Goal: Task Accomplishment & Management: Manage account settings

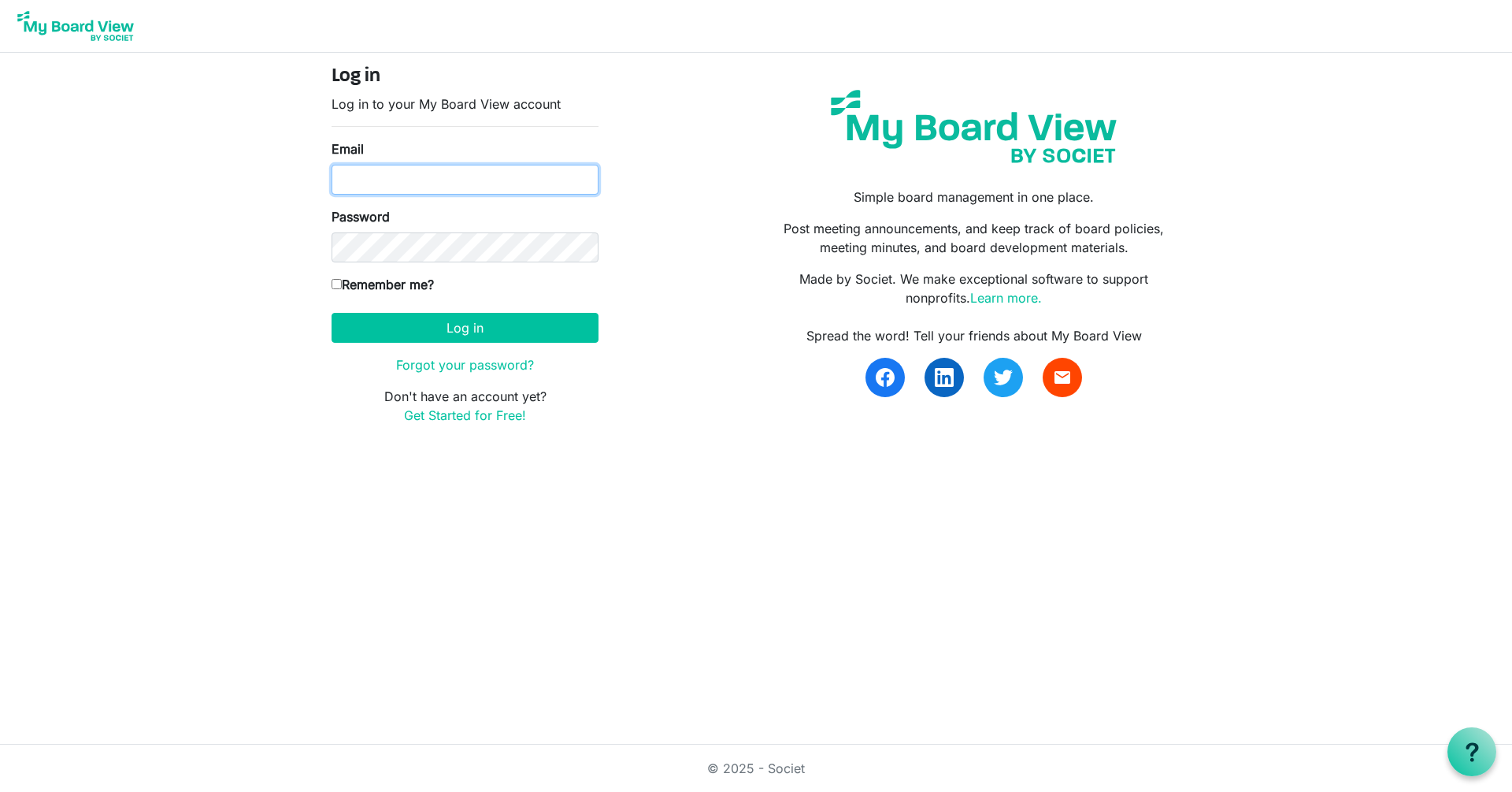
type input "[PERSON_NAME][EMAIL_ADDRESS][PERSON_NAME][DOMAIN_NAME]"
click at [465, 327] on button "Log in" at bounding box center [465, 328] width 267 height 30
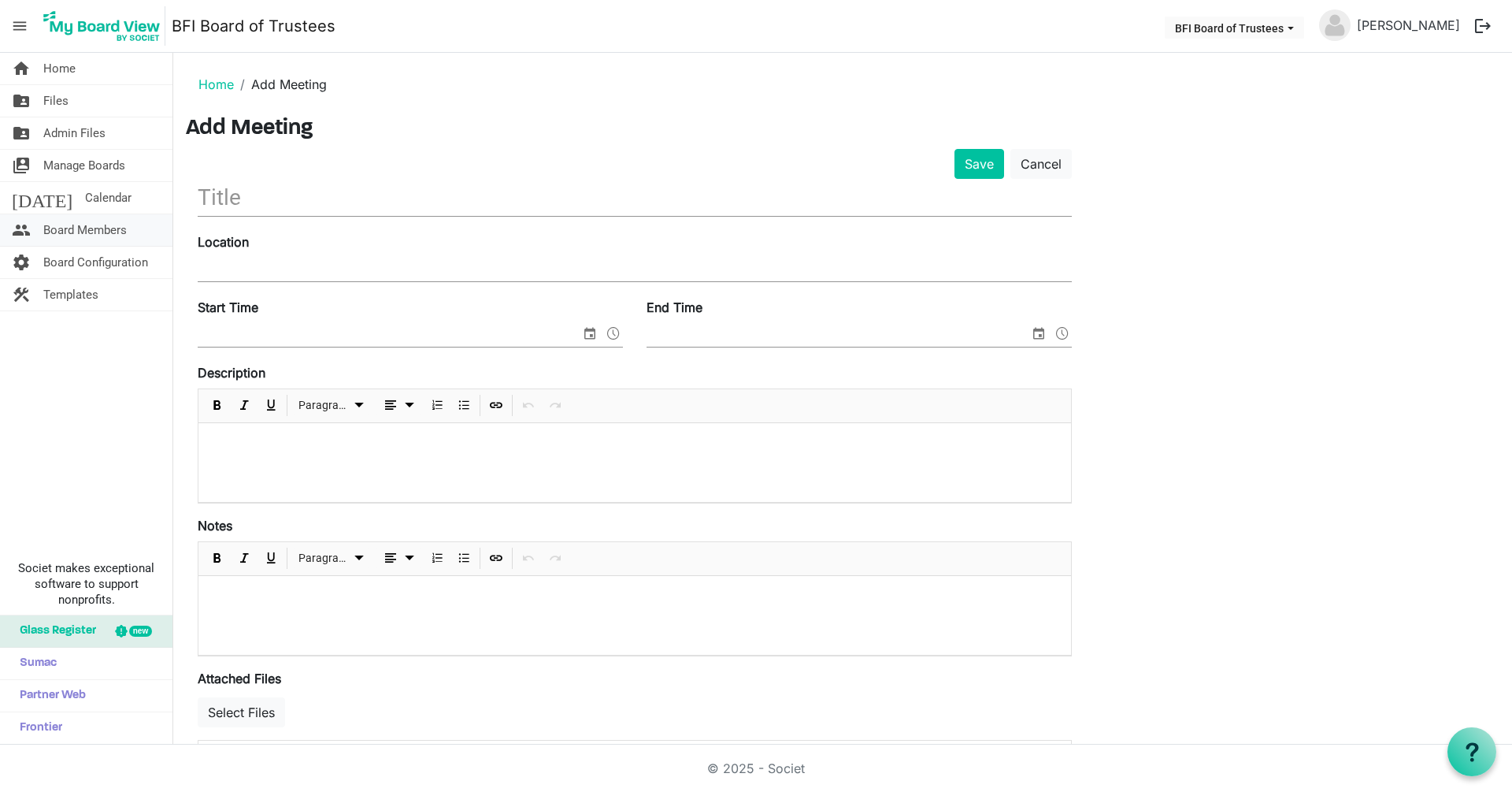
click at [74, 227] on span "Board Members" at bounding box center [85, 230] width 84 height 31
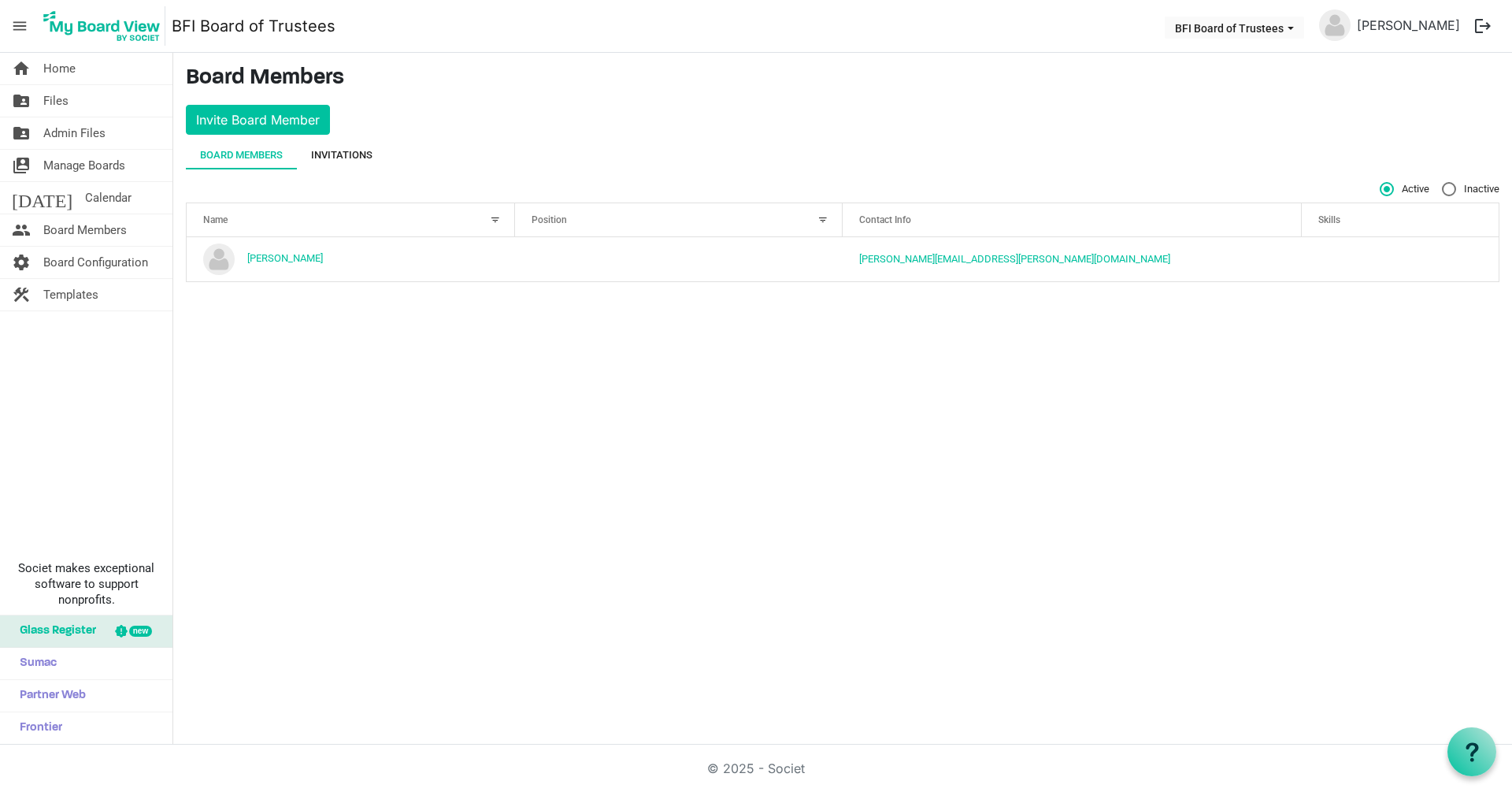
click at [343, 156] on div "Invitations" at bounding box center [342, 155] width 62 height 16
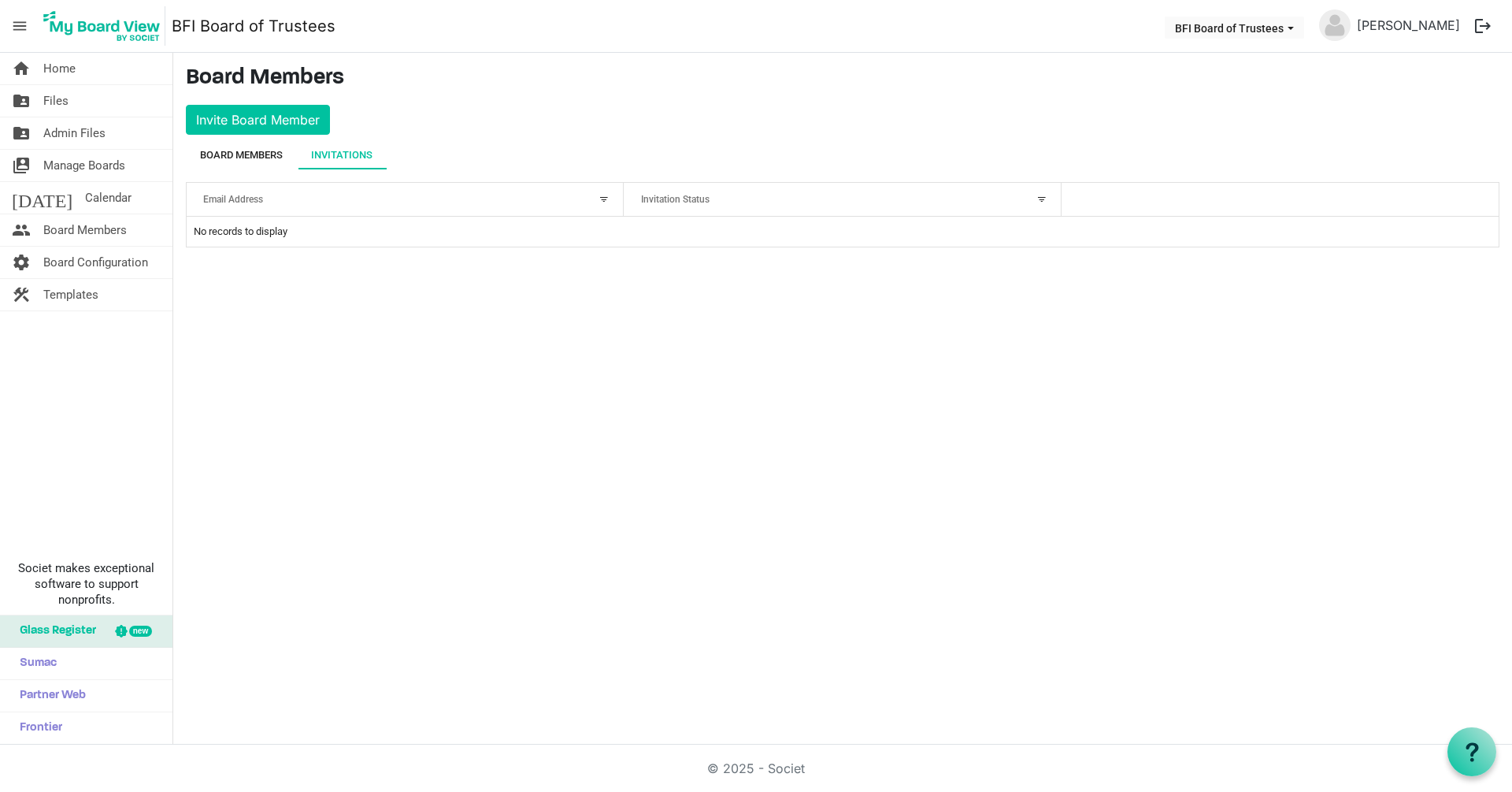
click at [254, 154] on div "Board Members" at bounding box center [241, 155] width 83 height 16
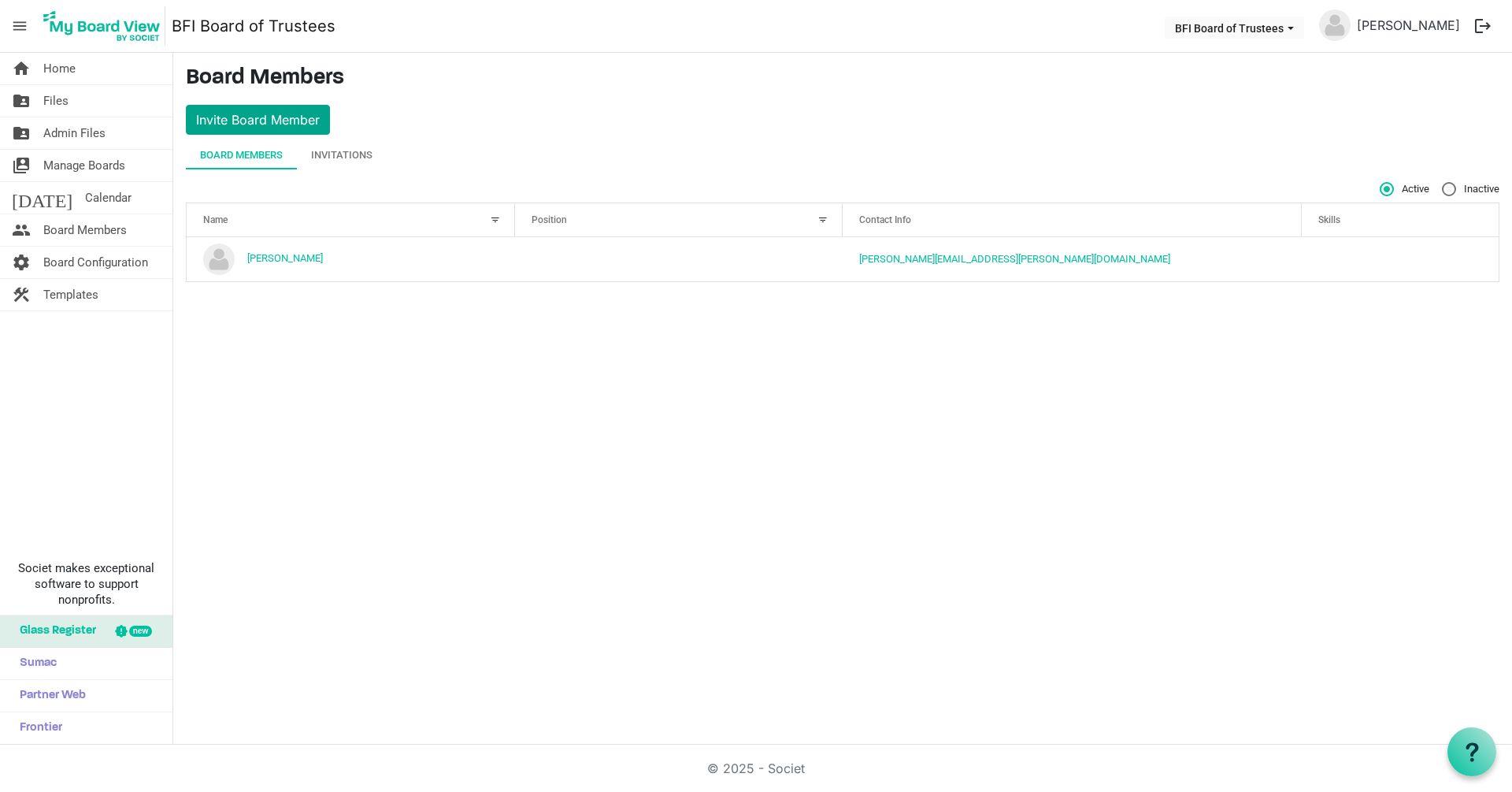
click at [257, 122] on button "Invite Board Member" at bounding box center [258, 120] width 145 height 30
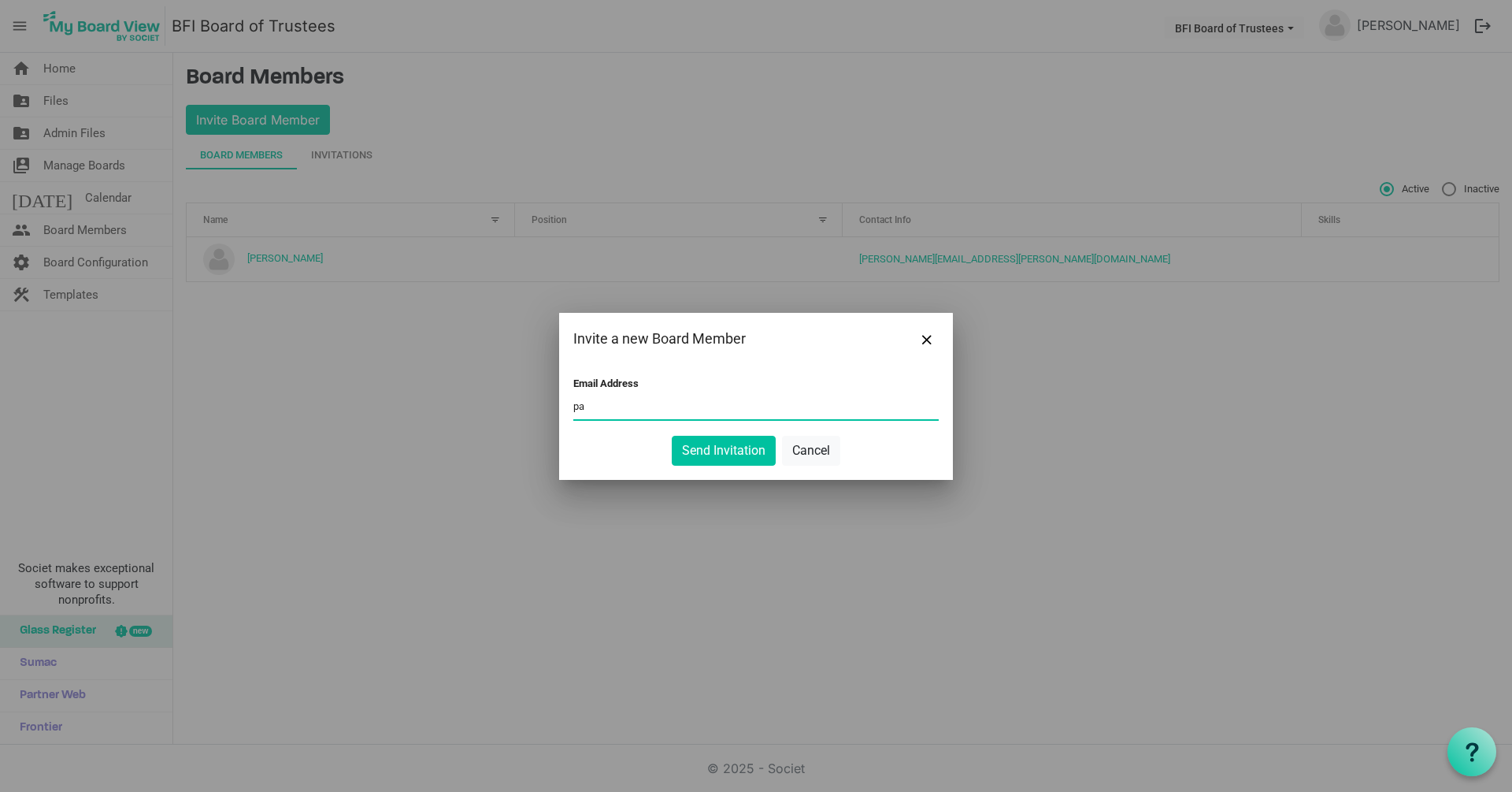
type input "p"
type input "psalmfive@gmail.com"
click at [725, 451] on button "Send Invitation" at bounding box center [724, 450] width 104 height 30
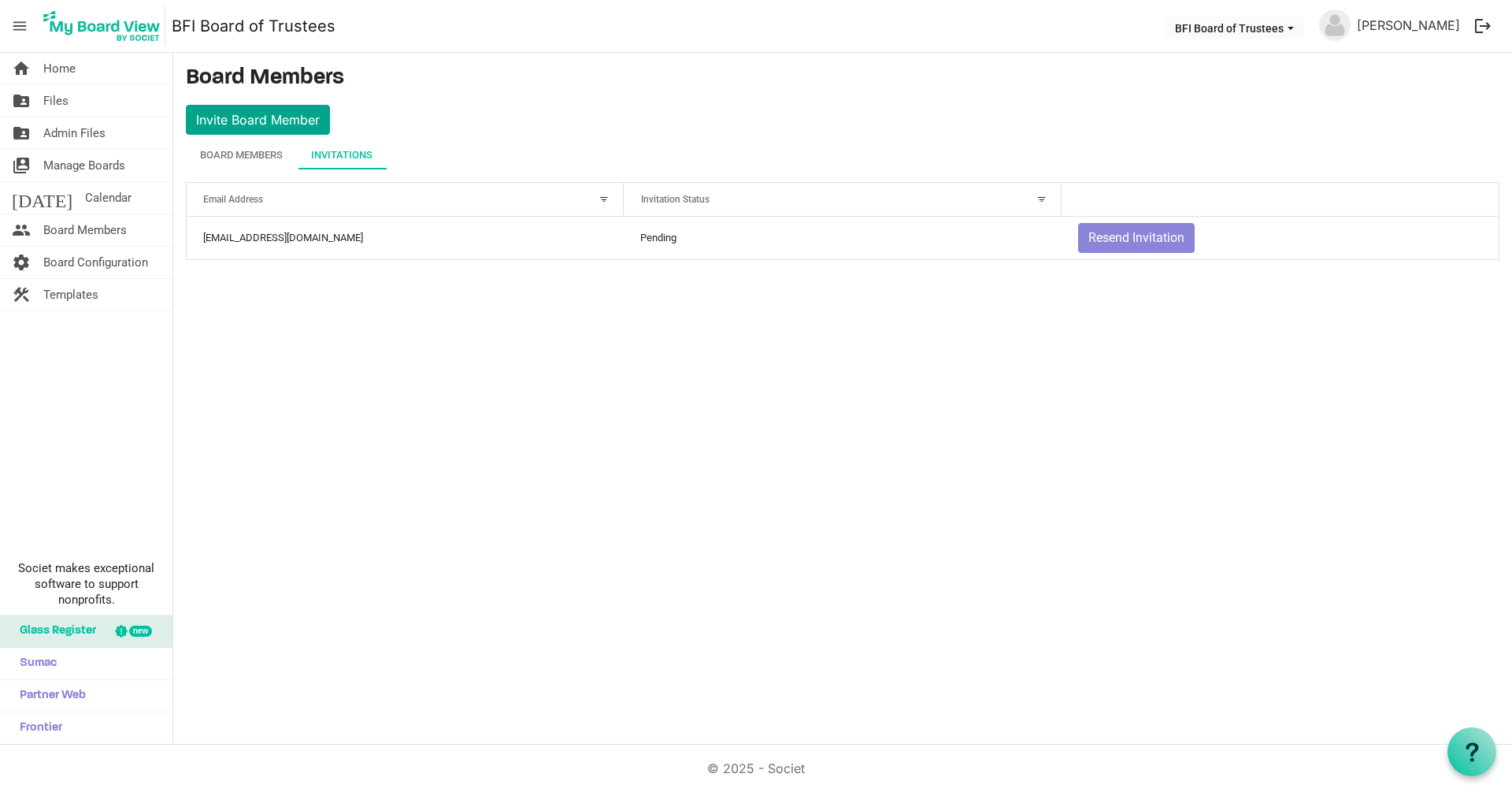
click at [253, 121] on button "Invite Board Member" at bounding box center [258, 120] width 145 height 30
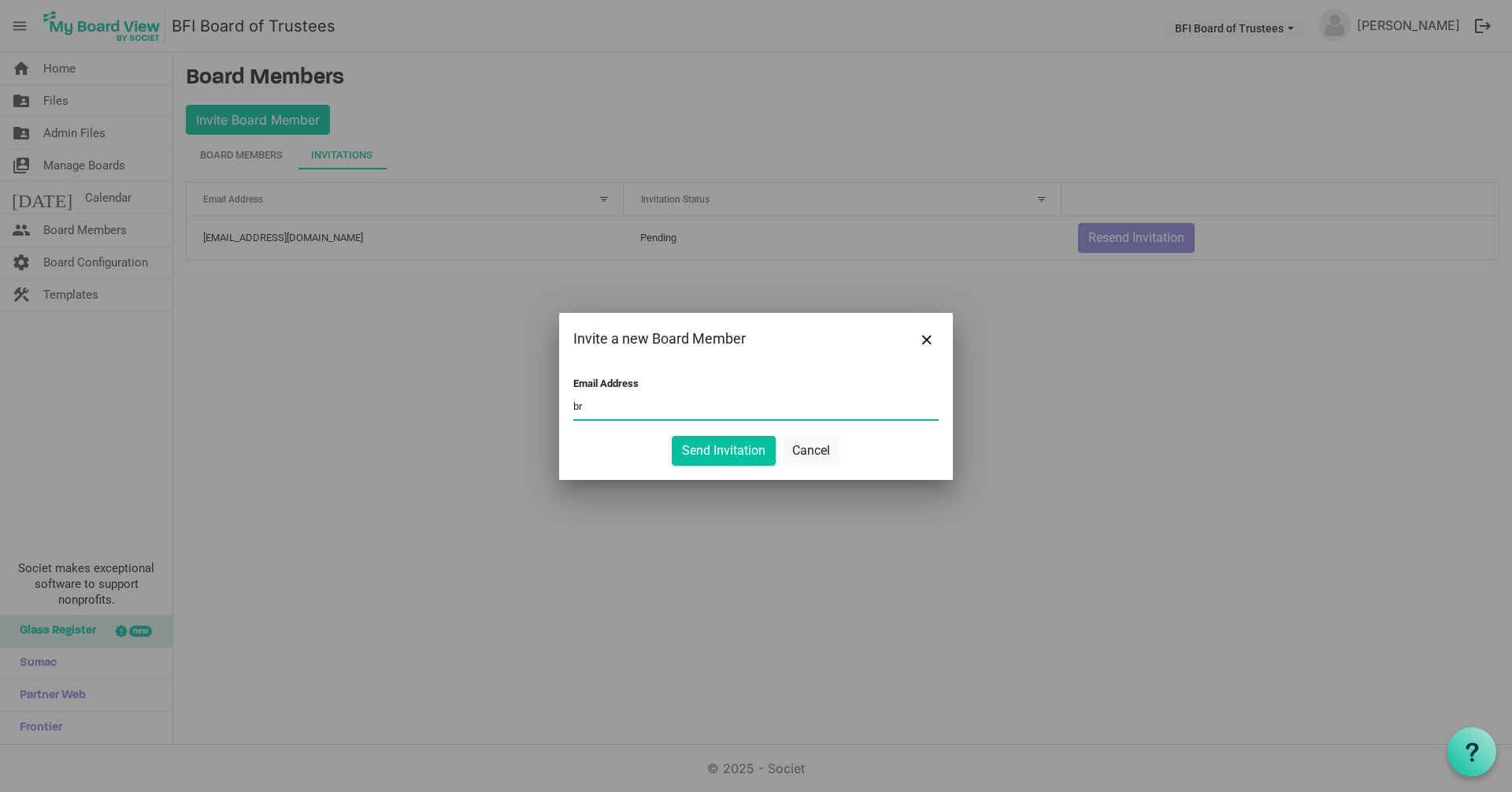
type input "b"
type input "c.brentcloyd@gmail.com"
click at [731, 454] on button "Send Invitation" at bounding box center [724, 450] width 104 height 30
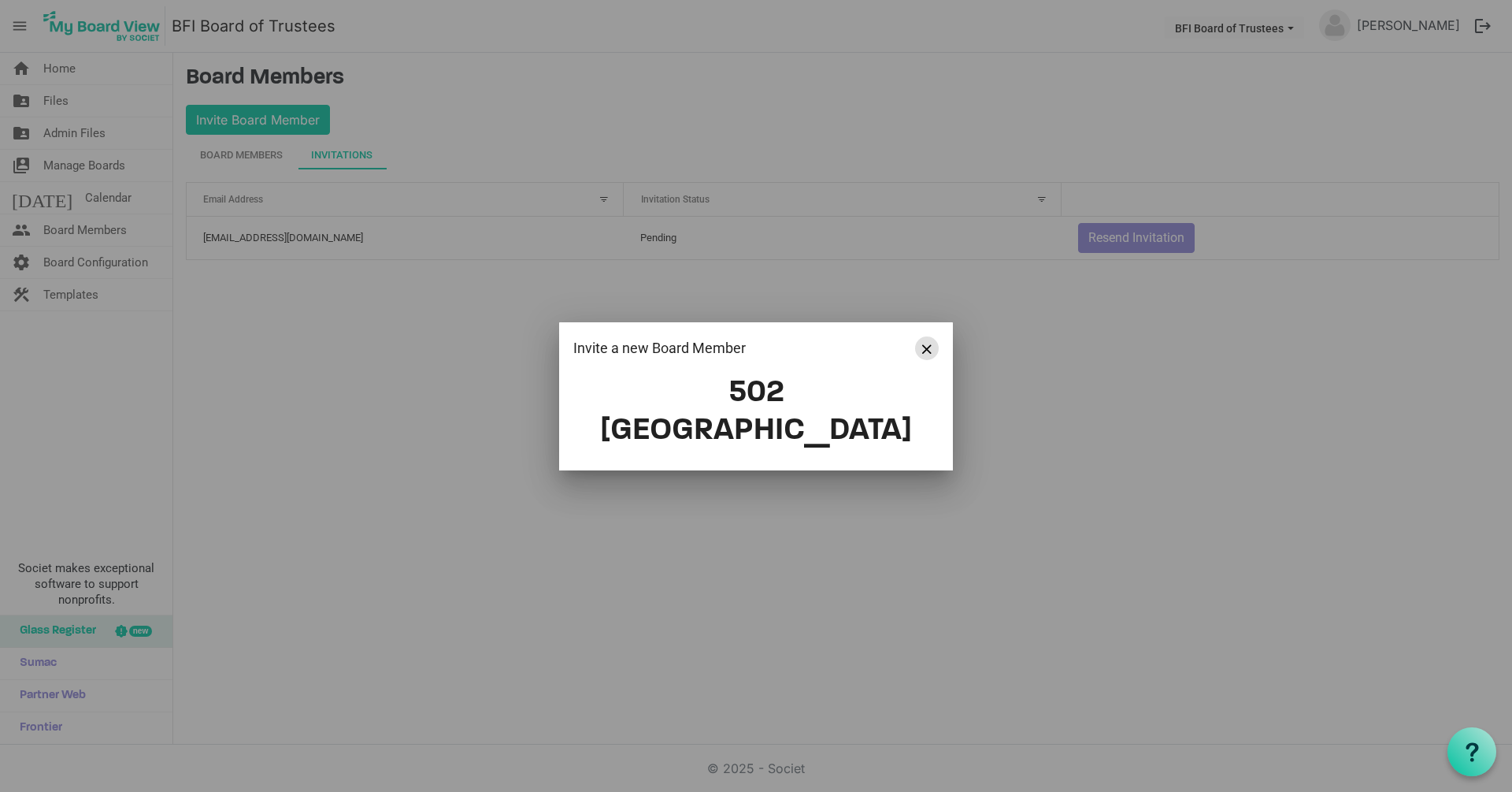
click at [926, 354] on span "Close" at bounding box center [927, 349] width 9 height 9
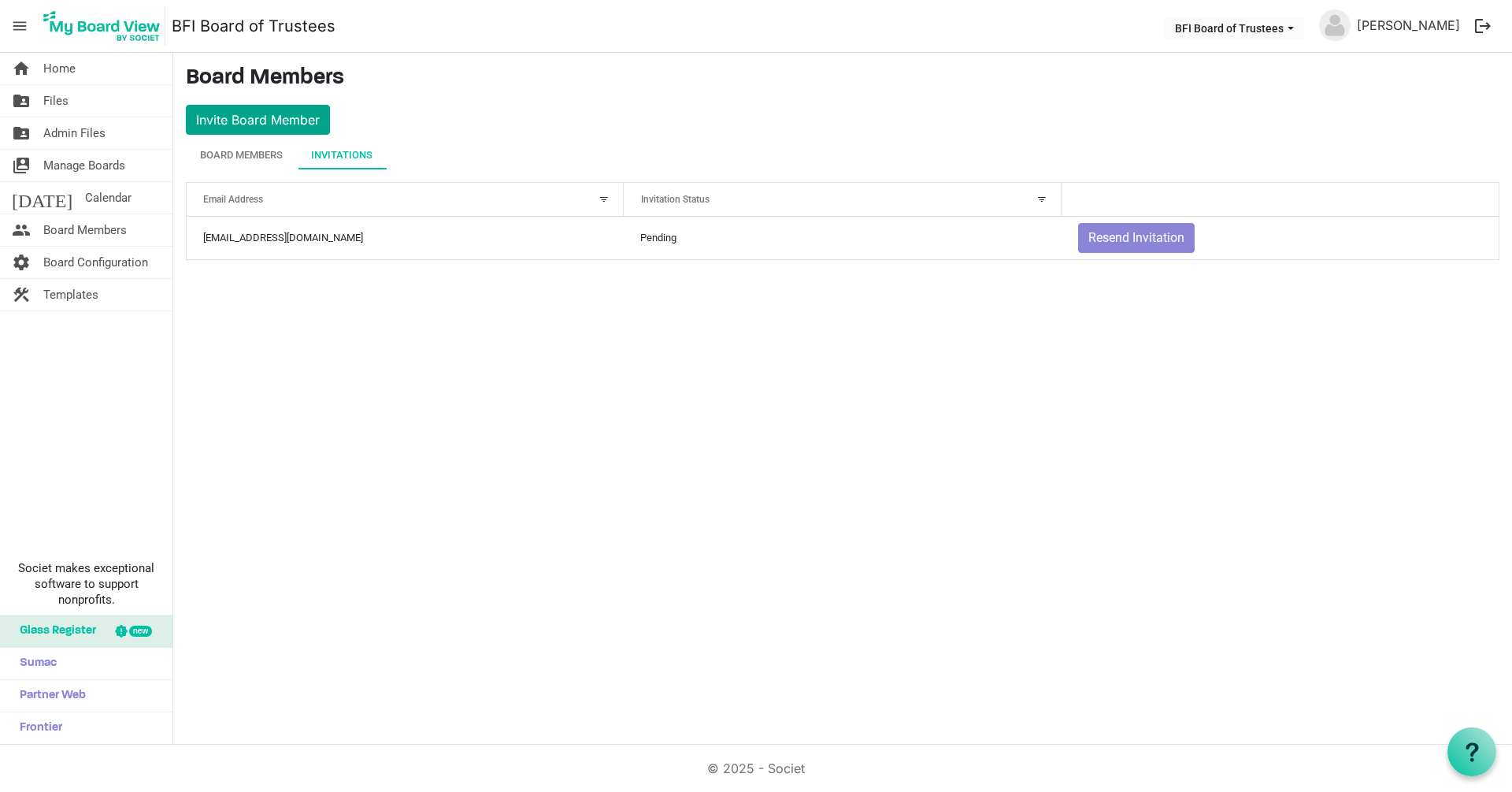
click at [259, 115] on button "Invite Board Member" at bounding box center [258, 120] width 145 height 30
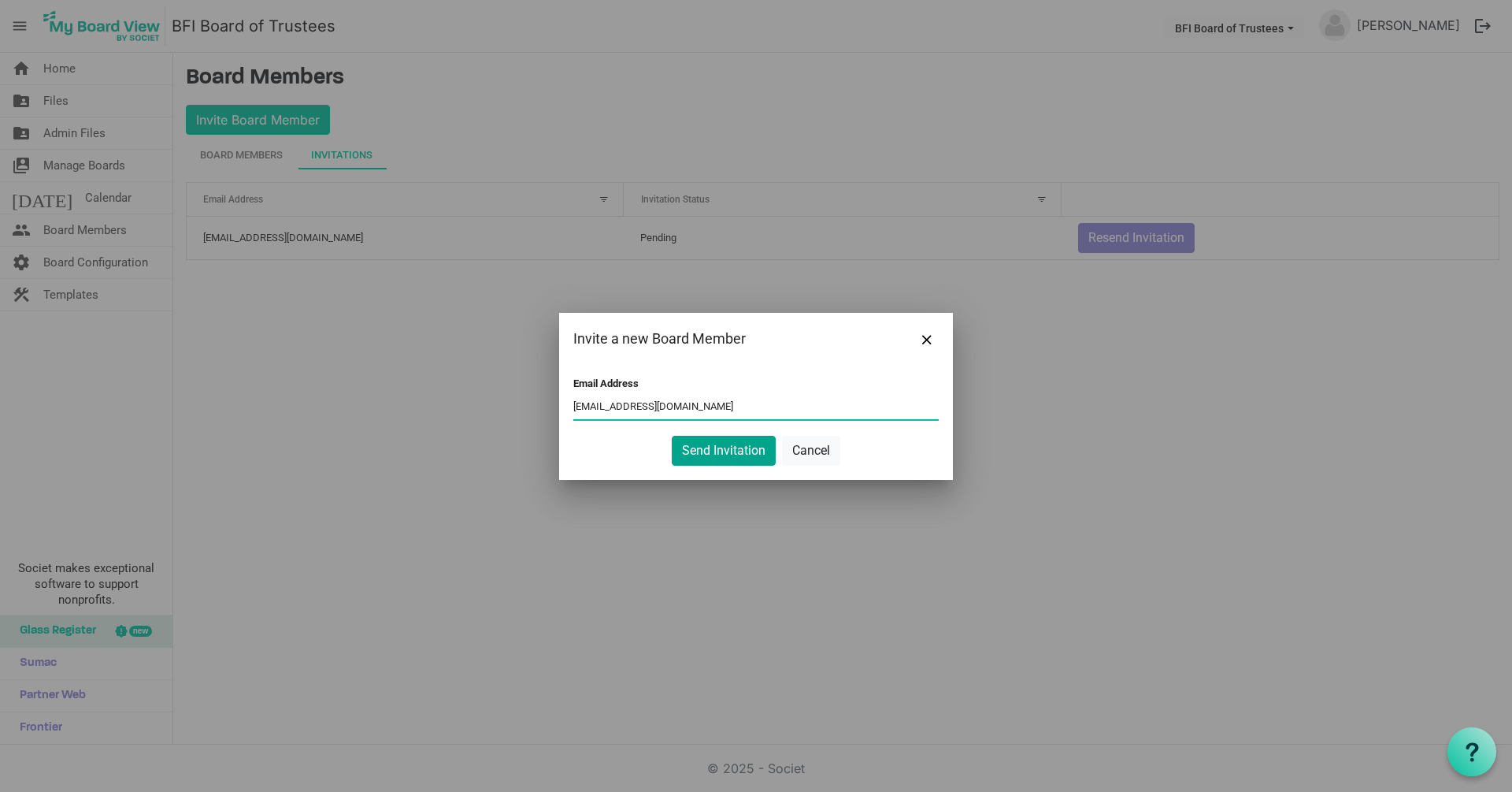
type input "c.brentcloyd@gmail.com"
click at [721, 450] on button "Send Invitation" at bounding box center [724, 450] width 104 height 30
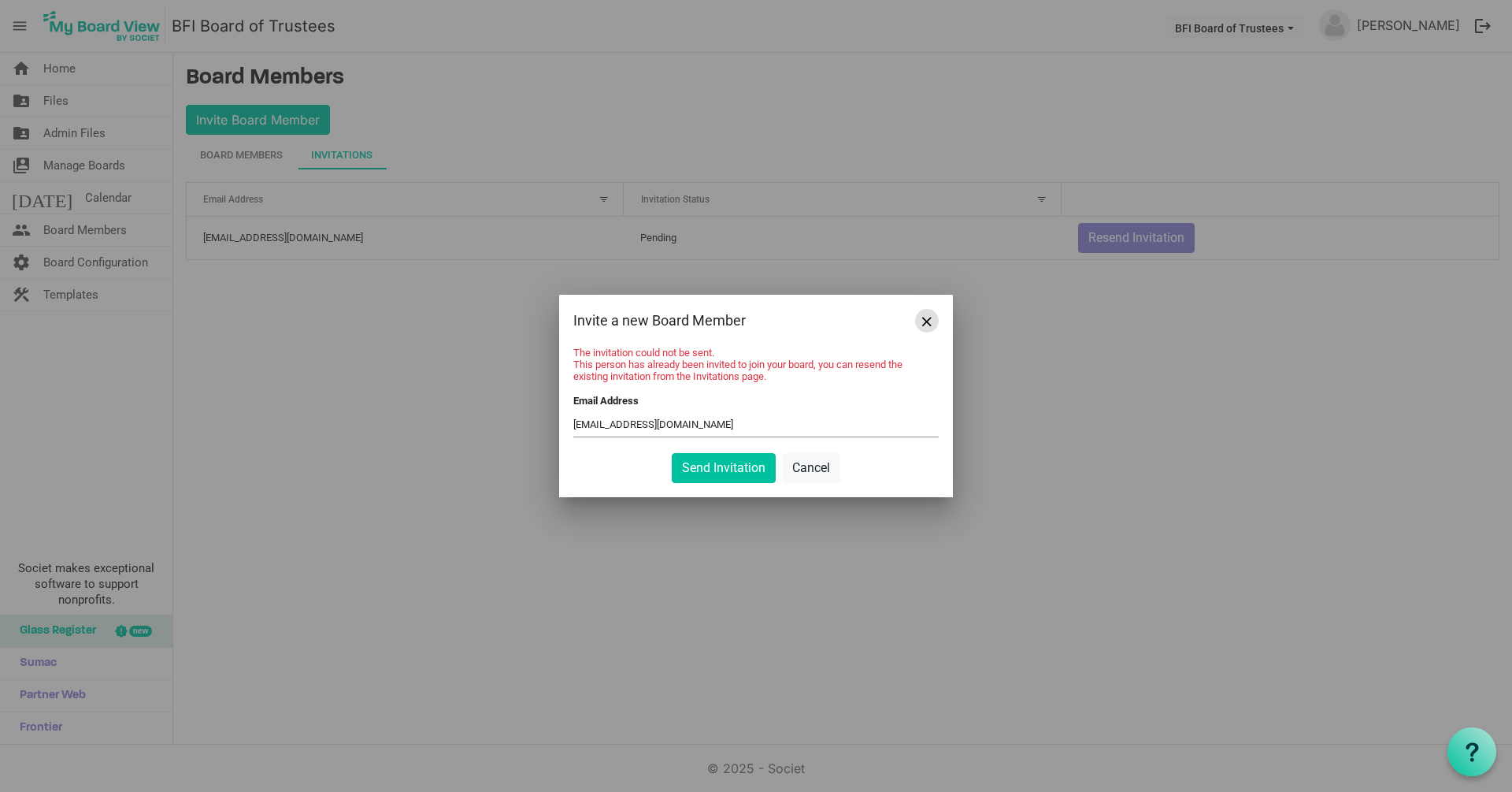
click at [926, 321] on span "Close" at bounding box center [927, 321] width 9 height 9
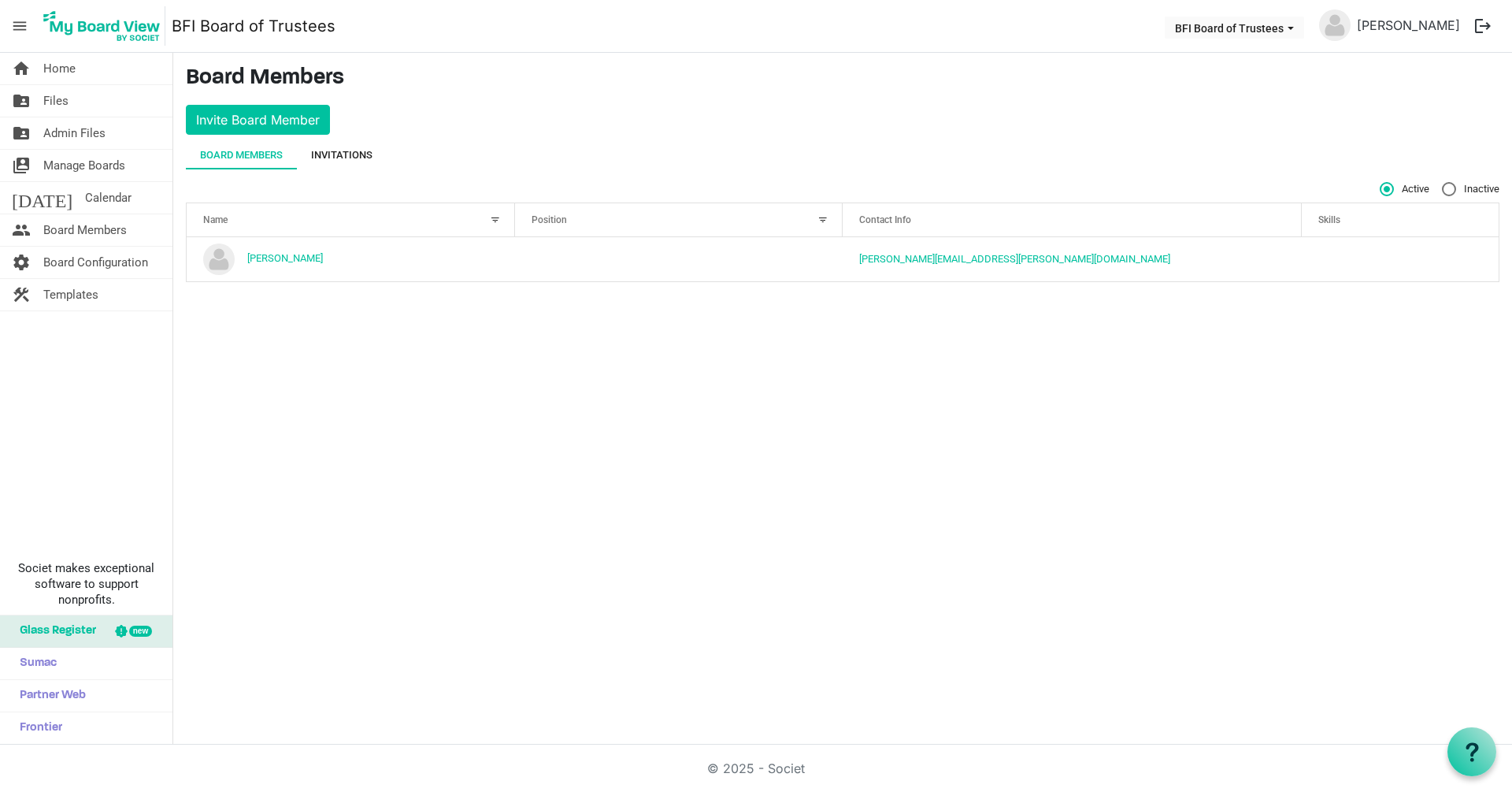
click at [348, 148] on div "Invitations" at bounding box center [342, 155] width 62 height 16
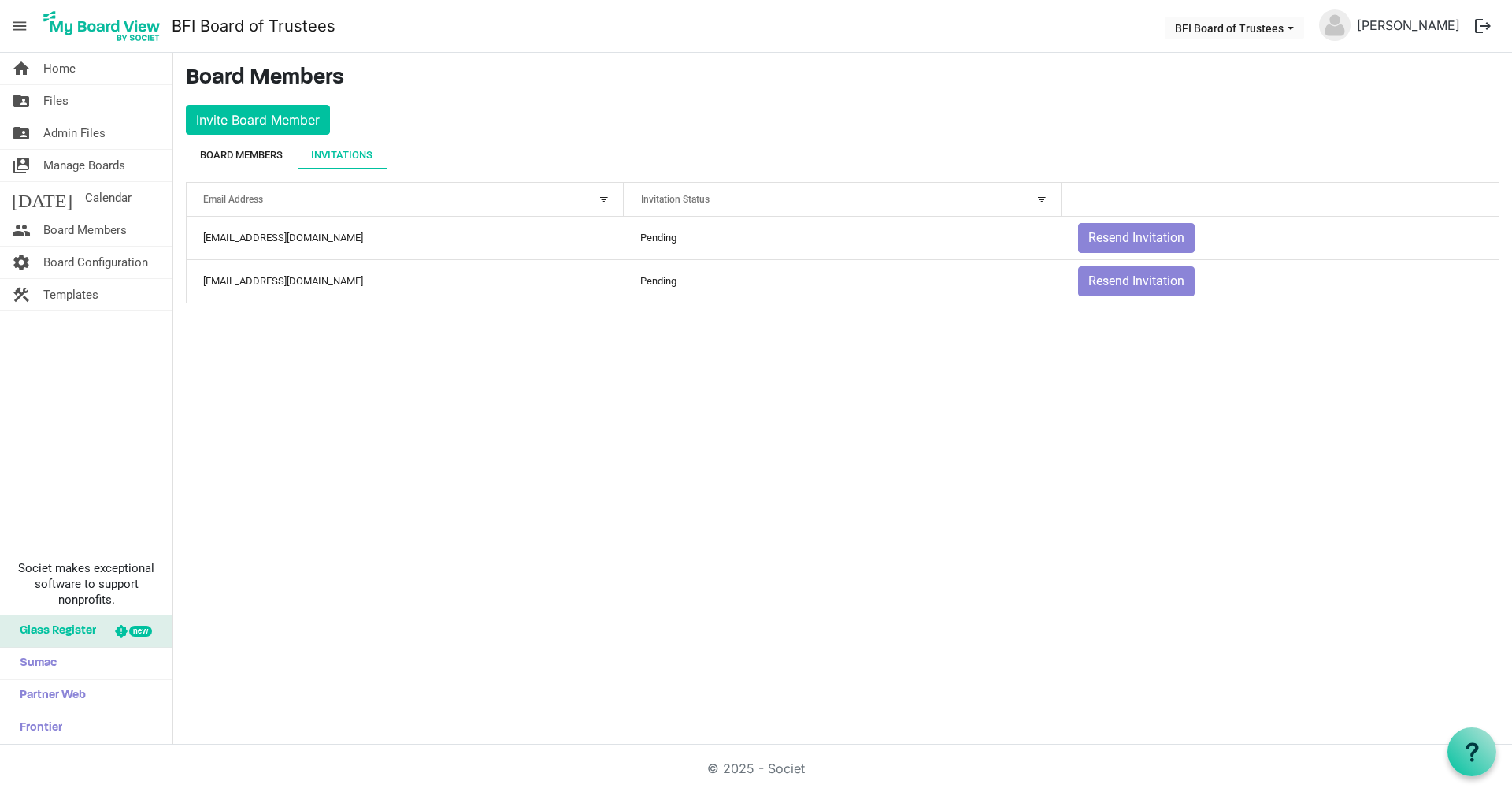
click at [241, 153] on div "Board Members" at bounding box center [241, 155] width 83 height 16
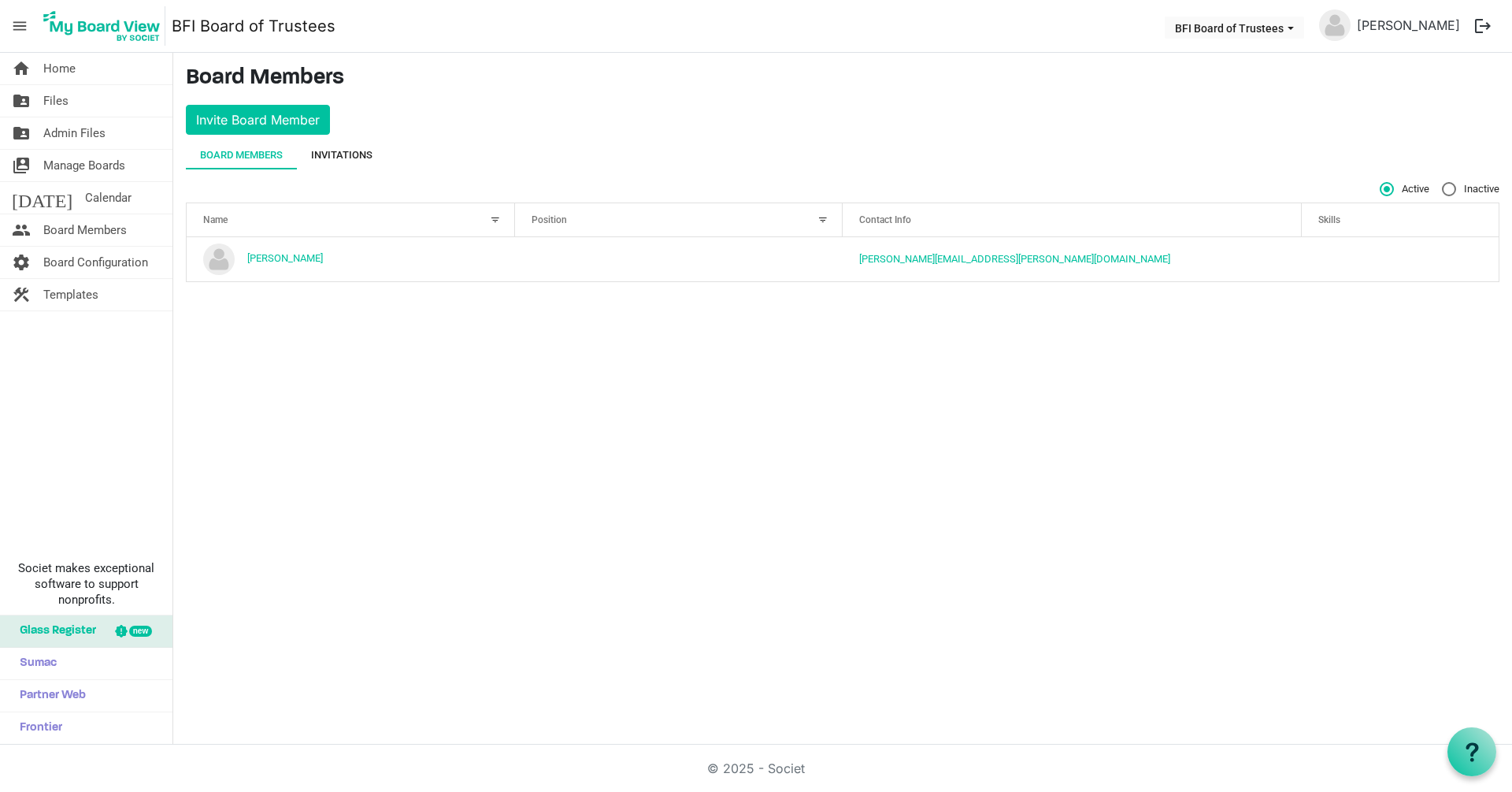
click at [345, 158] on div "Invitations" at bounding box center [342, 155] width 62 height 16
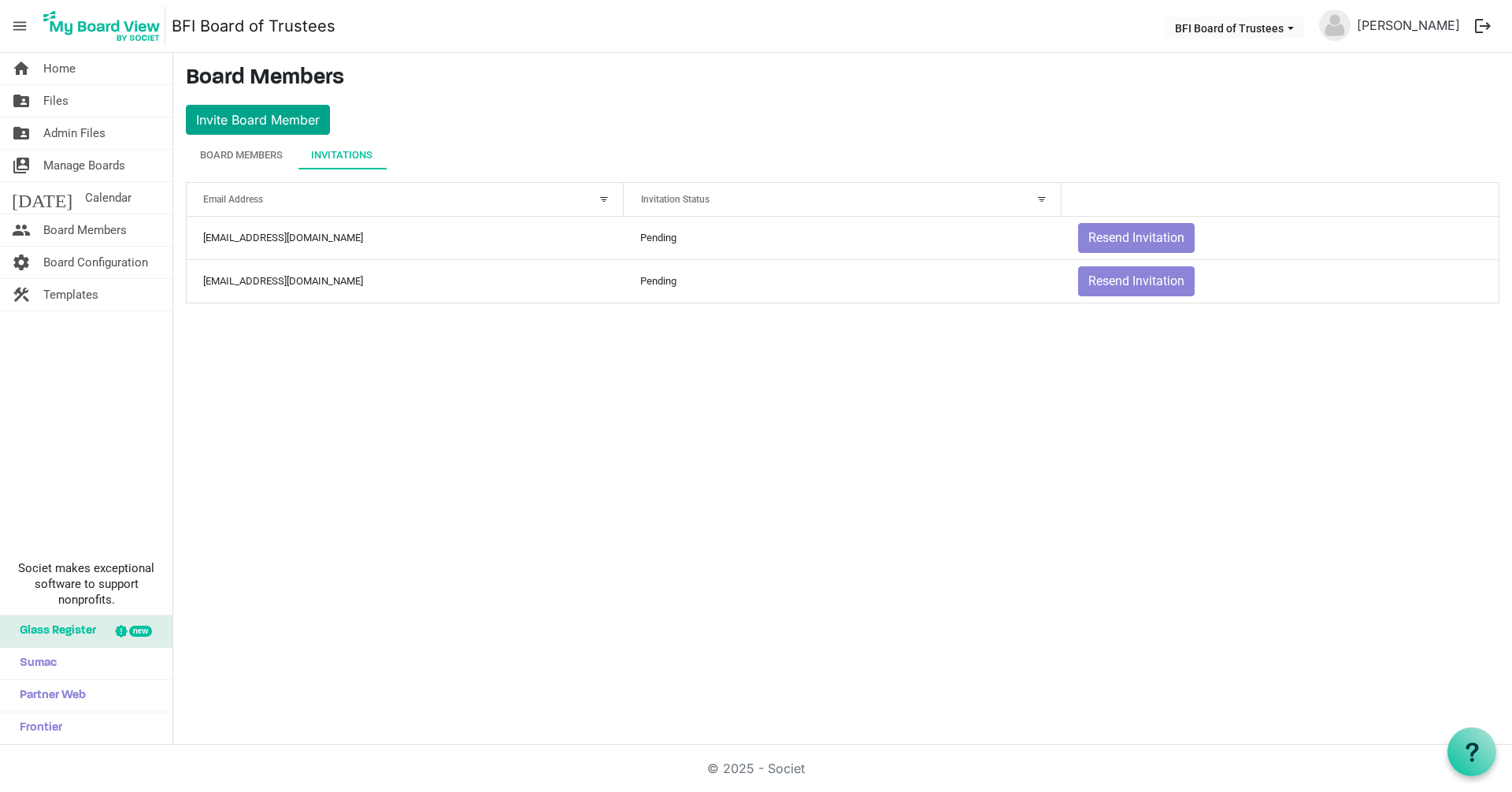
click at [266, 114] on button "Invite Board Member" at bounding box center [258, 120] width 145 height 30
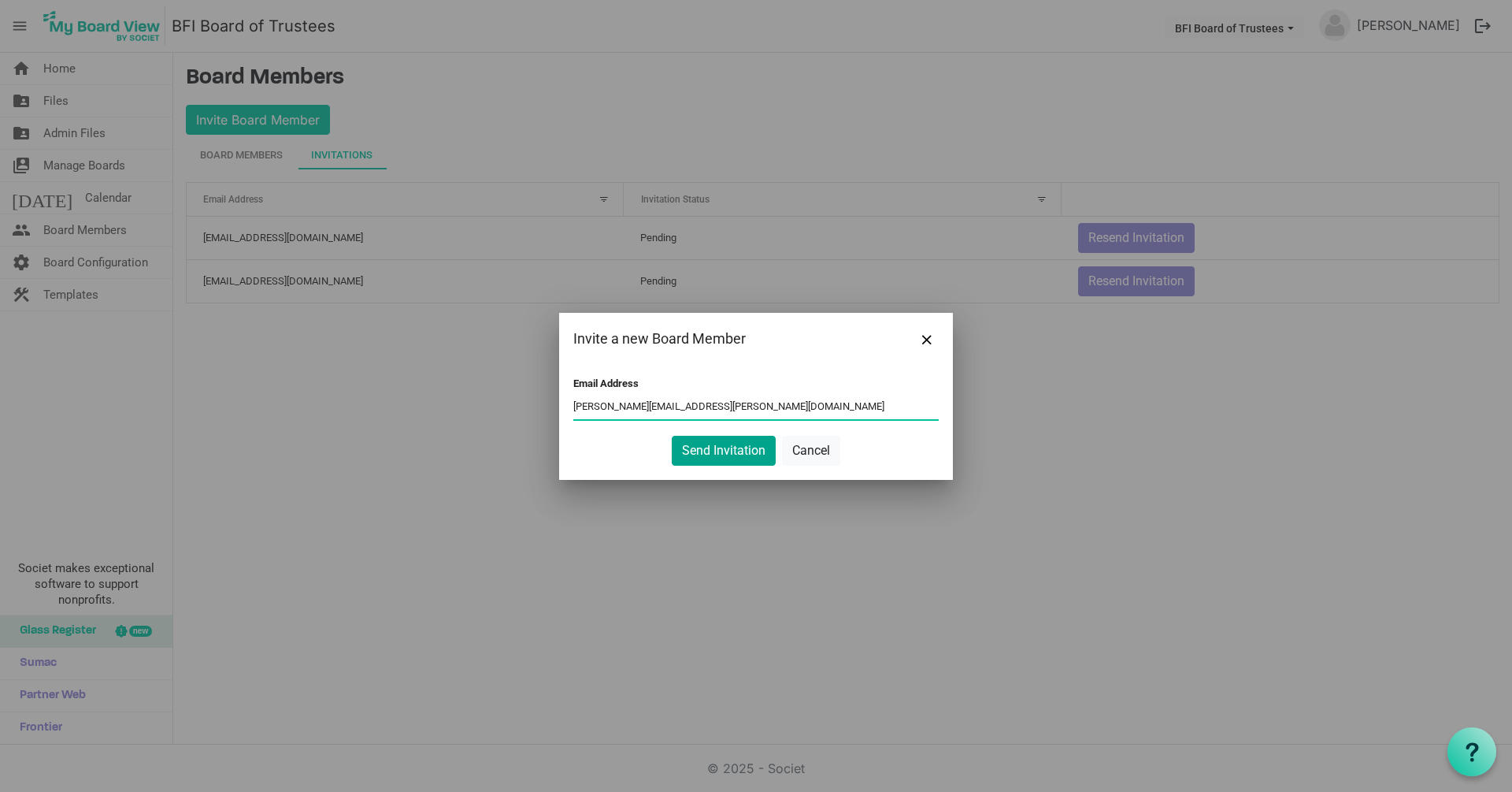
type input "ken.steward@baptistfoundationil.org"
click at [729, 448] on button "Send Invitation" at bounding box center [724, 450] width 104 height 30
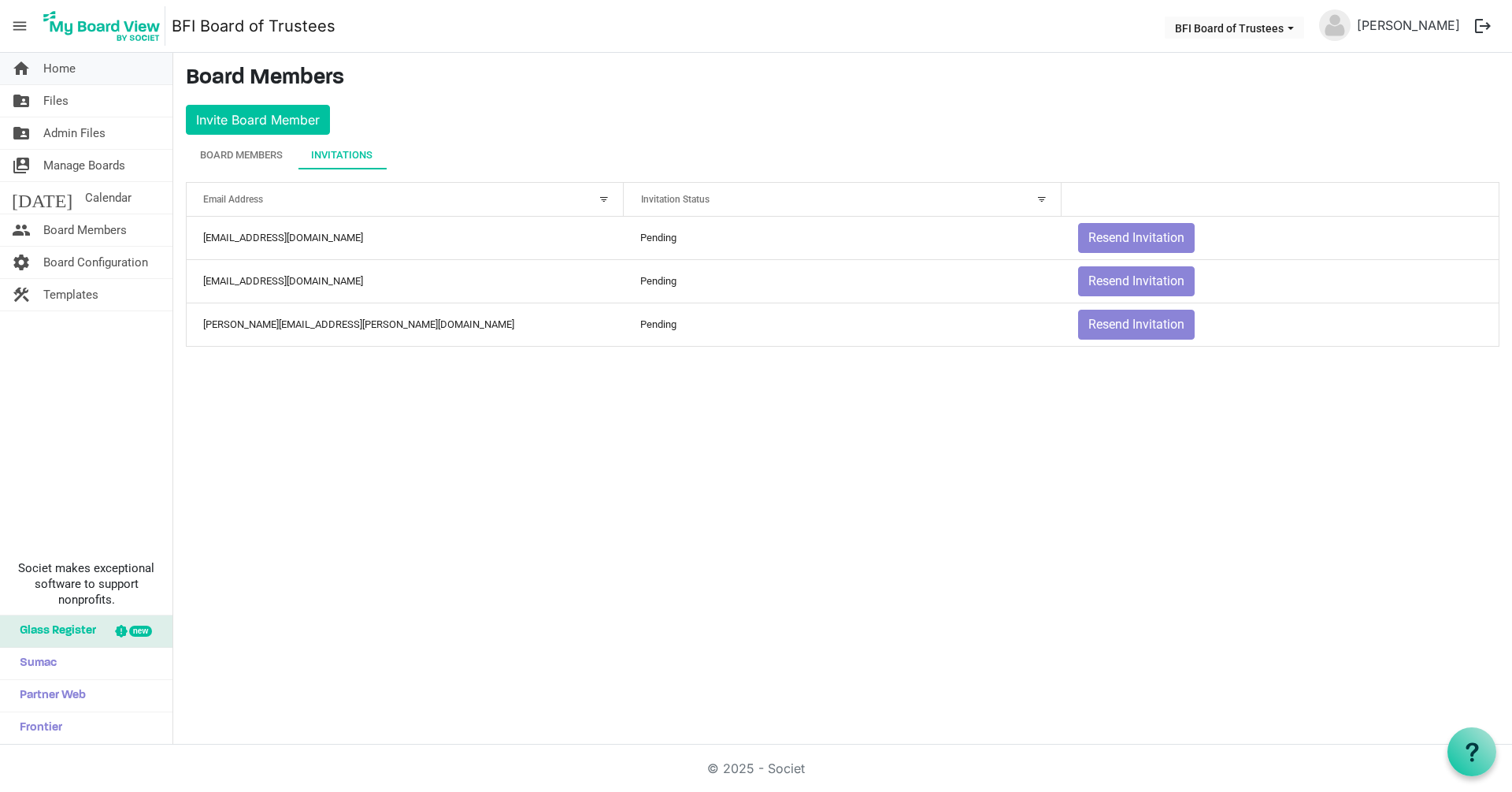
click at [55, 69] on span "Home" at bounding box center [59, 68] width 32 height 31
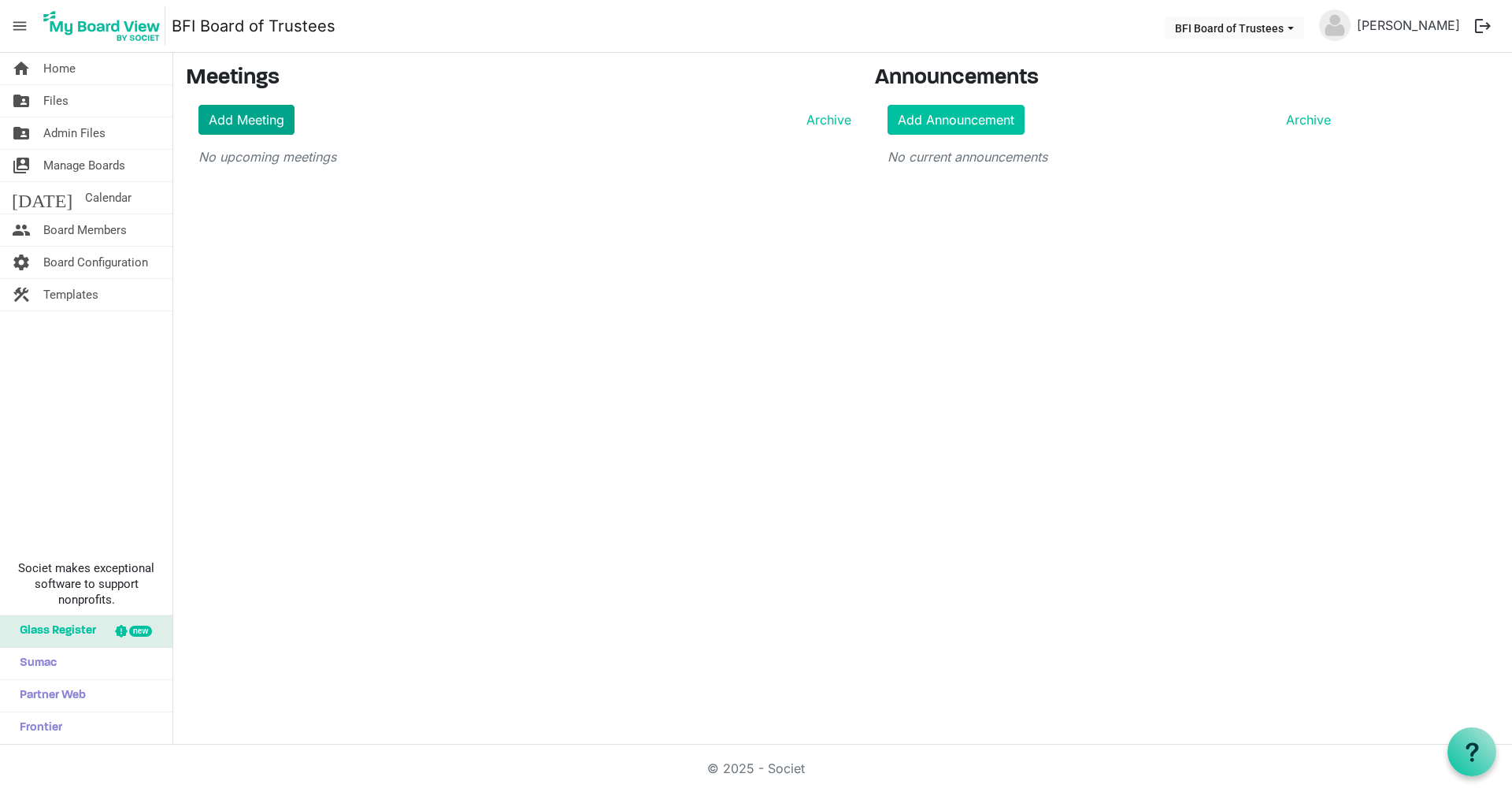
click at [244, 117] on link "Add Meeting" at bounding box center [247, 120] width 96 height 30
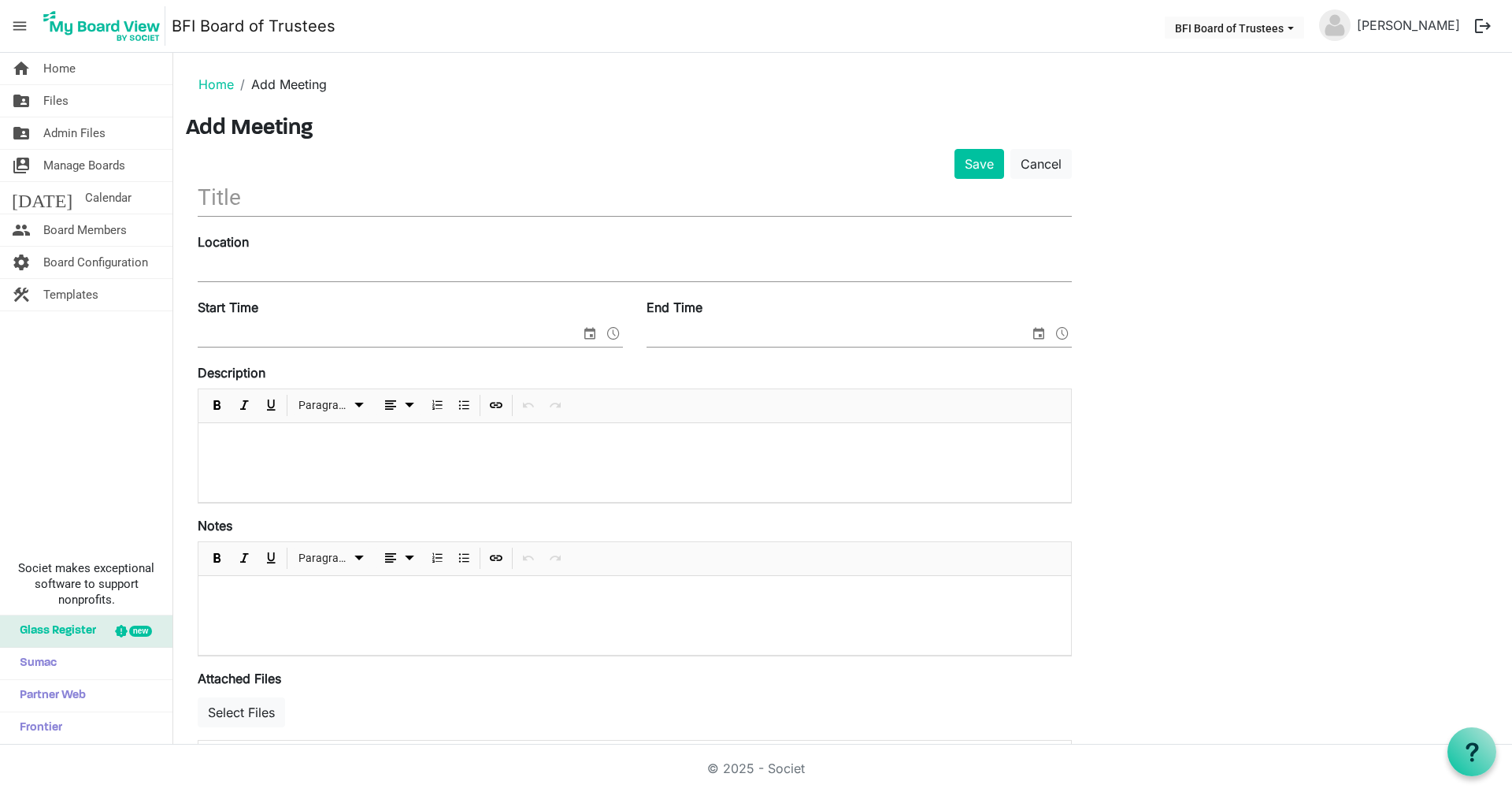
click at [232, 197] on input "text" at bounding box center [635, 197] width 875 height 37
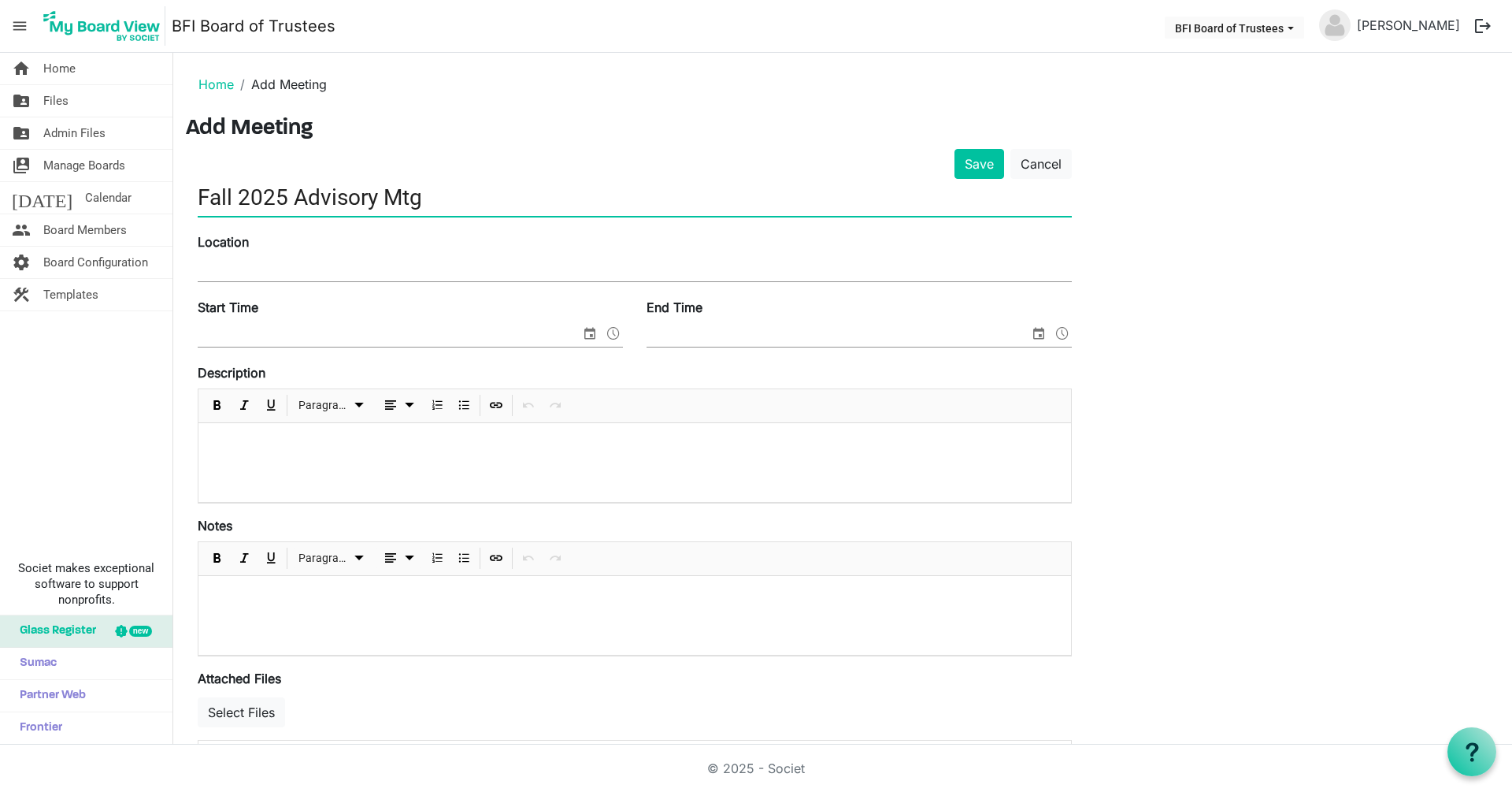
type input "Fall 2025 Advisory Mtg"
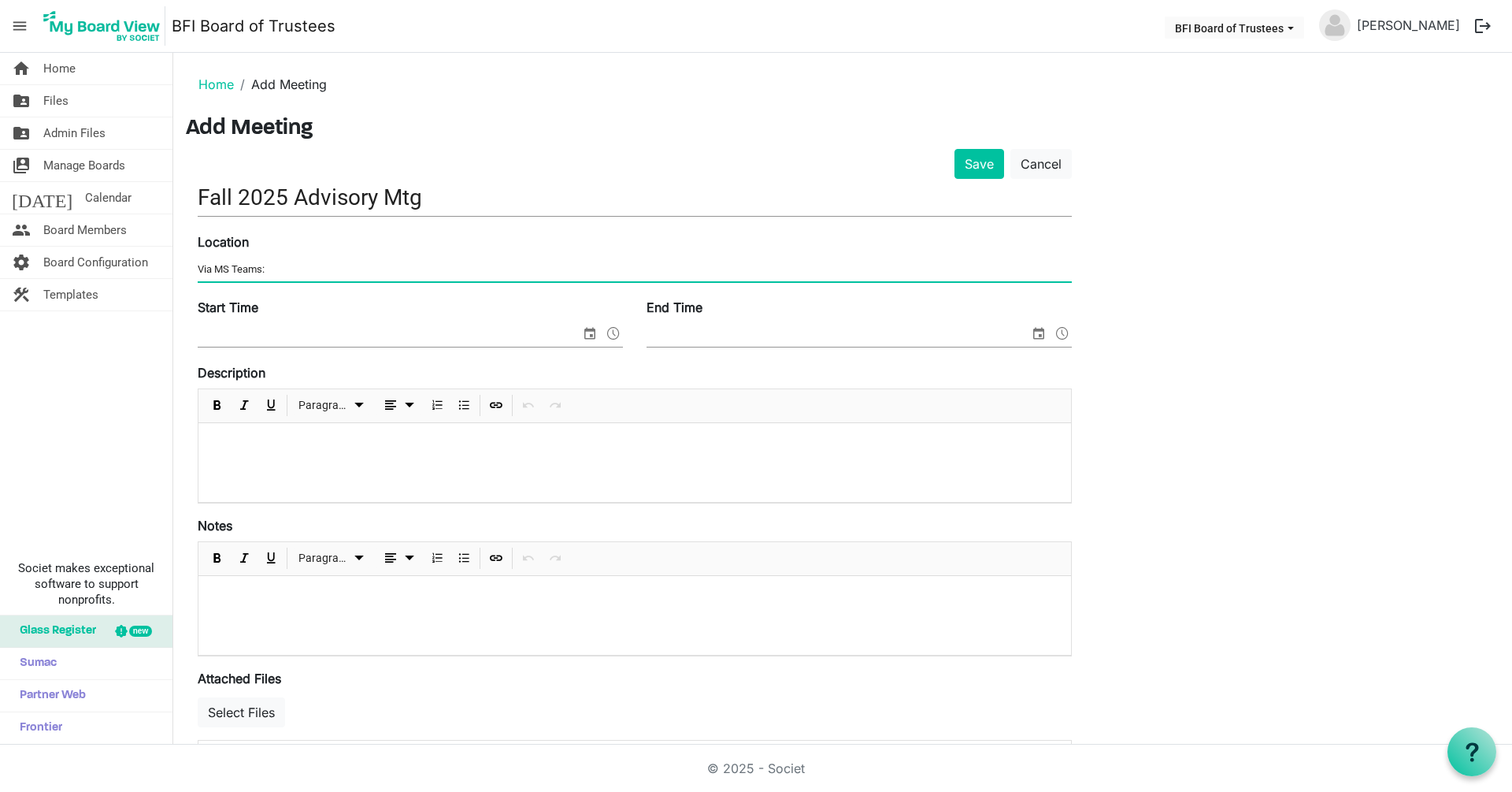
paste input "[URL][DOMAIN_NAME]"
click at [322, 338] on input "Start Time" at bounding box center [390, 335] width 383 height 24
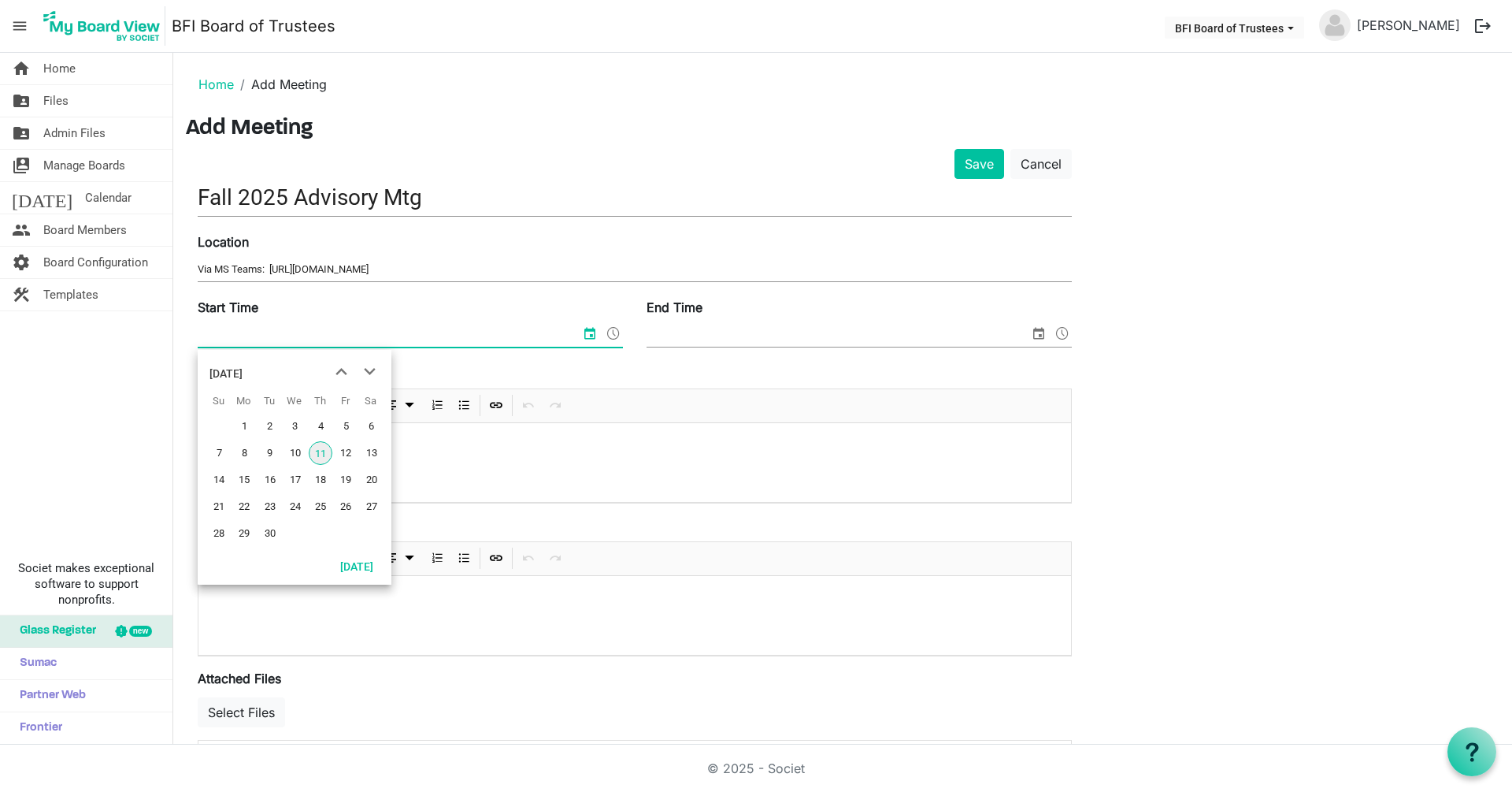
click at [386, 618] on div at bounding box center [635, 615] width 873 height 79
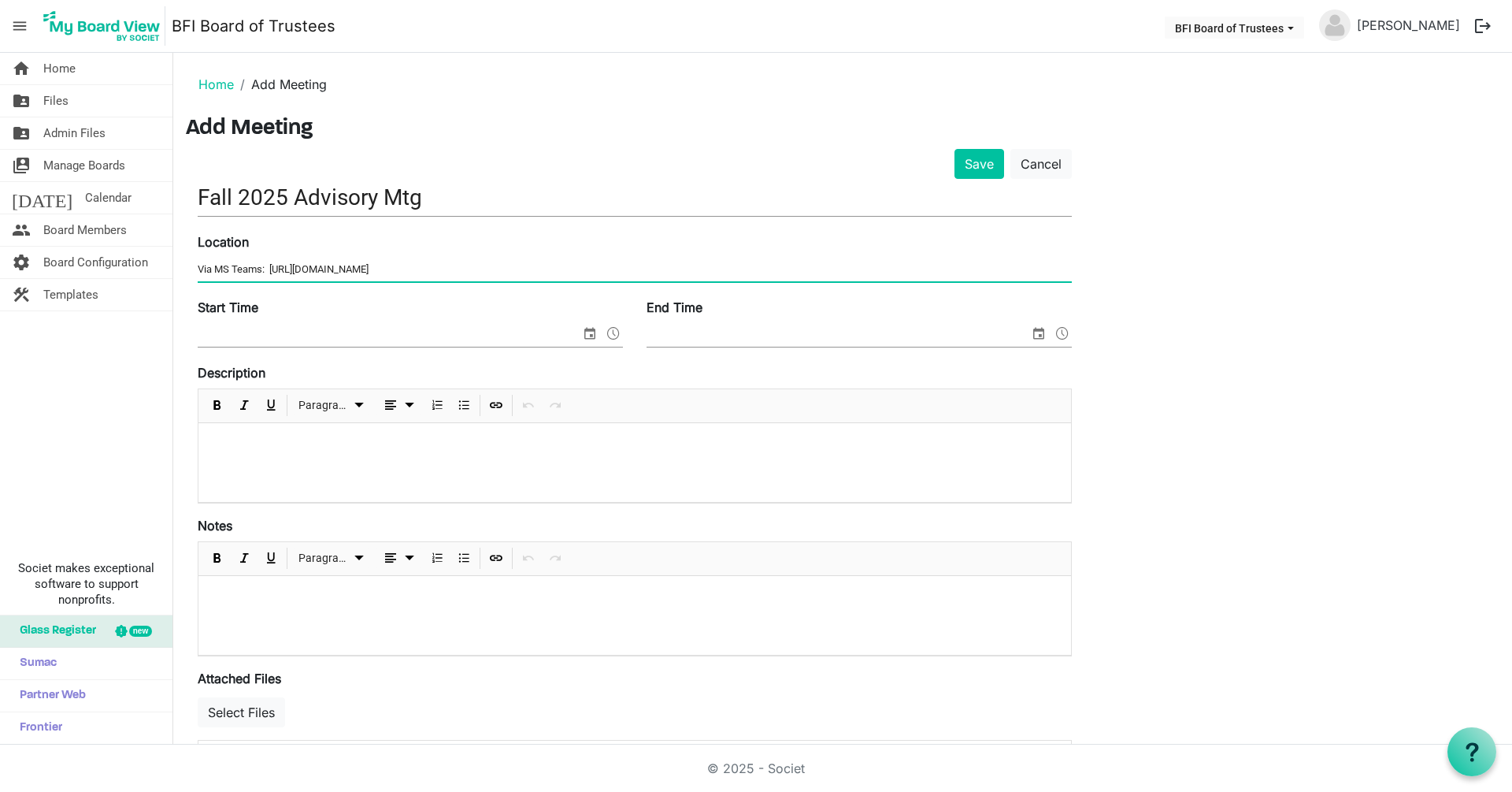
drag, startPoint x: 262, startPoint y: 267, endPoint x: 823, endPoint y: 283, distance: 561.2
click at [823, 283] on div "Location Via MS Teams: https://teams.microsoft.com/l/meetup-join/19%3ameeting_Z…" at bounding box center [634, 258] width 898 height 52
type input "Via MS Teams"
click at [242, 439] on p at bounding box center [634, 444] width 847 height 17
click at [214, 587] on div at bounding box center [635, 615] width 873 height 79
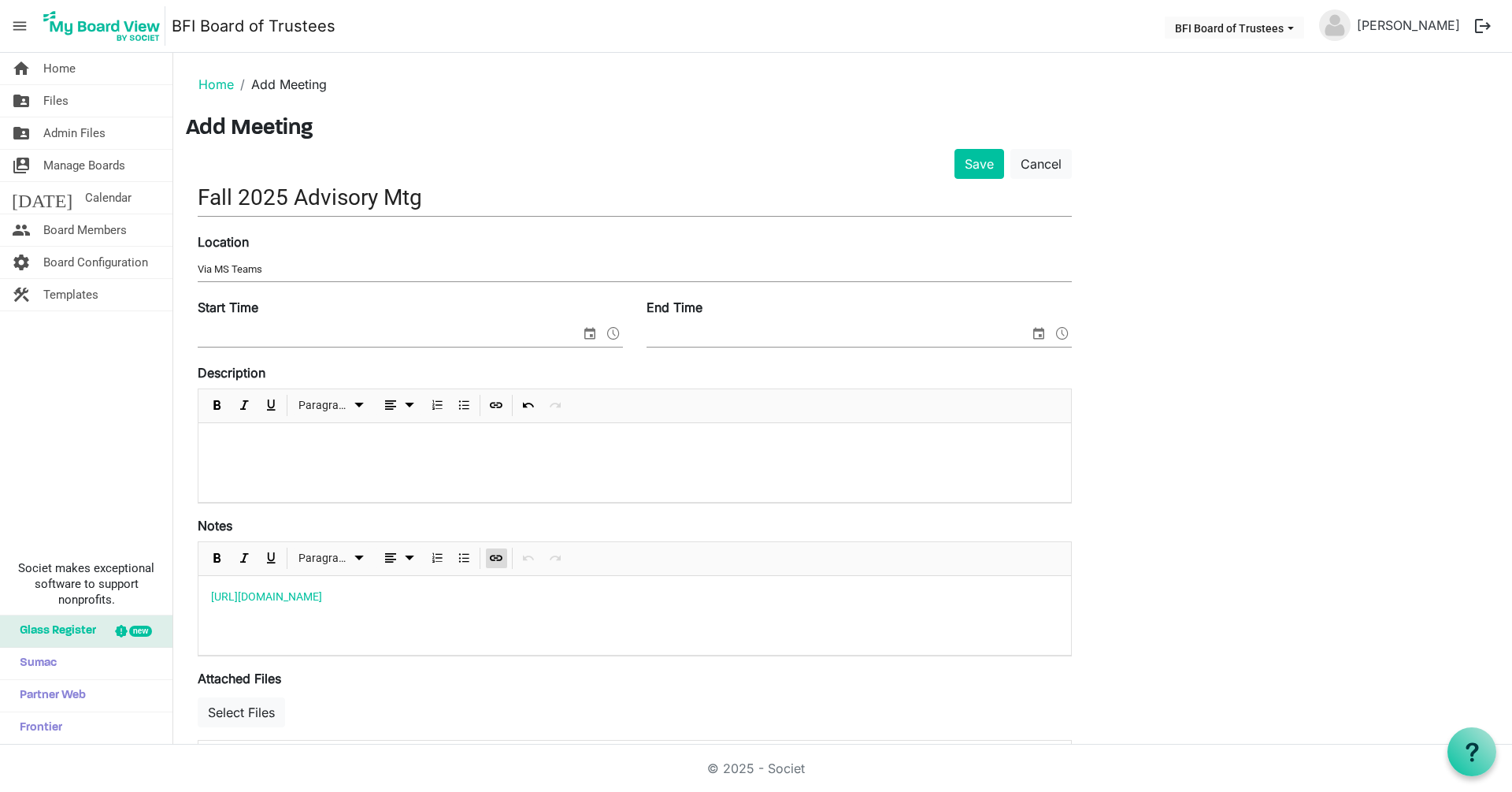
click at [222, 447] on p at bounding box center [634, 444] width 847 height 17
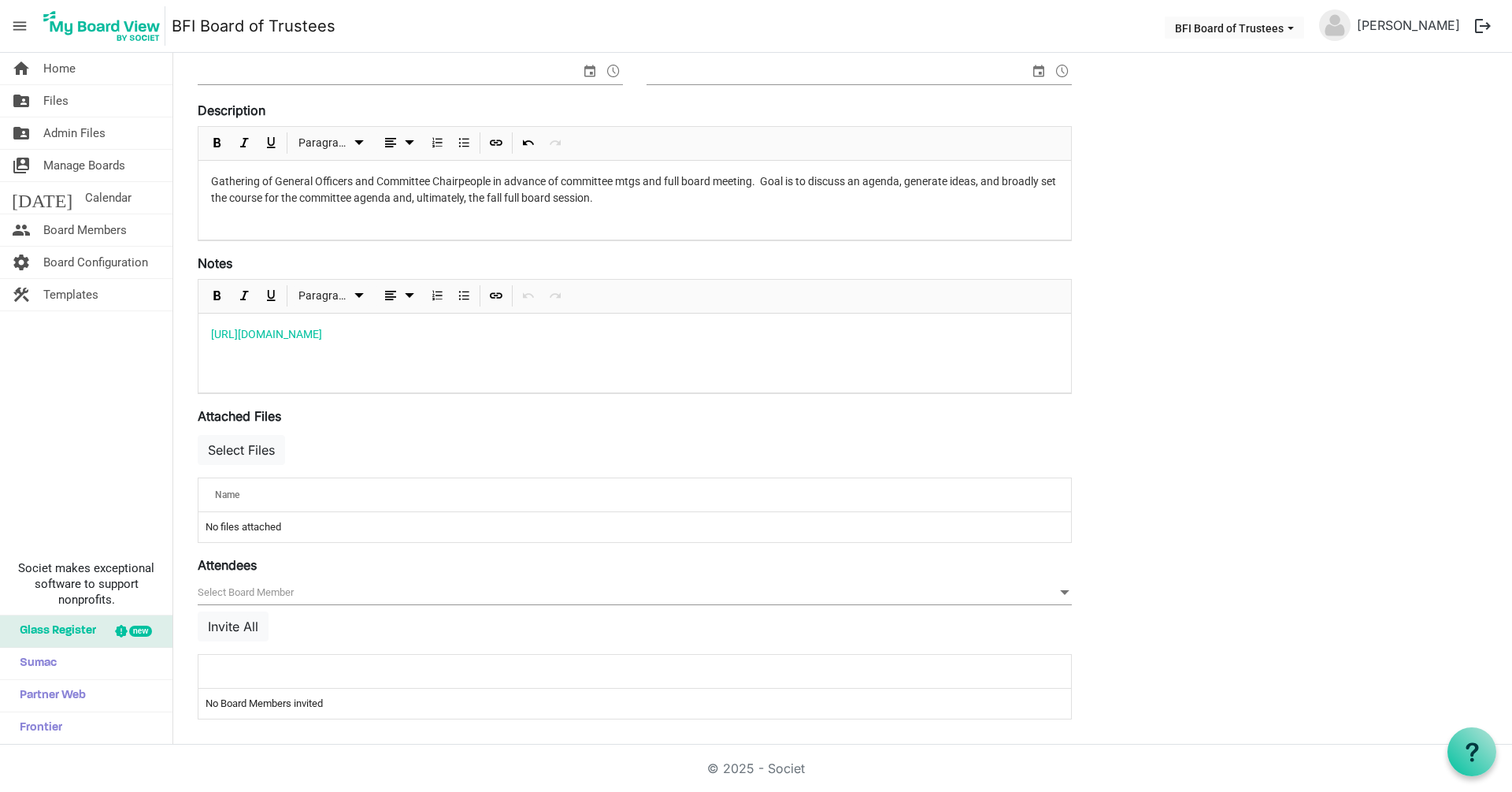
scroll to position [264, 0]
click at [283, 590] on span "null" at bounding box center [635, 592] width 875 height 25
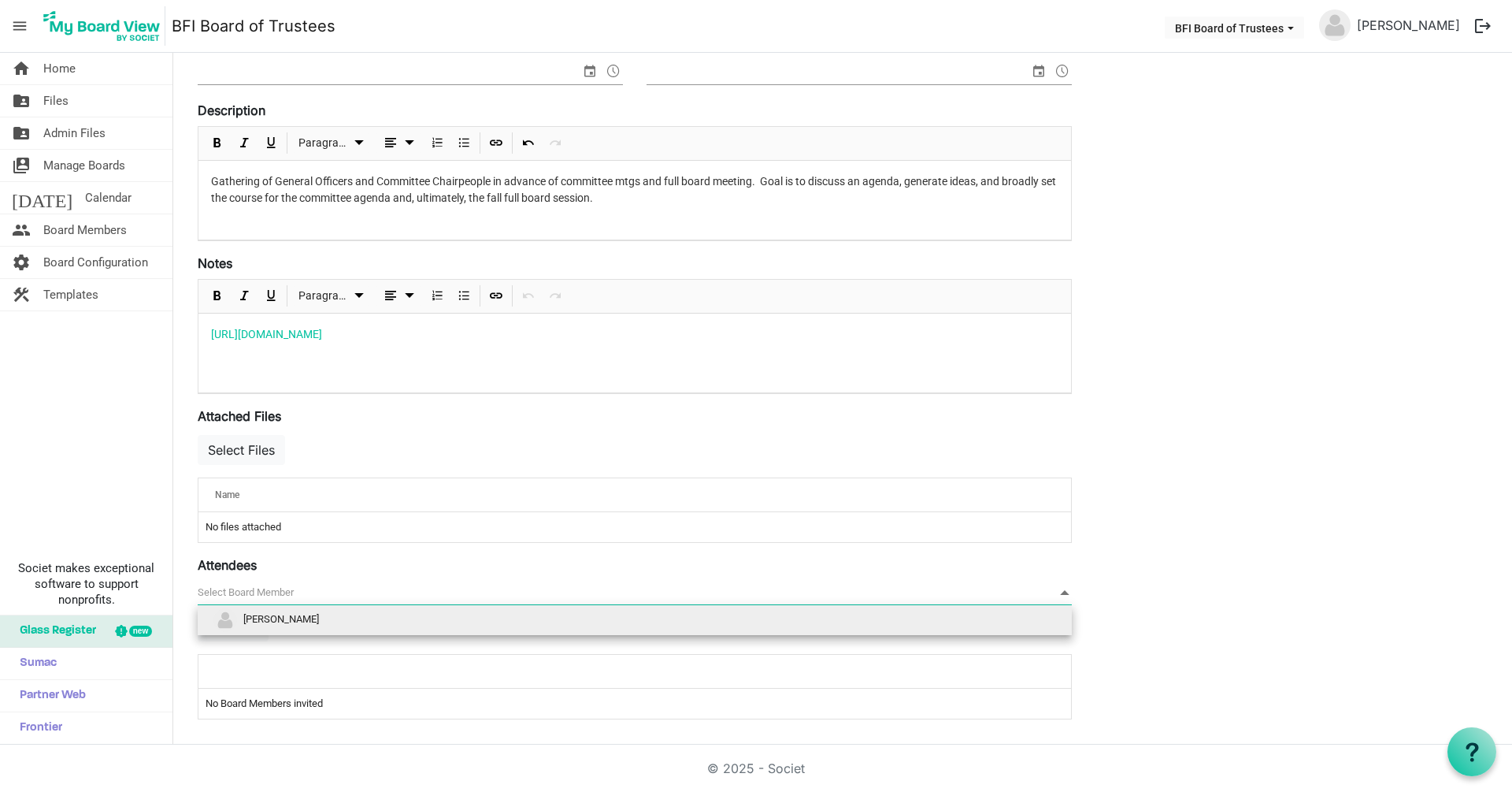
click at [304, 589] on span "null" at bounding box center [635, 592] width 875 height 25
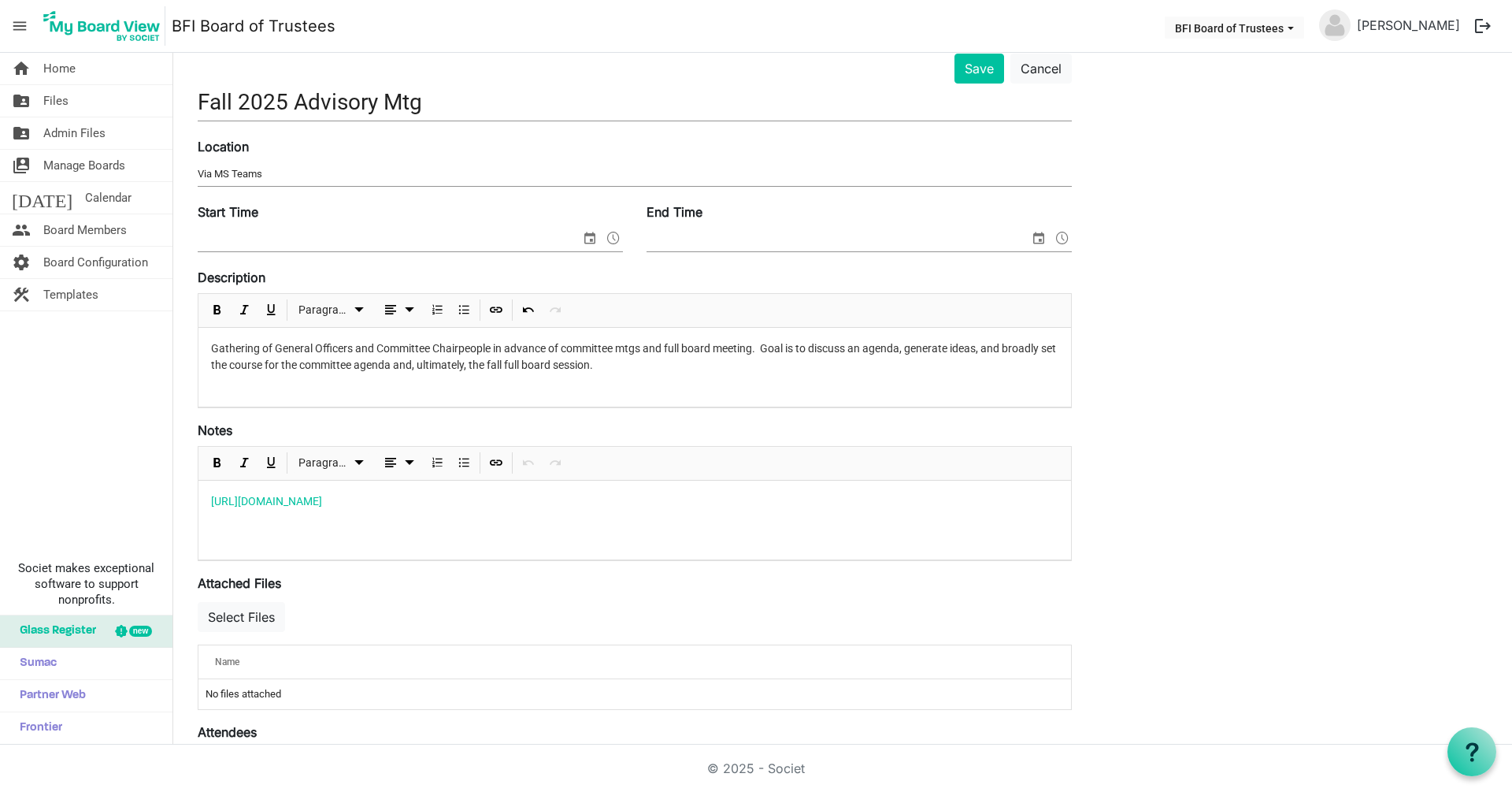
scroll to position [93, 0]
click at [589, 240] on span "select" at bounding box center [589, 240] width 19 height 20
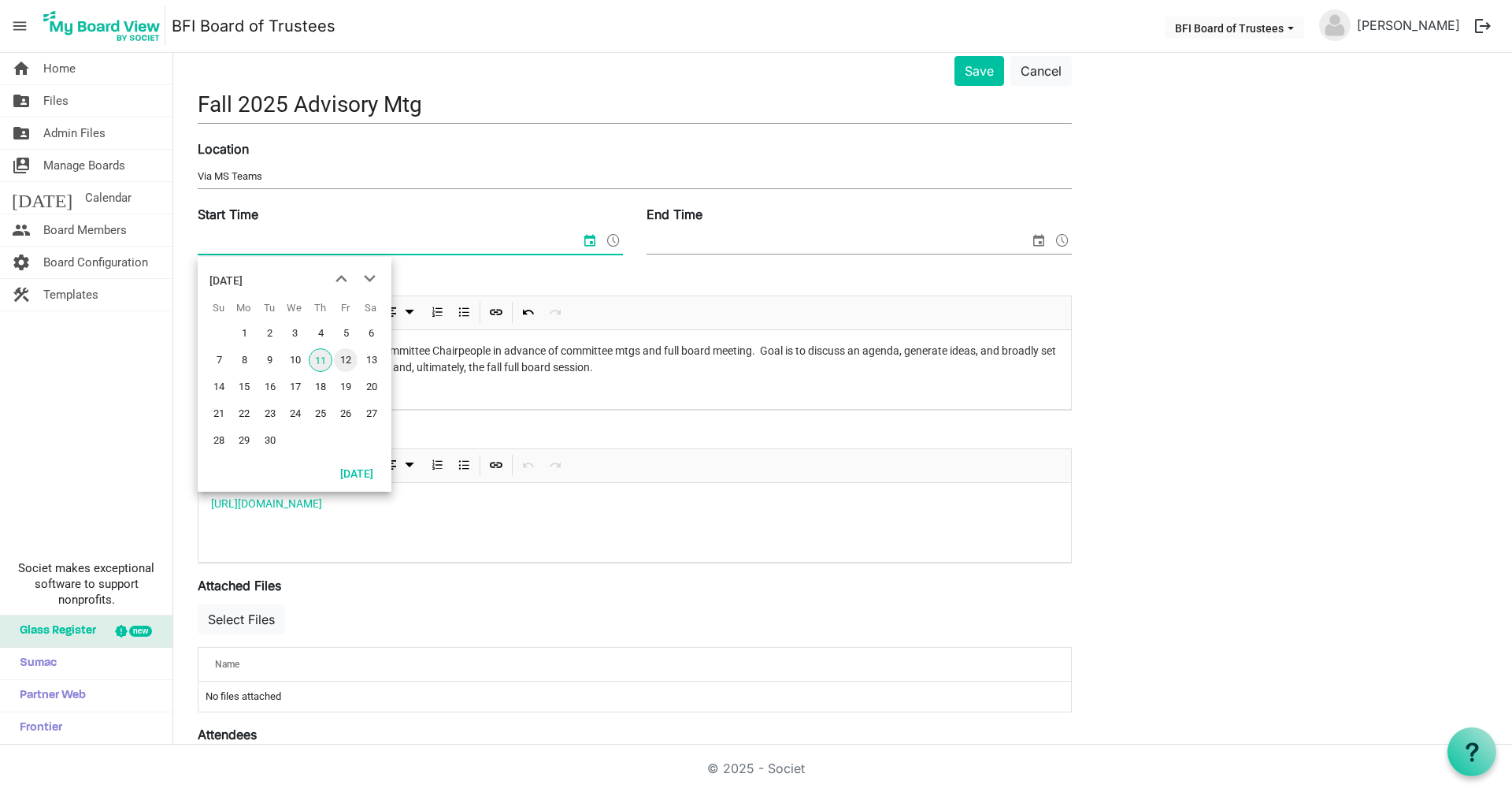
click at [347, 357] on span "12" at bounding box center [346, 360] width 24 height 24
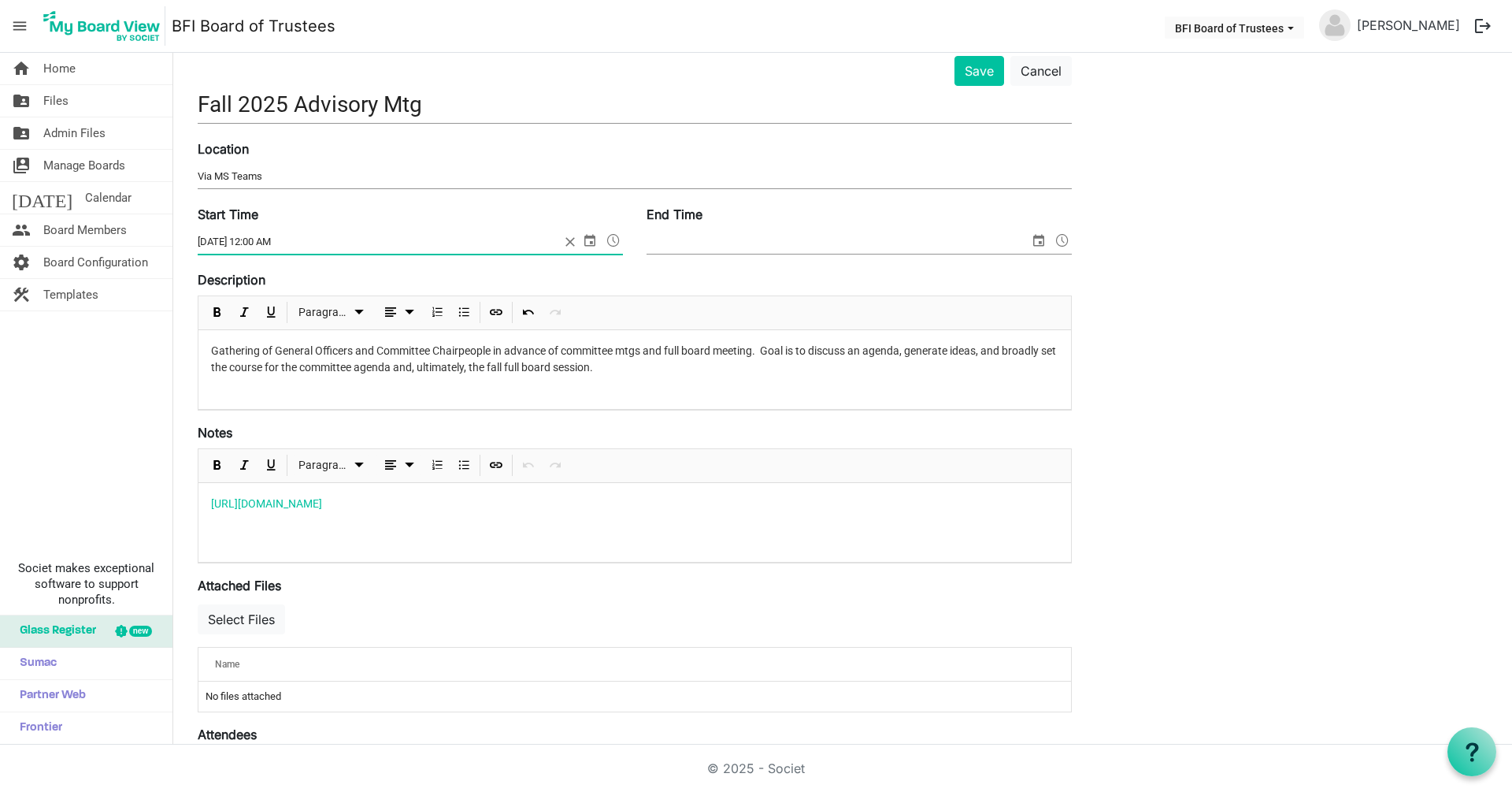
click at [619, 237] on span at bounding box center [613, 240] width 19 height 20
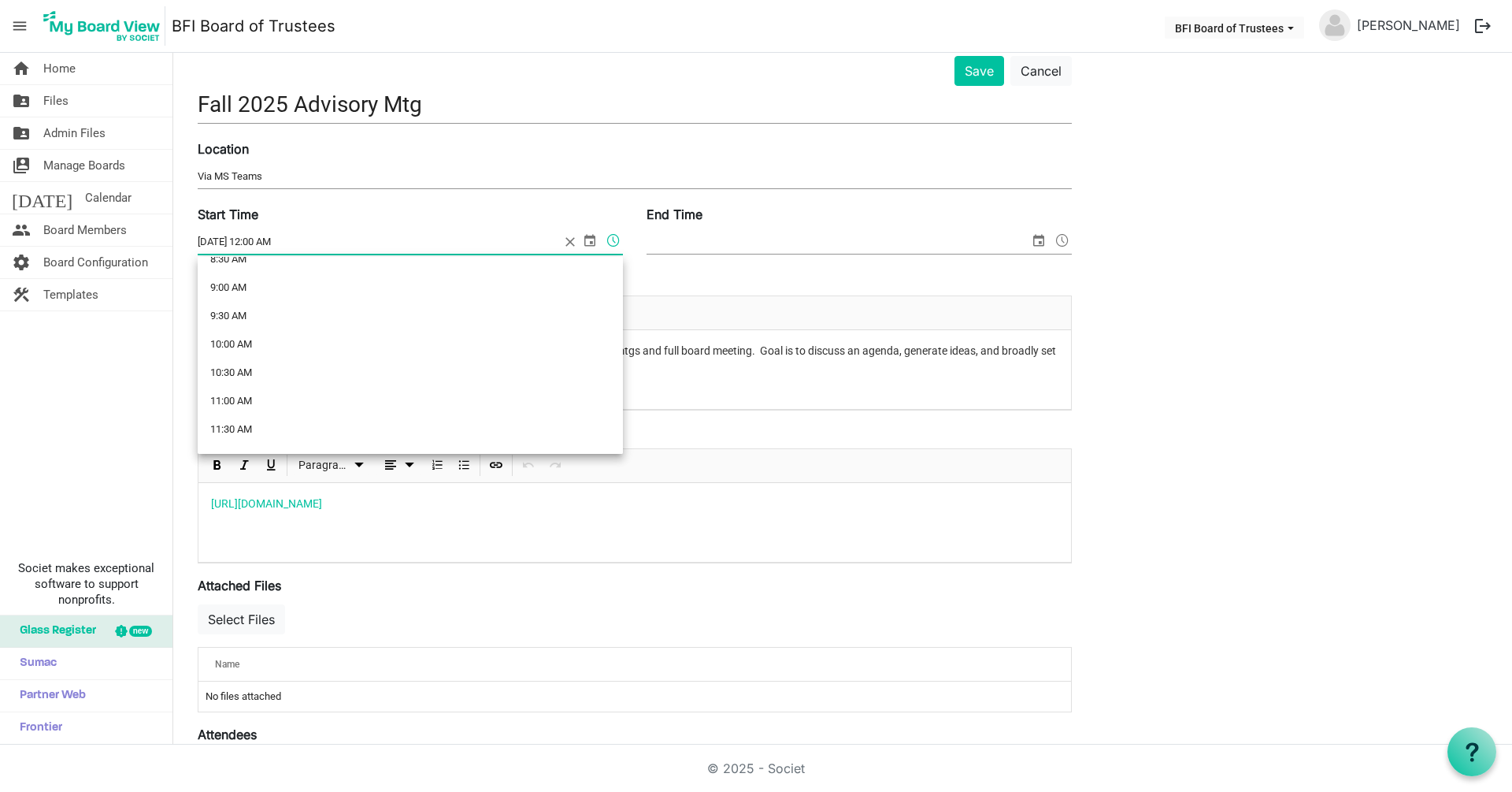
scroll to position [501, 0]
click at [259, 371] on li "10:30 AM" at bounding box center [411, 371] width 425 height 29
type input "[DATE] 10:30 AM"
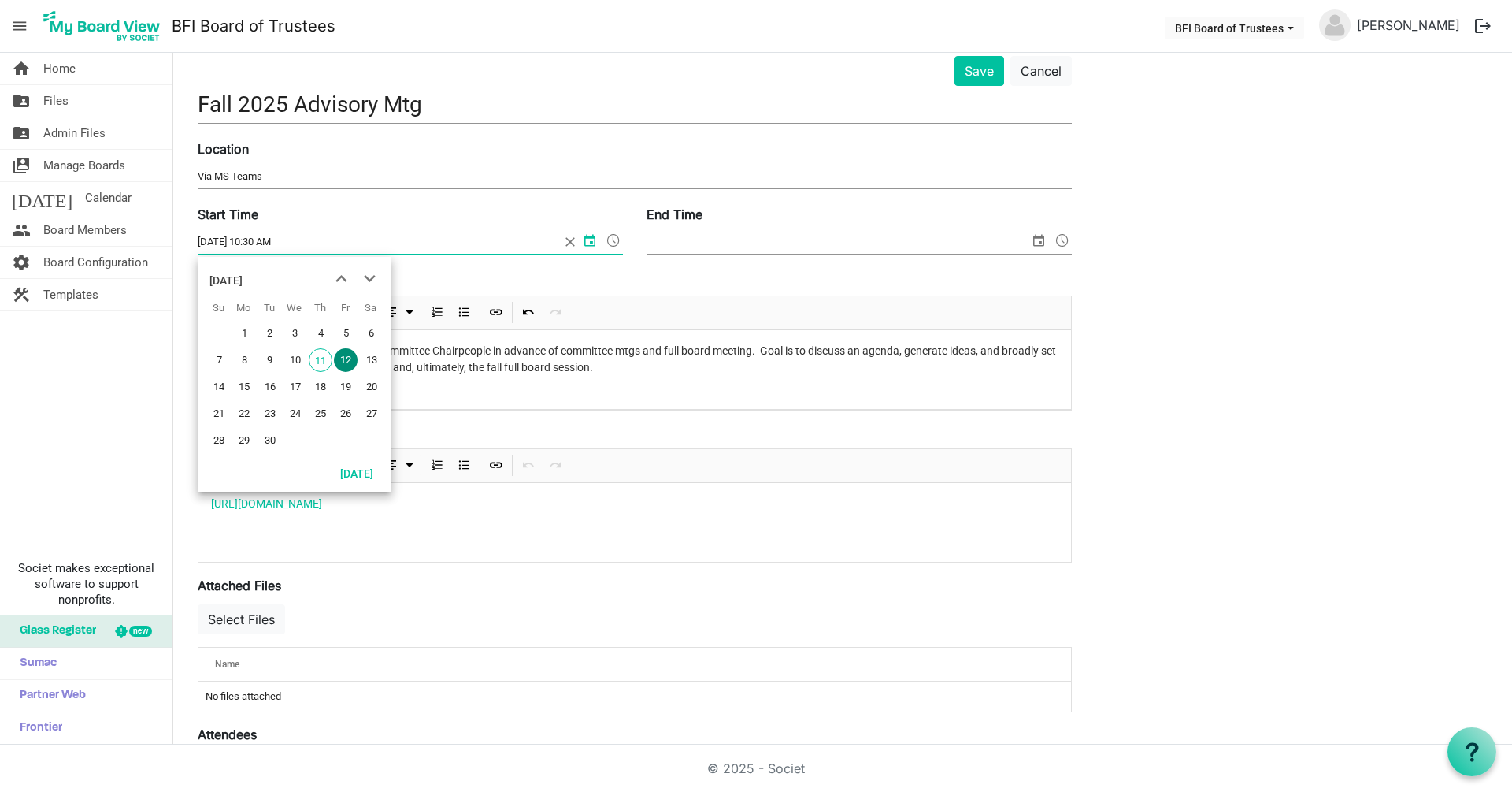
click at [684, 242] on input "End Time" at bounding box center [838, 242] width 383 height 24
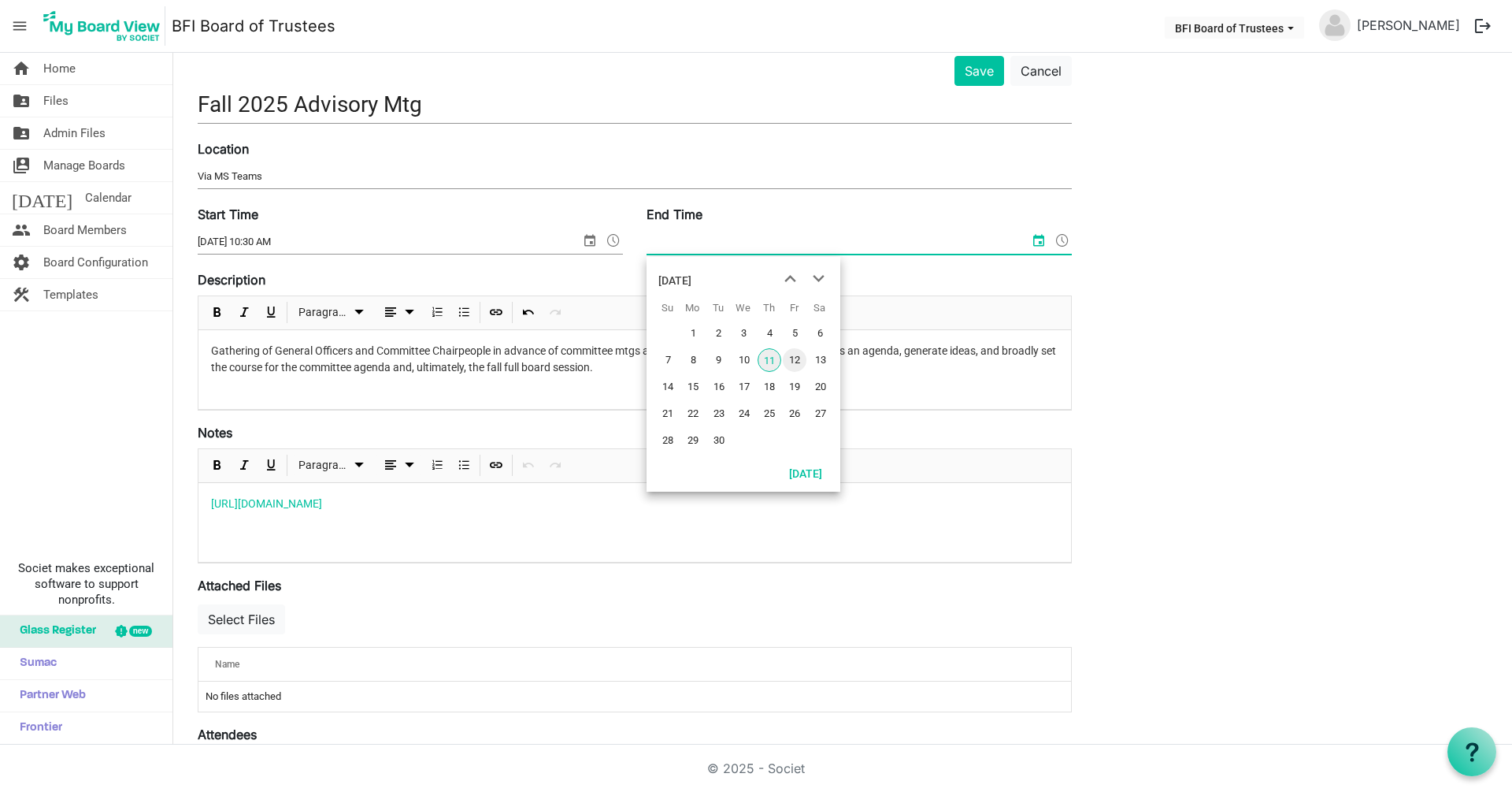
click at [794, 358] on span "12" at bounding box center [795, 360] width 24 height 24
click at [1062, 242] on span at bounding box center [1063, 240] width 19 height 20
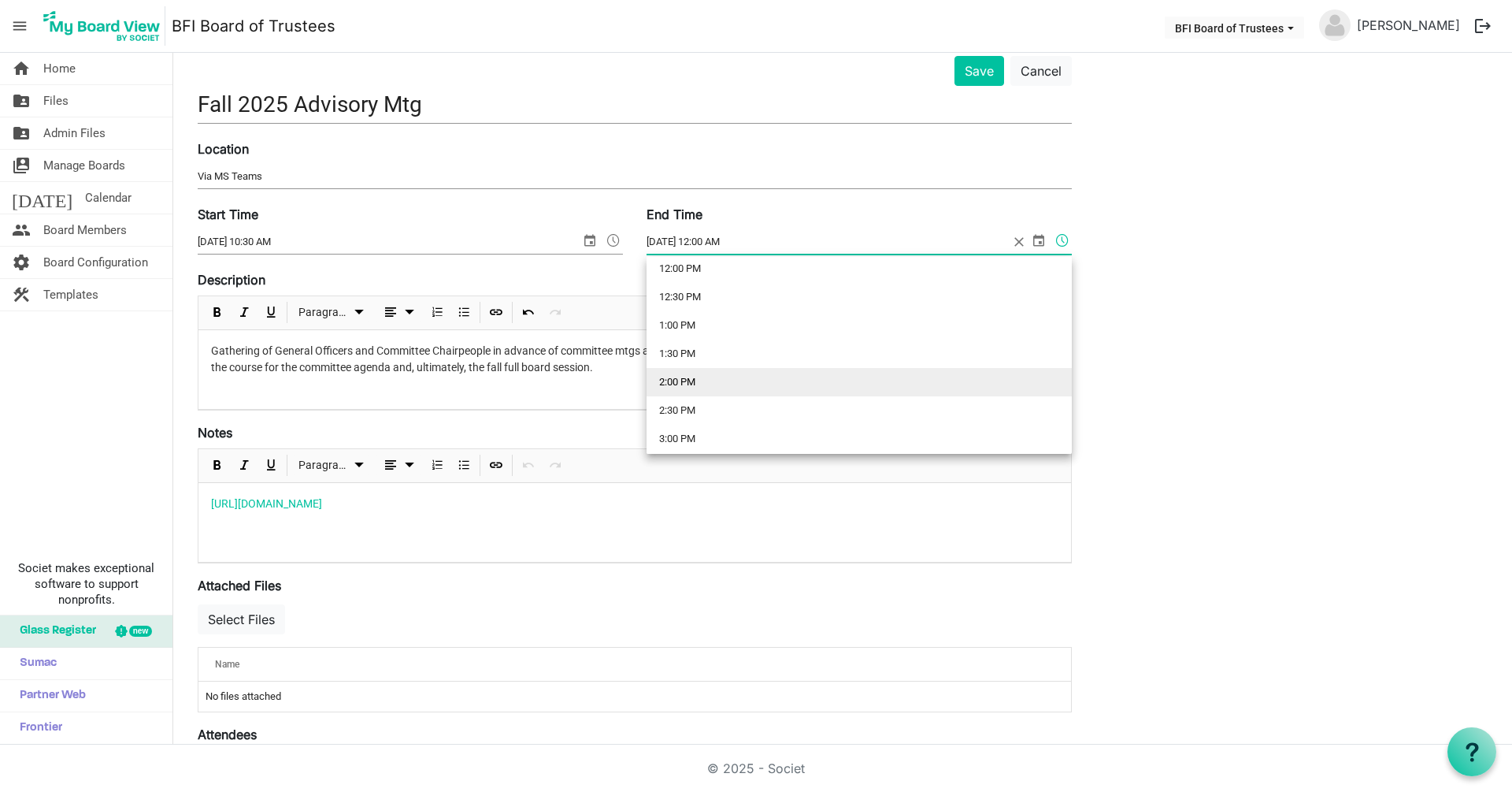
scroll to position [673, 0]
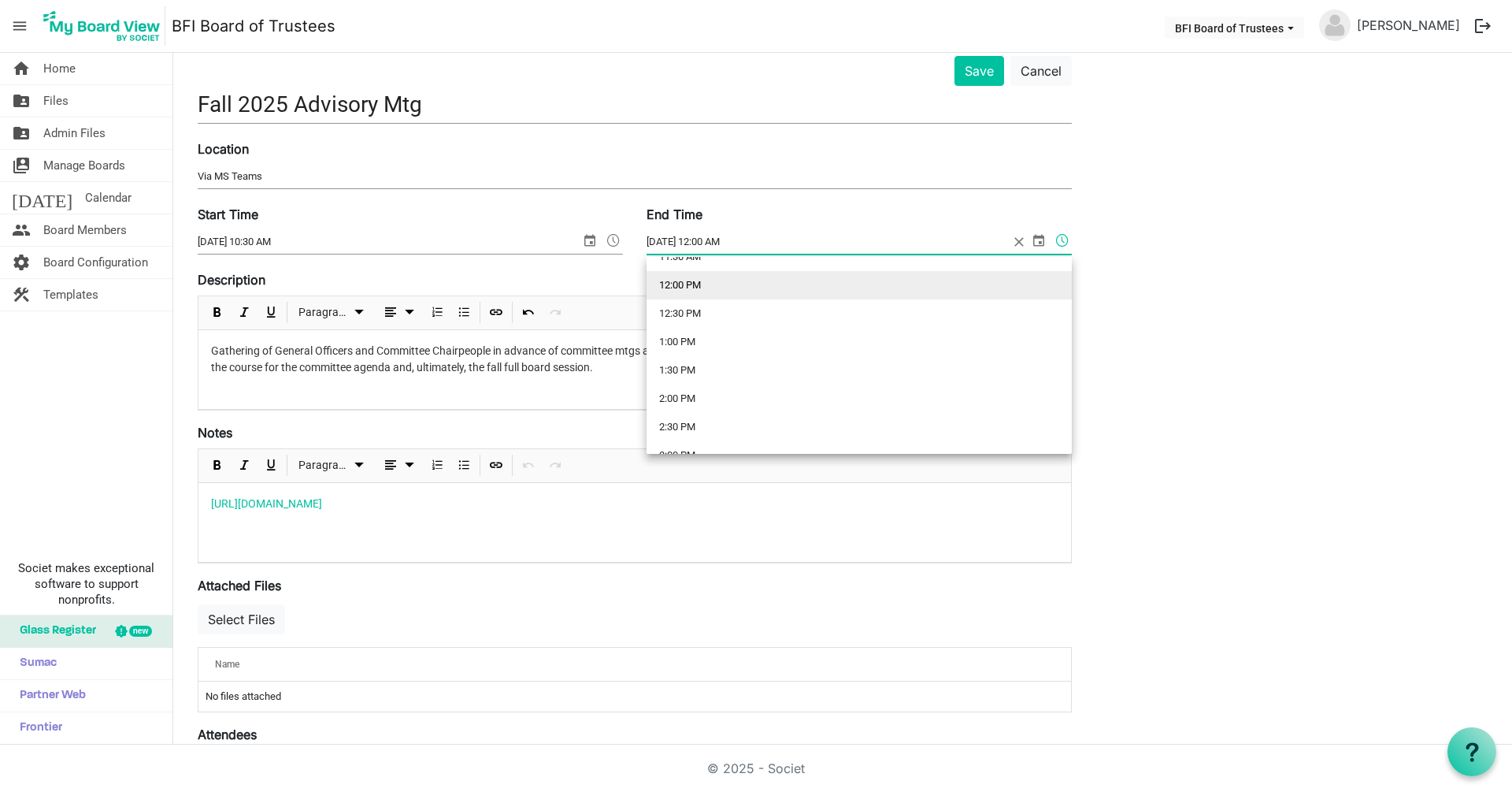
click at [702, 281] on li "12:00 PM" at bounding box center [859, 285] width 425 height 29
type input "9/12/2025 12:00 PM"
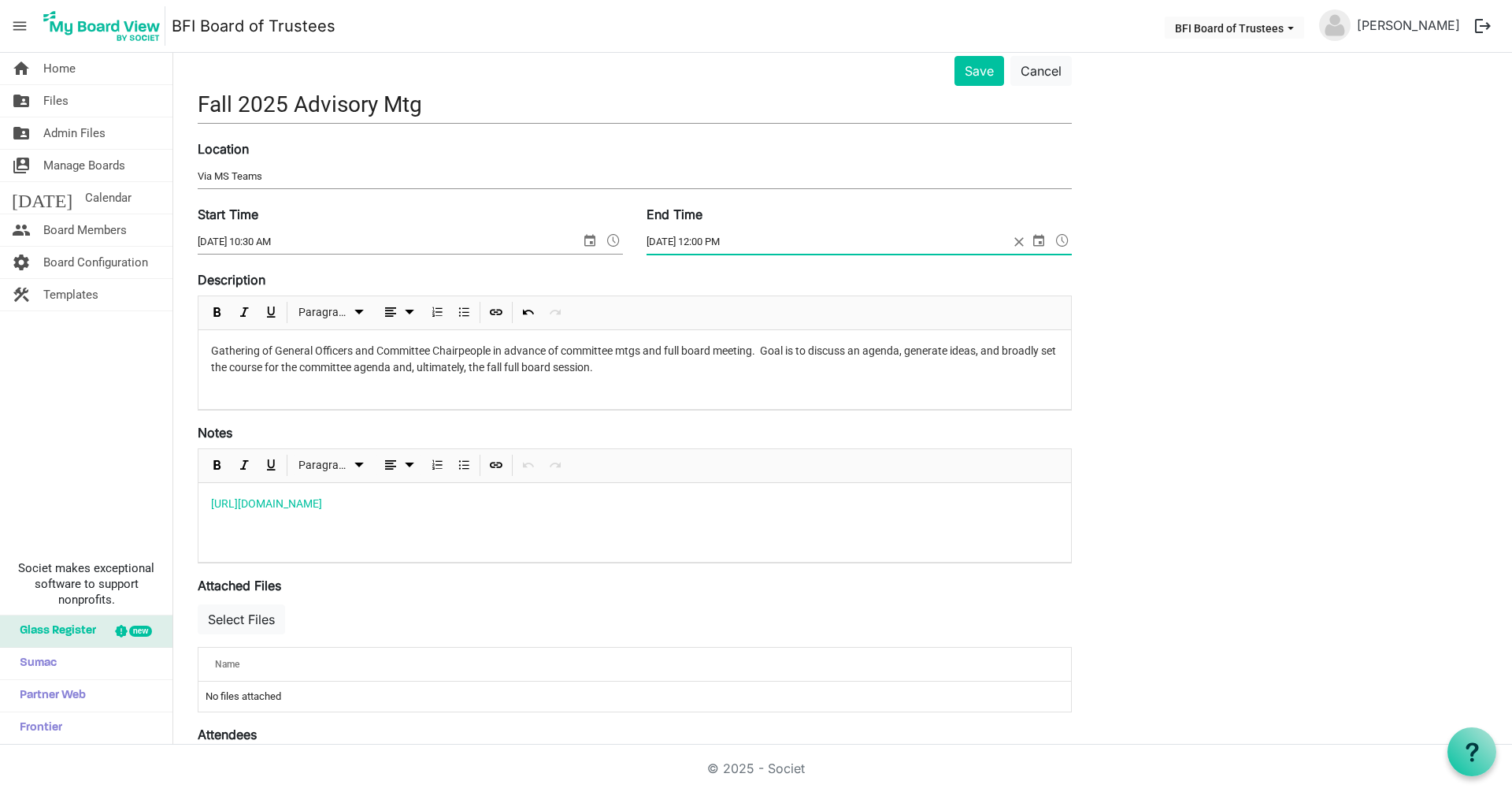
click at [1107, 430] on div "Save Cancel Fall 2025 Advisory Mtg Location Via MS Teams Start Time 9/12/2025 1…" at bounding box center [843, 479] width 1314 height 846
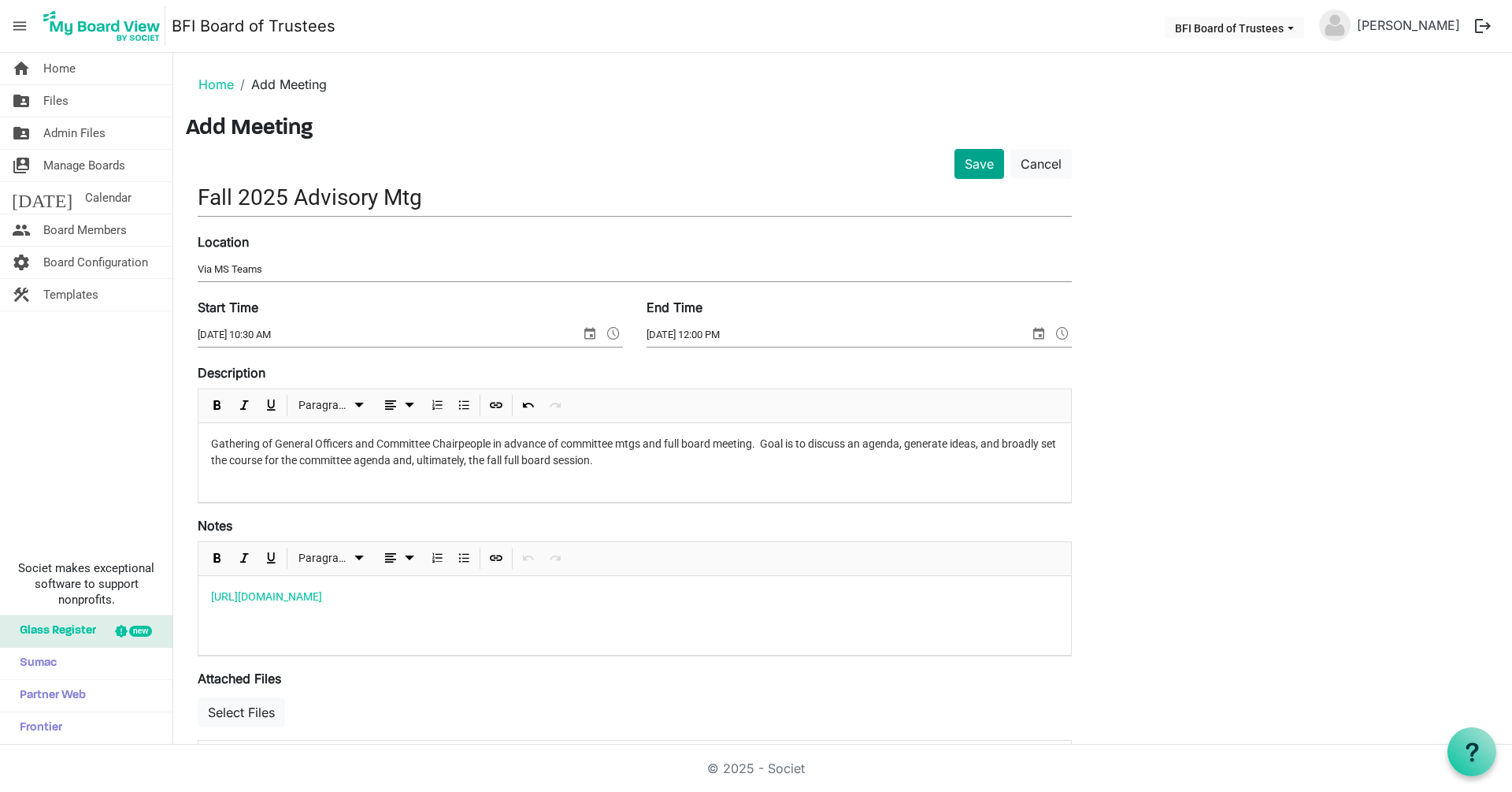
scroll to position [0, 0]
click at [976, 163] on button "Save" at bounding box center [980, 164] width 50 height 30
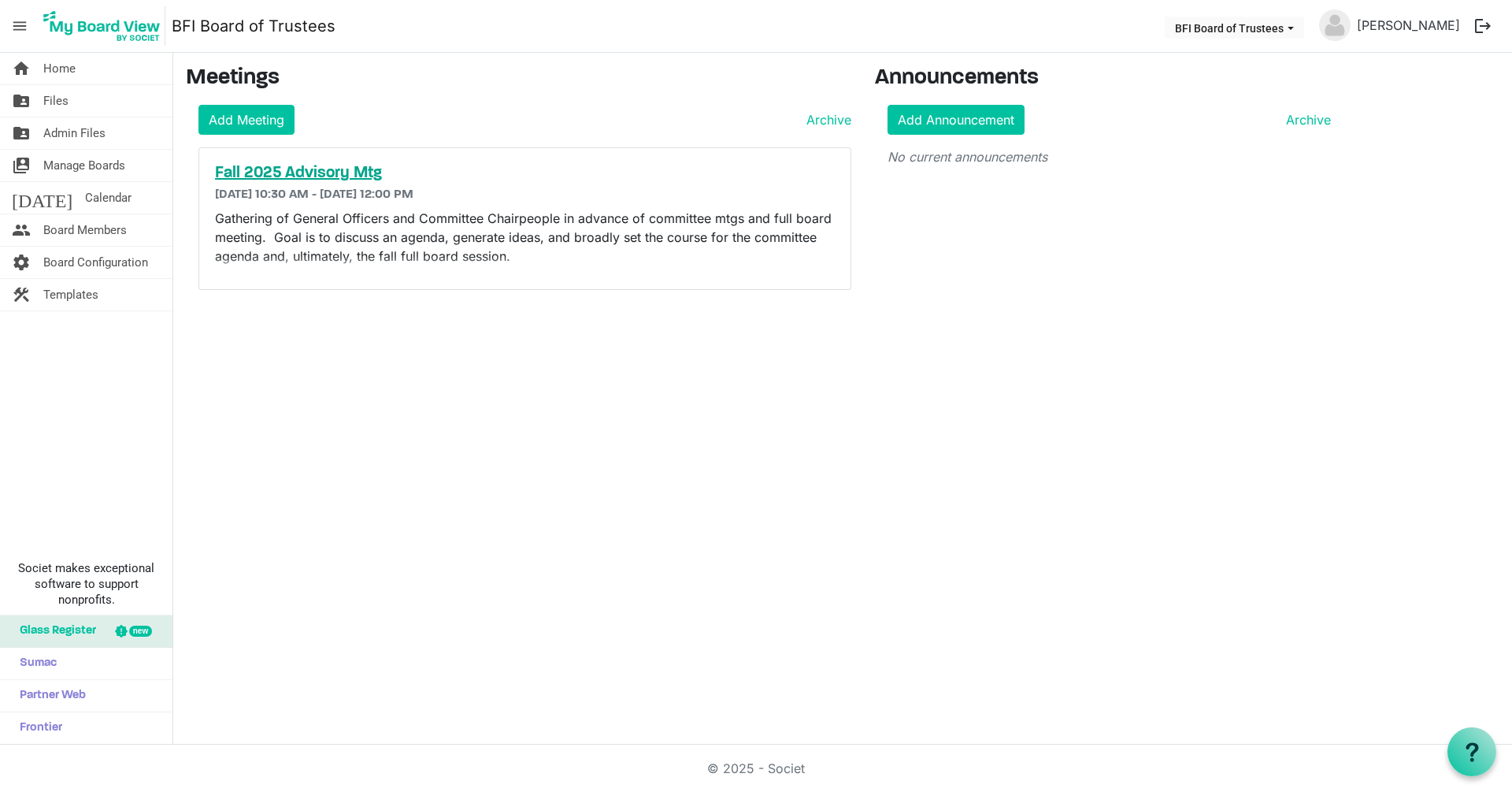
click at [293, 177] on h5 "Fall 2025 Advisory Mtg" at bounding box center [525, 173] width 620 height 19
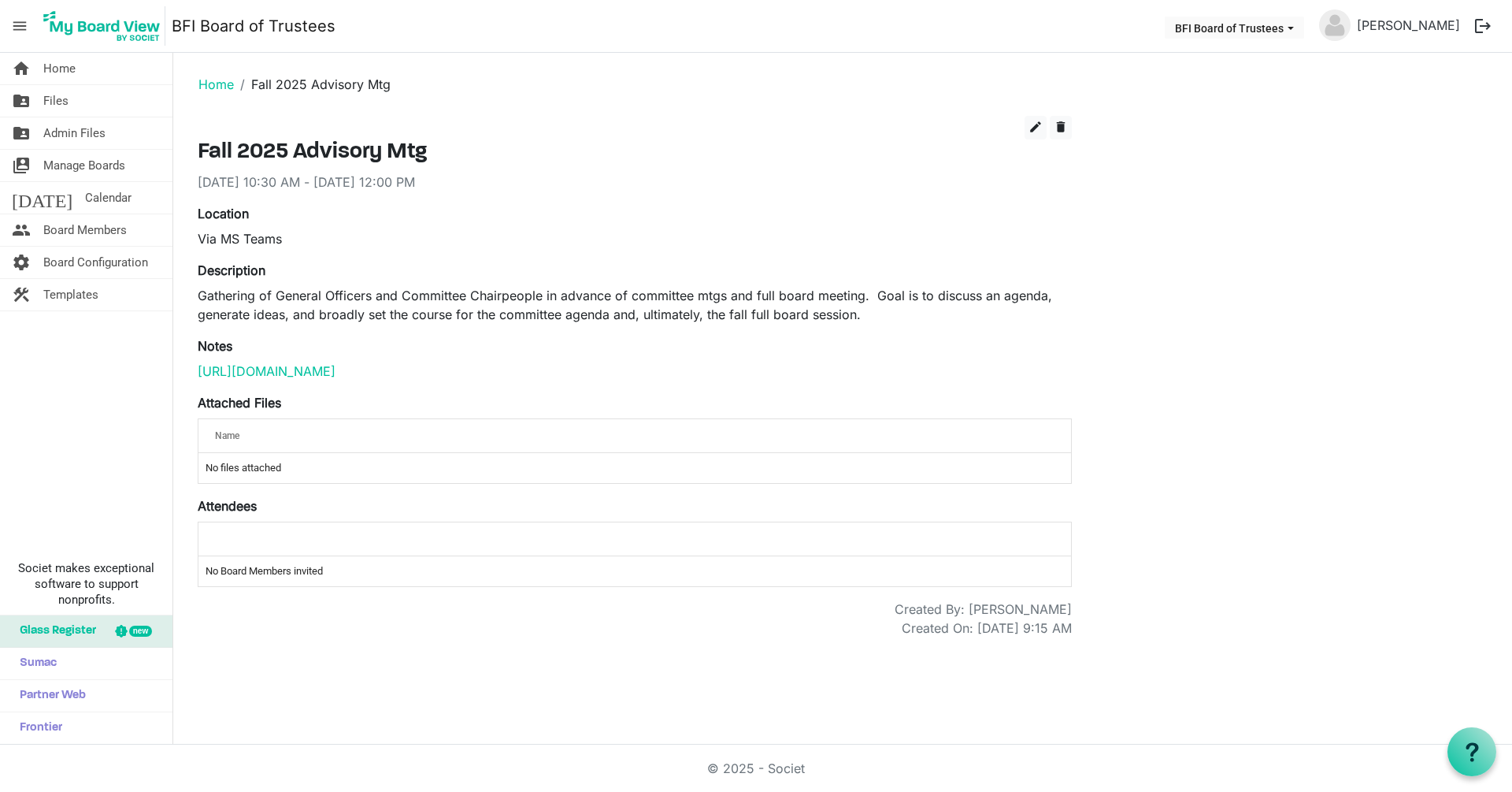
click at [231, 441] on span "Name" at bounding box center [227, 436] width 25 height 11
click at [239, 412] on label "Attached Files" at bounding box center [239, 402] width 84 height 19
click at [1037, 123] on span "edit" at bounding box center [1035, 126] width 14 height 14
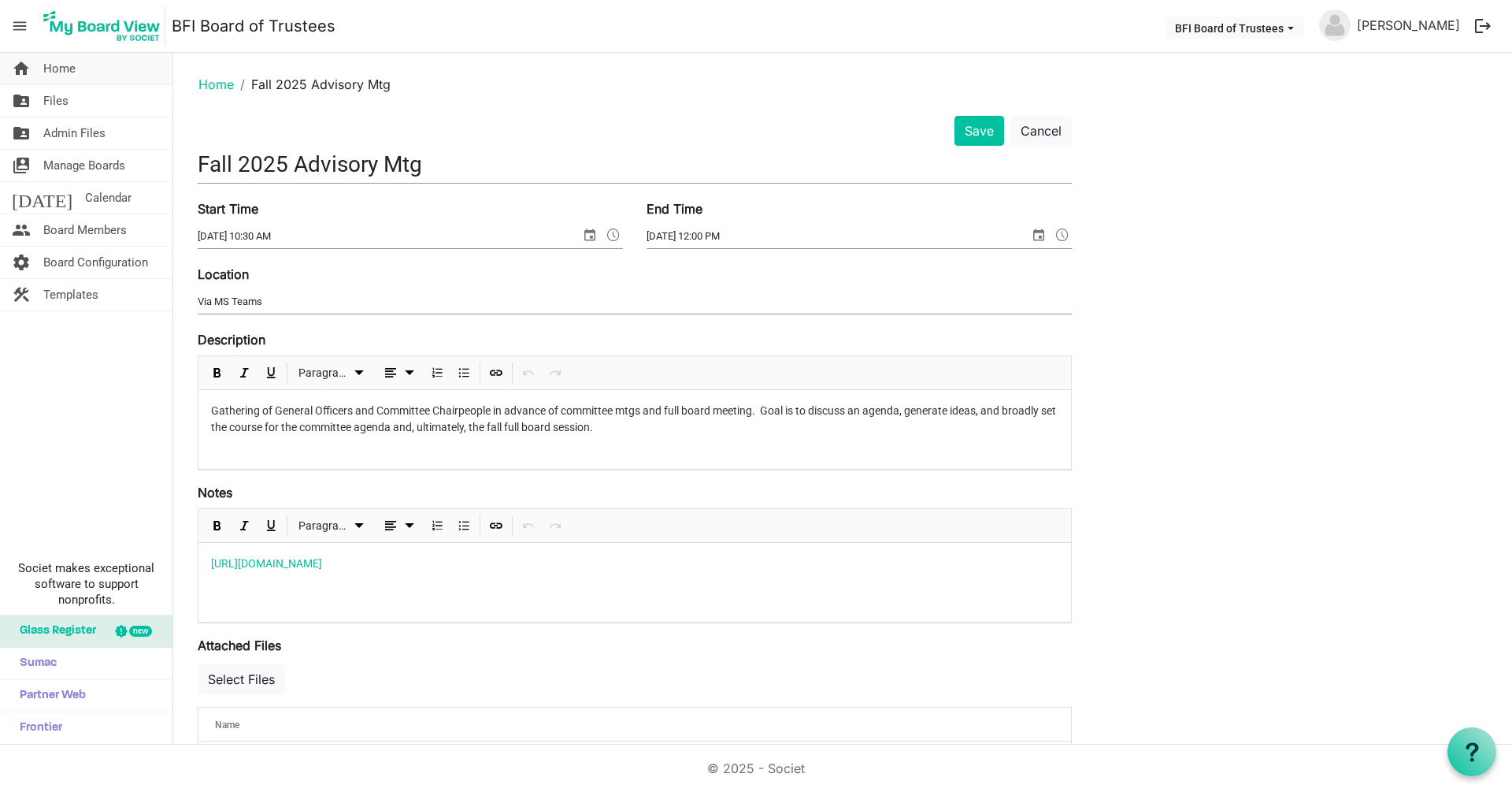
click at [72, 65] on span "Home" at bounding box center [59, 68] width 32 height 31
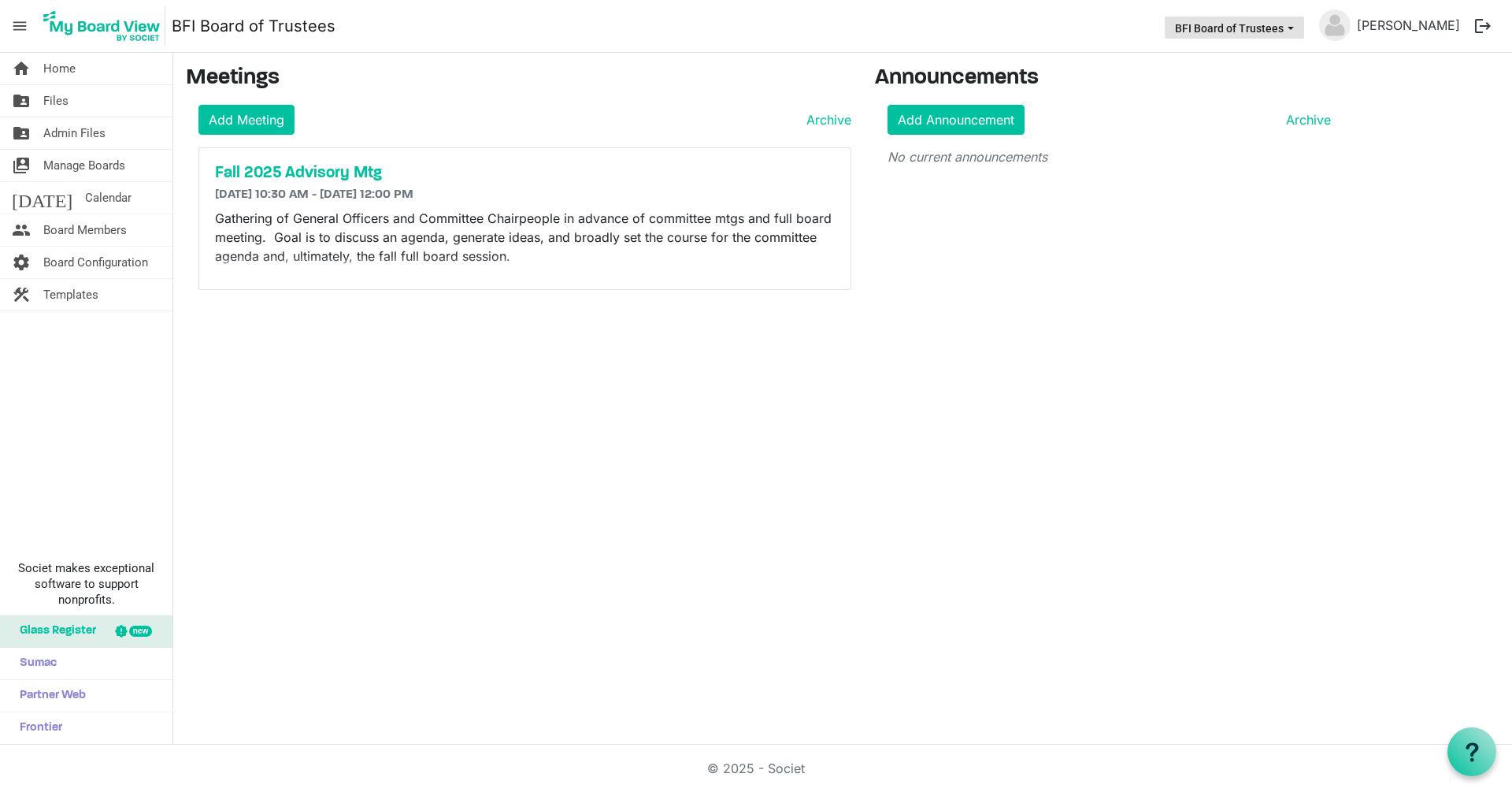
click at [1273, 29] on button "BFI Board of Trustees" at bounding box center [1234, 28] width 139 height 22
click at [1087, 21] on nav "menu BFI Board of Trustees BFI Board of Trustees Doug Morrow logout" at bounding box center [756, 26] width 1512 height 52
click at [286, 174] on h5 "Fall 2025 Advisory Mtg" at bounding box center [525, 173] width 620 height 19
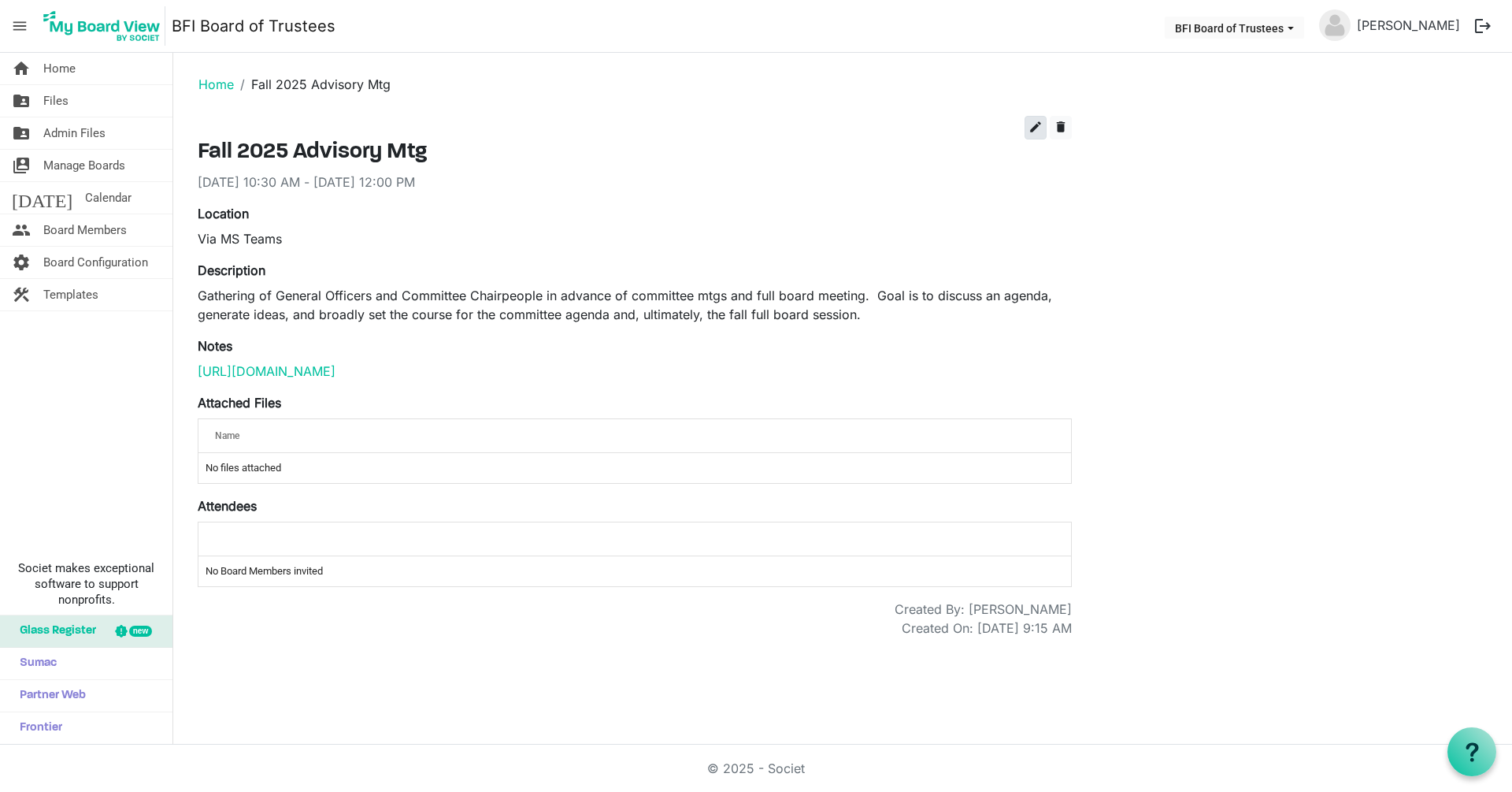
click at [1033, 128] on span "edit" at bounding box center [1035, 126] width 14 height 14
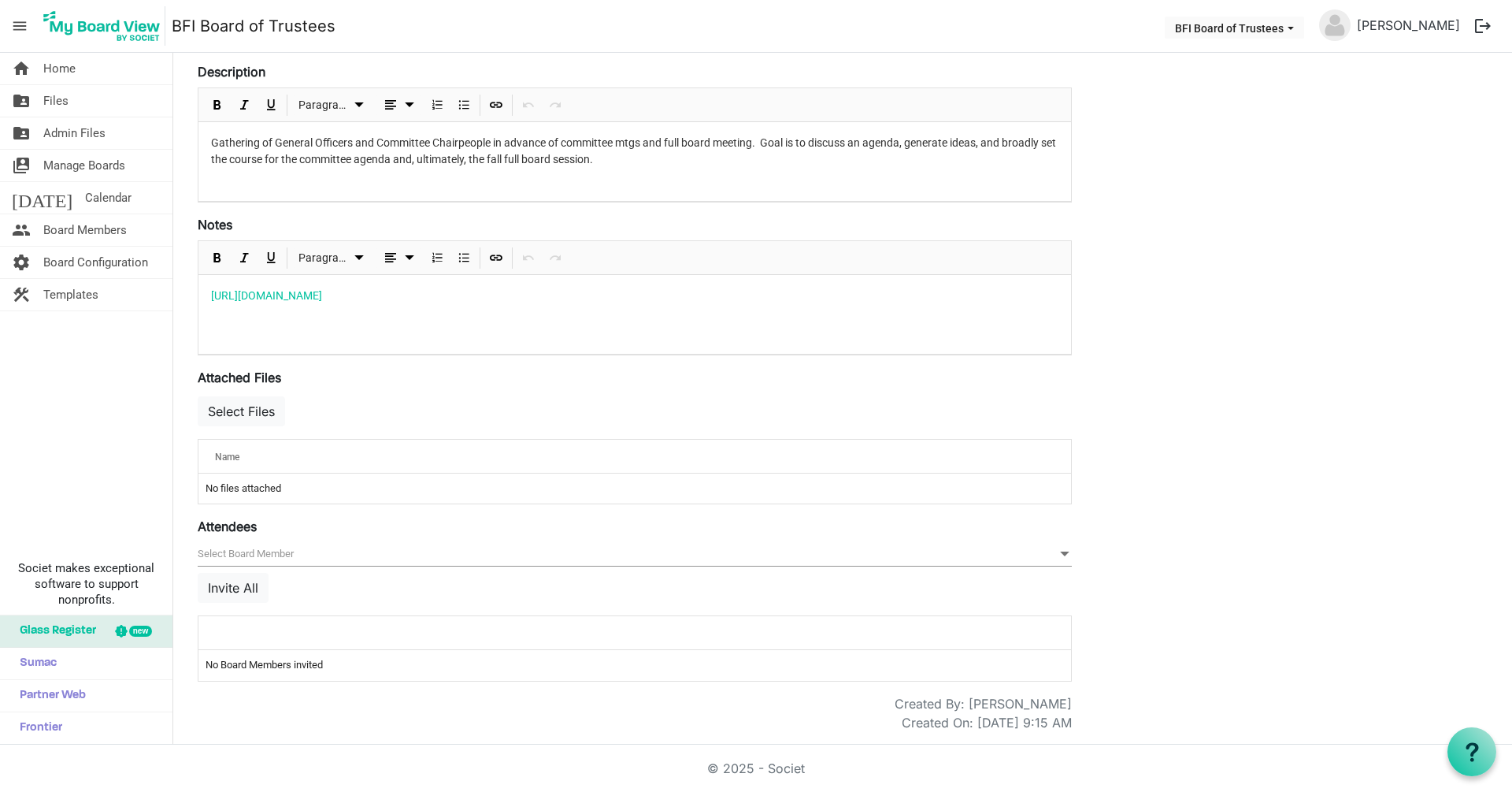
click at [1065, 554] on span at bounding box center [1064, 553] width 14 height 17
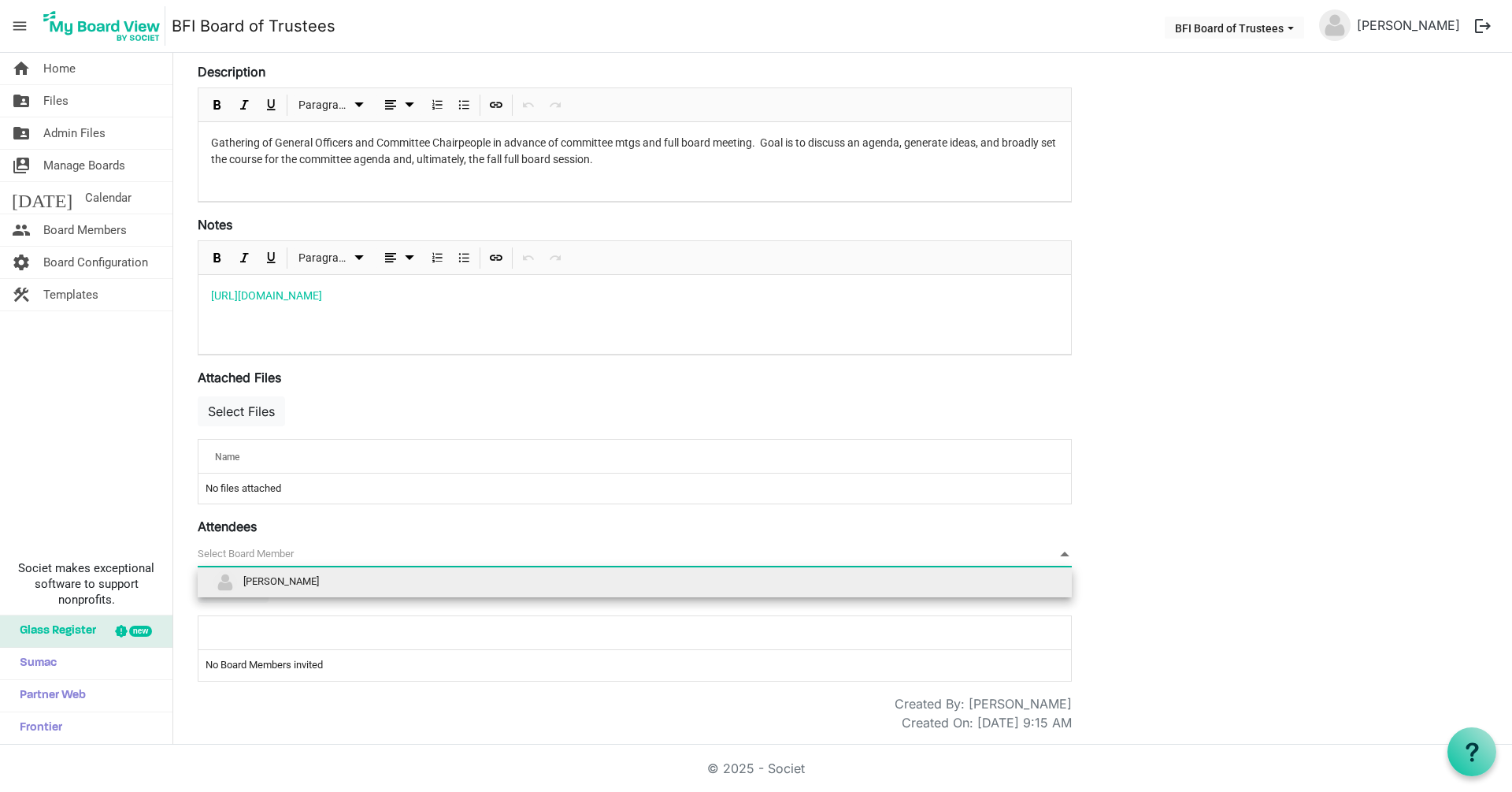
click at [878, 552] on span "null" at bounding box center [635, 554] width 875 height 25
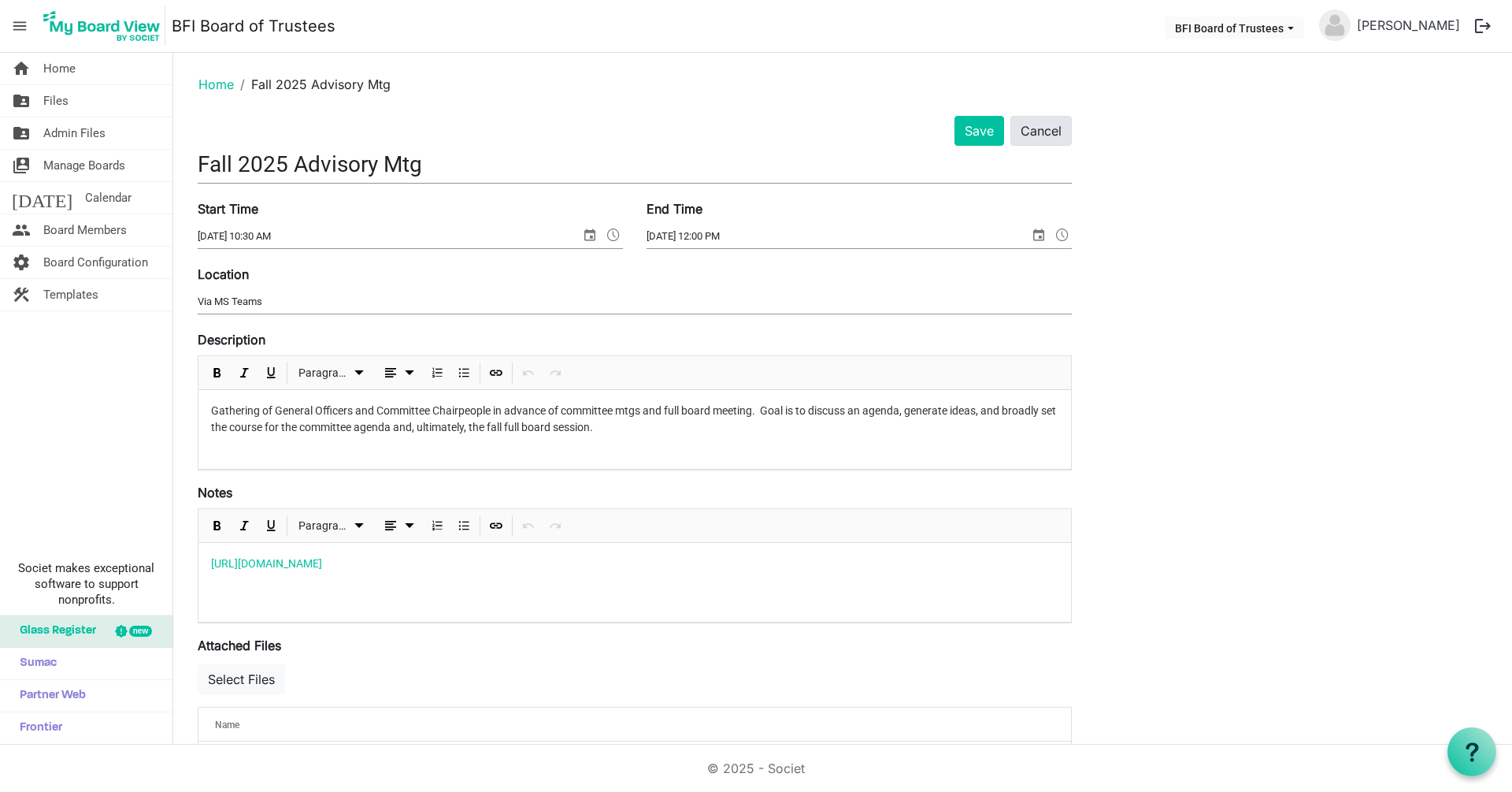
click at [1026, 132] on button "Cancel" at bounding box center [1041, 131] width 62 height 30
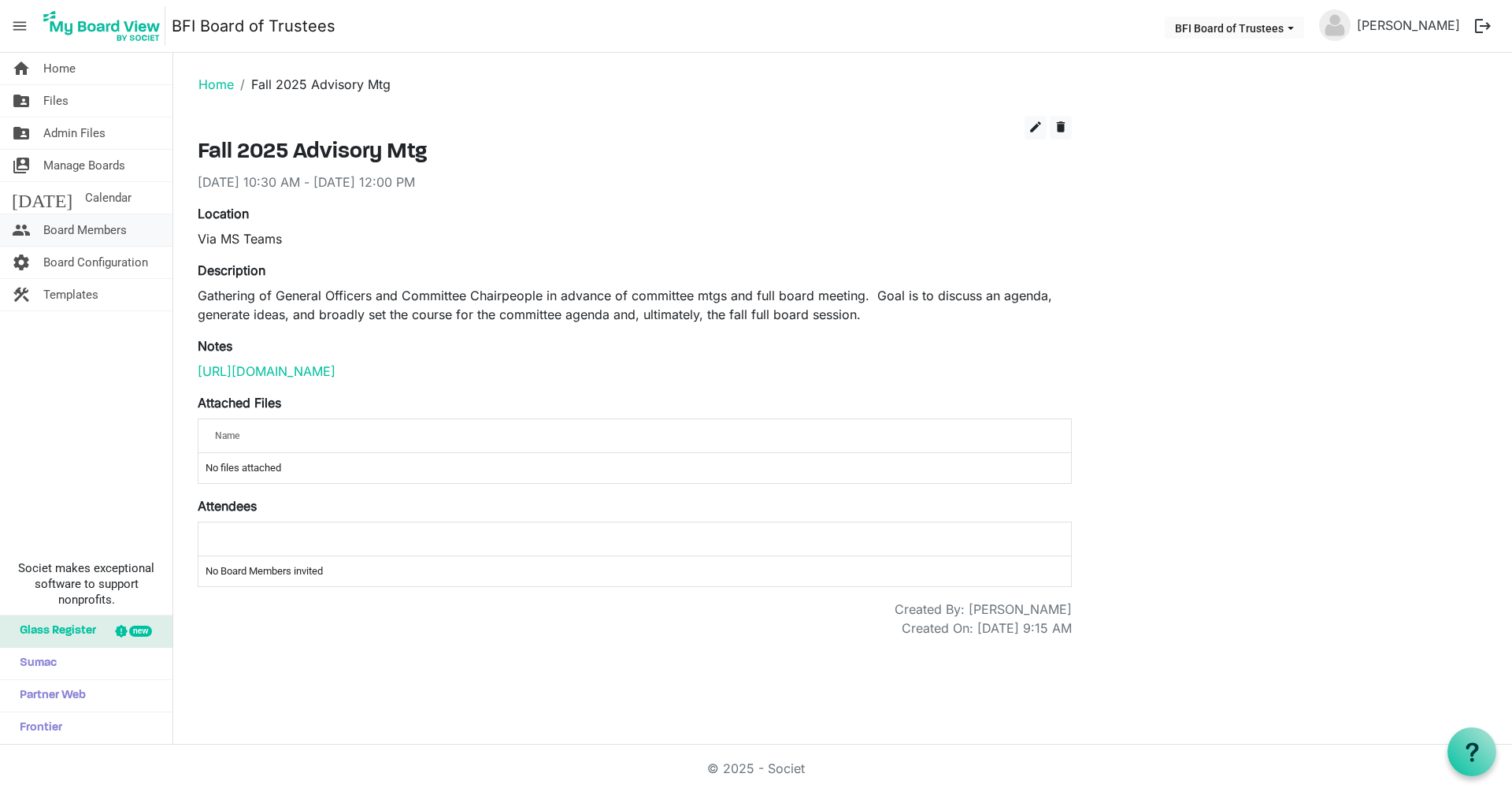
click at [73, 232] on span "Board Members" at bounding box center [85, 230] width 84 height 31
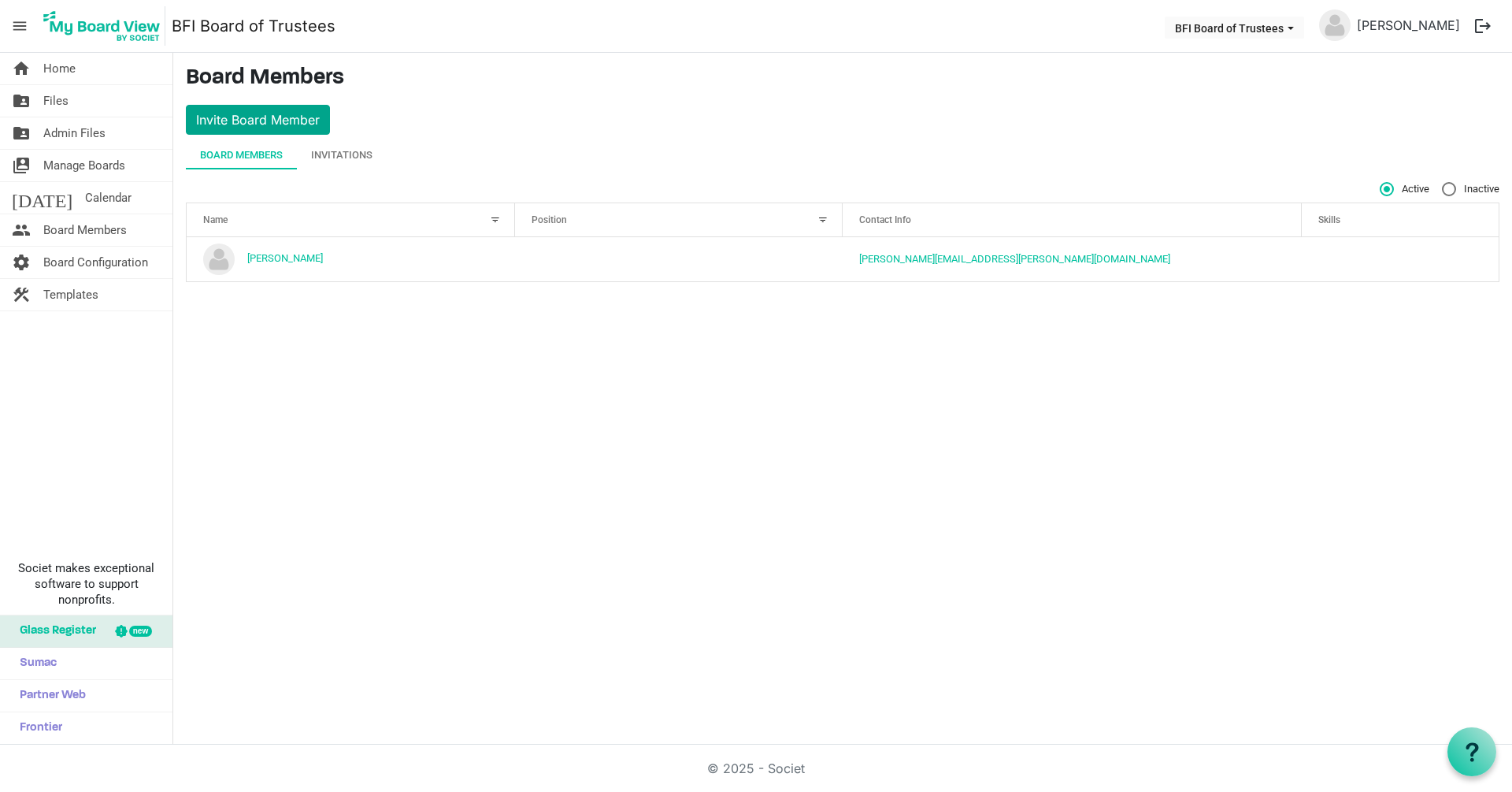
click at [264, 119] on button "Invite Board Member" at bounding box center [258, 120] width 145 height 30
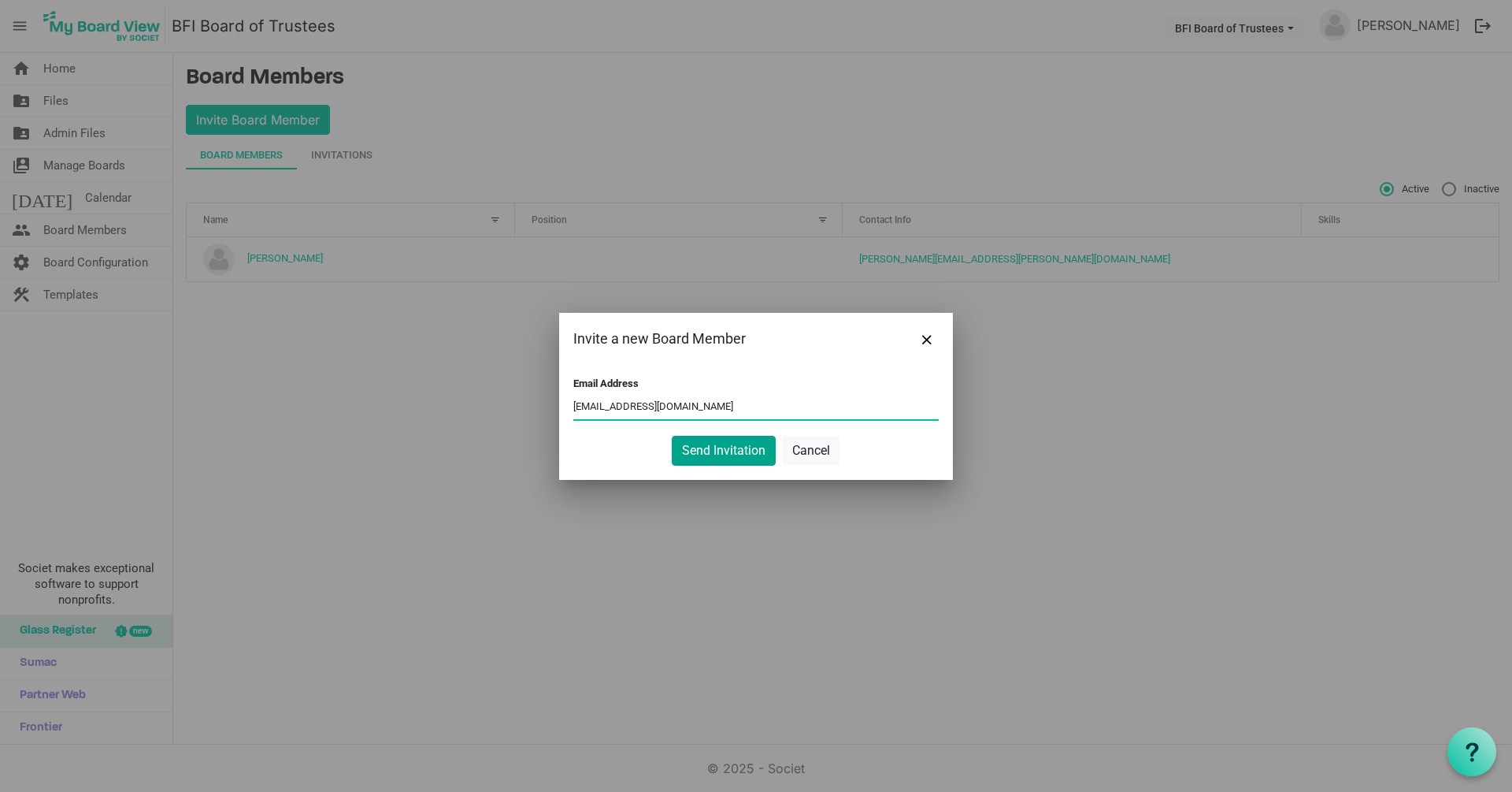
type input "officeadmin@baptistfoundationil.org"
click at [727, 450] on button "Send Invitation" at bounding box center [724, 450] width 104 height 30
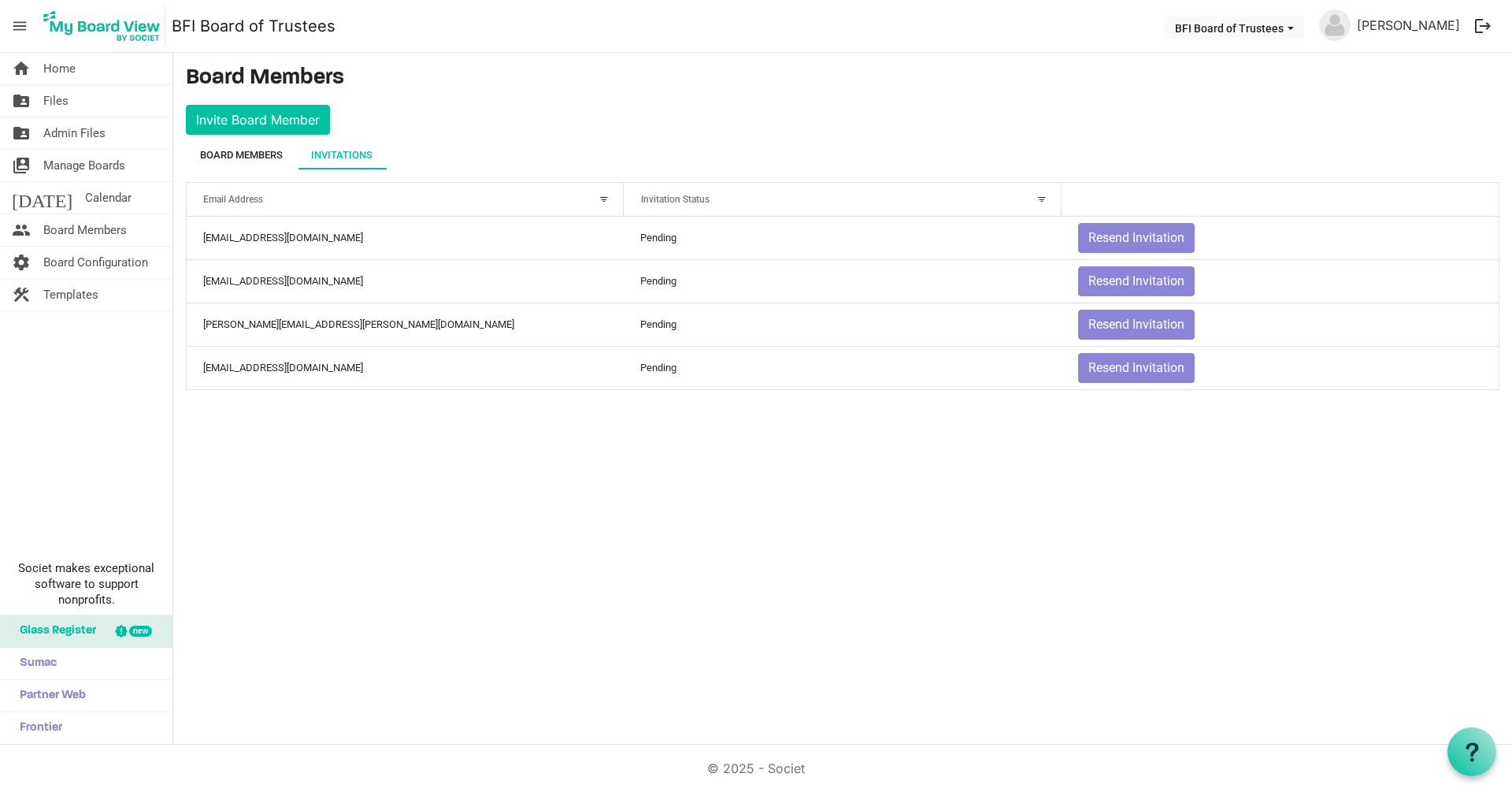
click at [236, 154] on div "Board Members" at bounding box center [241, 155] width 83 height 16
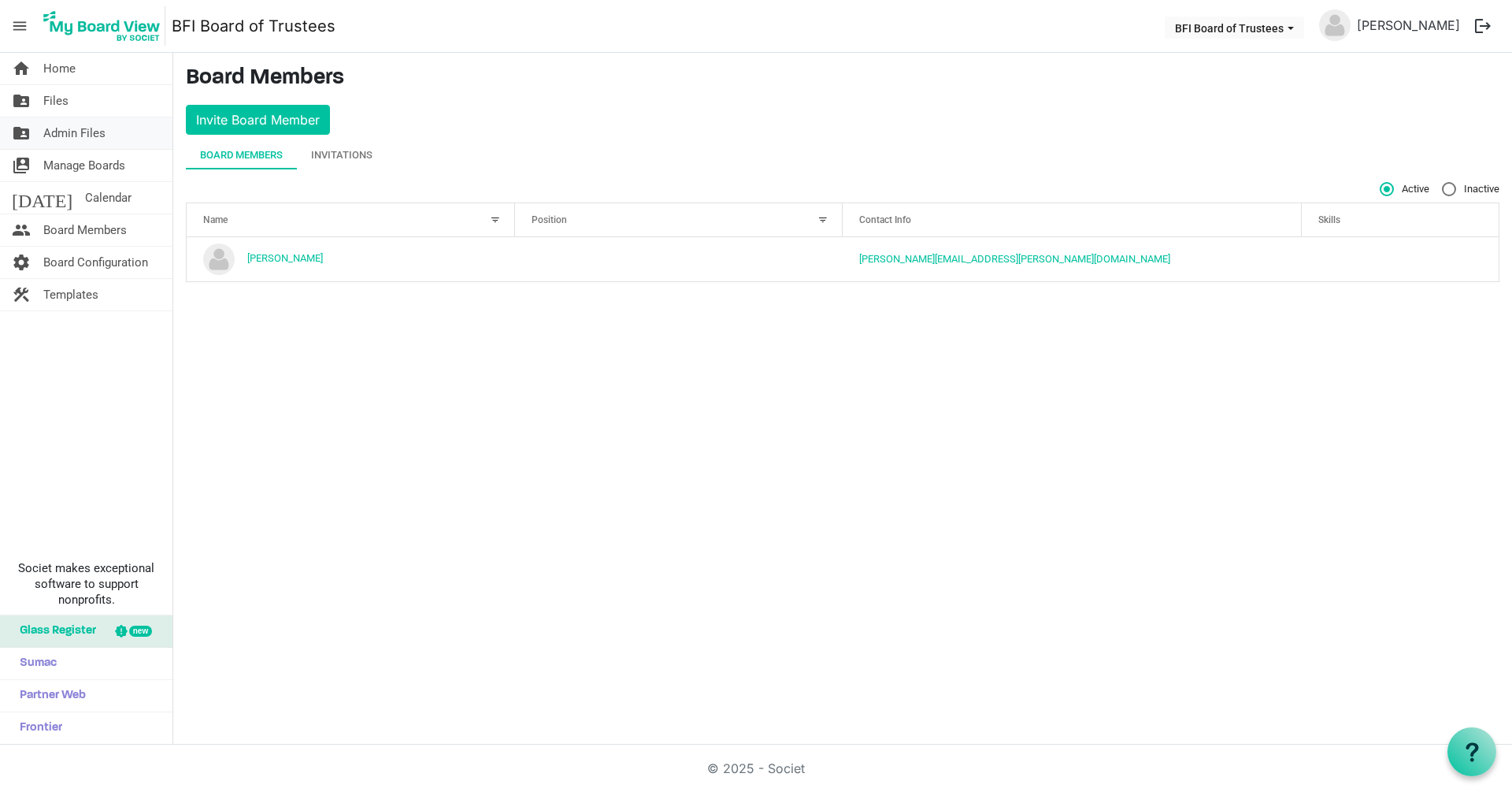
click at [69, 134] on span "Admin Files" at bounding box center [75, 133] width 63 height 31
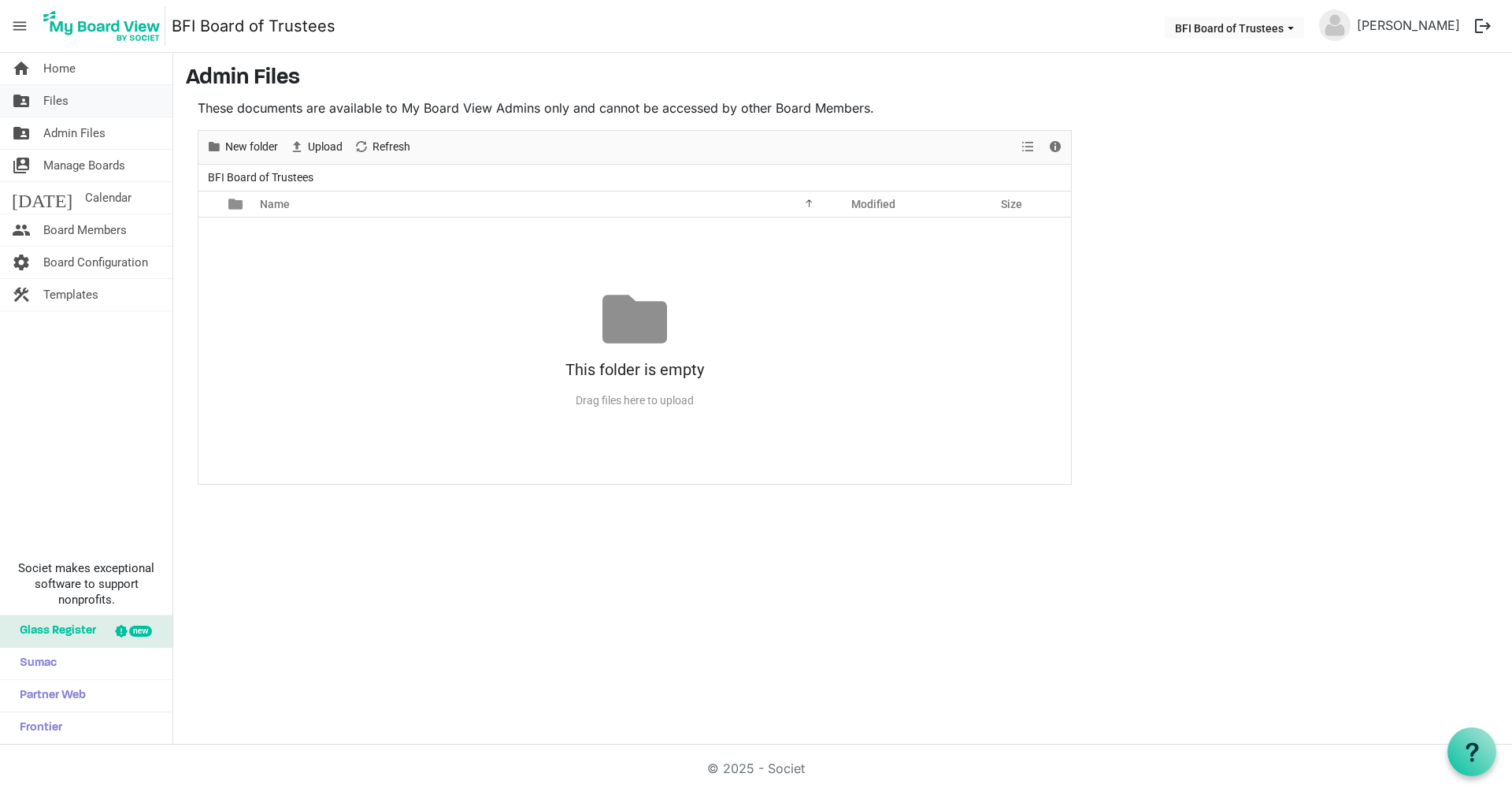
click at [55, 100] on span "Files" at bounding box center [55, 100] width 25 height 31
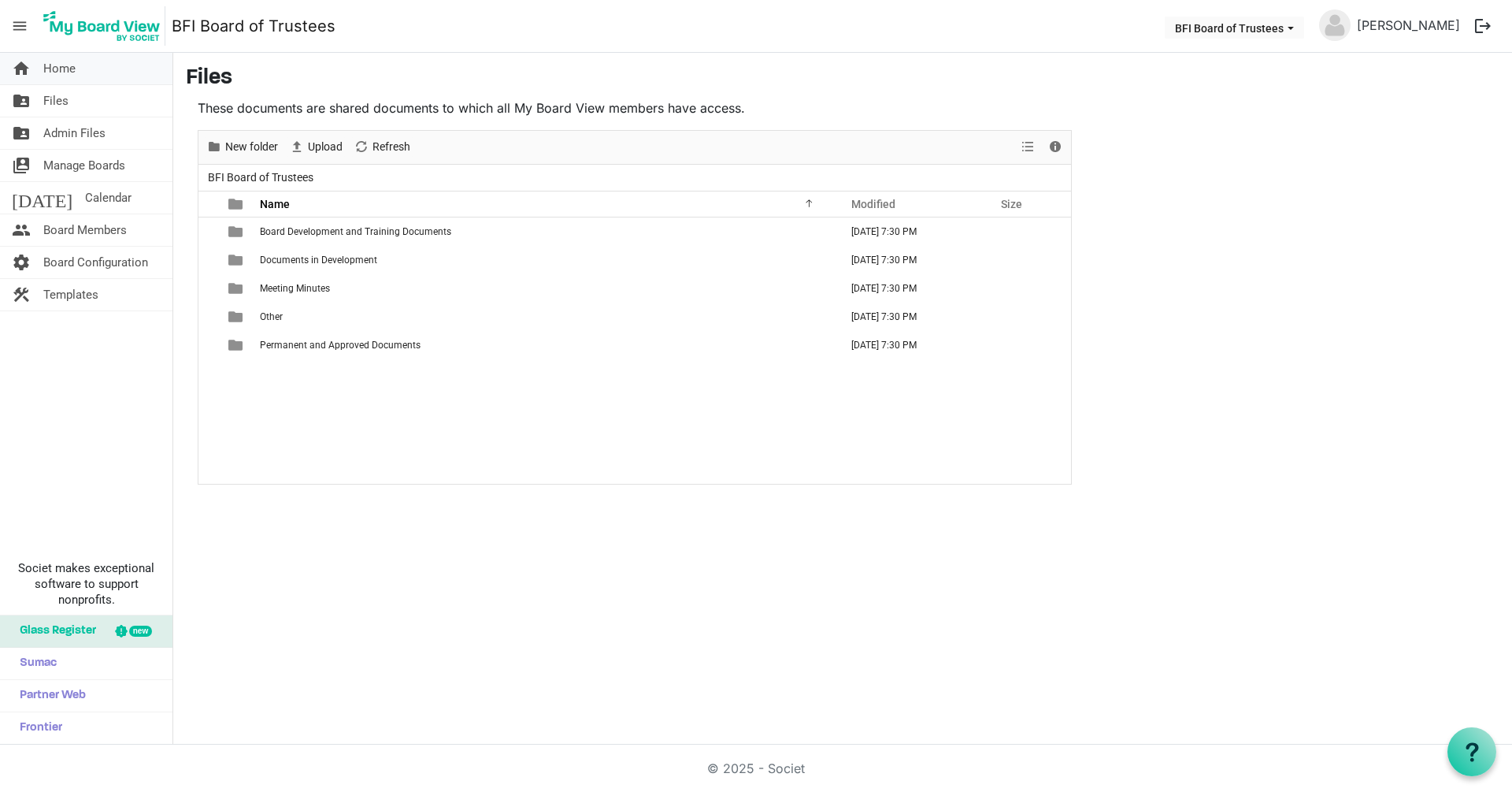
click at [53, 69] on span "Home" at bounding box center [59, 68] width 32 height 31
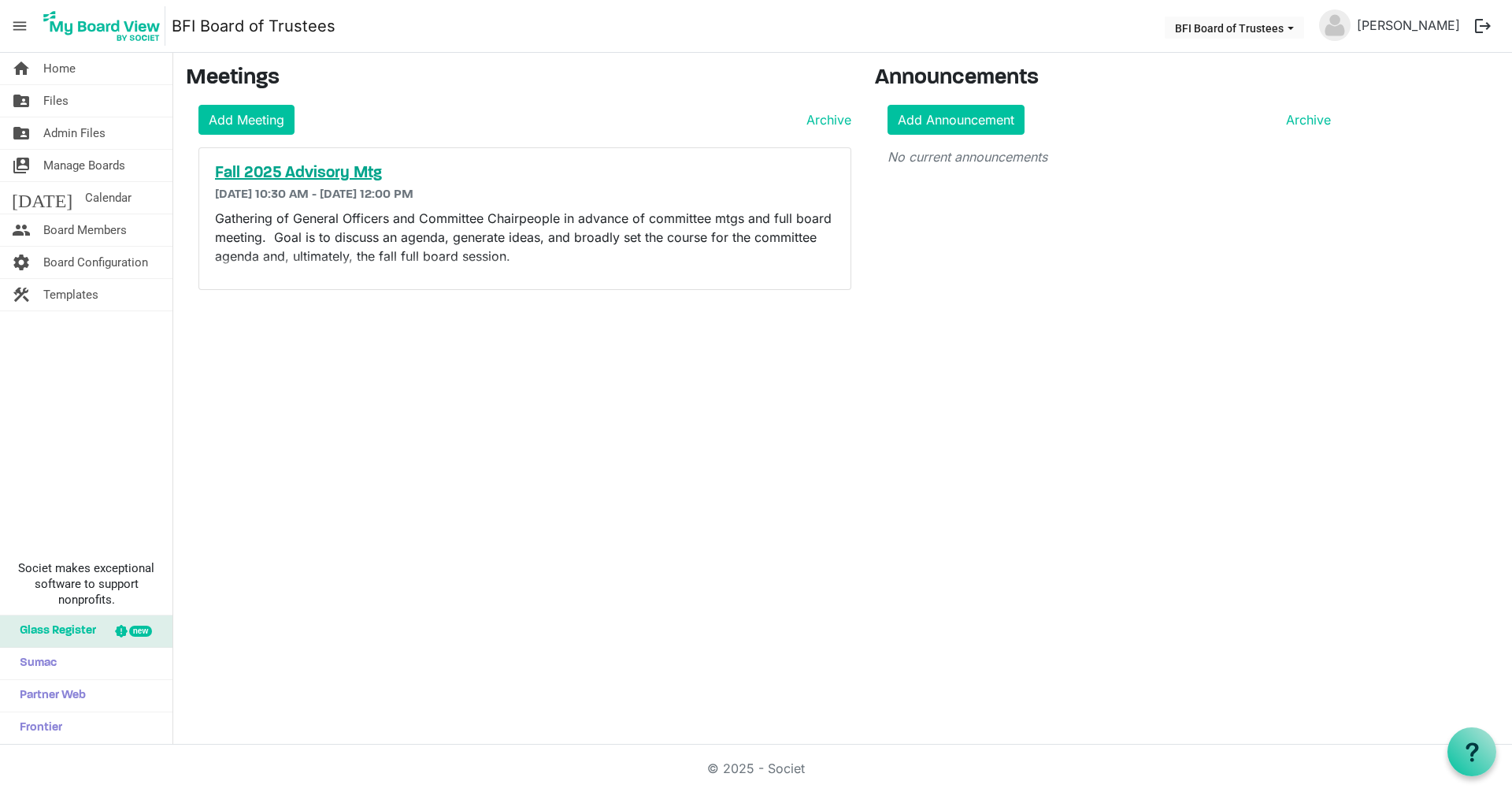
click at [272, 171] on h5 "Fall 2025 Advisory Mtg" at bounding box center [525, 173] width 620 height 19
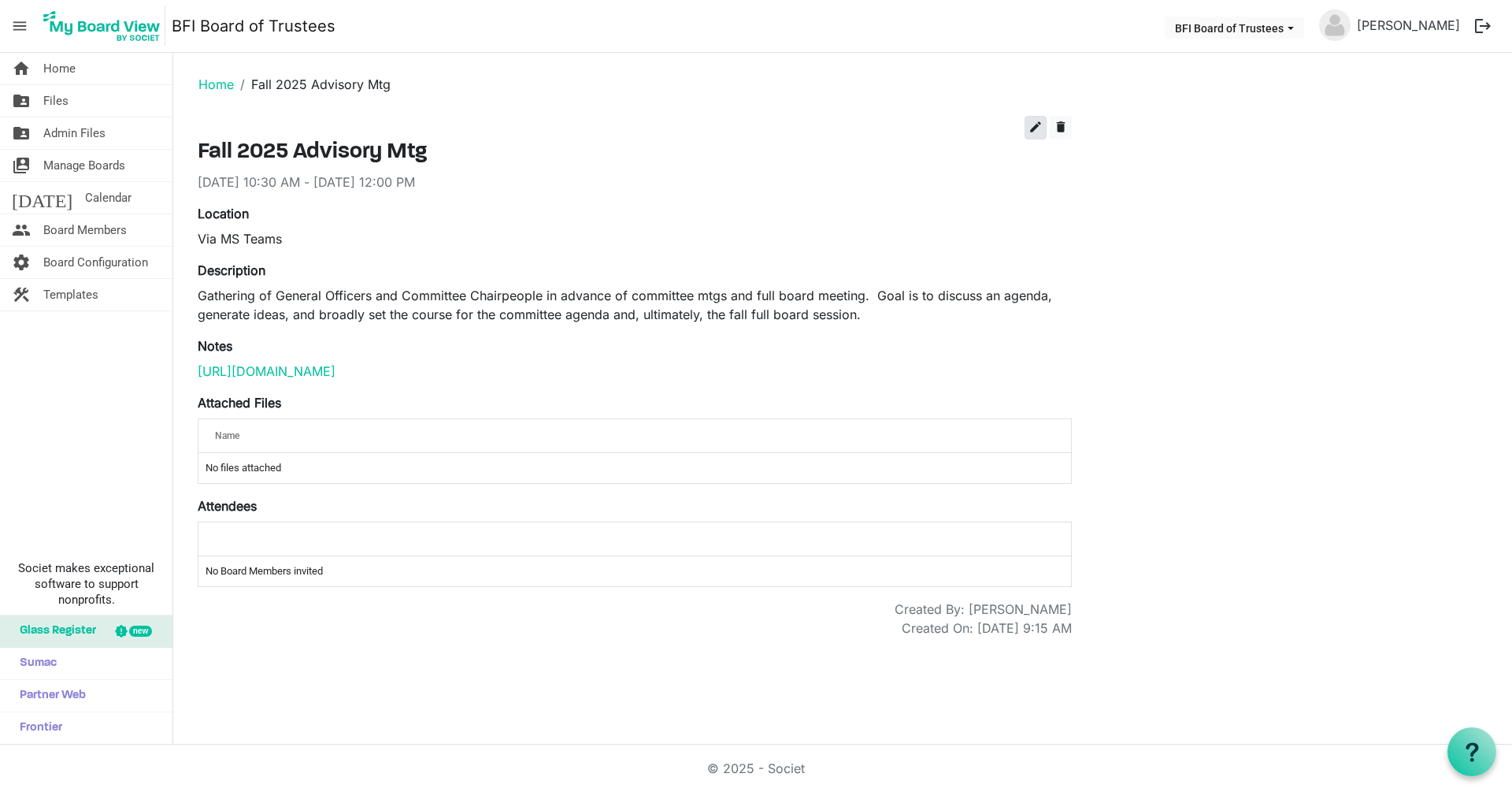
click at [1036, 128] on span "edit" at bounding box center [1035, 126] width 14 height 14
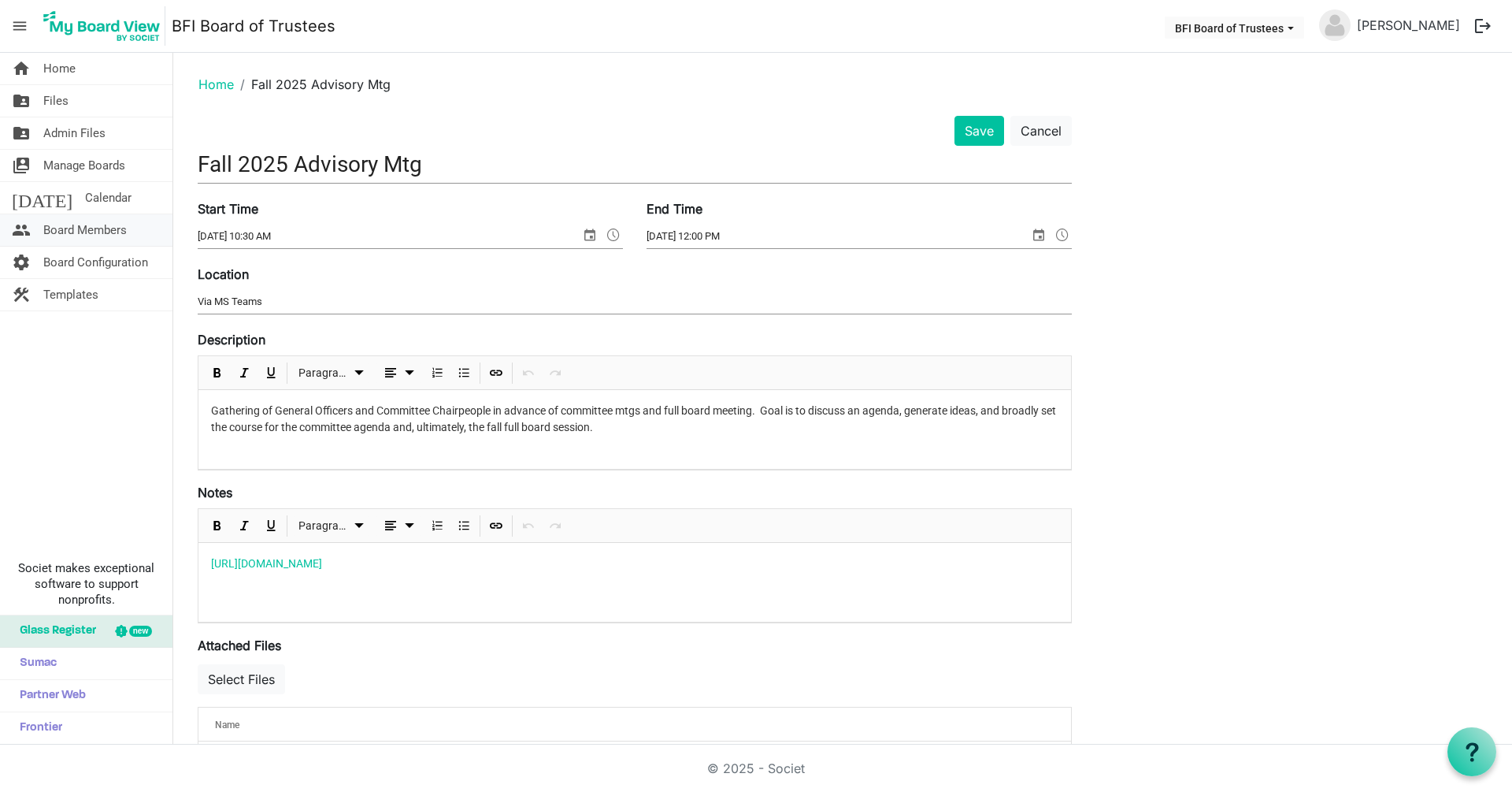
click at [64, 232] on span "Board Members" at bounding box center [85, 230] width 84 height 31
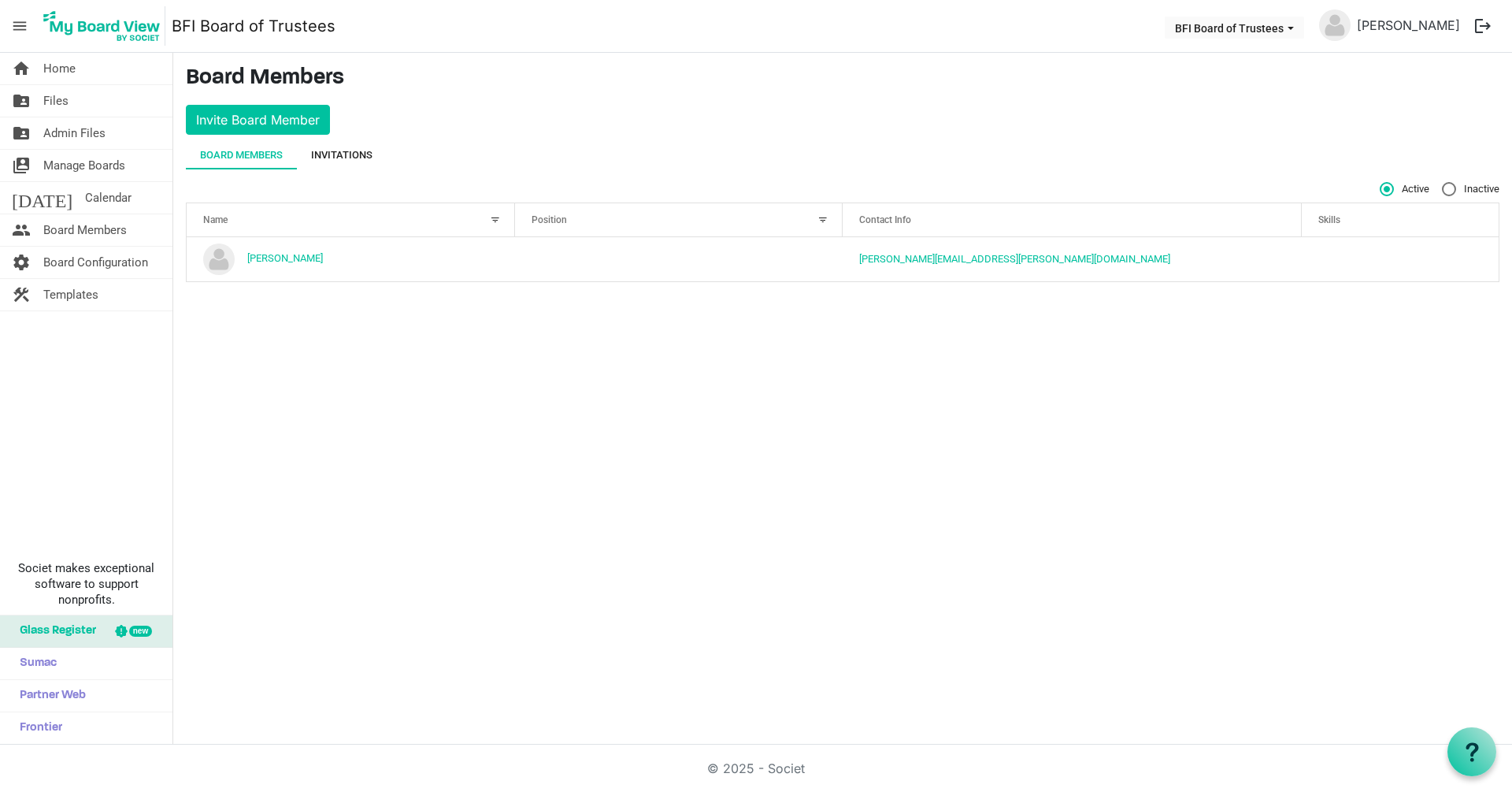
click at [348, 151] on div "Invitations" at bounding box center [342, 155] width 62 height 16
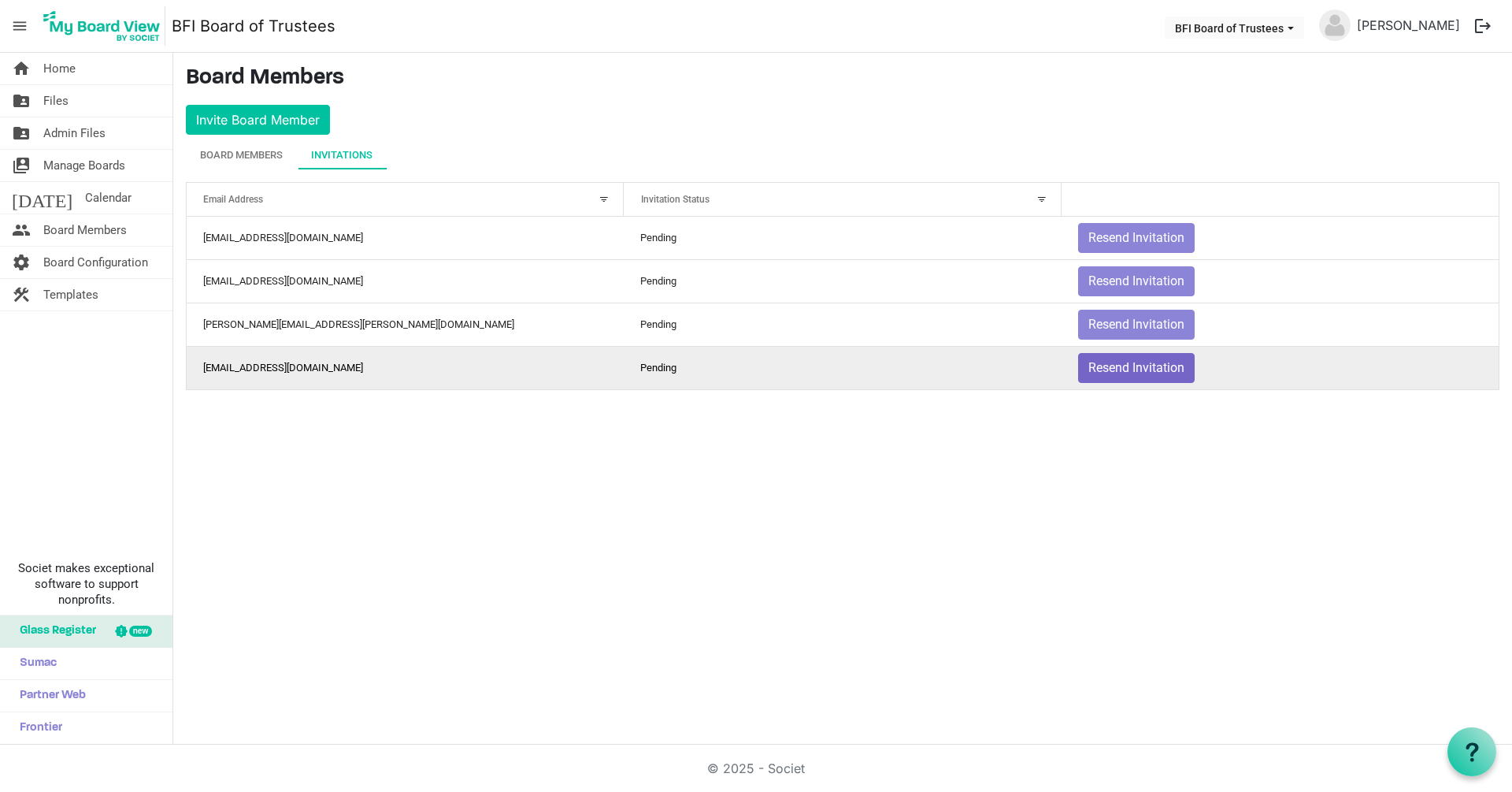
click at [1124, 364] on button "Resend Invitation" at bounding box center [1136, 367] width 117 height 30
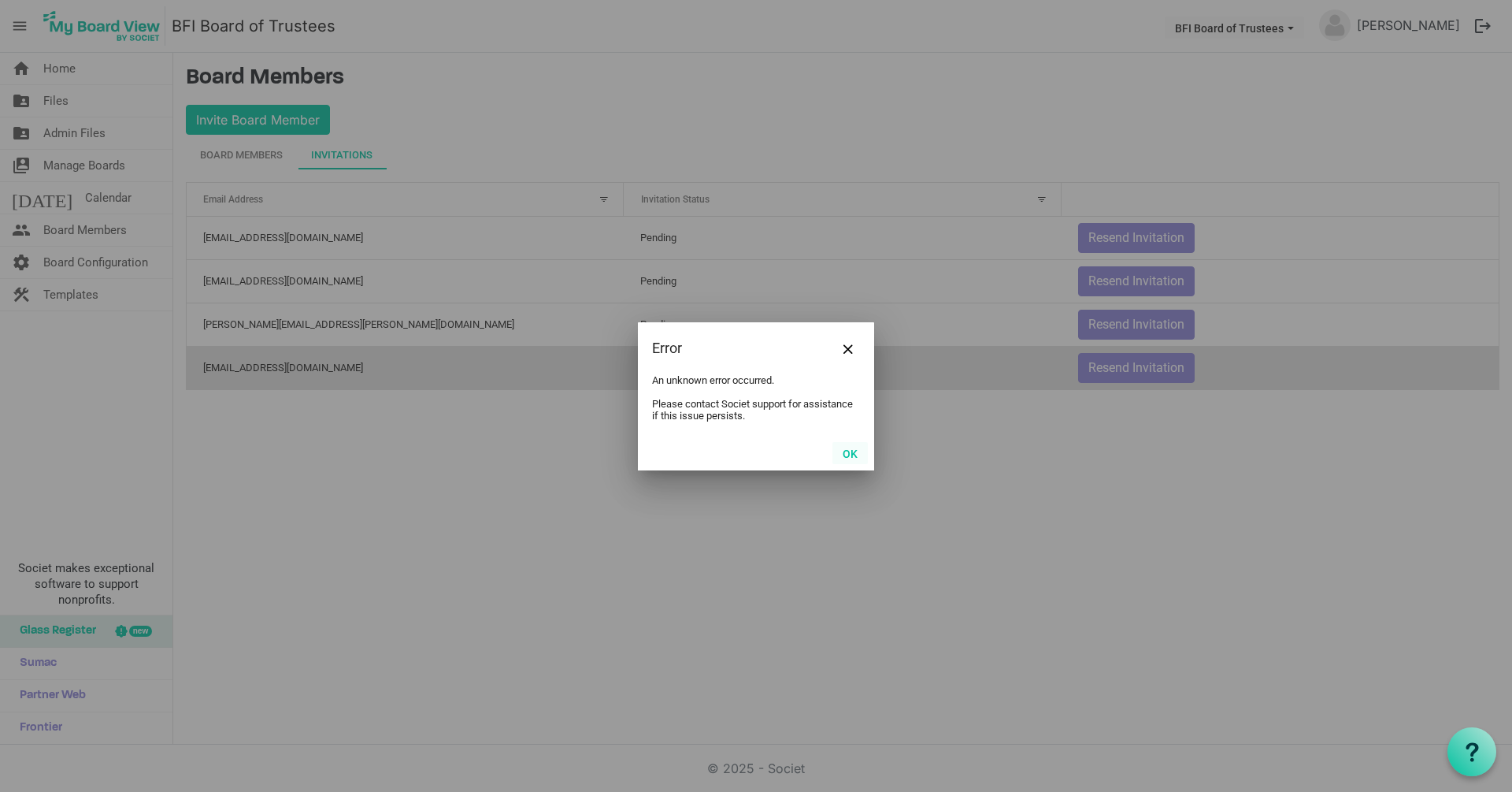
click at [848, 456] on button "OK" at bounding box center [850, 453] width 35 height 22
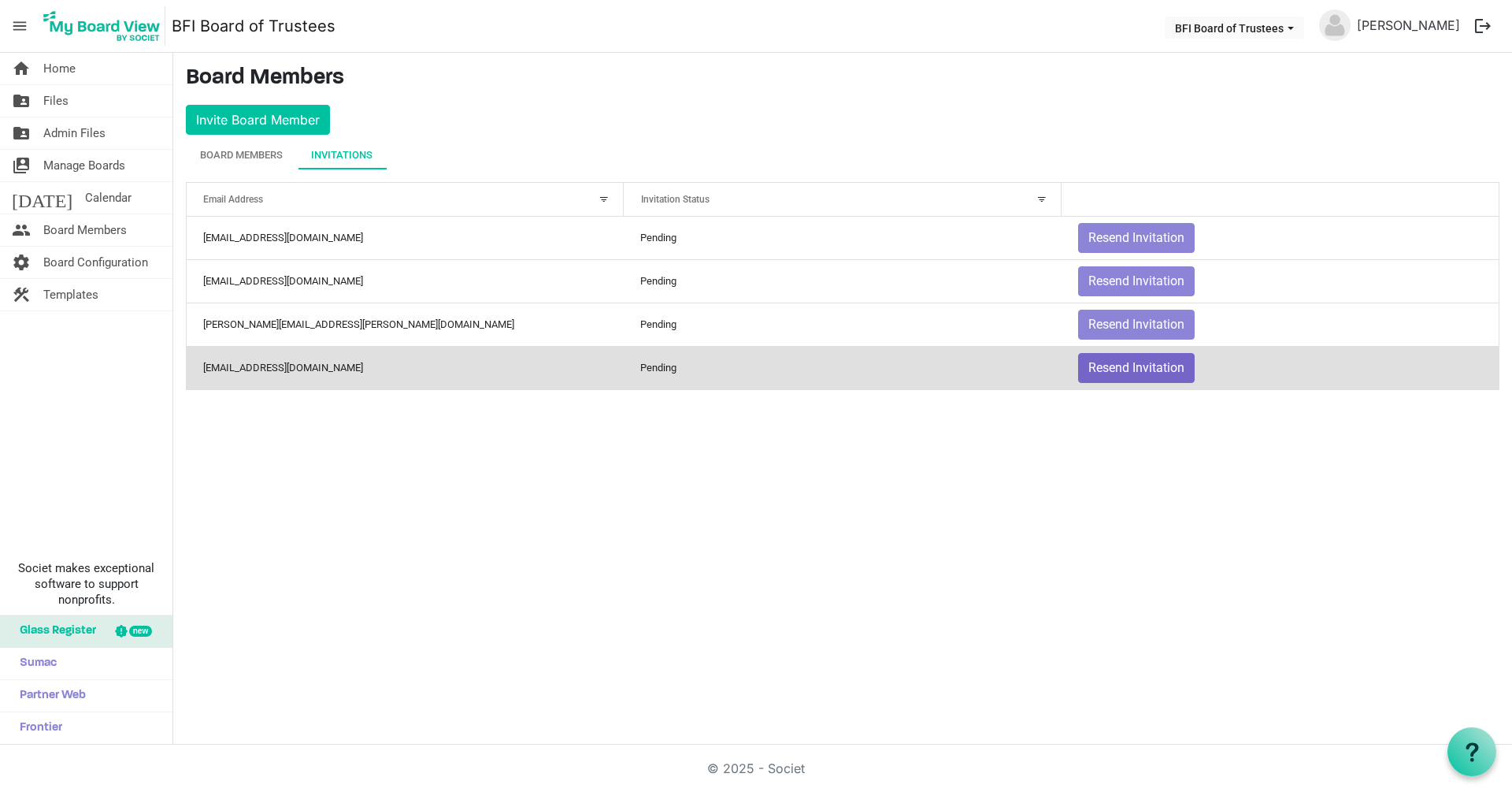
click at [1118, 373] on button "Resend Invitation" at bounding box center [1136, 367] width 117 height 30
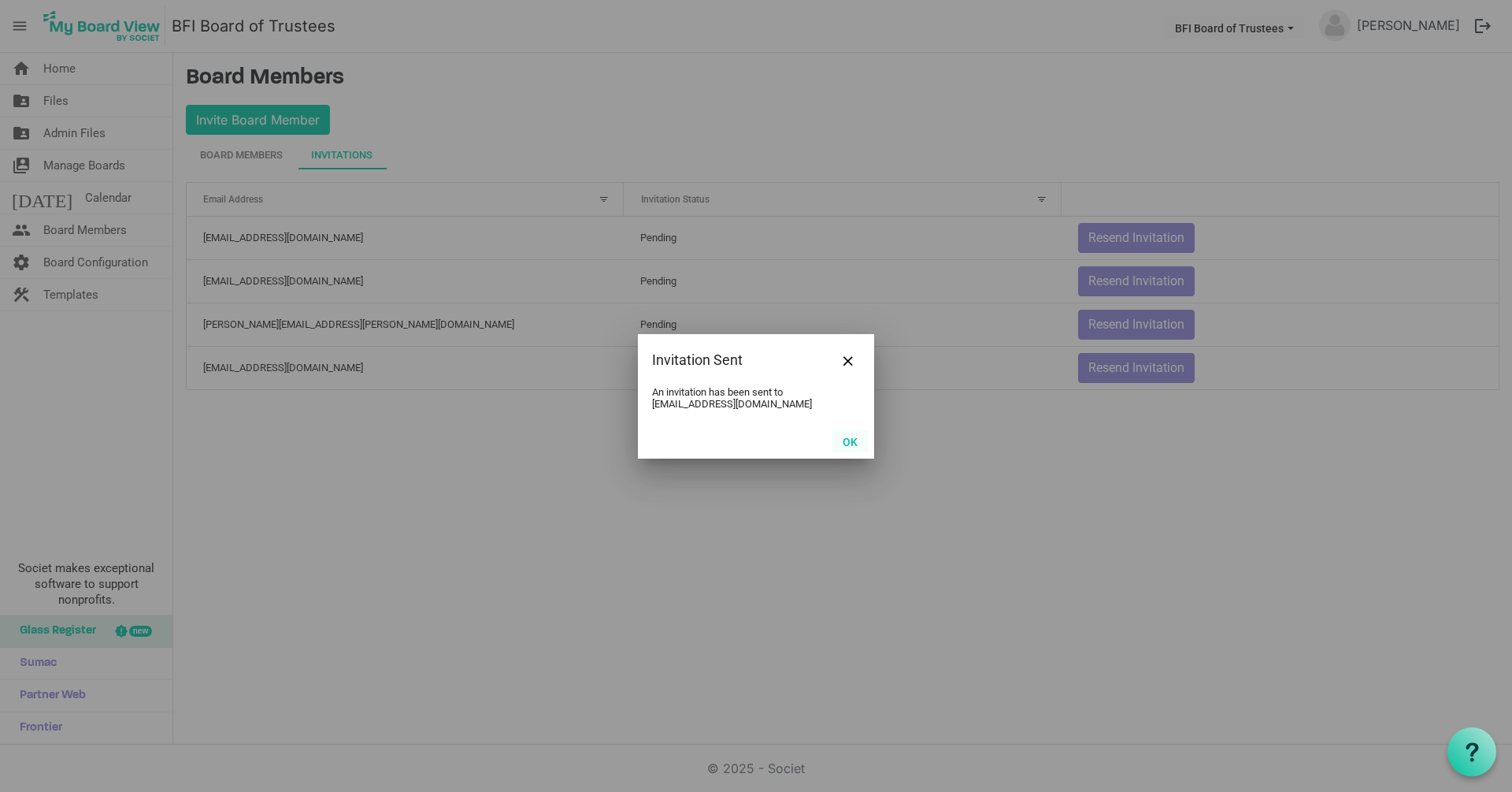
click at [858, 448] on button "OK" at bounding box center [850, 441] width 35 height 22
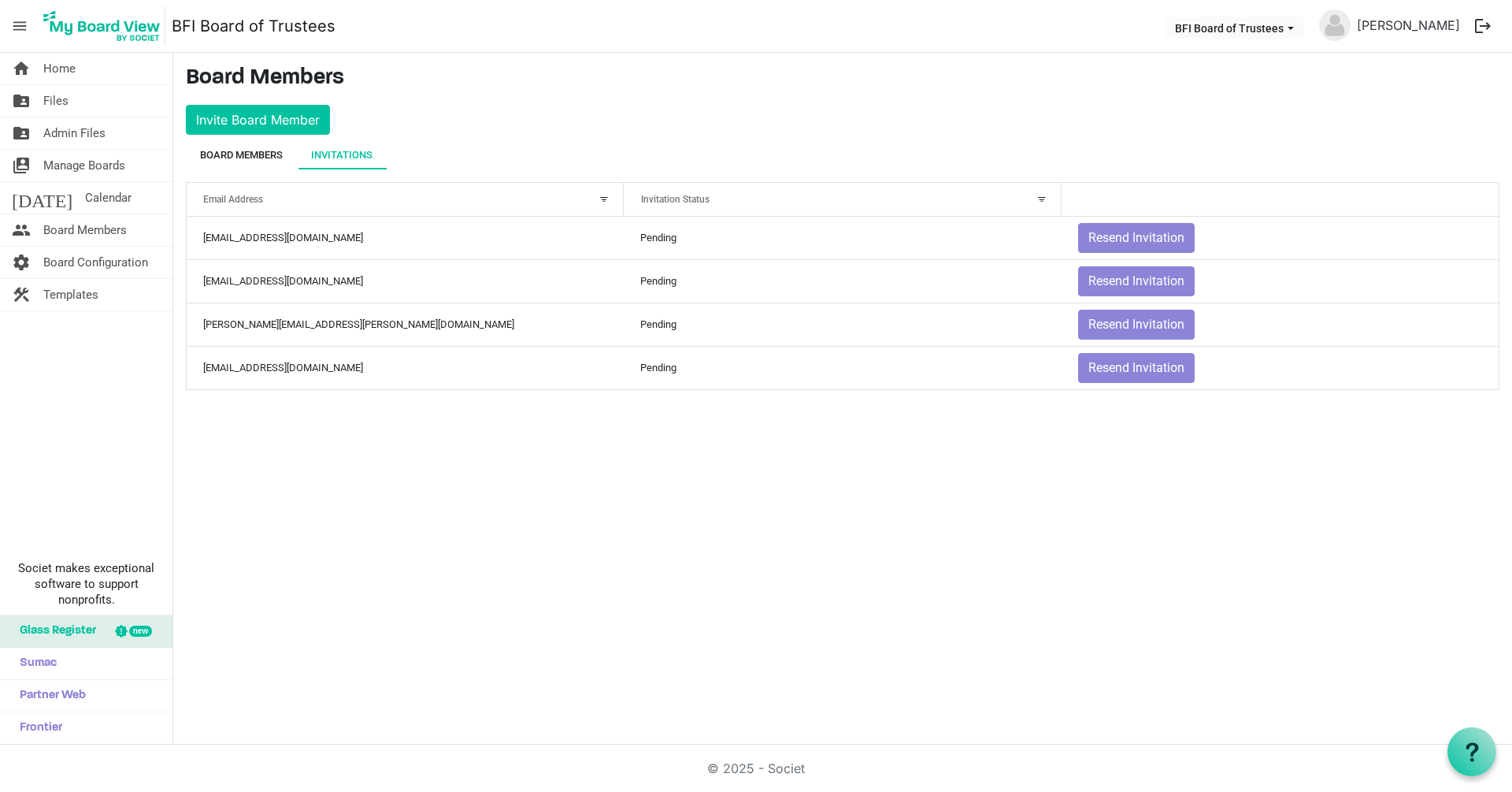
click at [239, 155] on div "Board Members" at bounding box center [241, 155] width 83 height 16
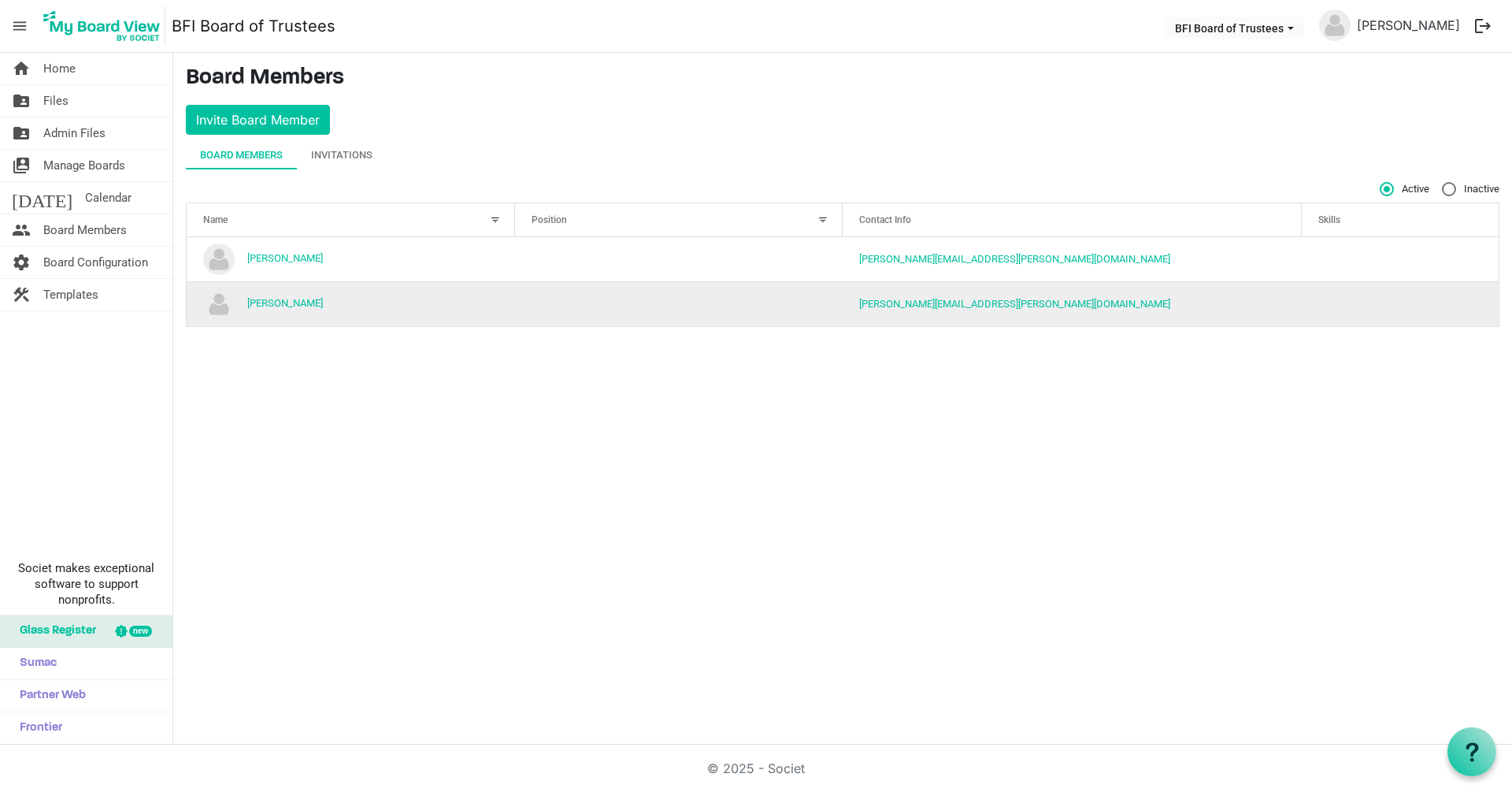
click at [428, 311] on td "Ken Steward" at bounding box center [351, 303] width 329 height 45
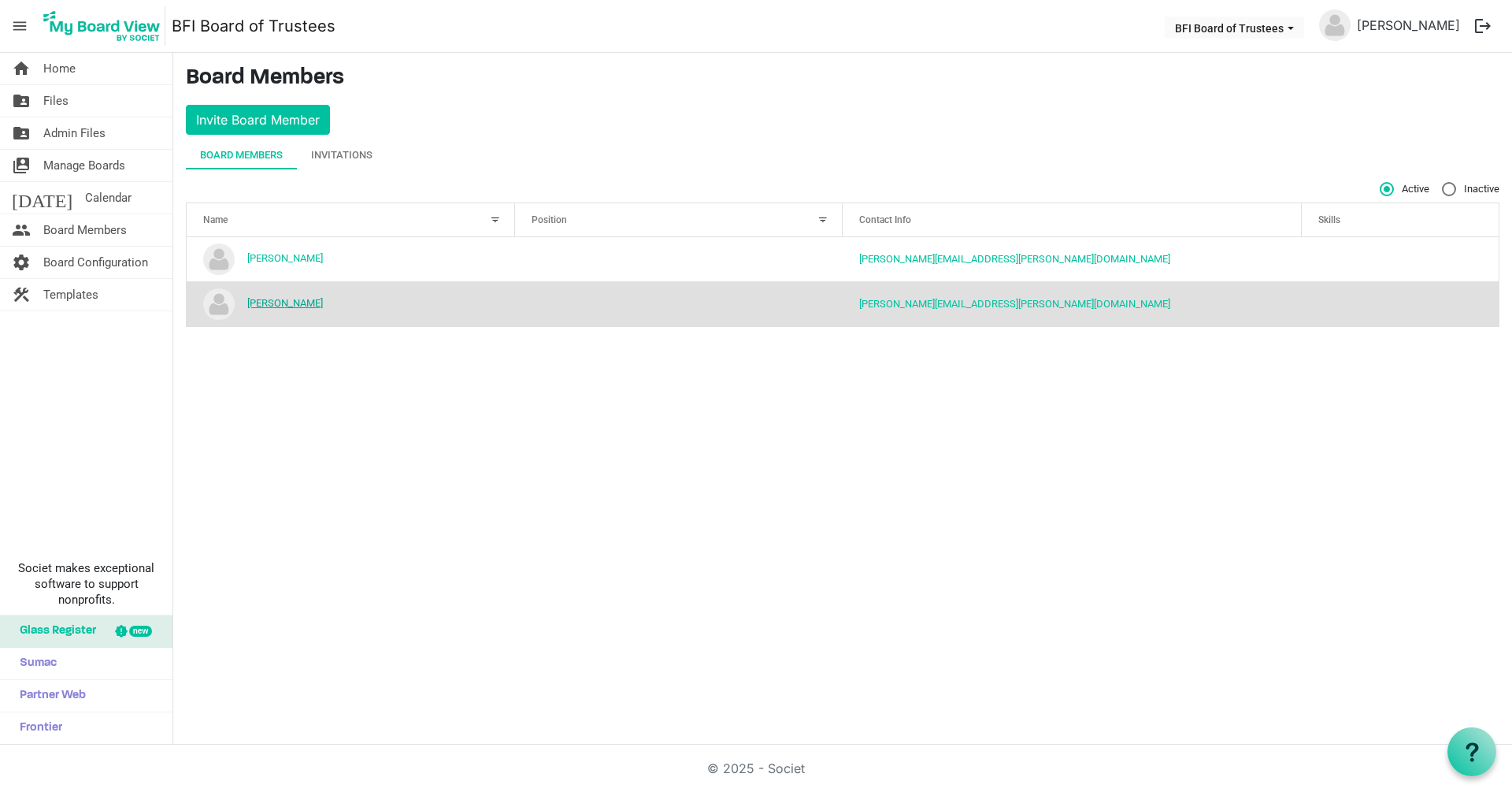
click at [270, 302] on link "Ken Steward" at bounding box center [285, 303] width 76 height 12
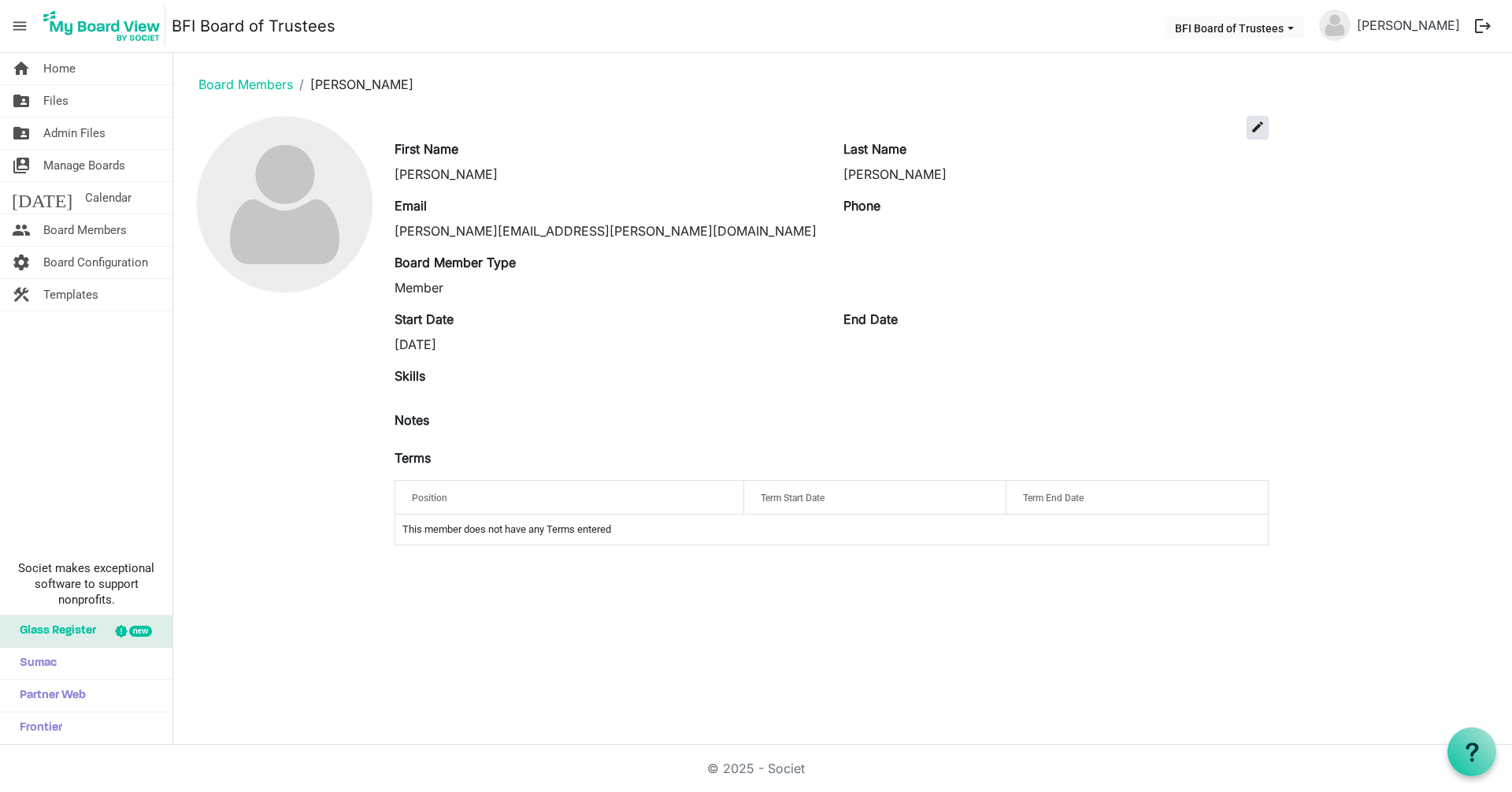
click at [1255, 129] on span "edit" at bounding box center [1257, 126] width 14 height 14
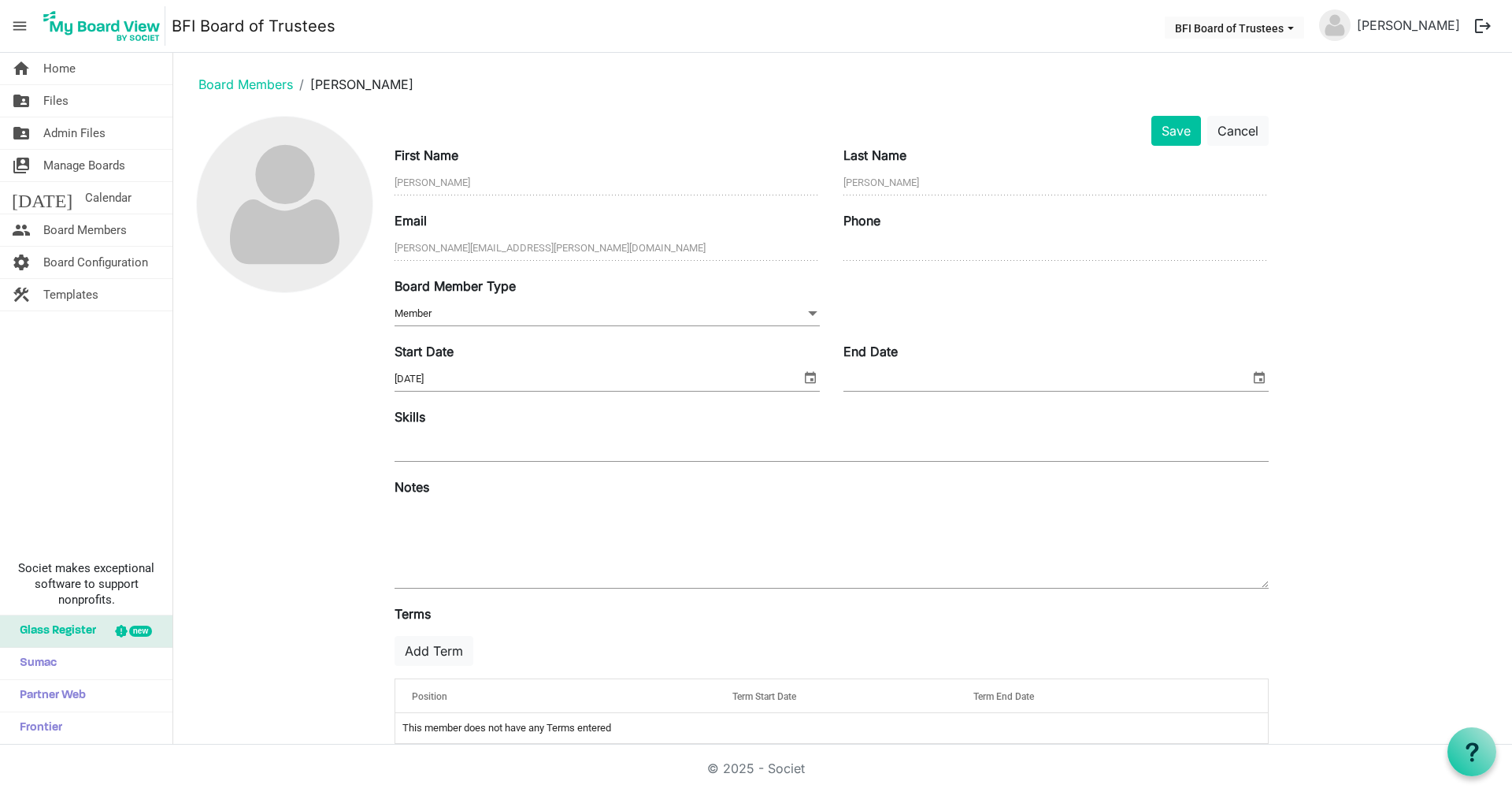
click at [471, 315] on span "Member Member" at bounding box center [608, 314] width 425 height 25
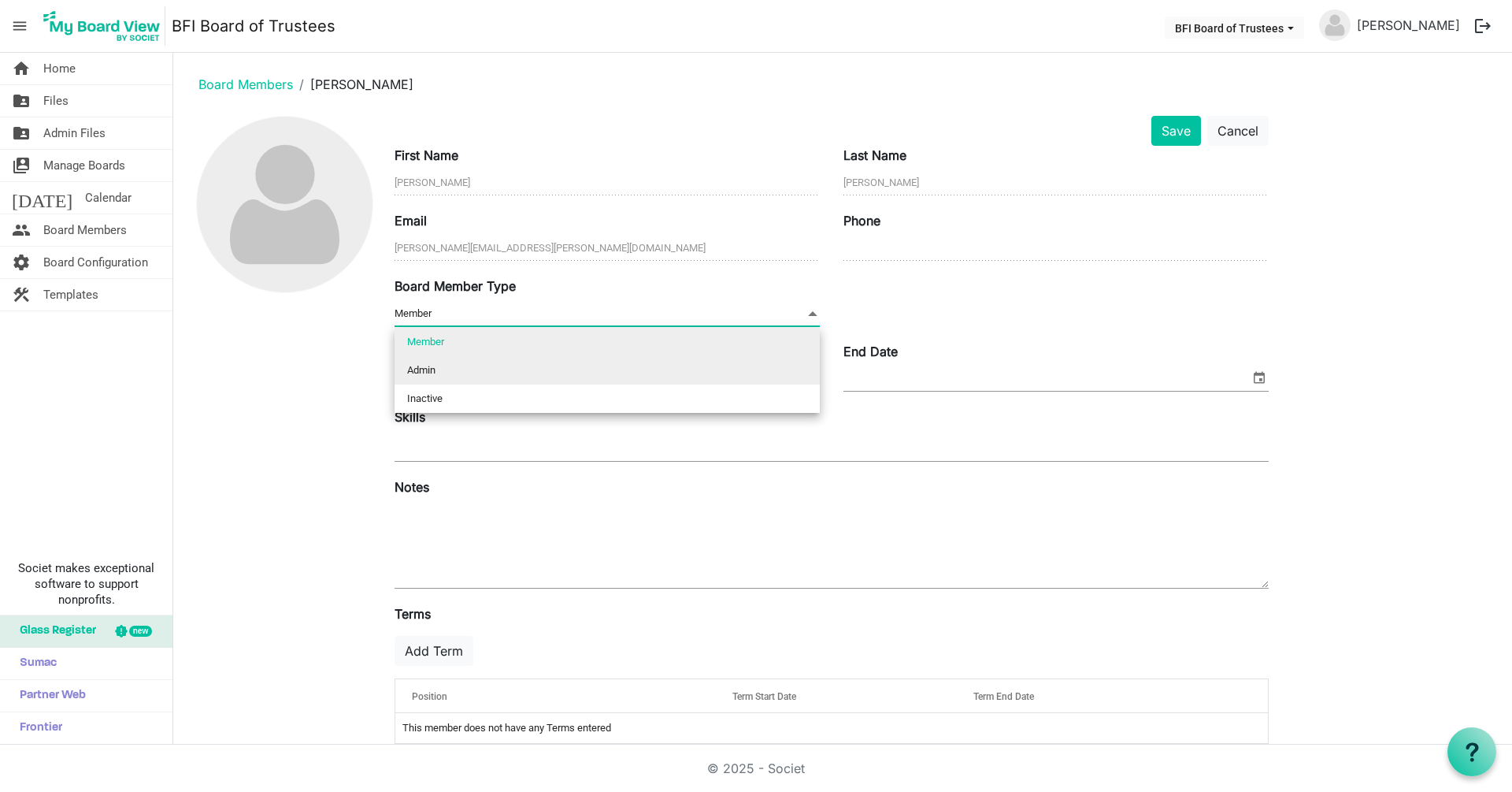
click at [426, 369] on li "Admin" at bounding box center [608, 370] width 425 height 29
type input "Admin"
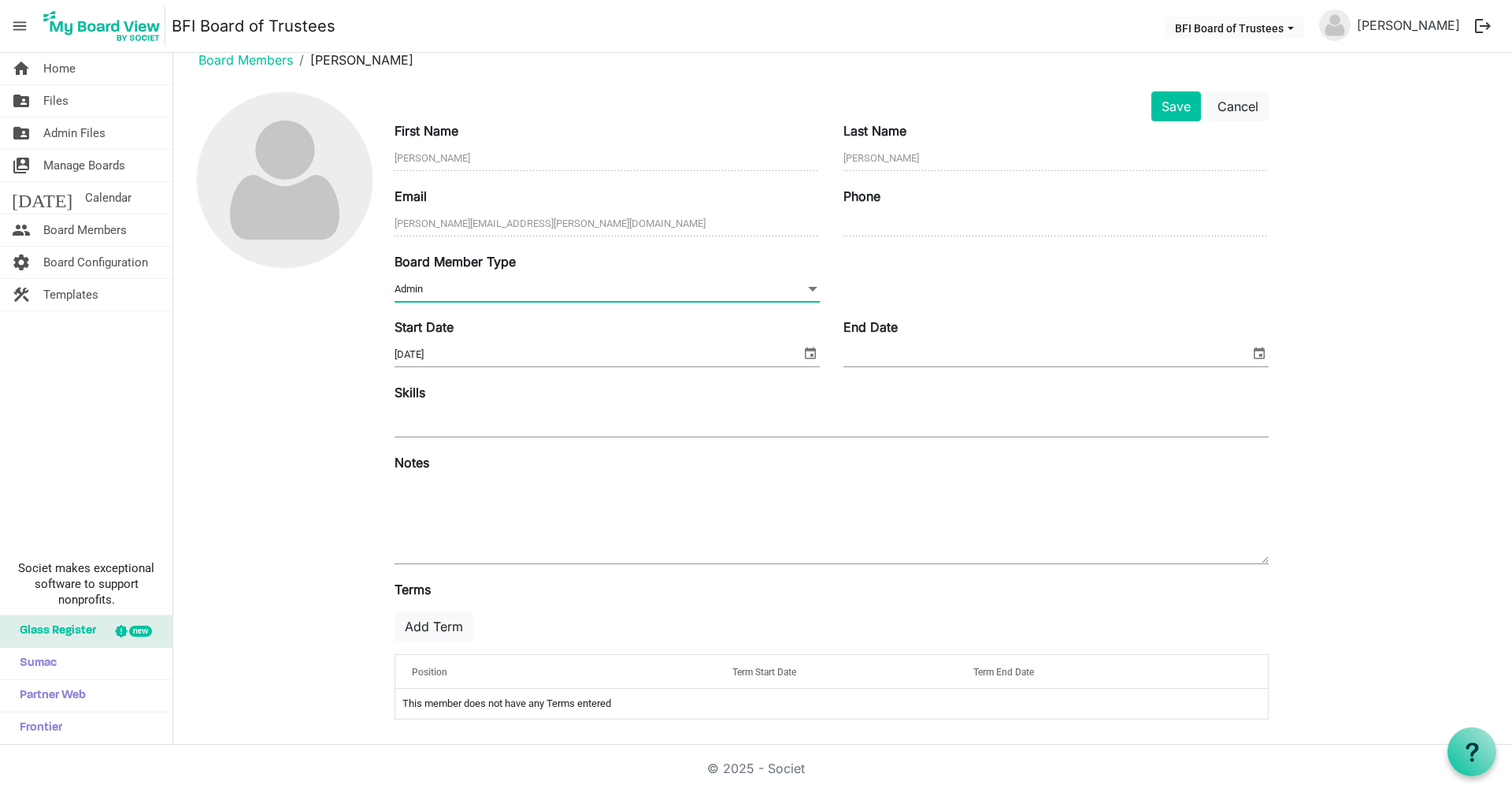
click at [454, 424] on div at bounding box center [832, 422] width 875 height 29
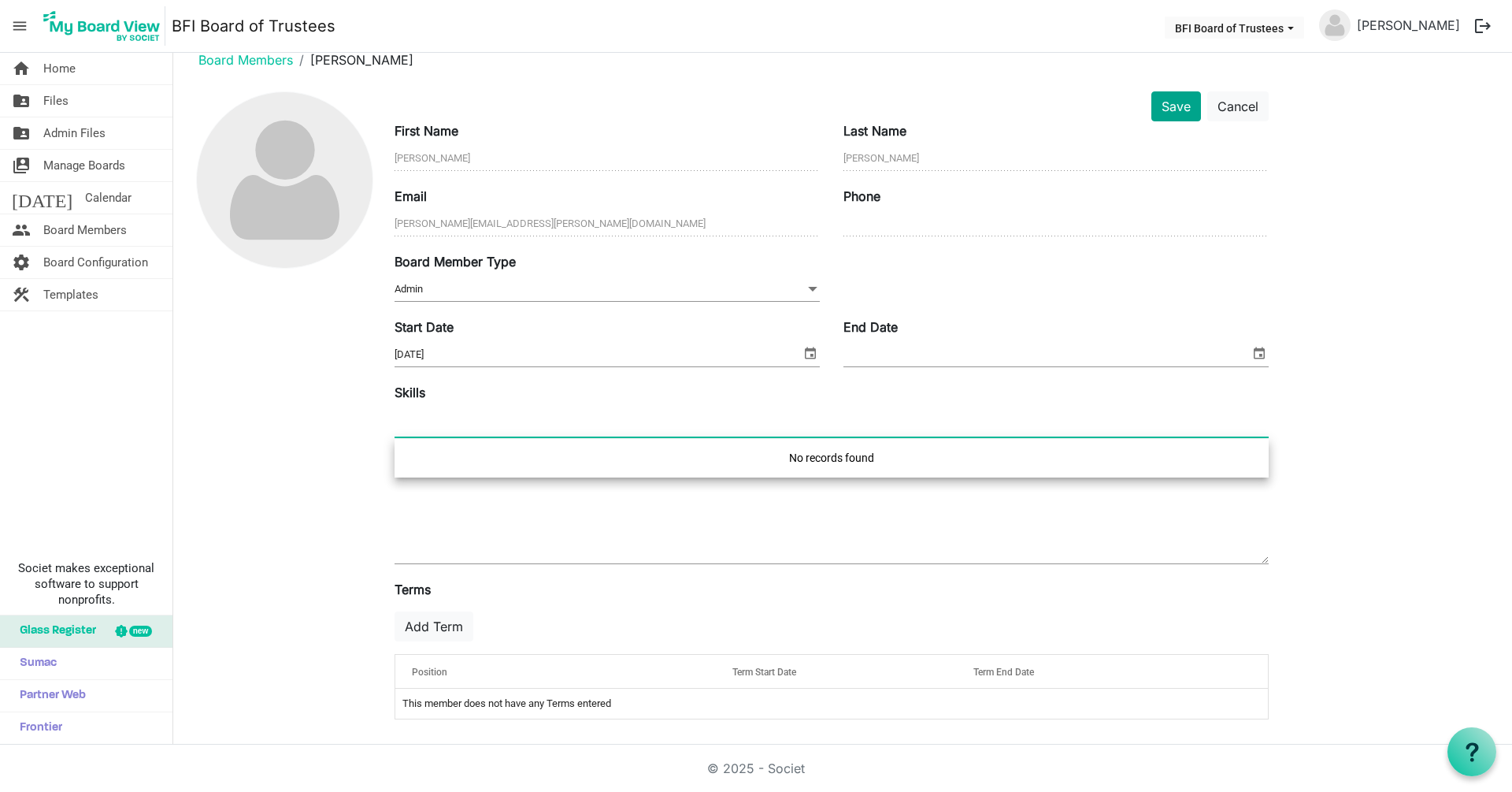
click at [1178, 100] on button "Save" at bounding box center [1177, 106] width 50 height 30
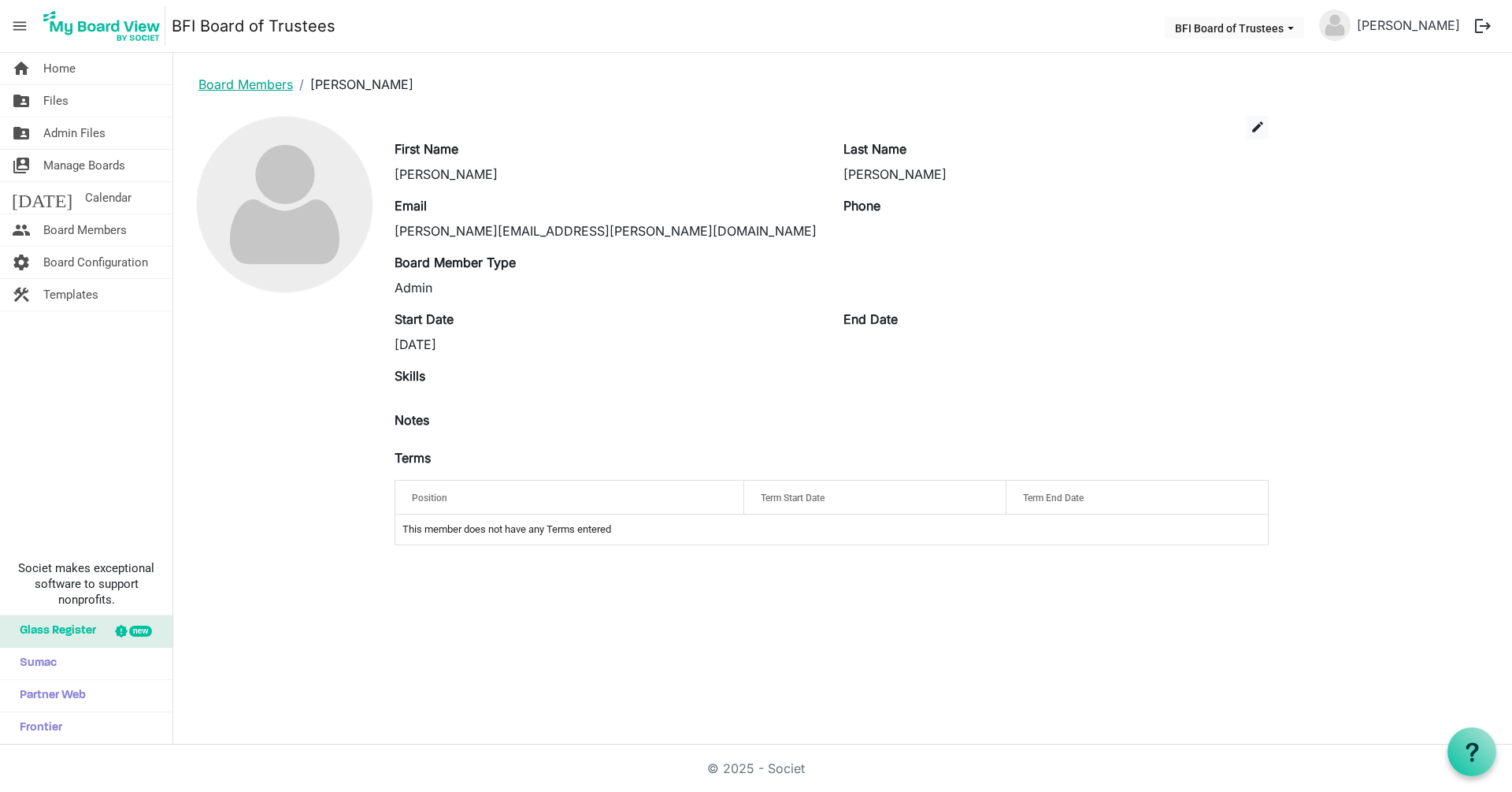
click at [228, 86] on link "Board Members" at bounding box center [246, 84] width 95 height 16
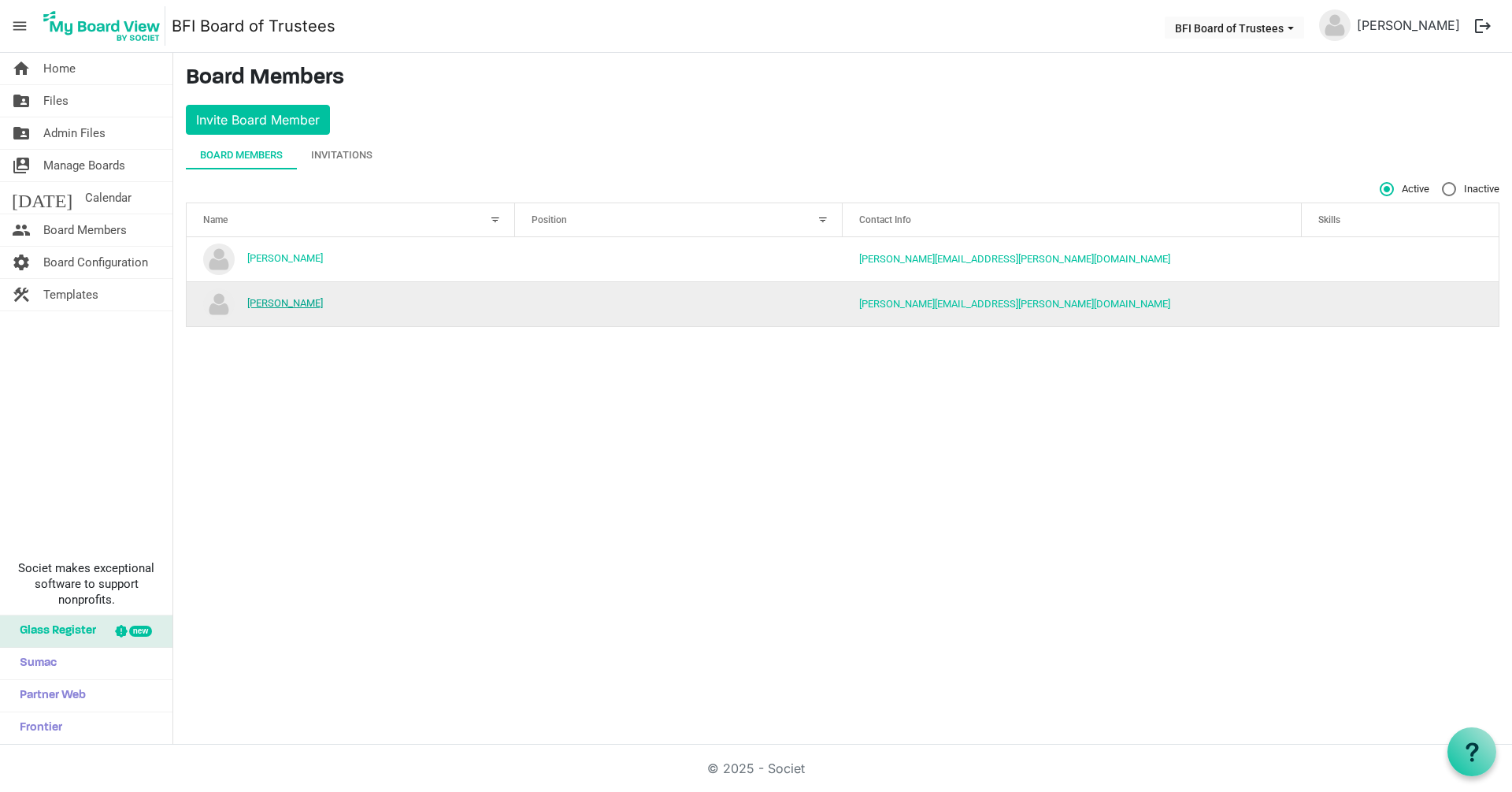
click at [265, 306] on link "[PERSON_NAME]" at bounding box center [285, 303] width 76 height 12
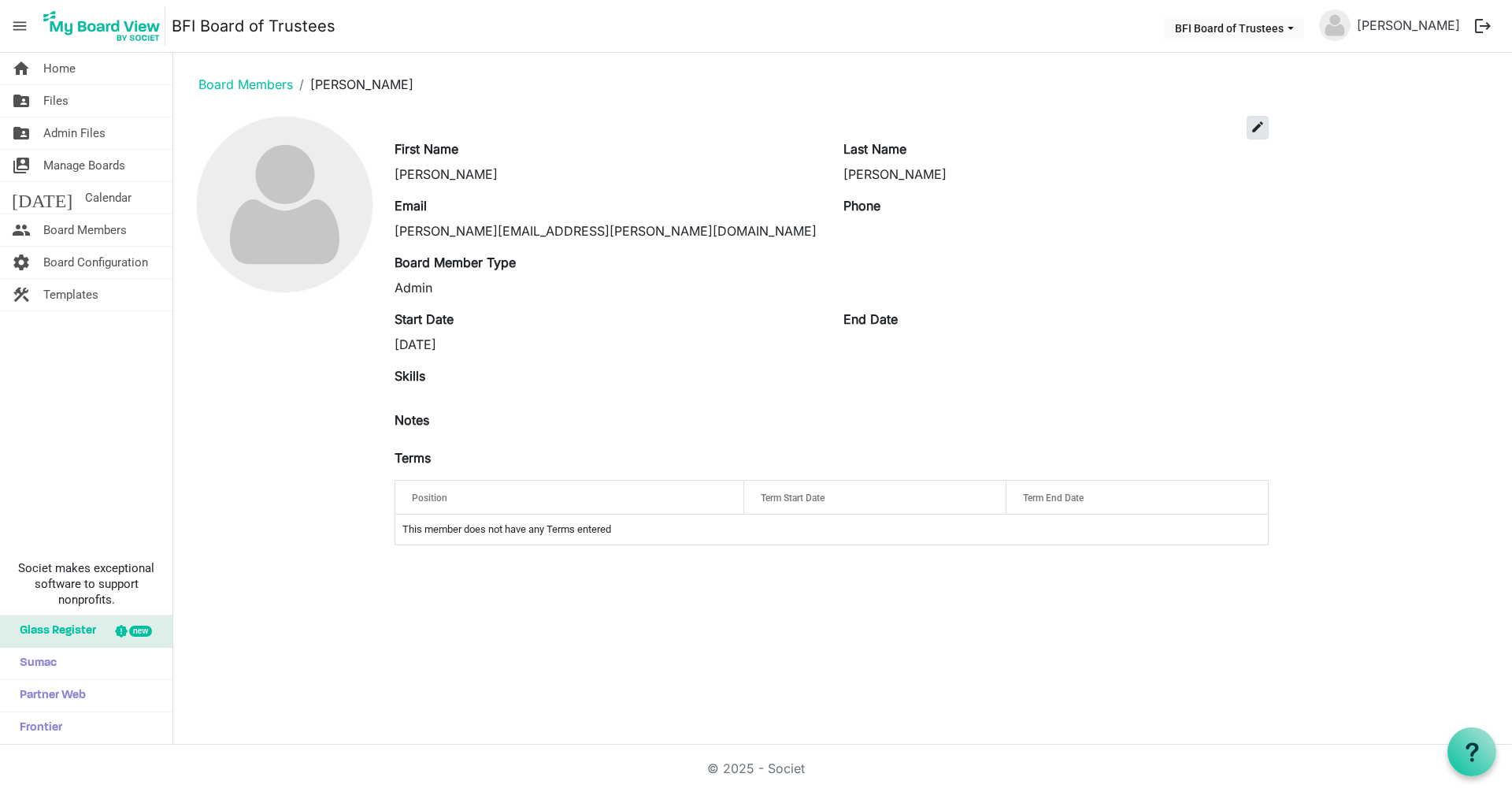
click at [1260, 125] on span "edit" at bounding box center [1257, 126] width 14 height 14
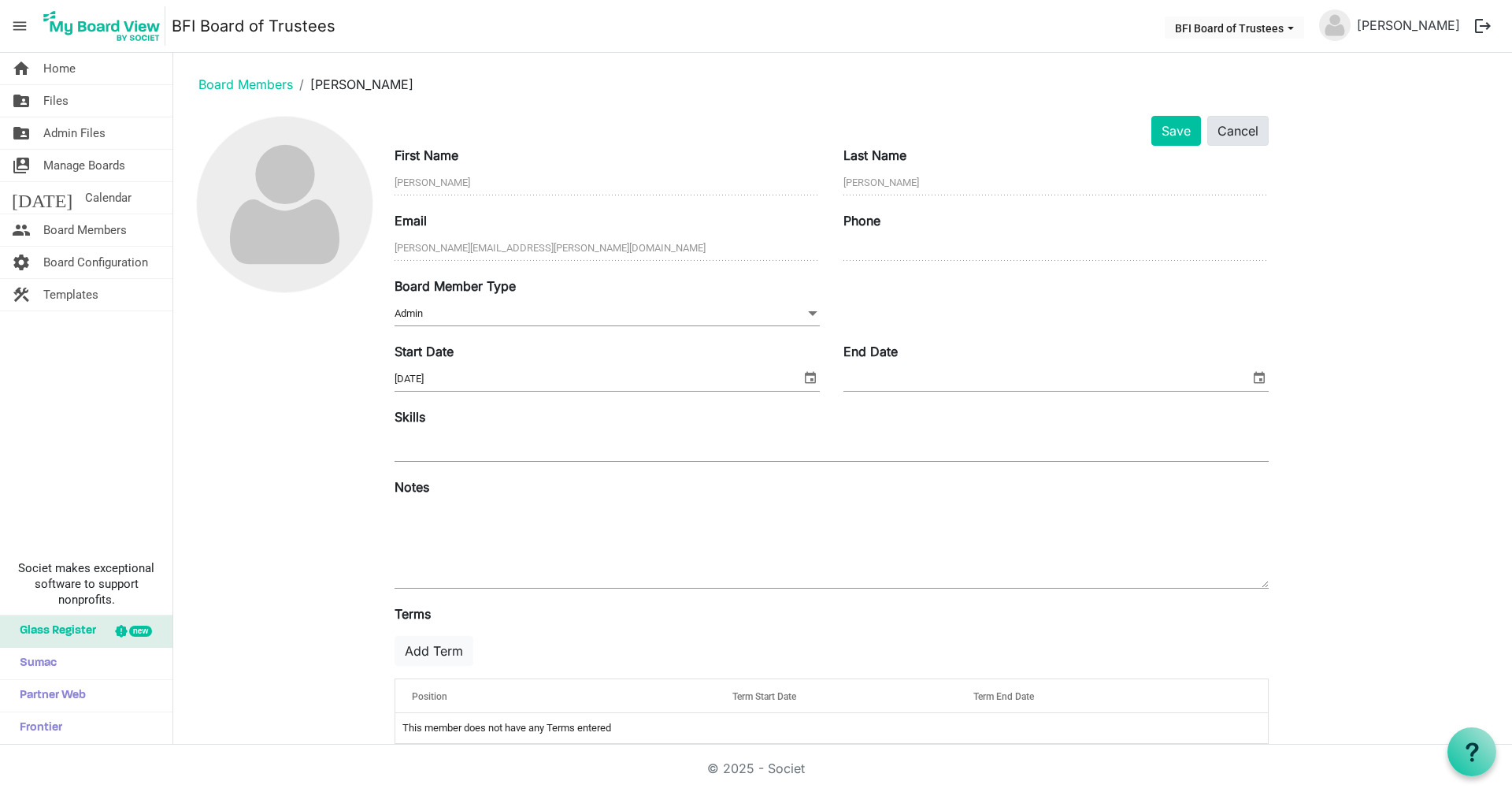
click at [1241, 131] on button "Cancel" at bounding box center [1238, 131] width 62 height 30
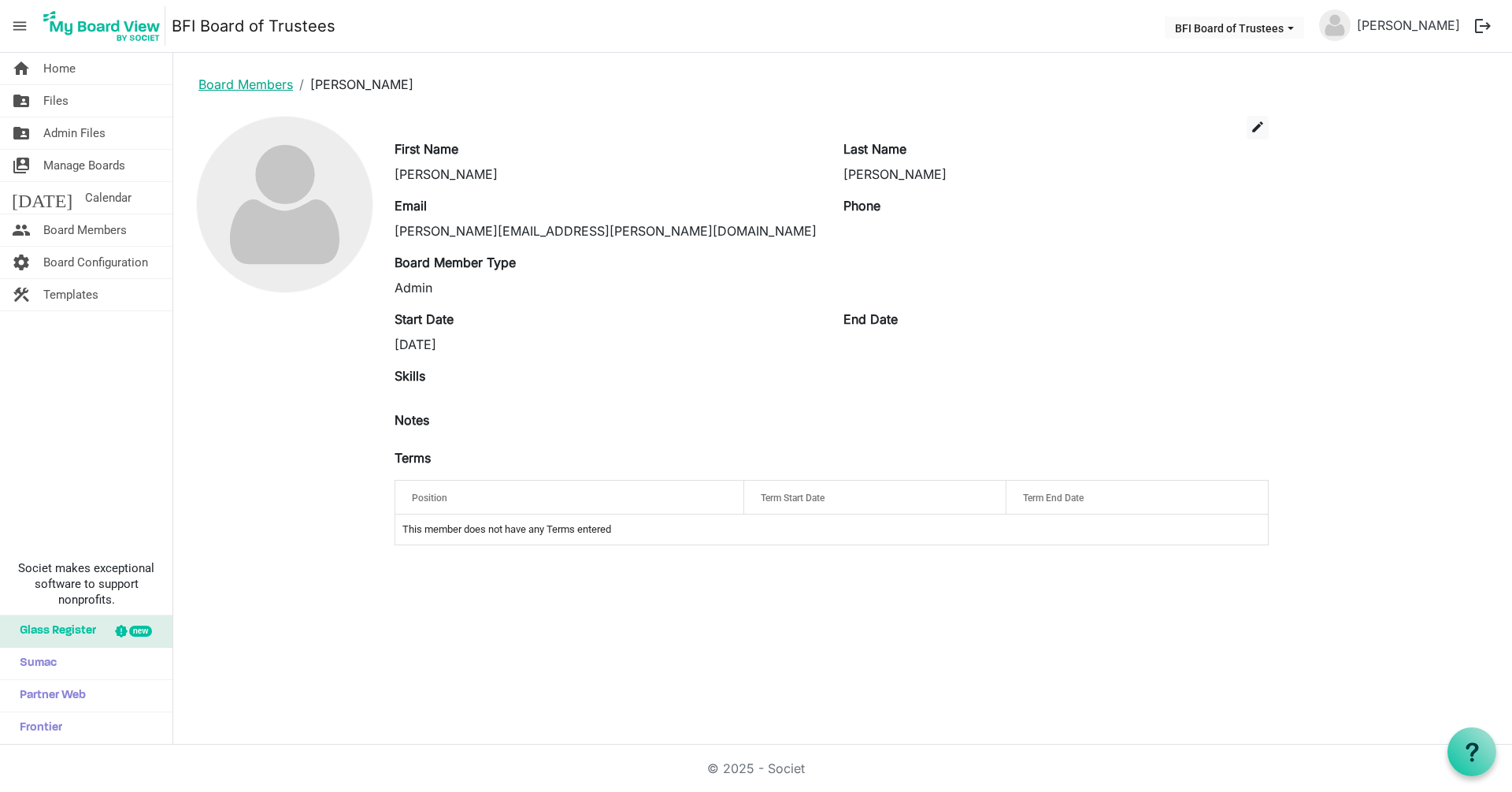
click at [243, 85] on link "Board Members" at bounding box center [246, 84] width 95 height 16
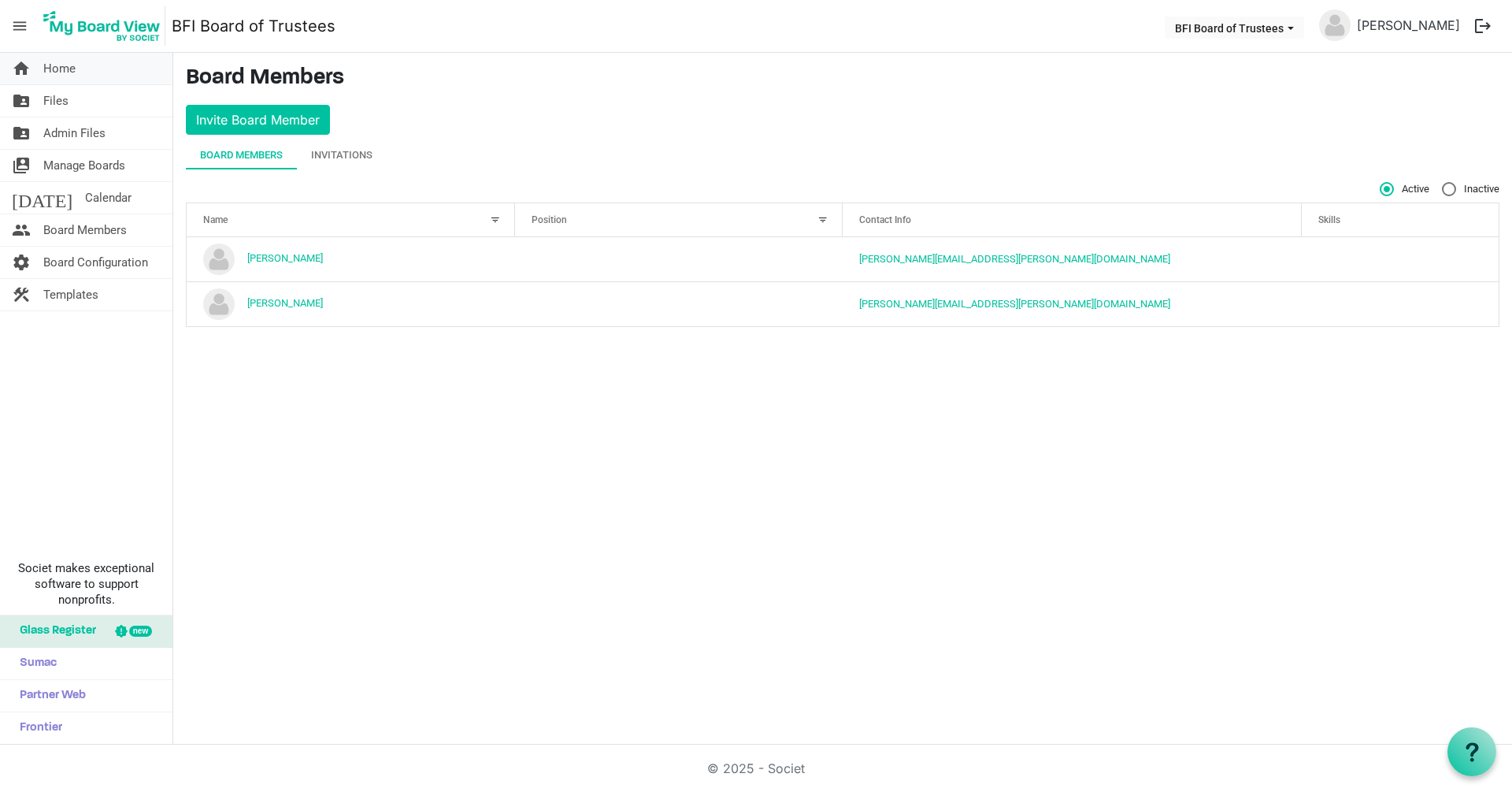
click at [55, 71] on span "Home" at bounding box center [59, 68] width 32 height 31
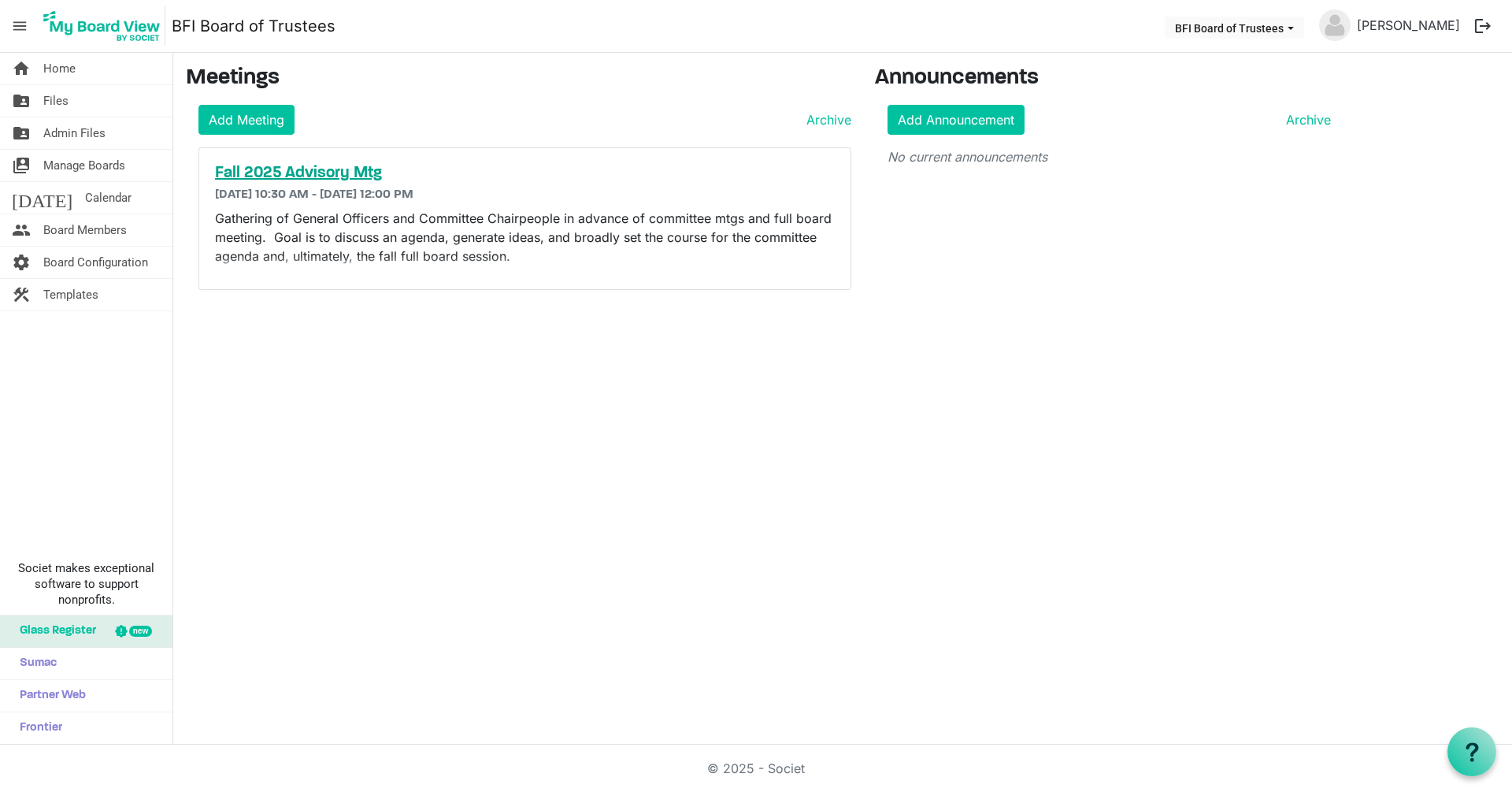
click at [308, 175] on h5 "Fall 2025 Advisory Mtg" at bounding box center [525, 173] width 620 height 19
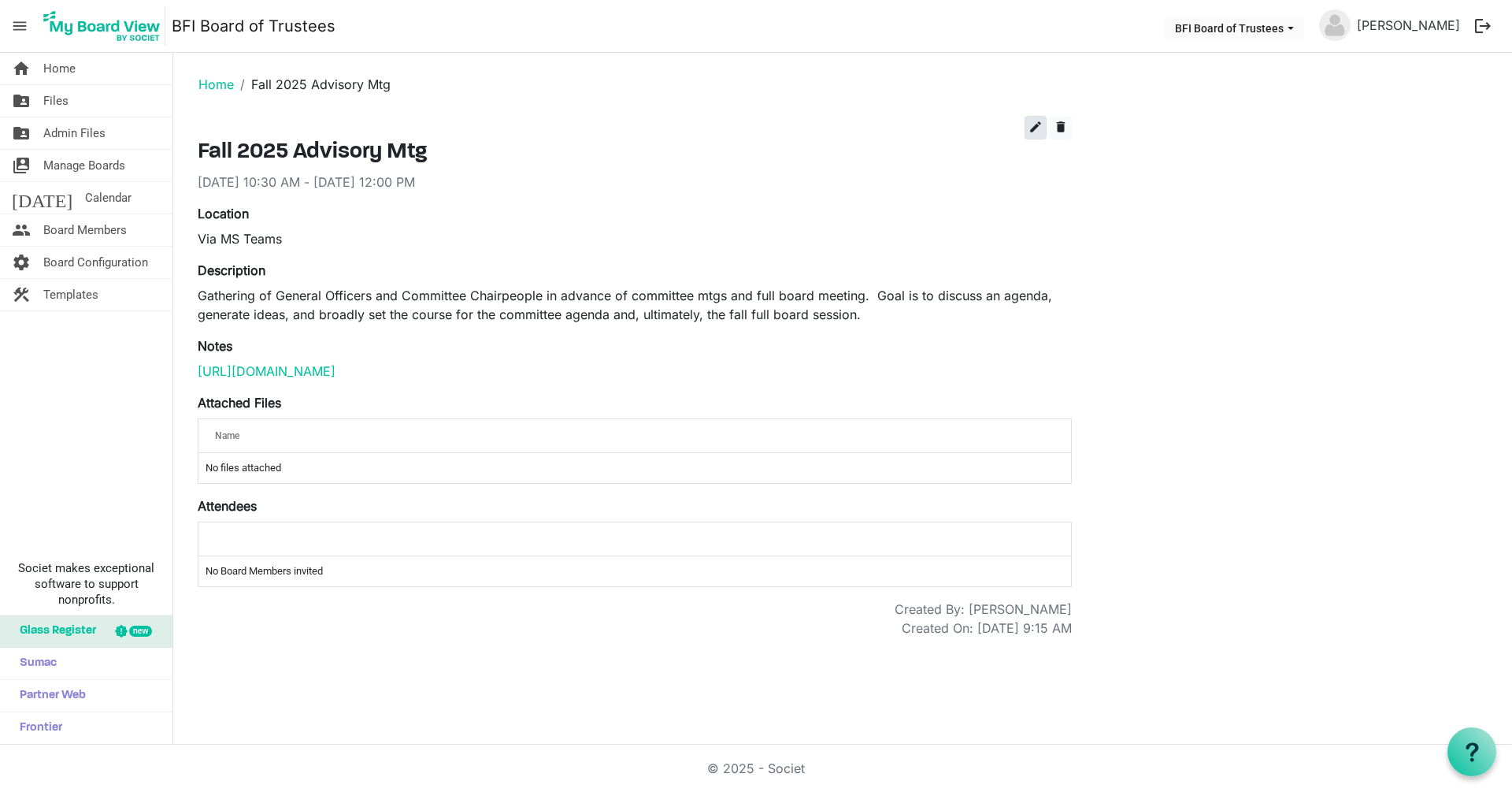
click at [1029, 126] on span "edit" at bounding box center [1035, 126] width 14 height 14
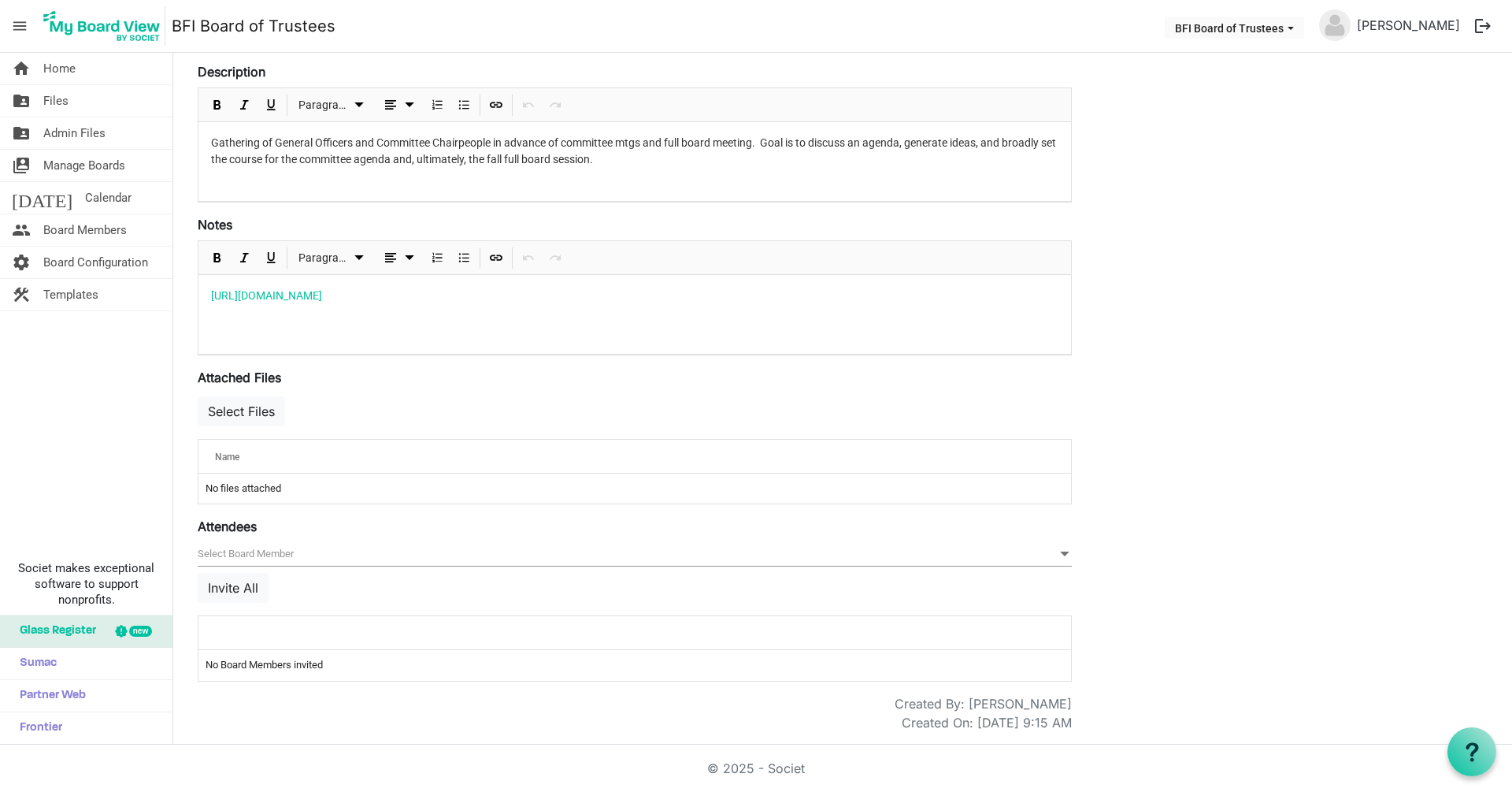
scroll to position [270, 0]
click at [251, 555] on span "null" at bounding box center [635, 554] width 875 height 25
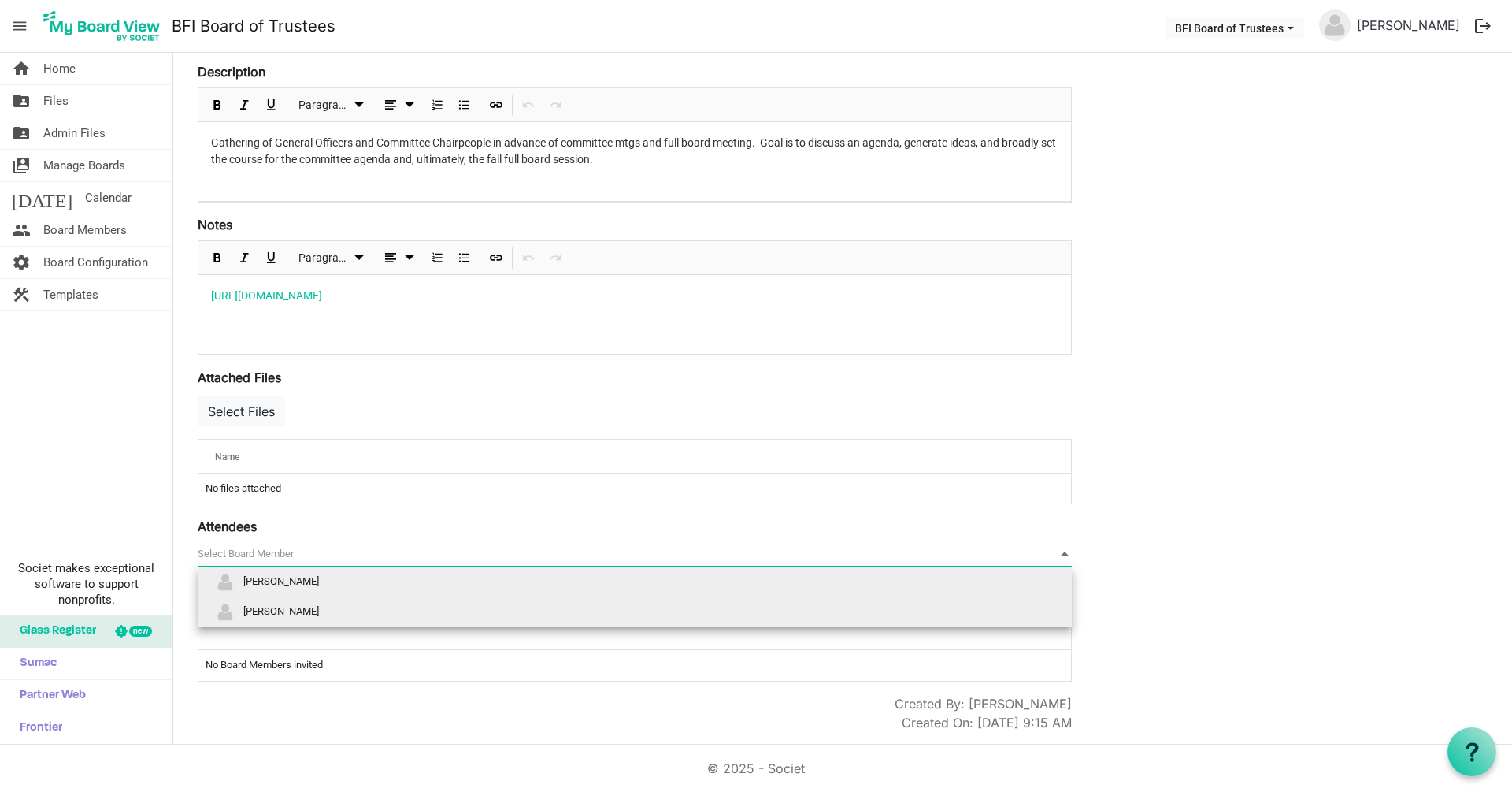
click at [281, 614] on span "[PERSON_NAME]" at bounding box center [281, 611] width 76 height 12
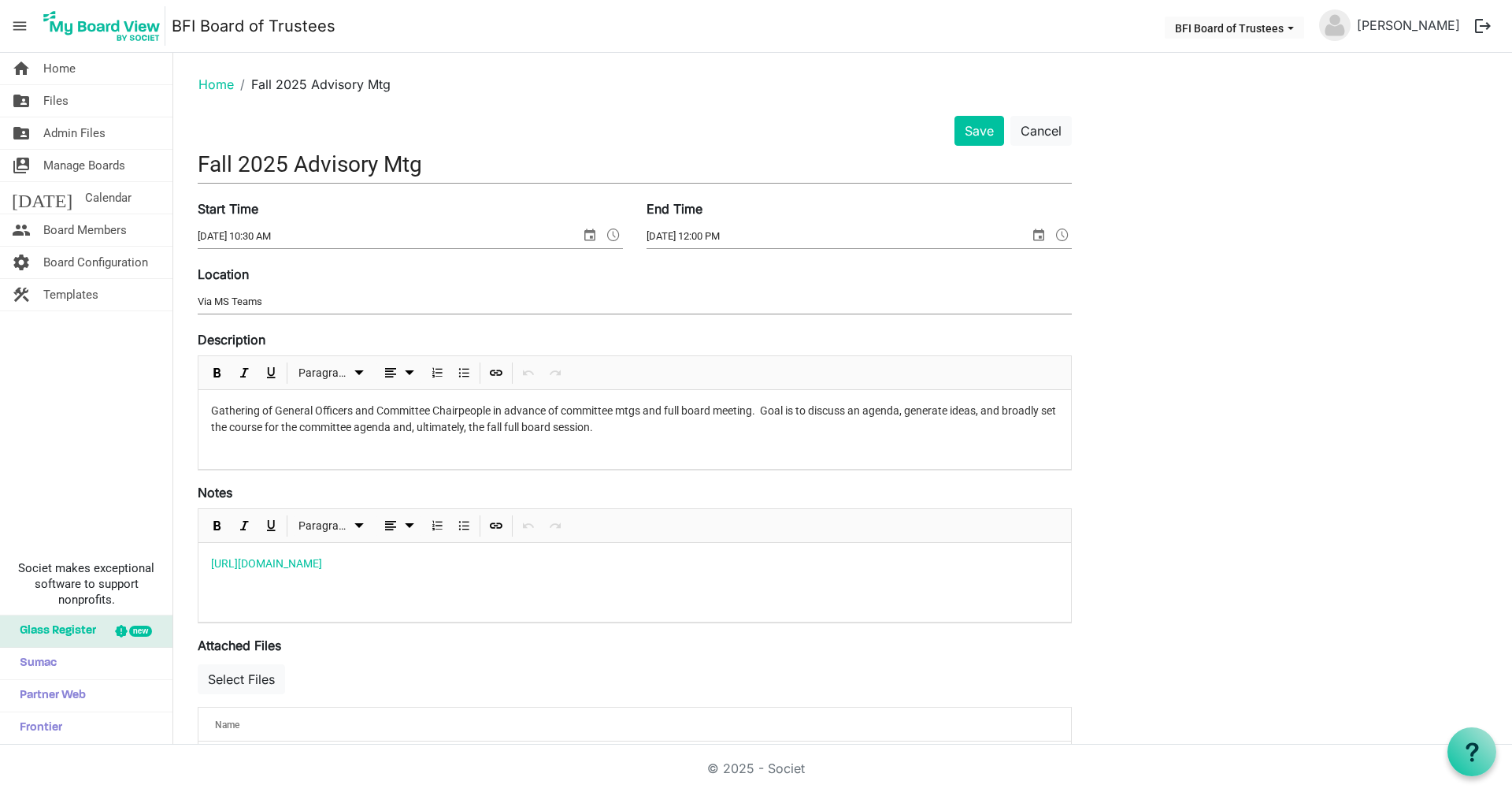
scroll to position [0, 0]
click at [979, 128] on button "Save" at bounding box center [980, 131] width 50 height 30
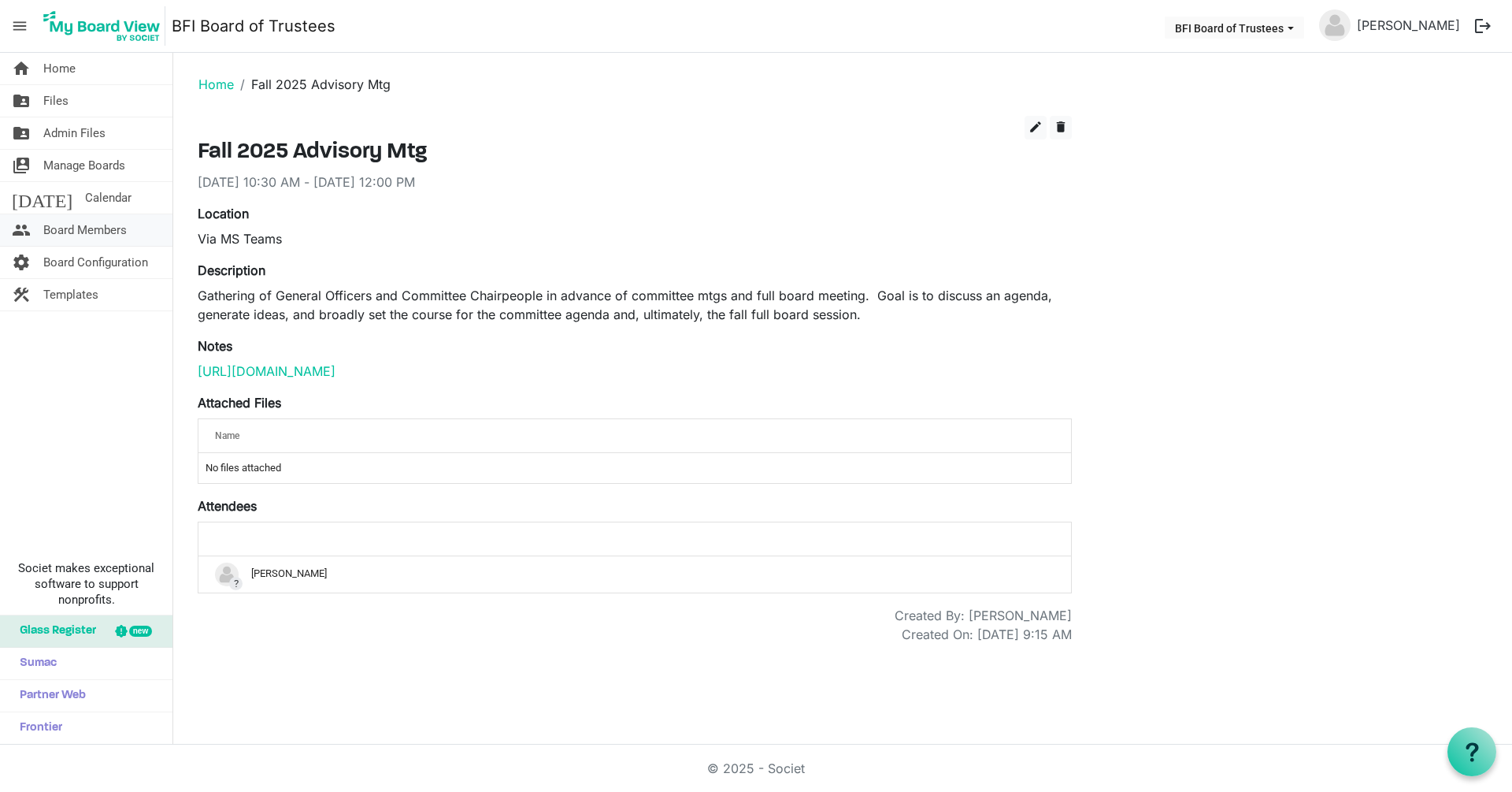
click at [74, 227] on span "Board Members" at bounding box center [85, 230] width 84 height 31
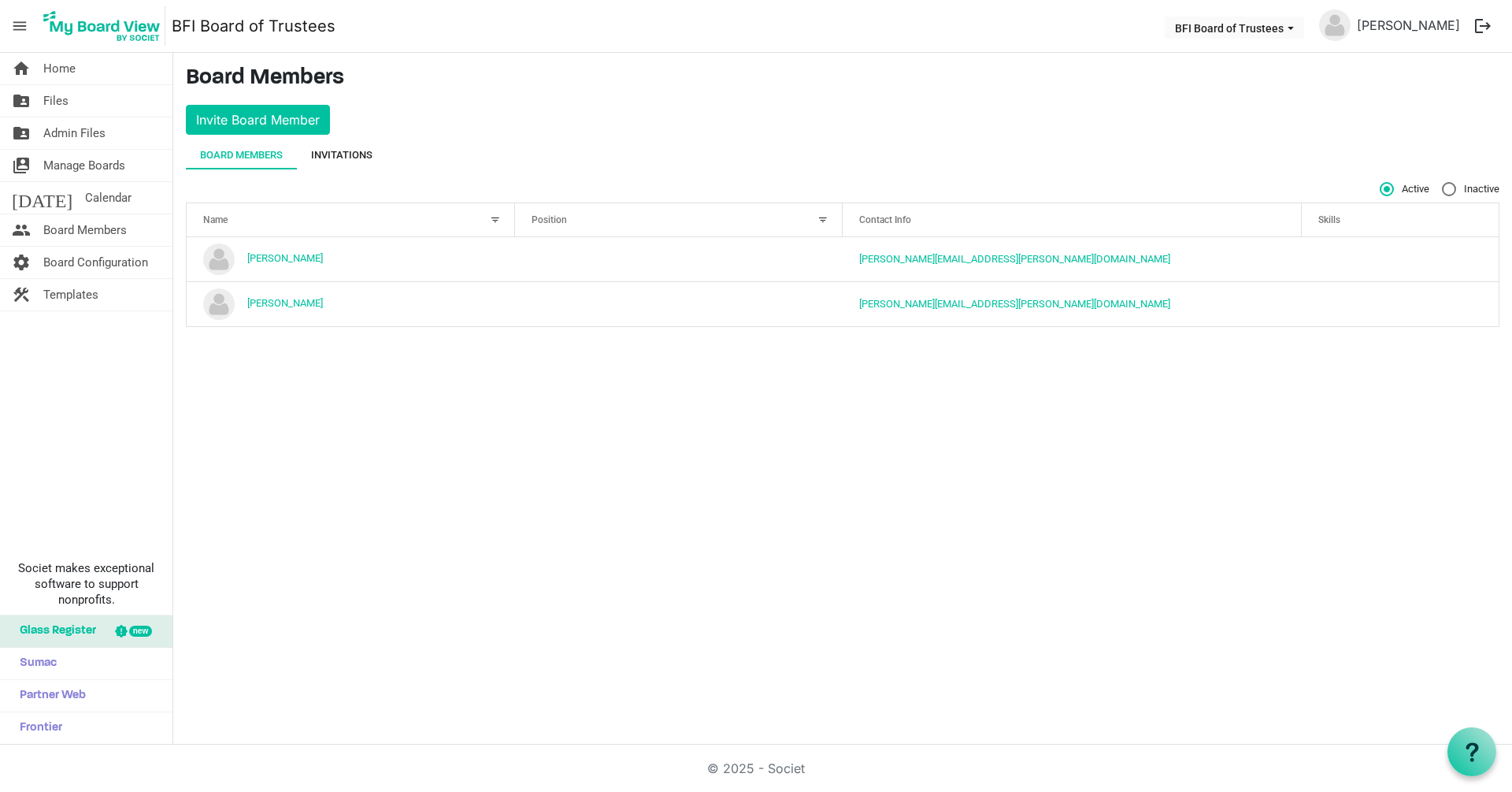
click at [342, 156] on div "Invitations" at bounding box center [342, 155] width 62 height 16
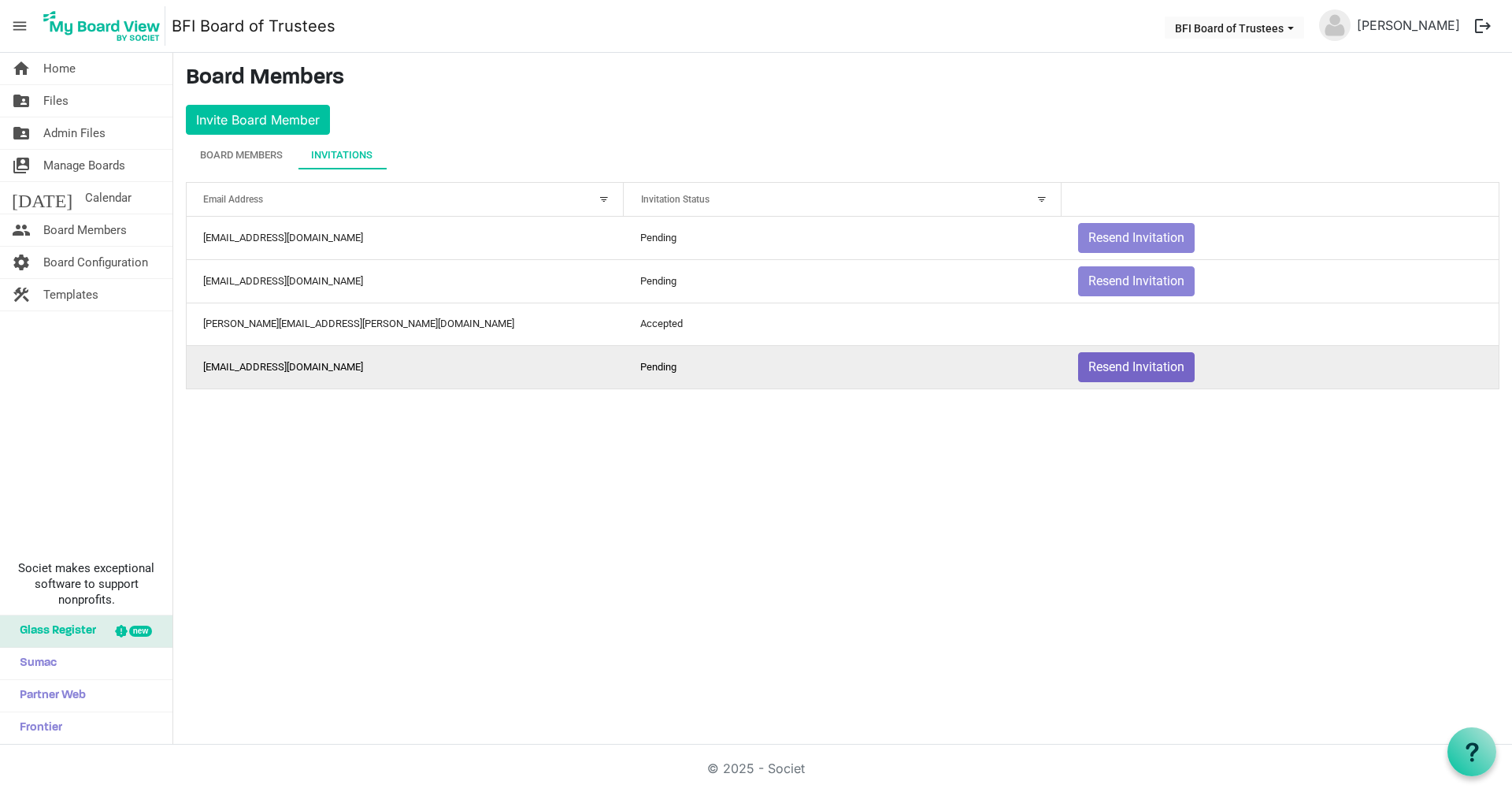
click at [1134, 369] on button "Resend Invitation" at bounding box center [1136, 367] width 117 height 30
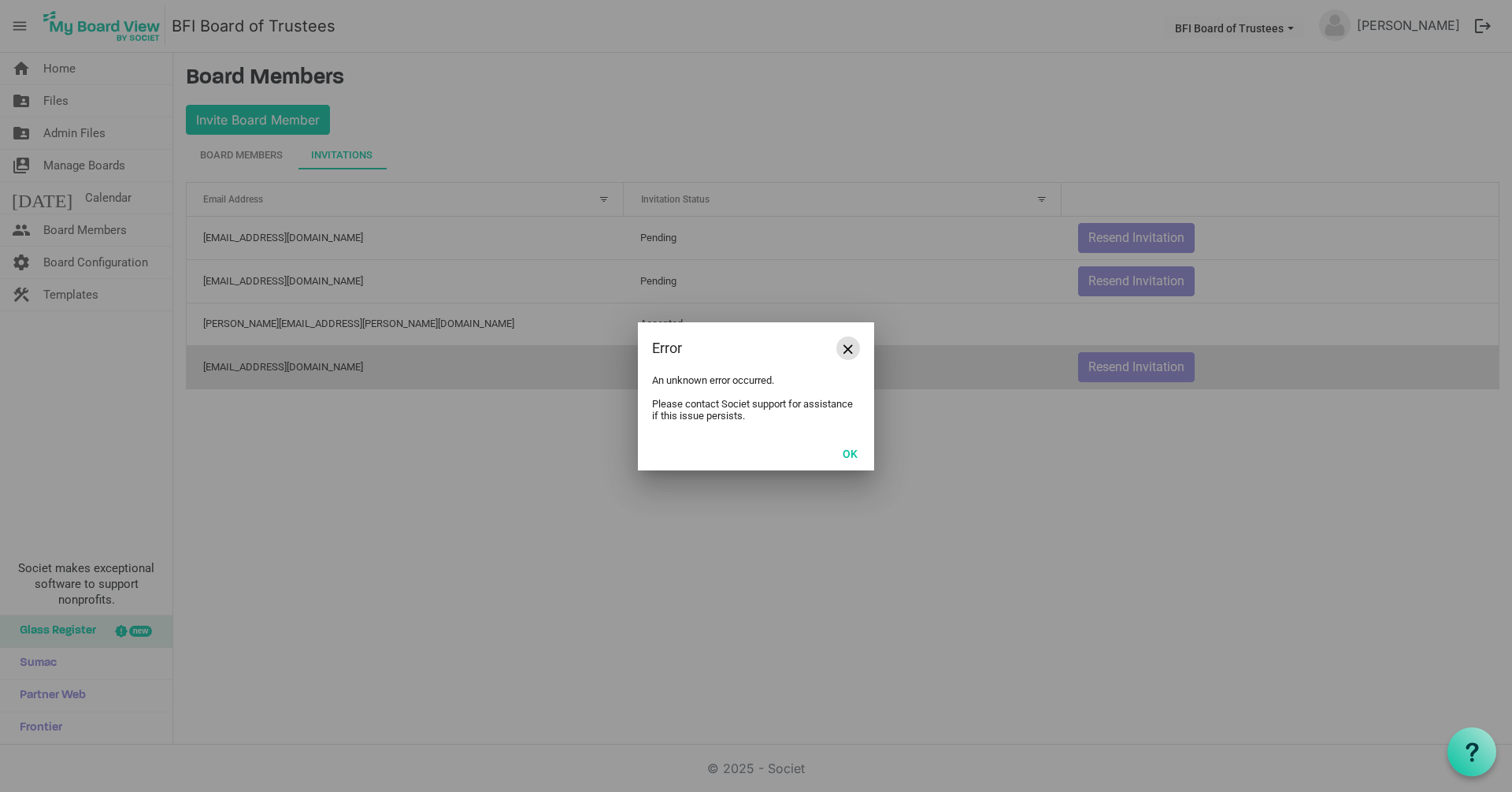
click at [847, 350] on span "Close" at bounding box center [848, 349] width 9 height 9
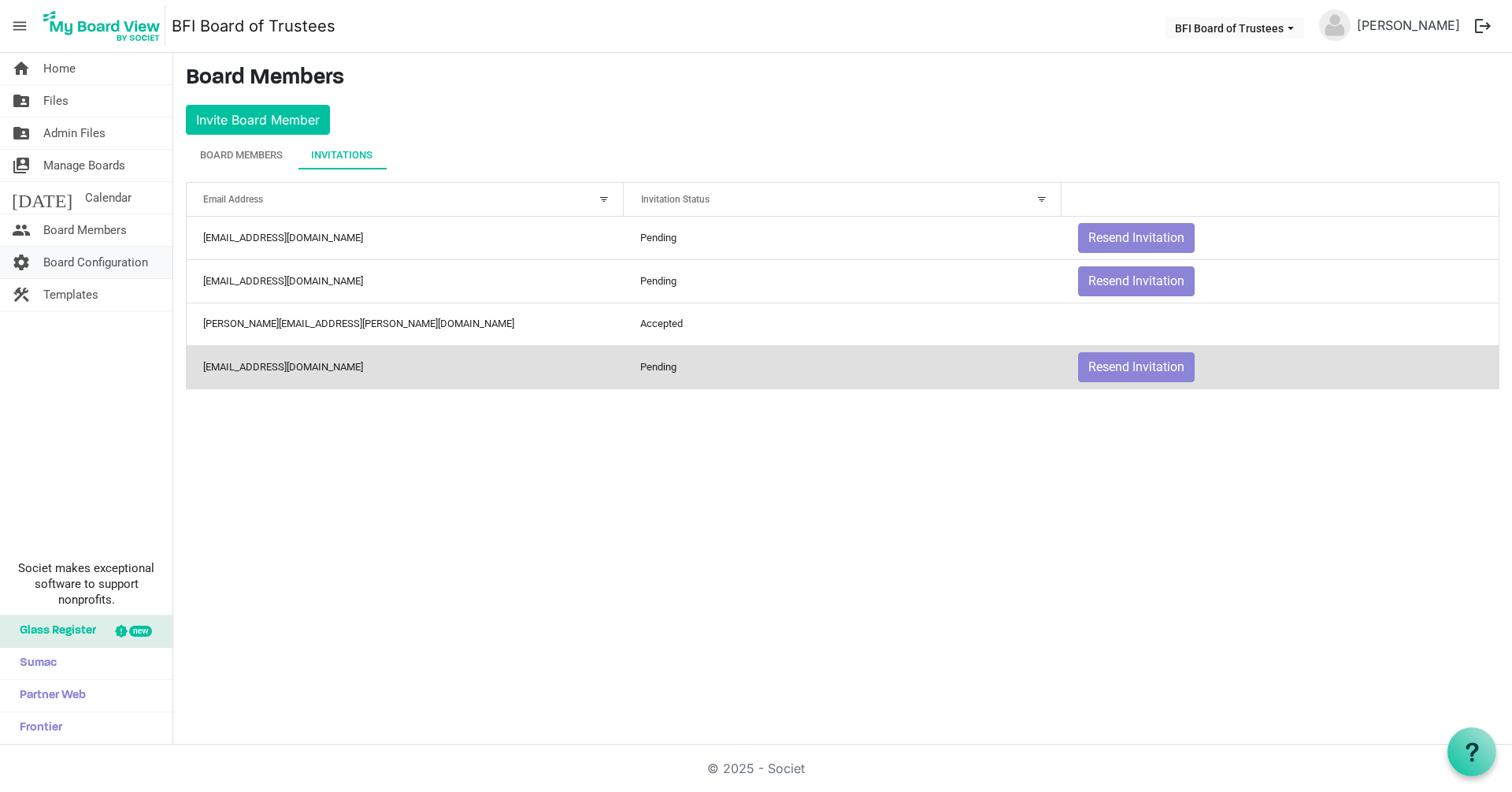
click at [84, 262] on span "Board Configuration" at bounding box center [96, 262] width 105 height 31
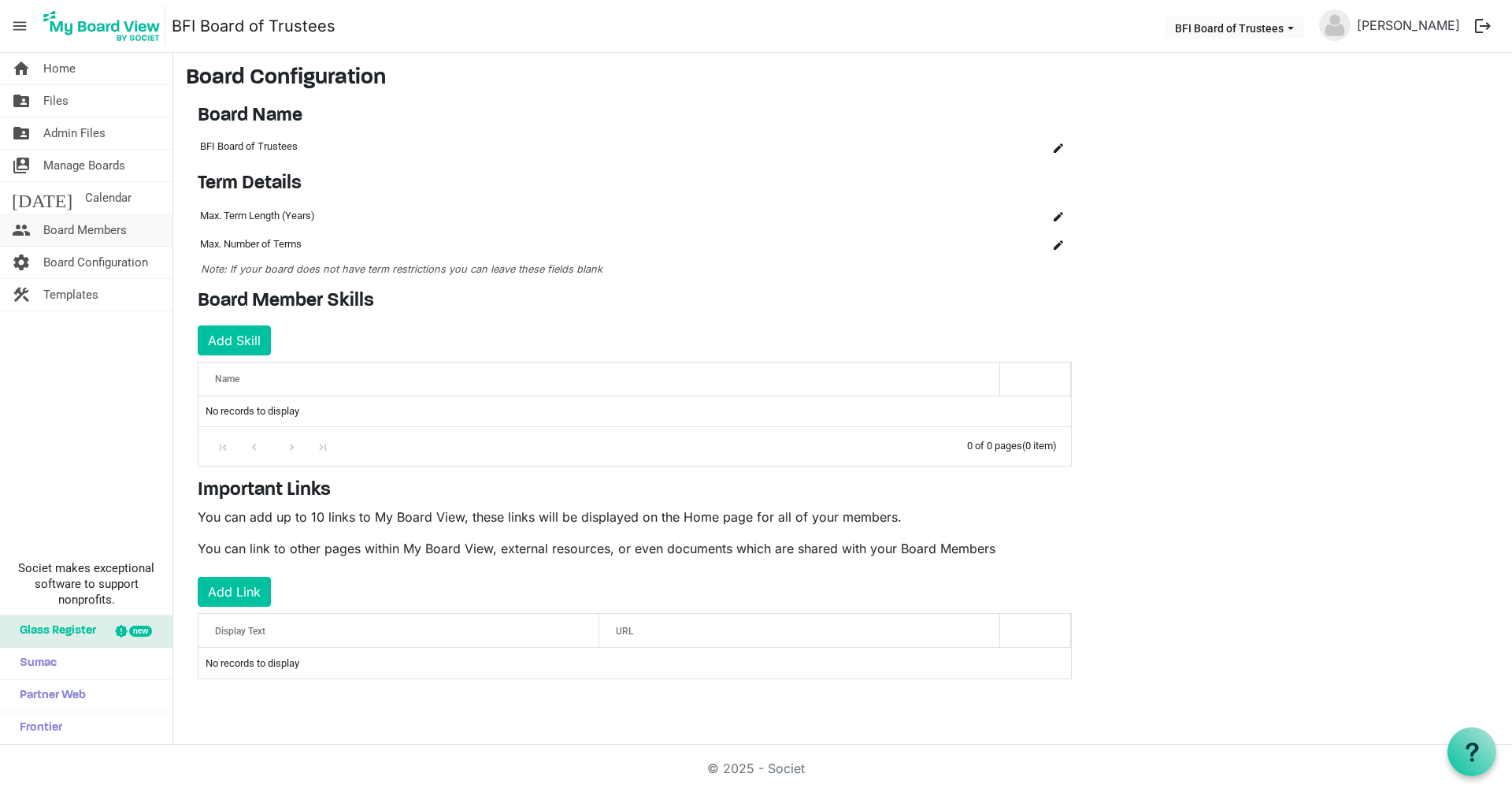
click at [99, 228] on span "Board Members" at bounding box center [85, 230] width 84 height 31
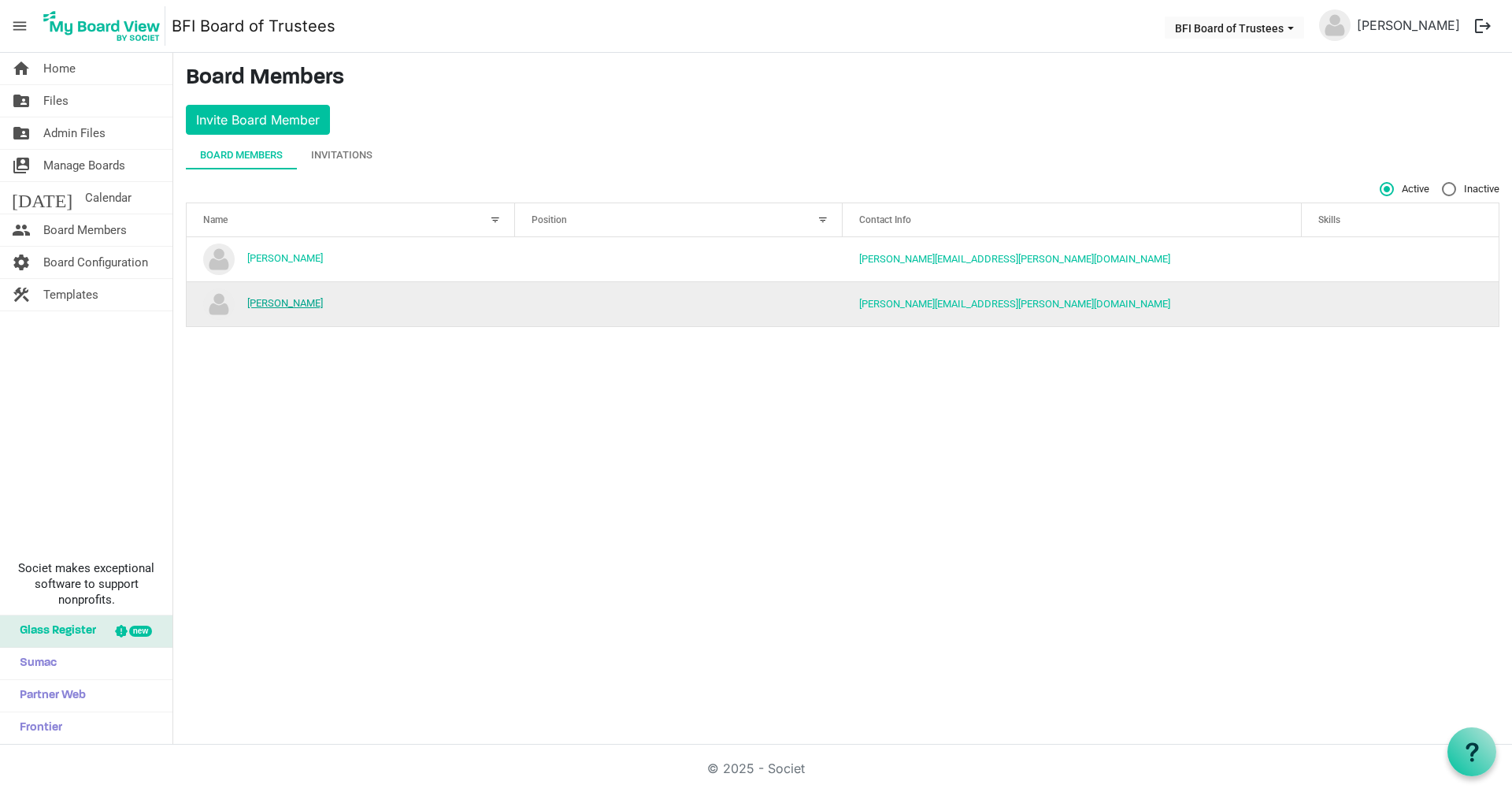
click at [280, 301] on link "[PERSON_NAME]" at bounding box center [285, 303] width 76 height 12
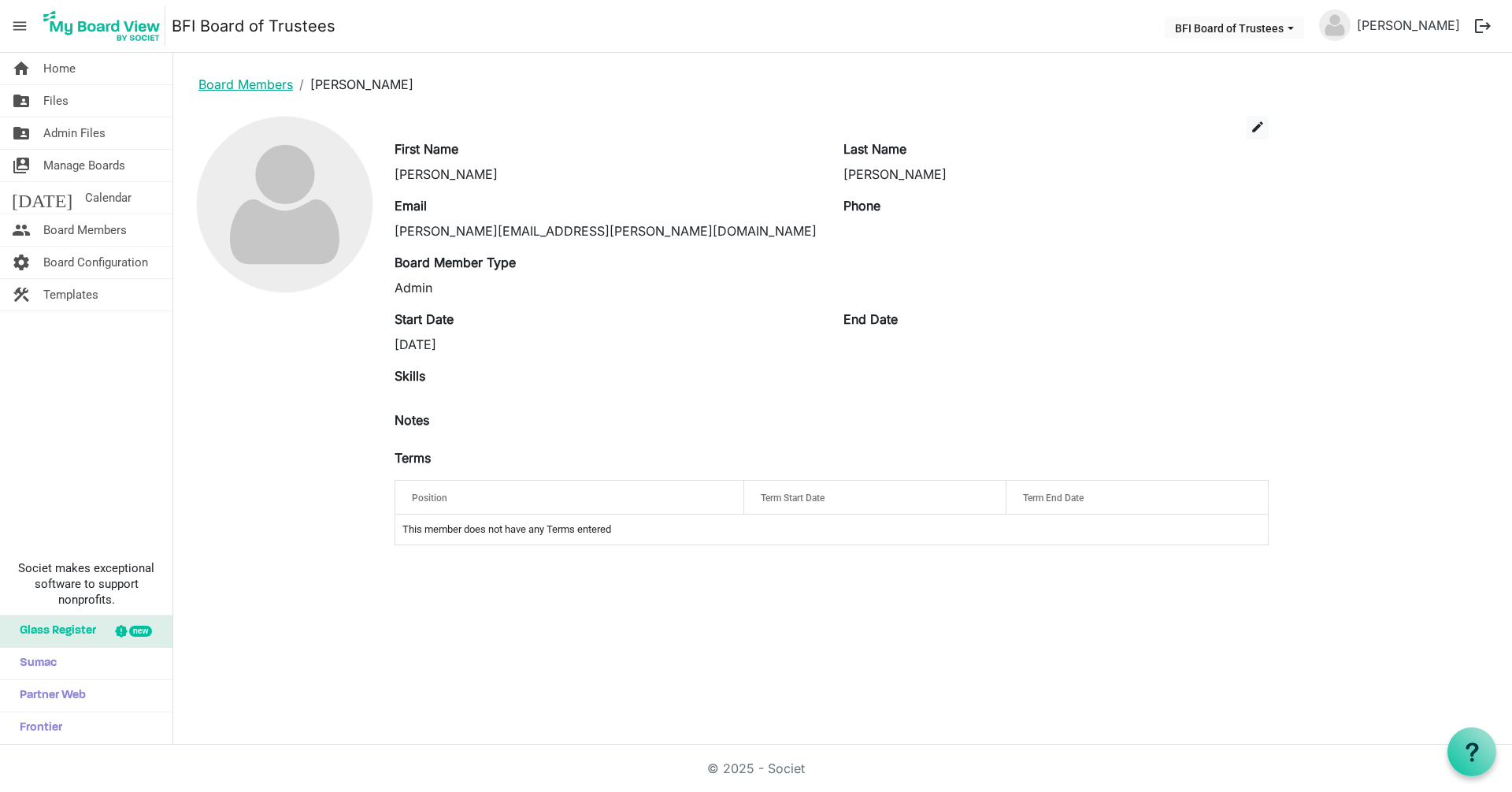
click at [251, 84] on link "Board Members" at bounding box center [246, 84] width 95 height 16
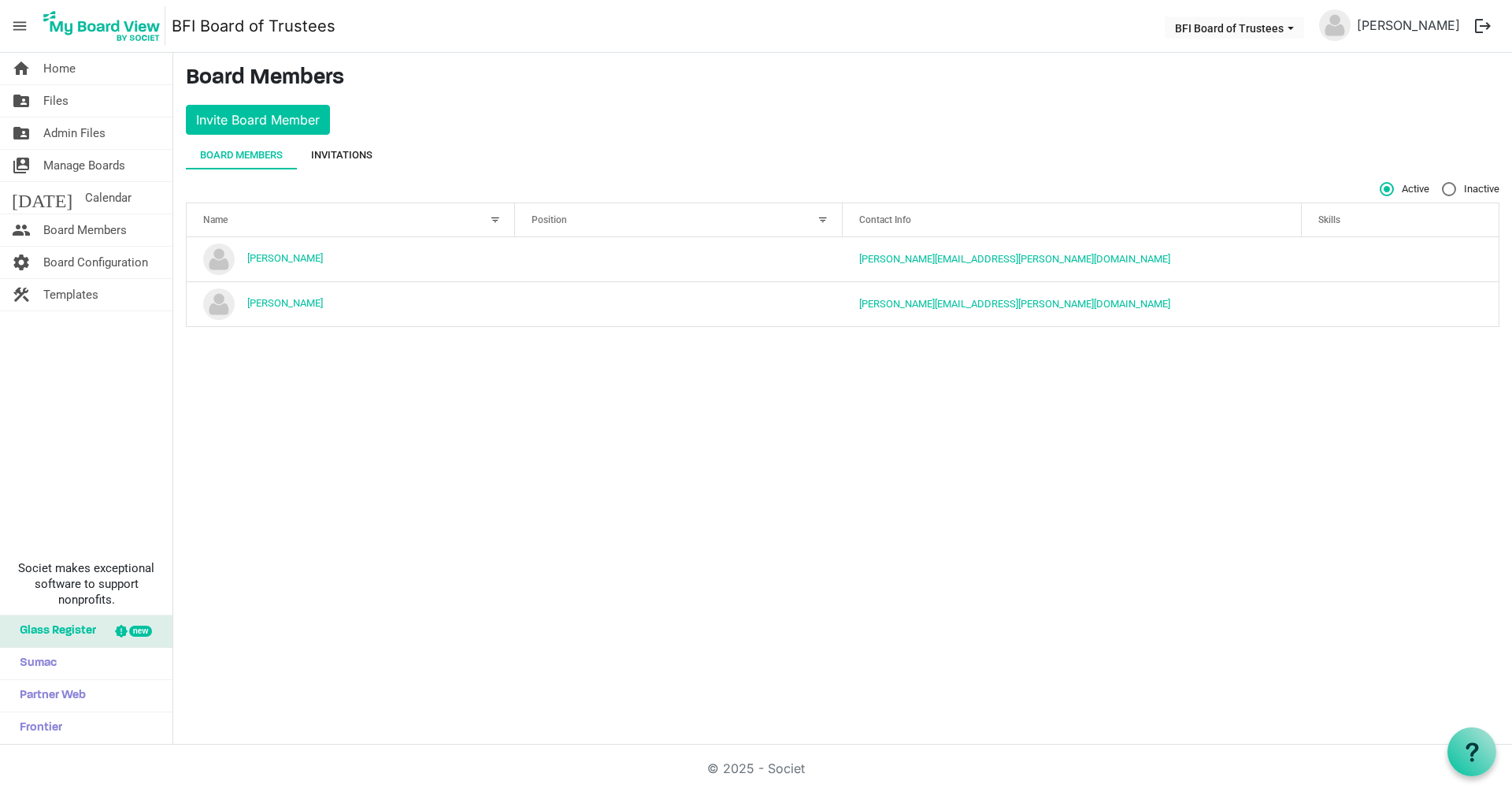
click at [343, 157] on div "Invitations" at bounding box center [342, 155] width 62 height 16
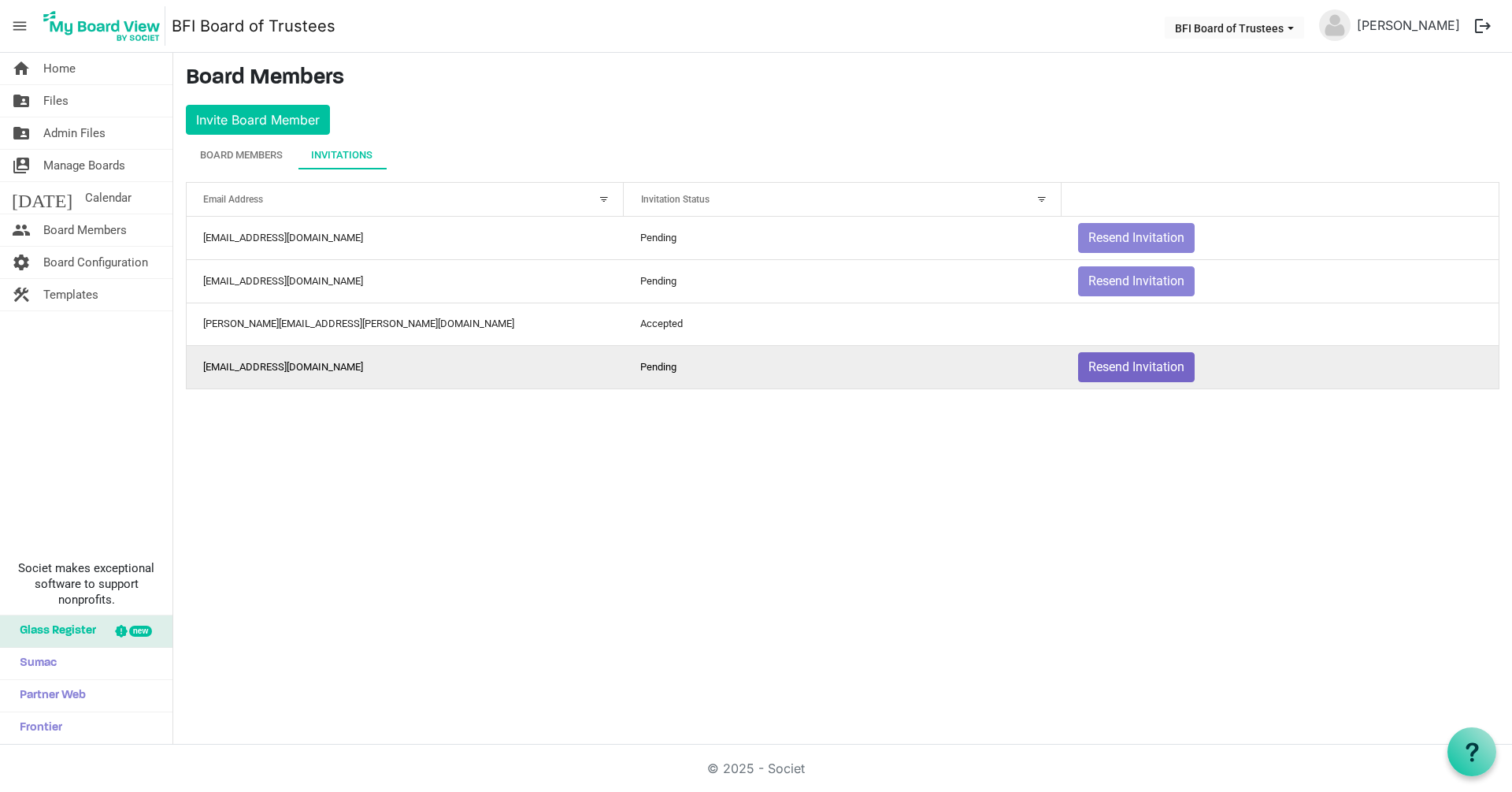
click at [1132, 367] on button "Resend Invitation" at bounding box center [1136, 367] width 117 height 30
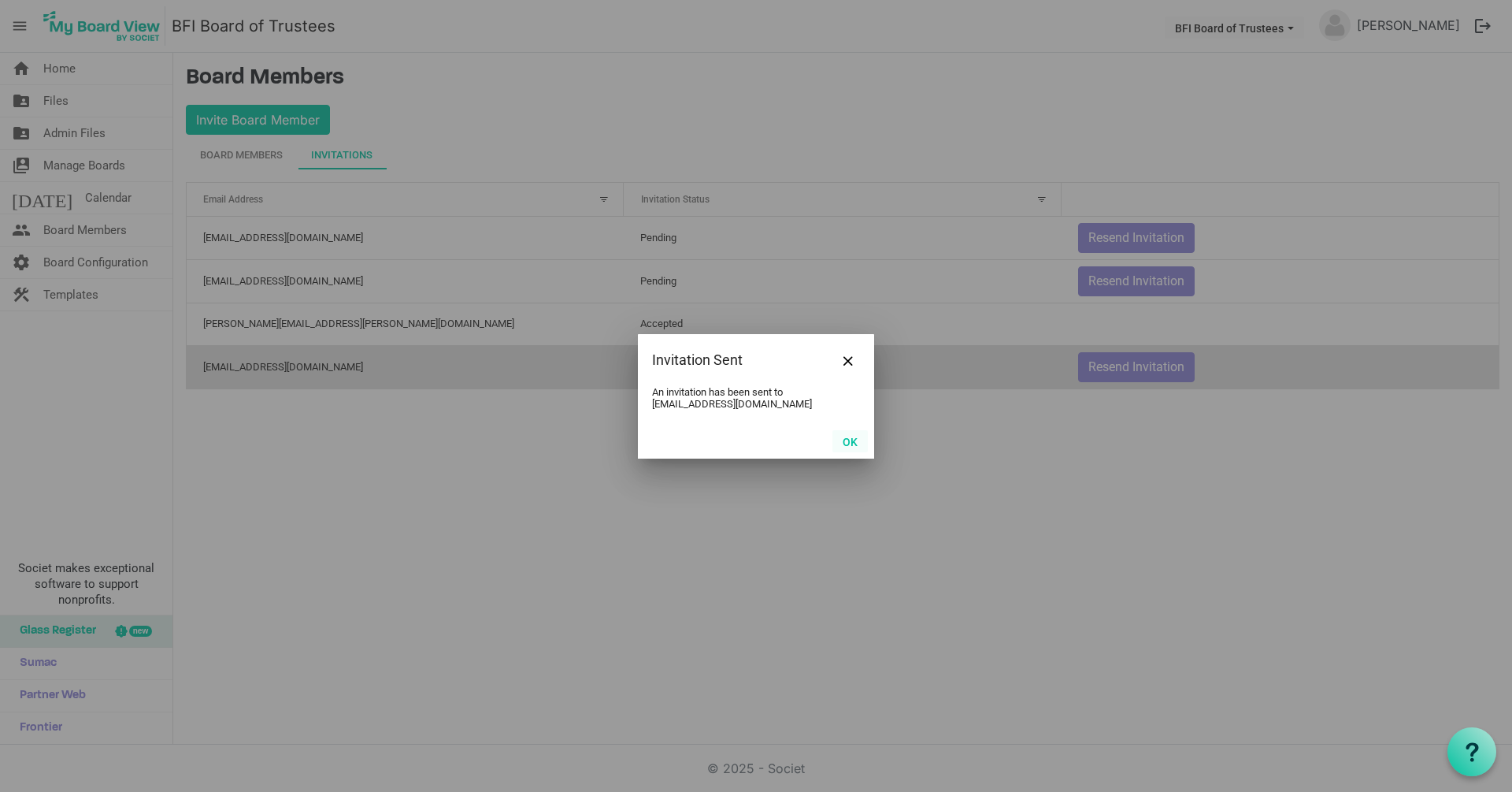
click at [850, 442] on button "OK" at bounding box center [850, 441] width 35 height 22
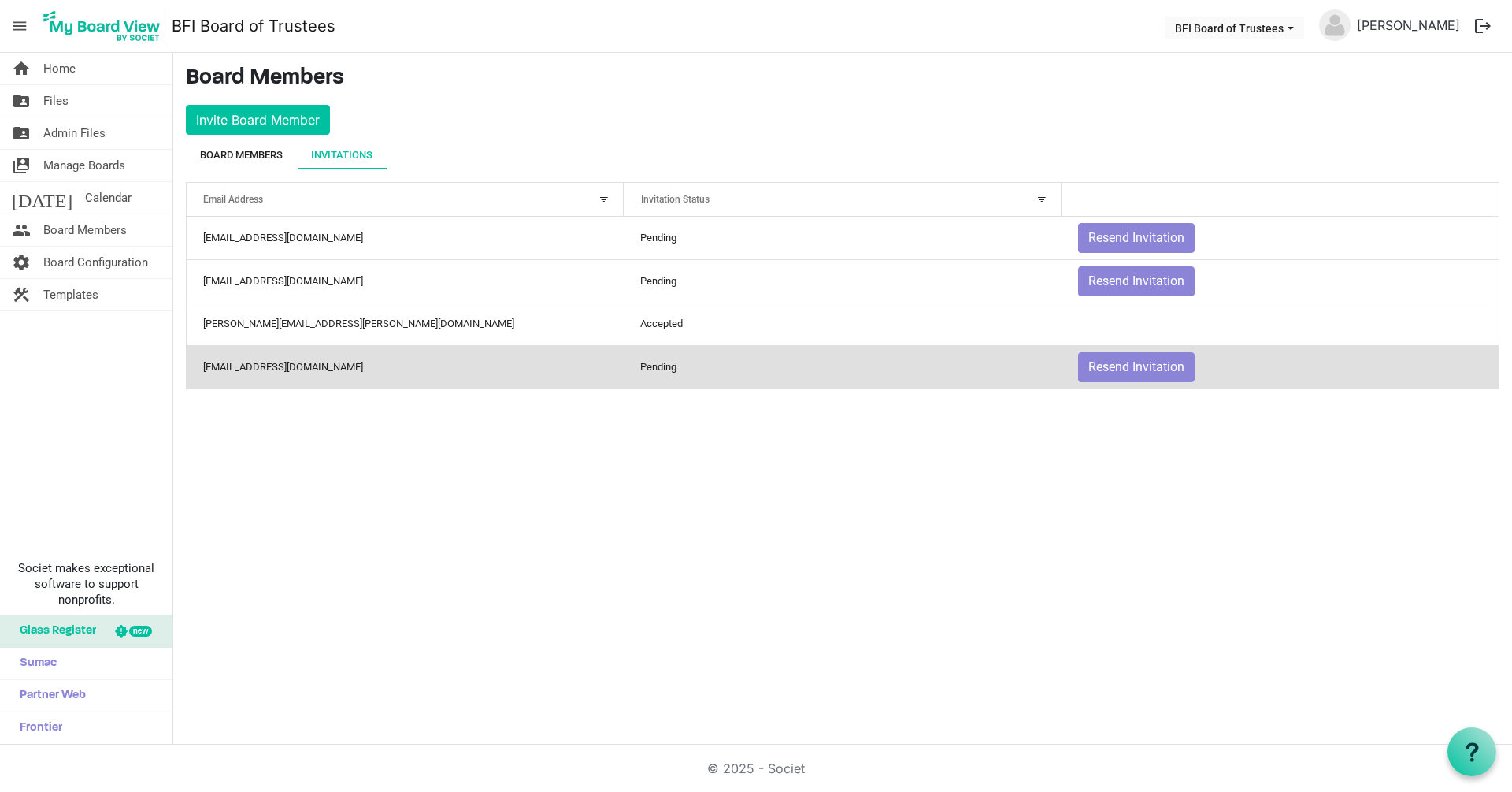
click at [242, 151] on div "Board Members" at bounding box center [241, 155] width 83 height 16
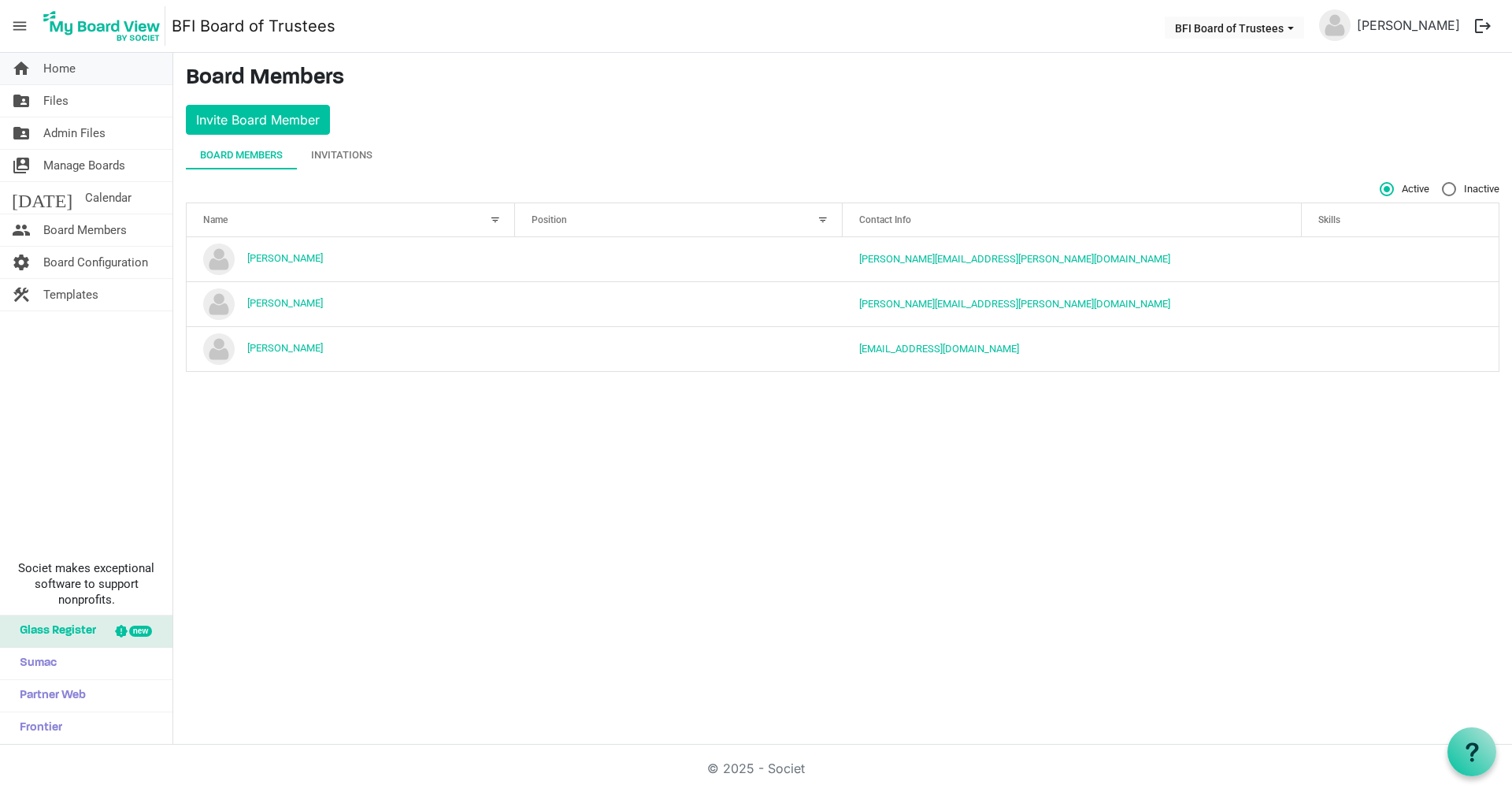
click at [58, 66] on span "Home" at bounding box center [59, 68] width 32 height 31
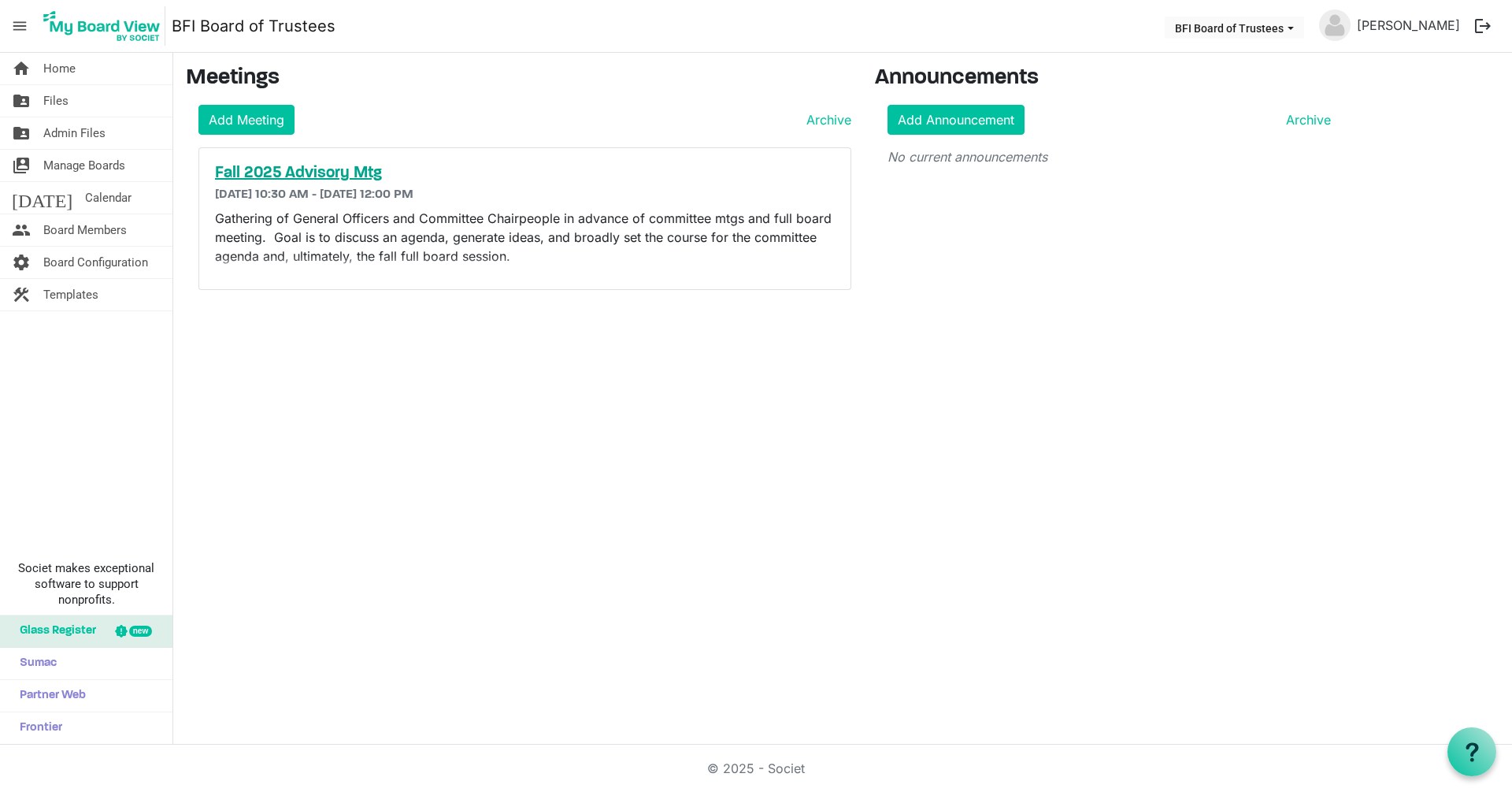
click at [279, 176] on h5 "Fall 2025 Advisory Mtg" at bounding box center [525, 173] width 620 height 19
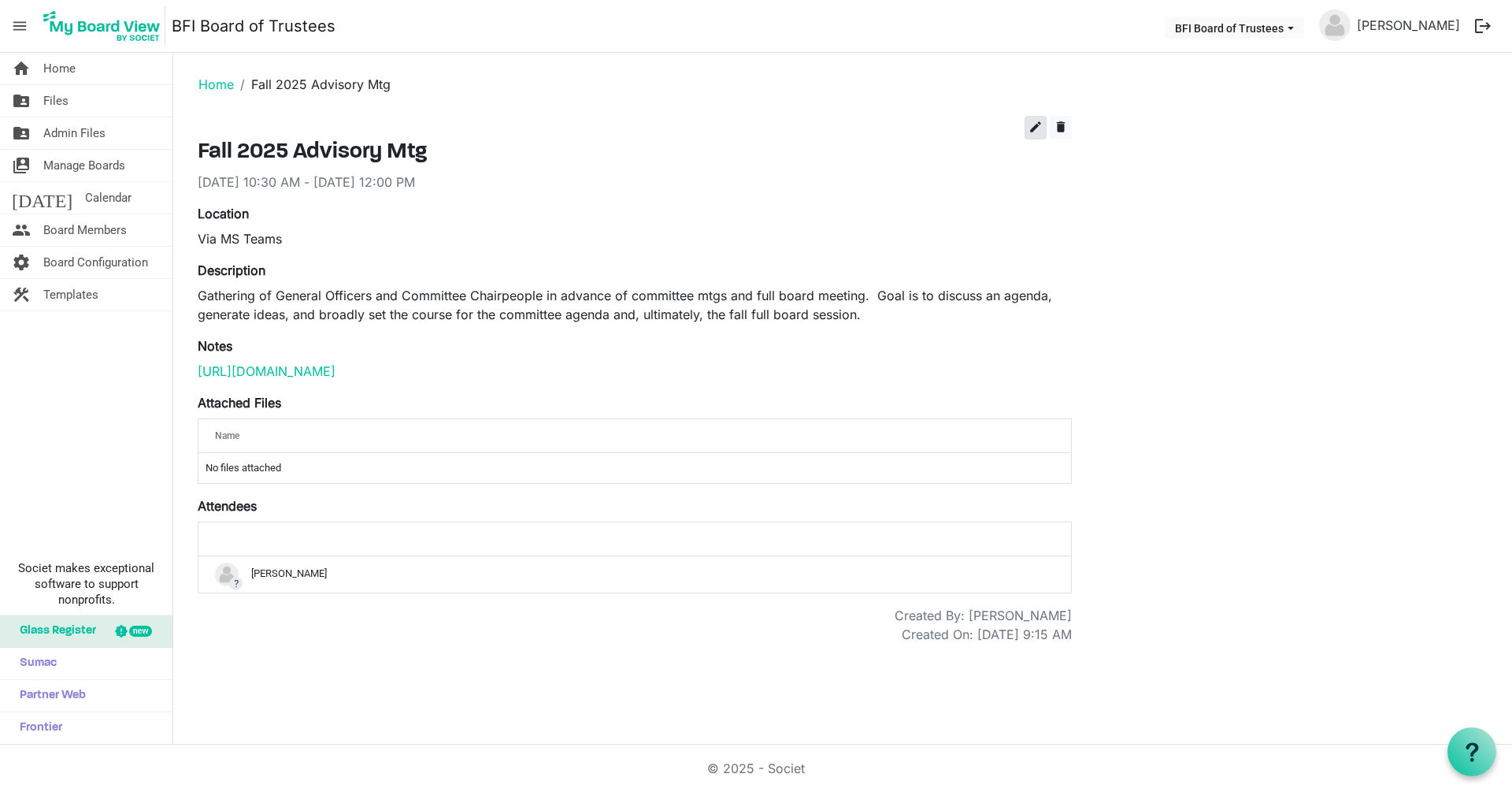
click at [1034, 124] on span "edit" at bounding box center [1035, 126] width 14 height 14
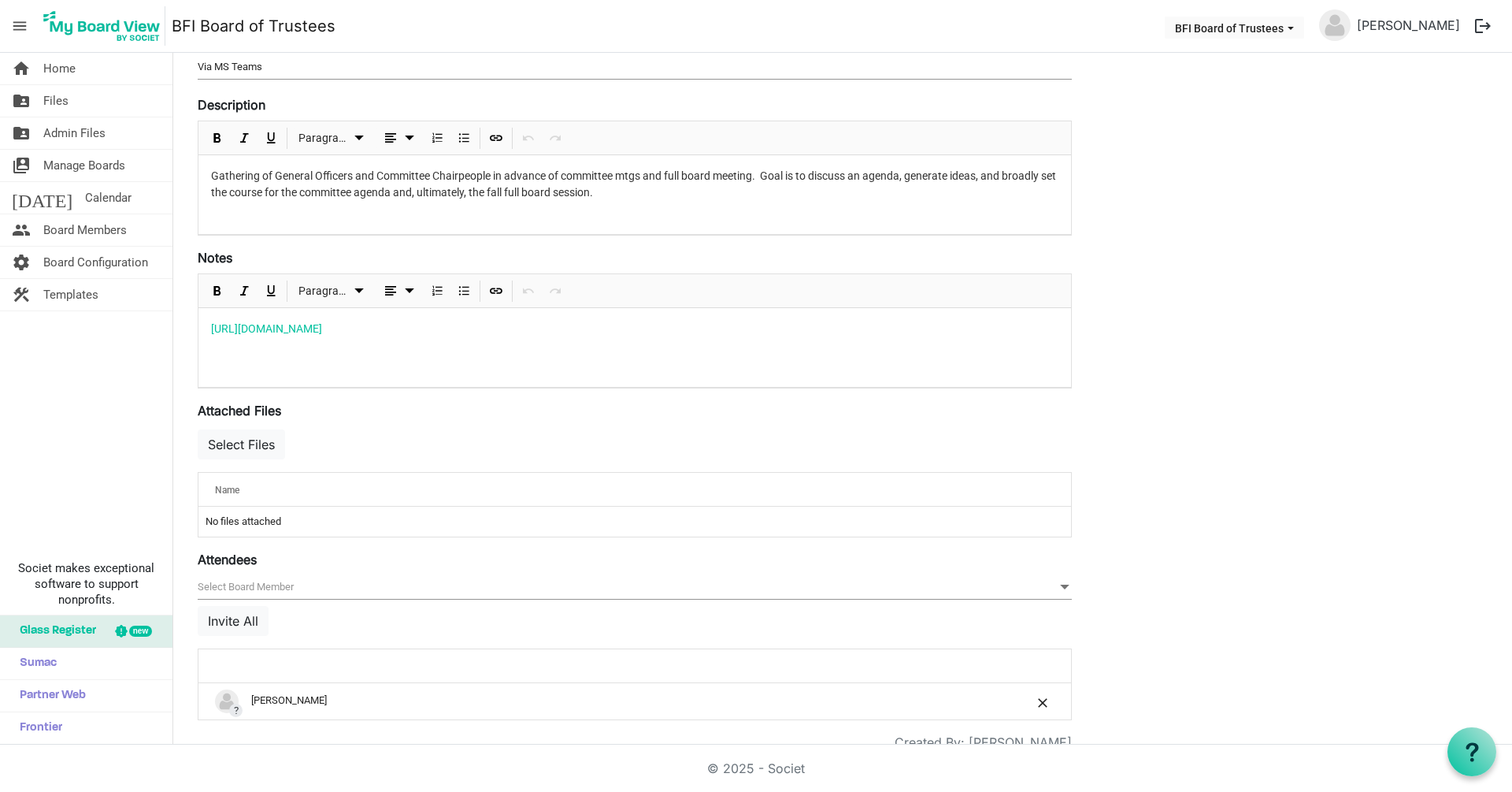
scroll to position [275, 0]
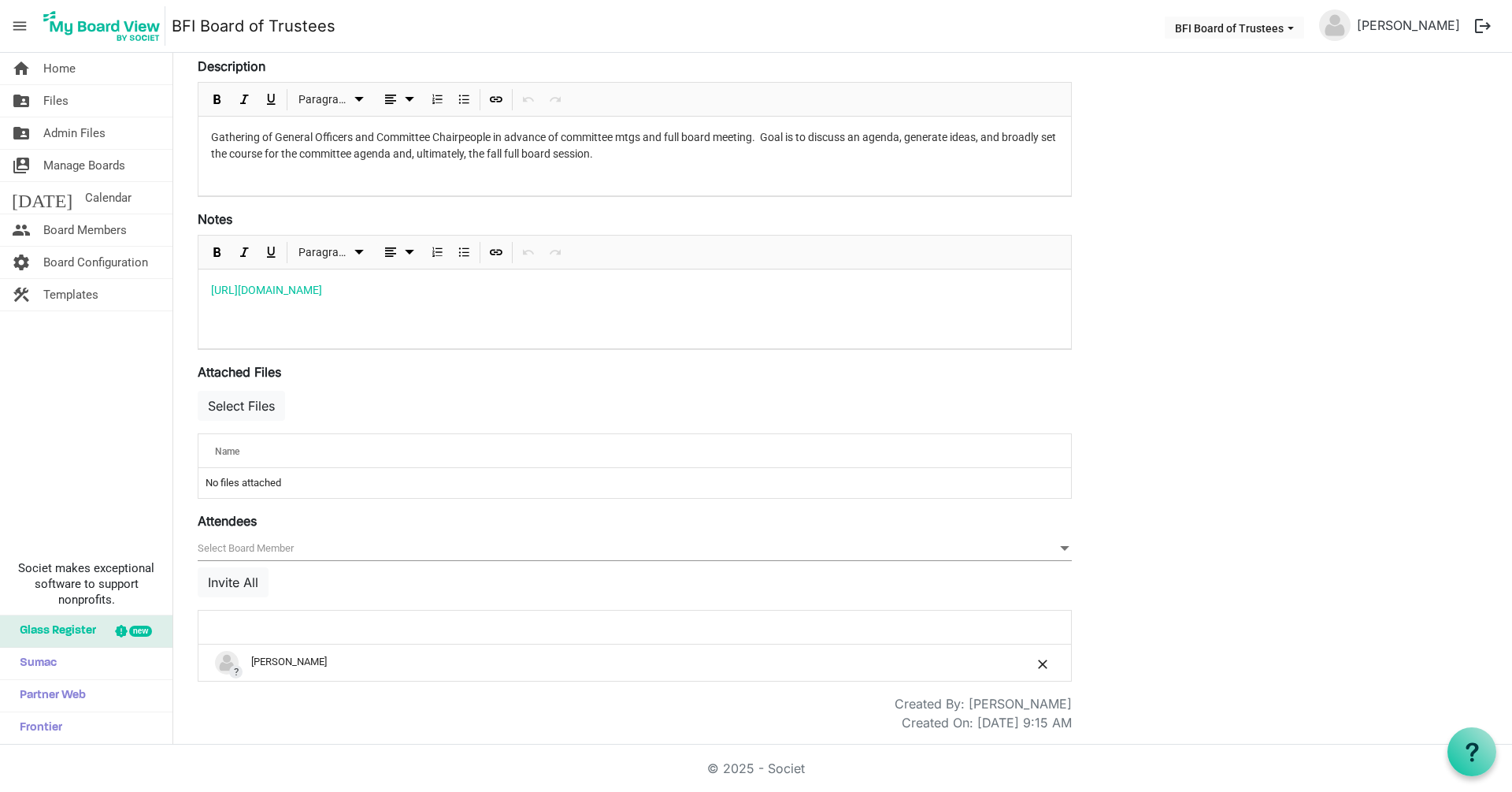
click at [265, 548] on span "null" at bounding box center [635, 549] width 875 height 25
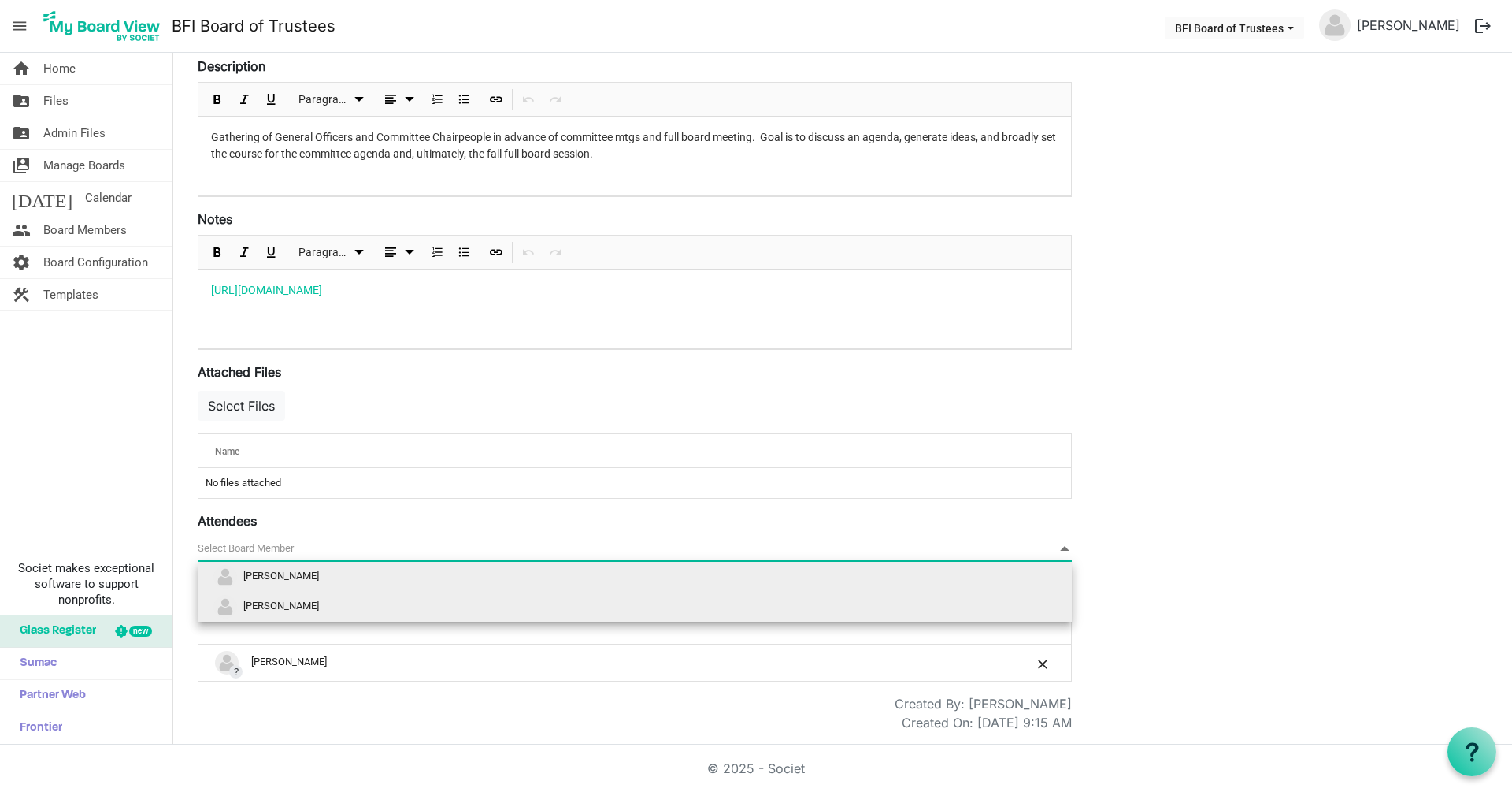
click at [285, 609] on span "[PERSON_NAME]" at bounding box center [281, 606] width 76 height 12
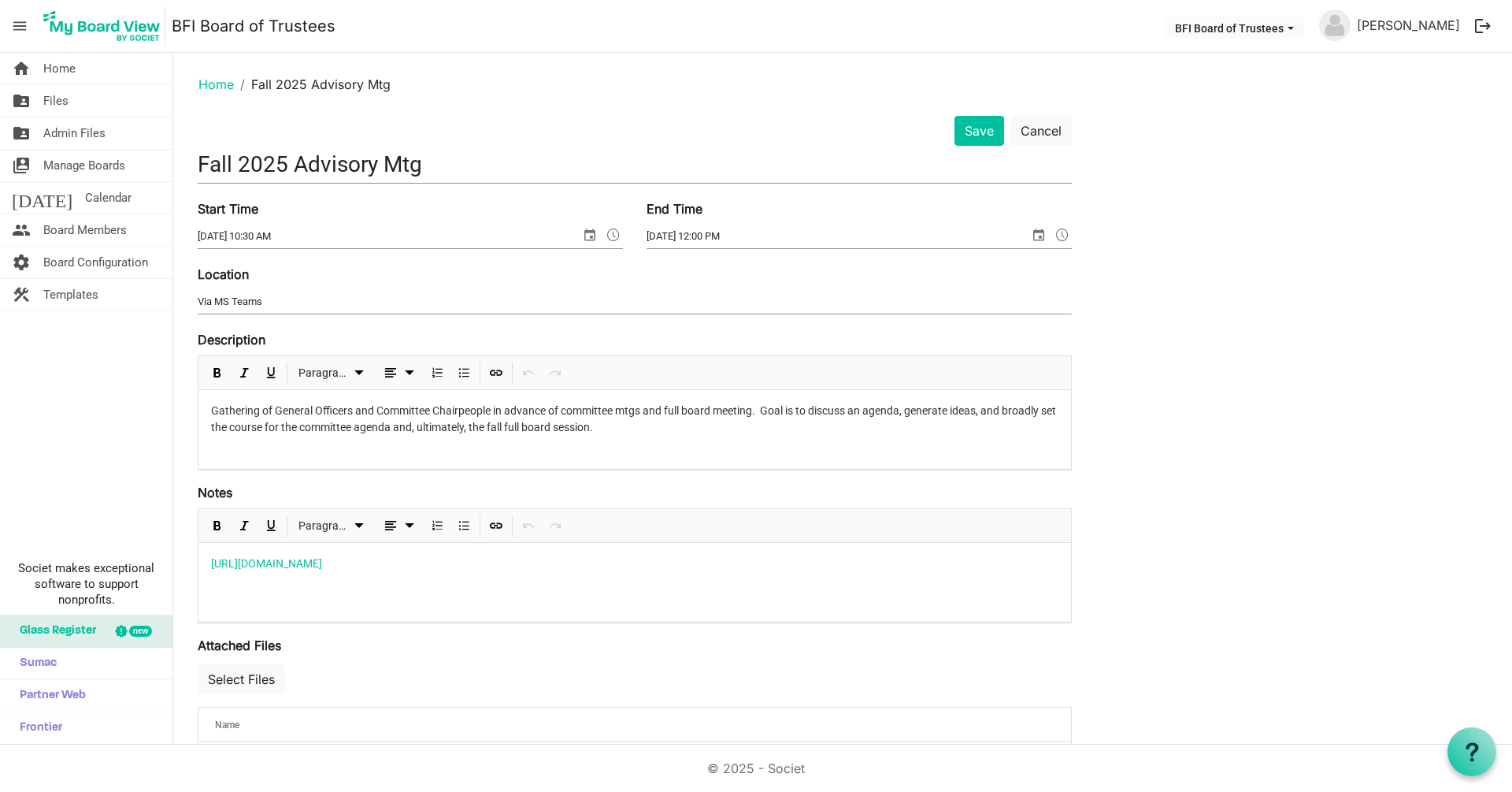
scroll to position [0, 0]
click at [977, 134] on button "Save" at bounding box center [980, 131] width 50 height 30
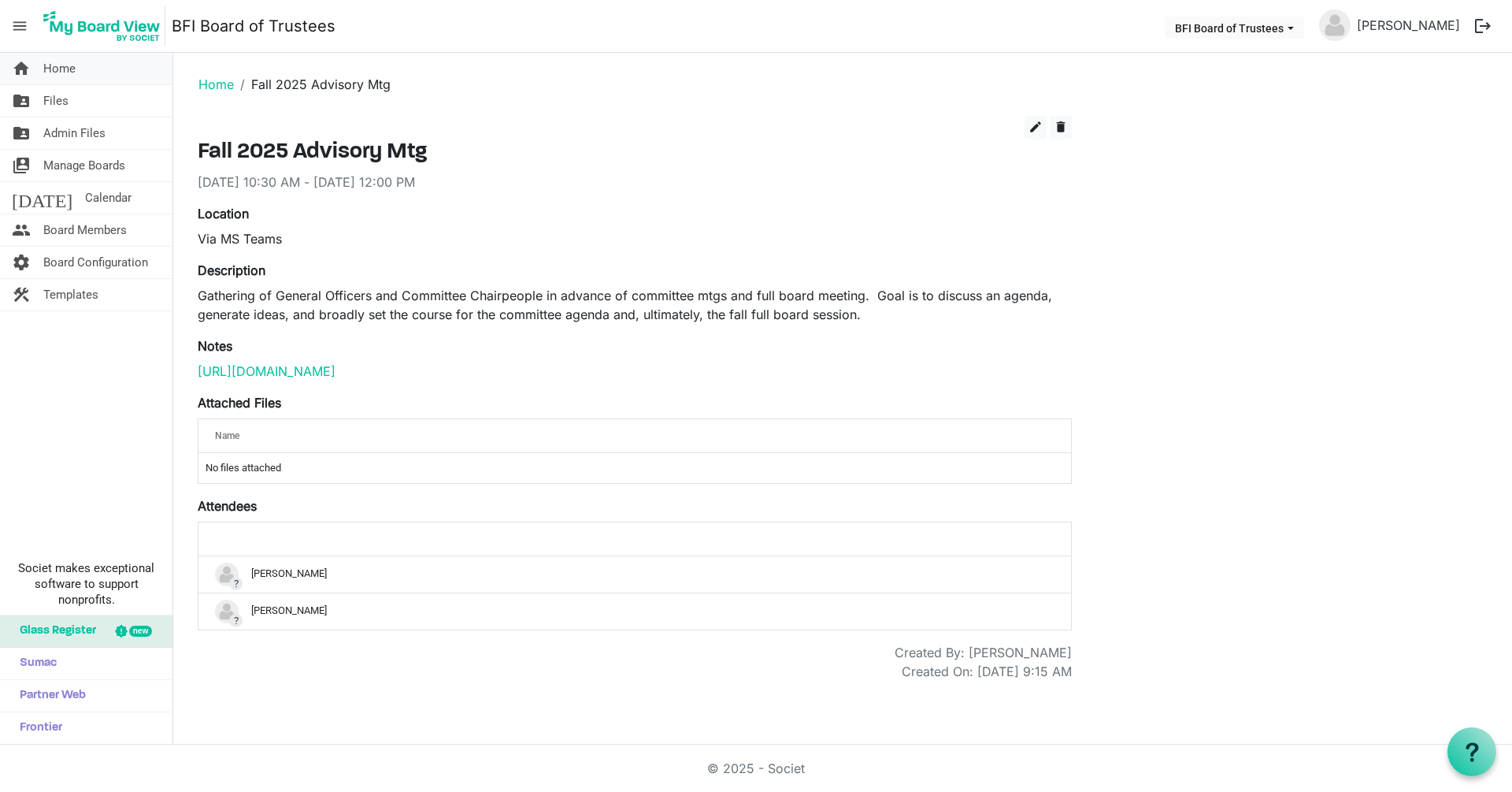
click at [61, 71] on span "Home" at bounding box center [59, 68] width 32 height 31
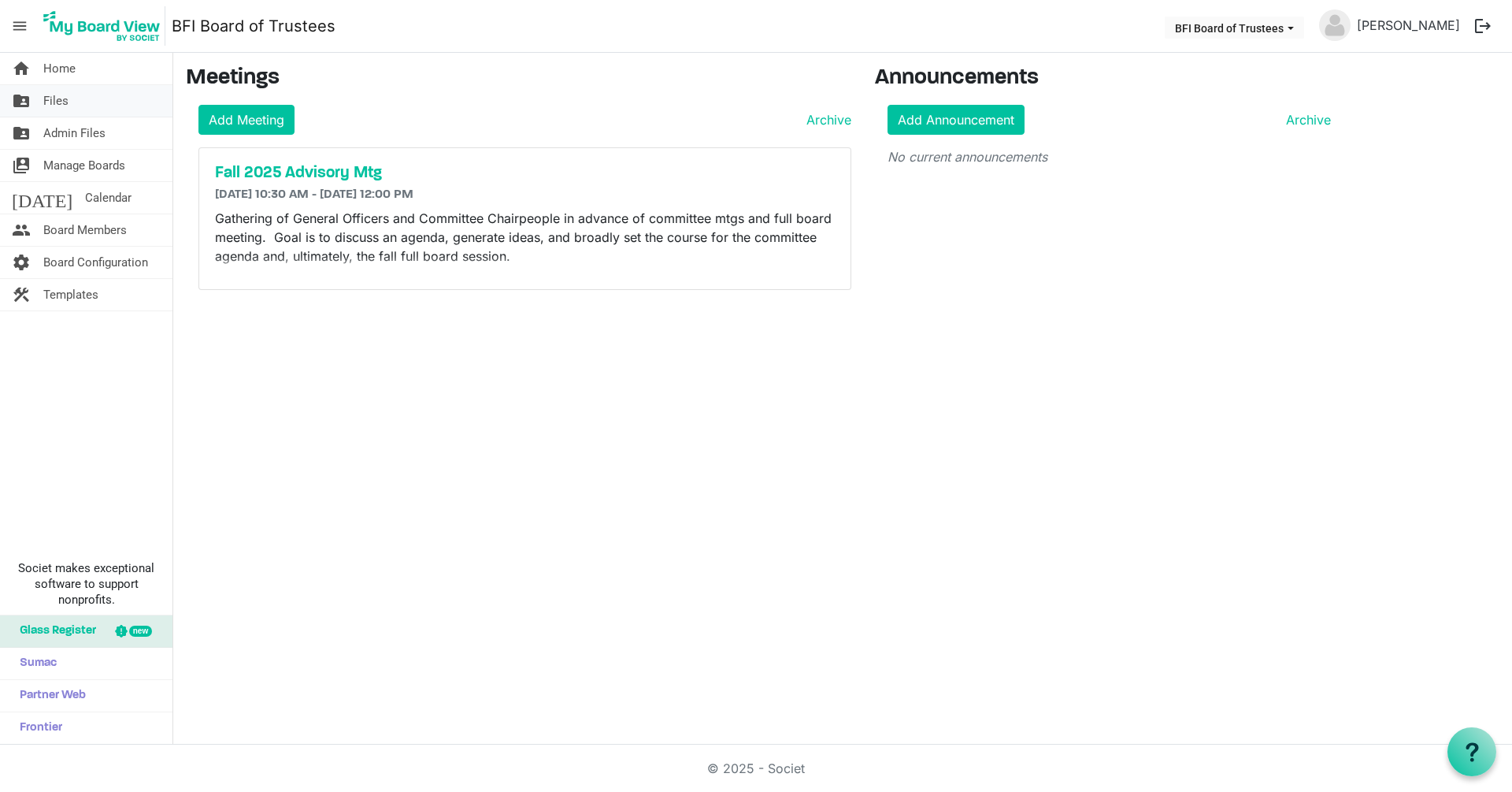
click at [58, 97] on span "Files" at bounding box center [55, 100] width 25 height 31
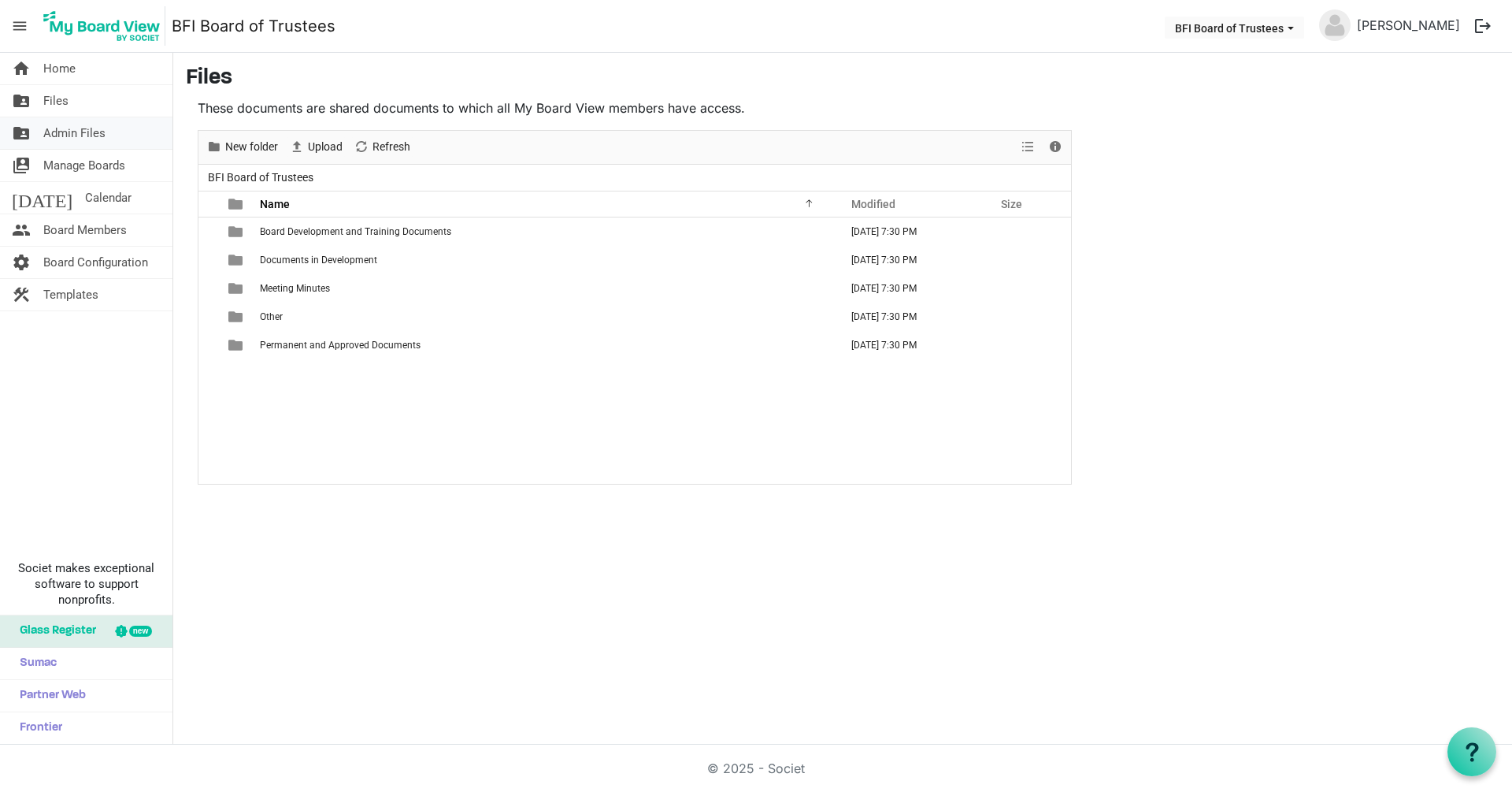
click at [69, 132] on span "Admin Files" at bounding box center [75, 133] width 63 height 31
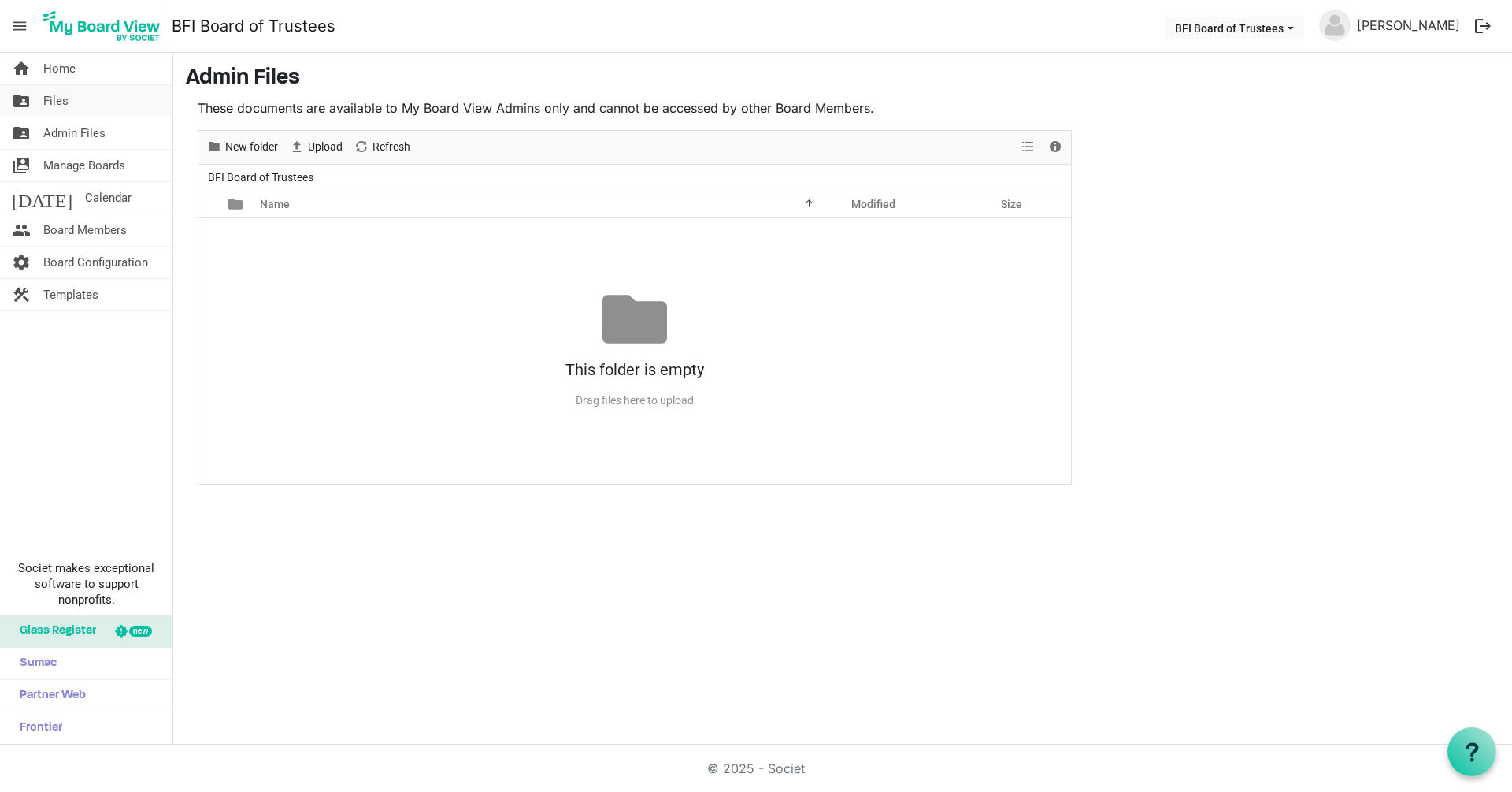
click at [52, 99] on span "Files" at bounding box center [55, 100] width 25 height 31
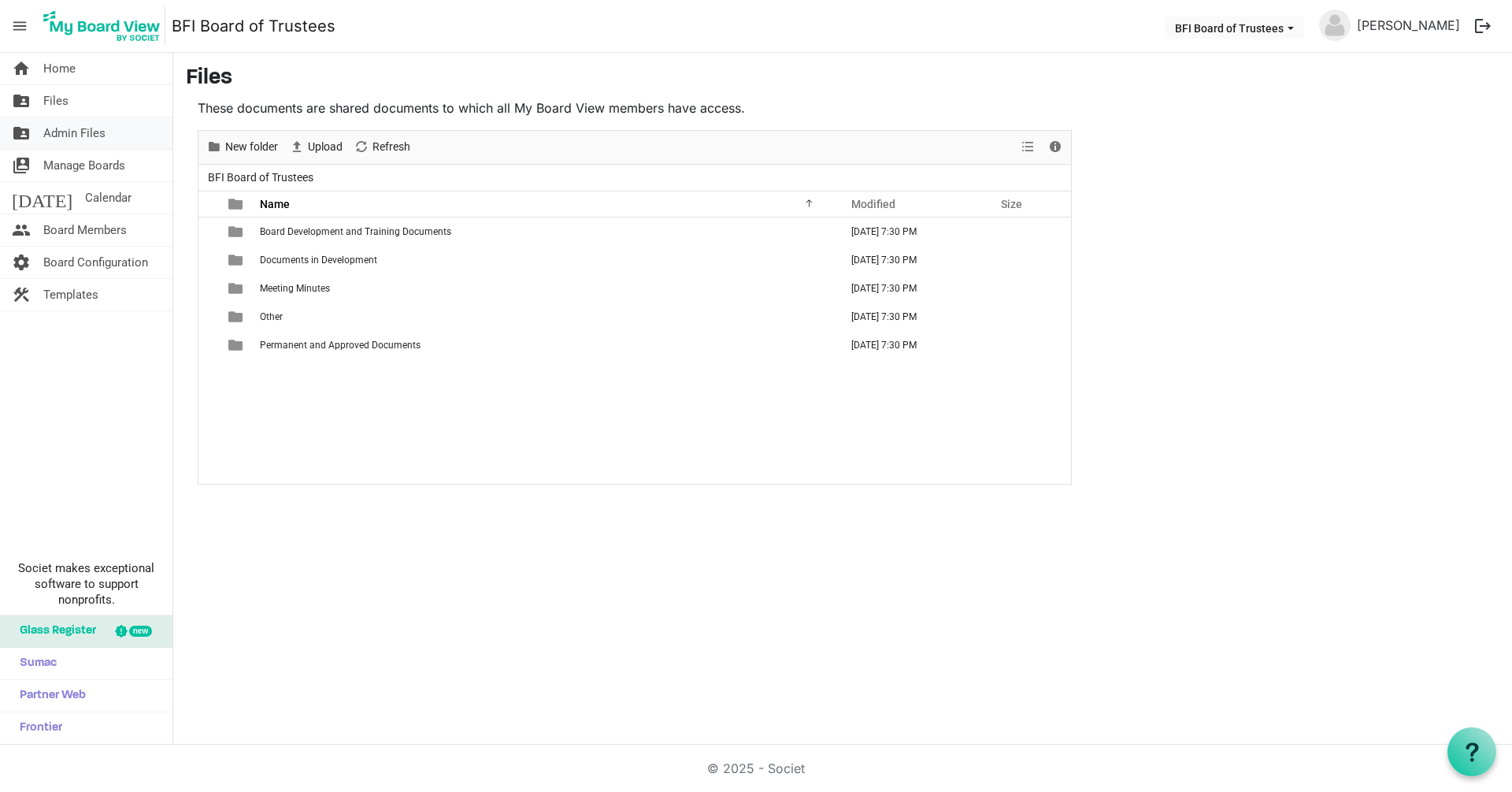
click at [52, 134] on span "Admin Files" at bounding box center [75, 133] width 63 height 31
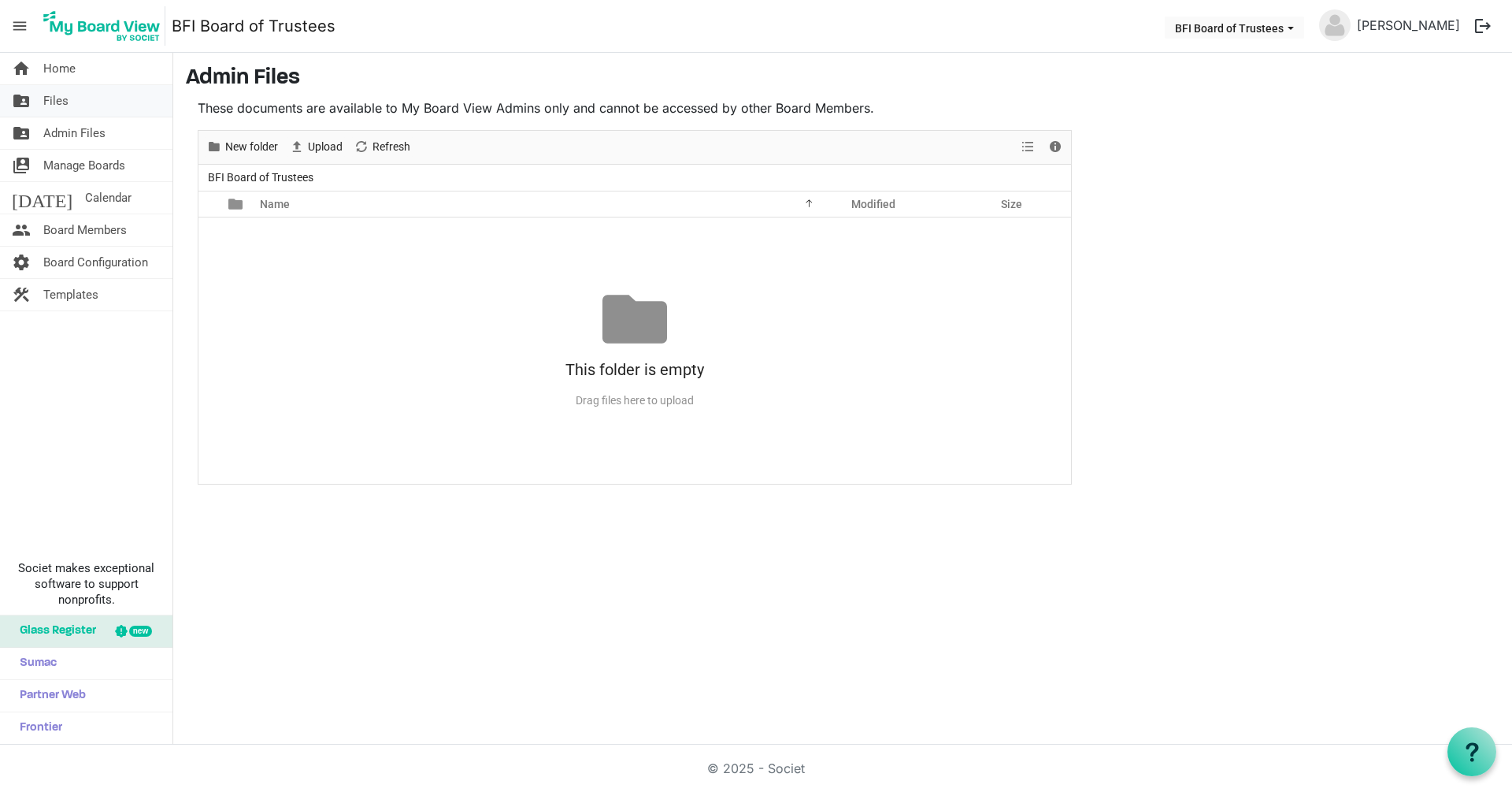
click at [56, 93] on span "Files" at bounding box center [55, 100] width 25 height 31
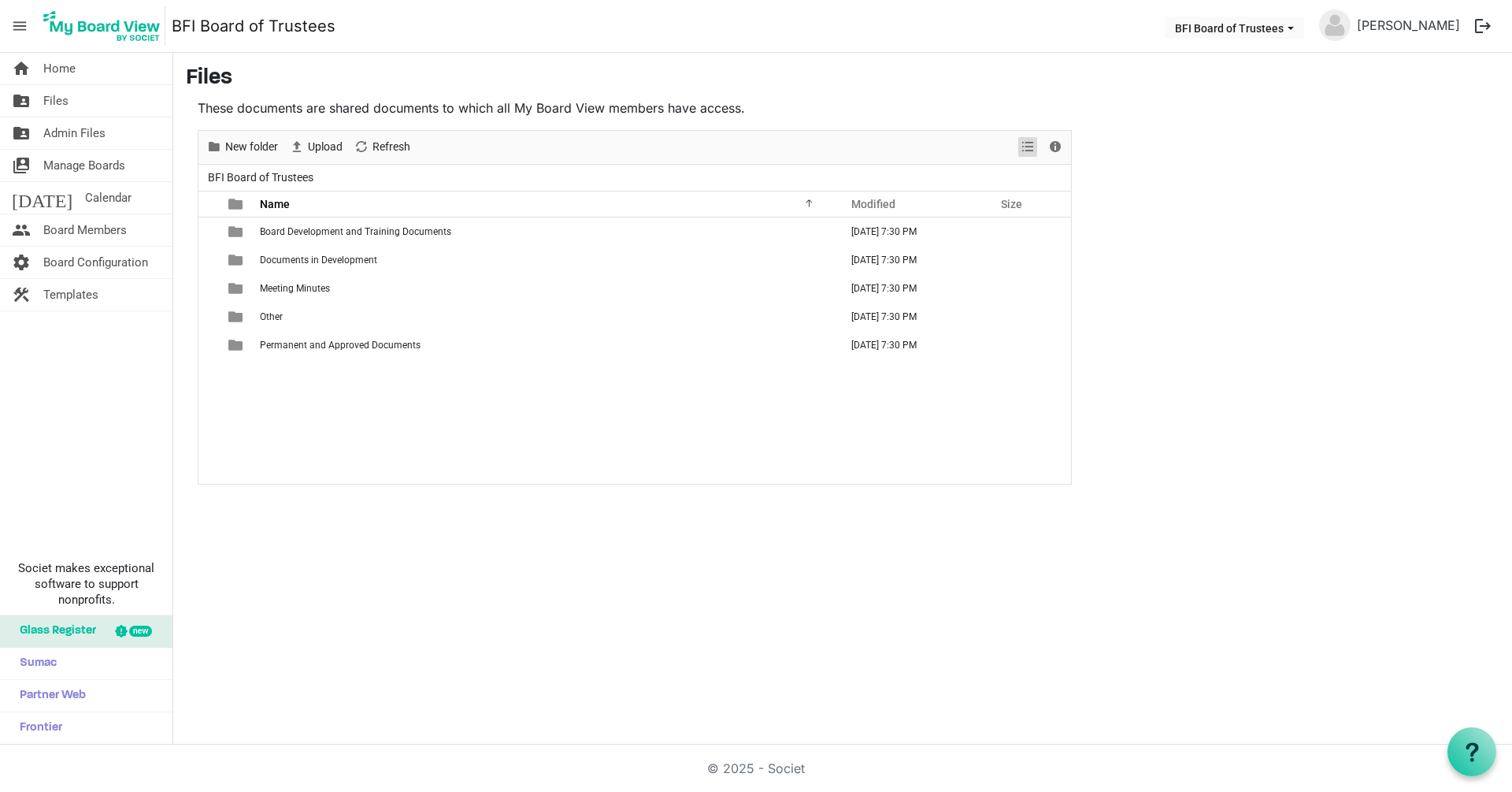
click at [1029, 146] on span "View dropdownbutton" at bounding box center [1028, 146] width 19 height 19
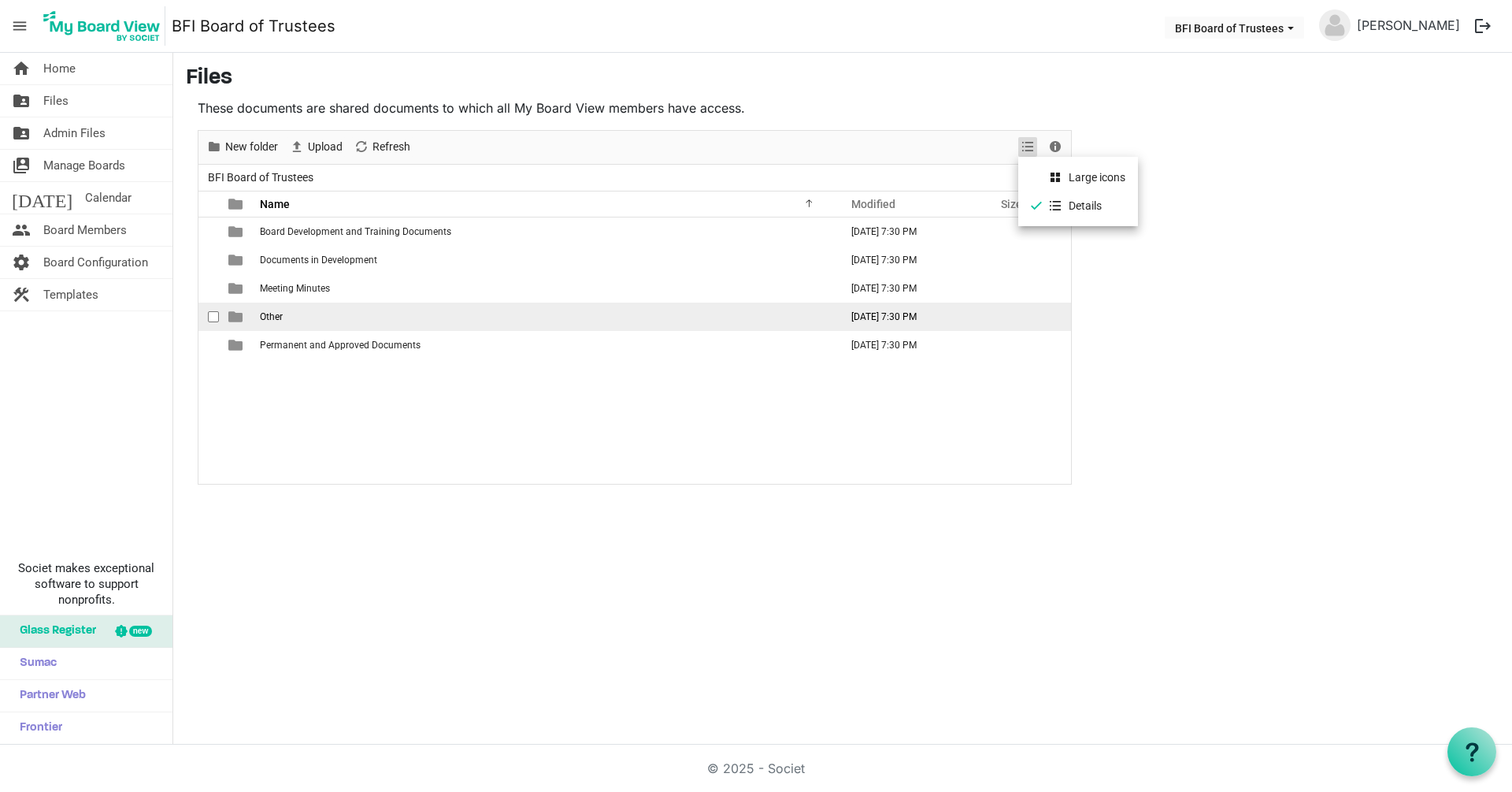
click at [653, 326] on td "Other" at bounding box center [545, 316] width 580 height 29
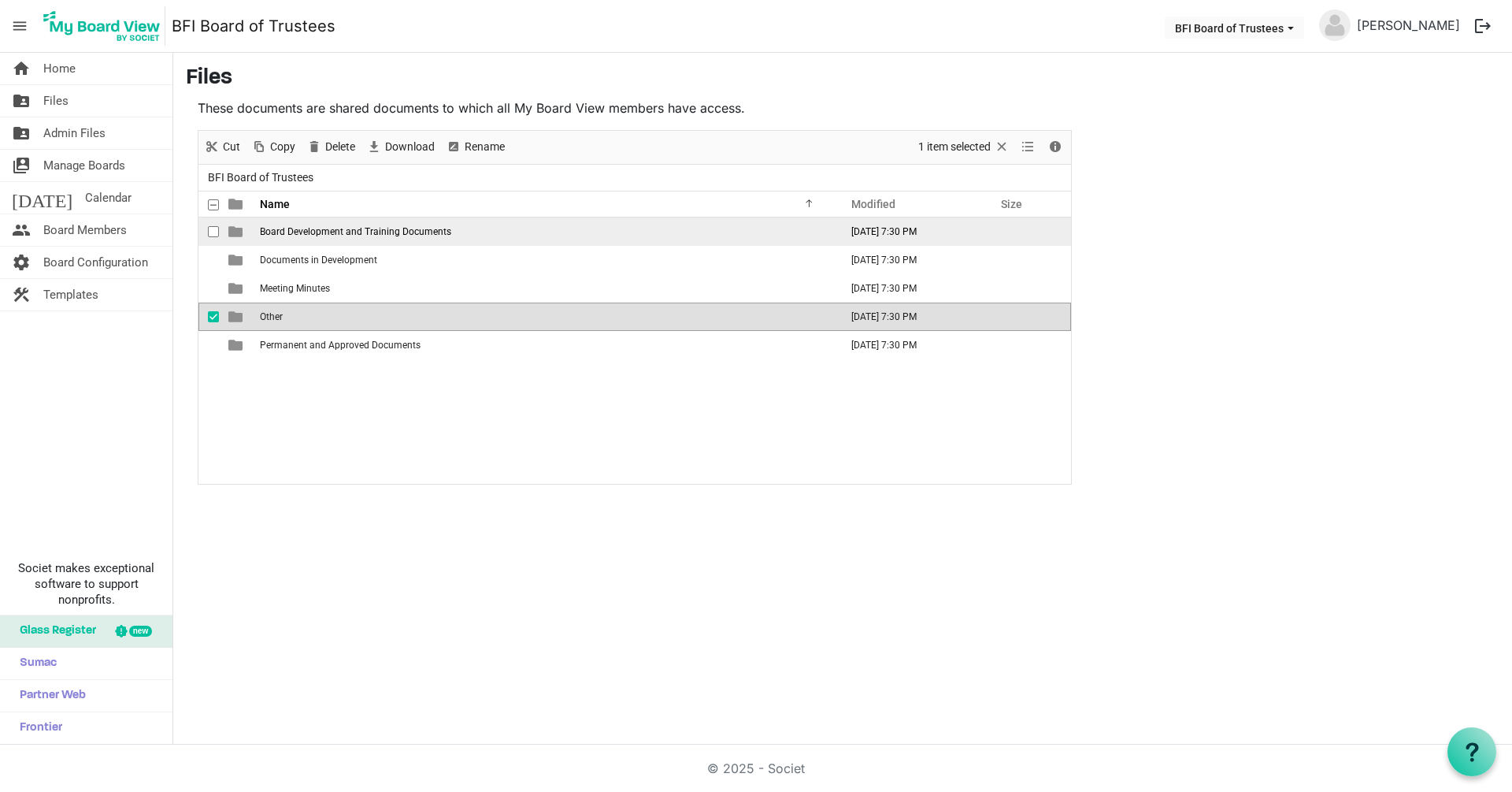
click at [378, 227] on span "Board Development and Training Documents" at bounding box center [355, 232] width 192 height 11
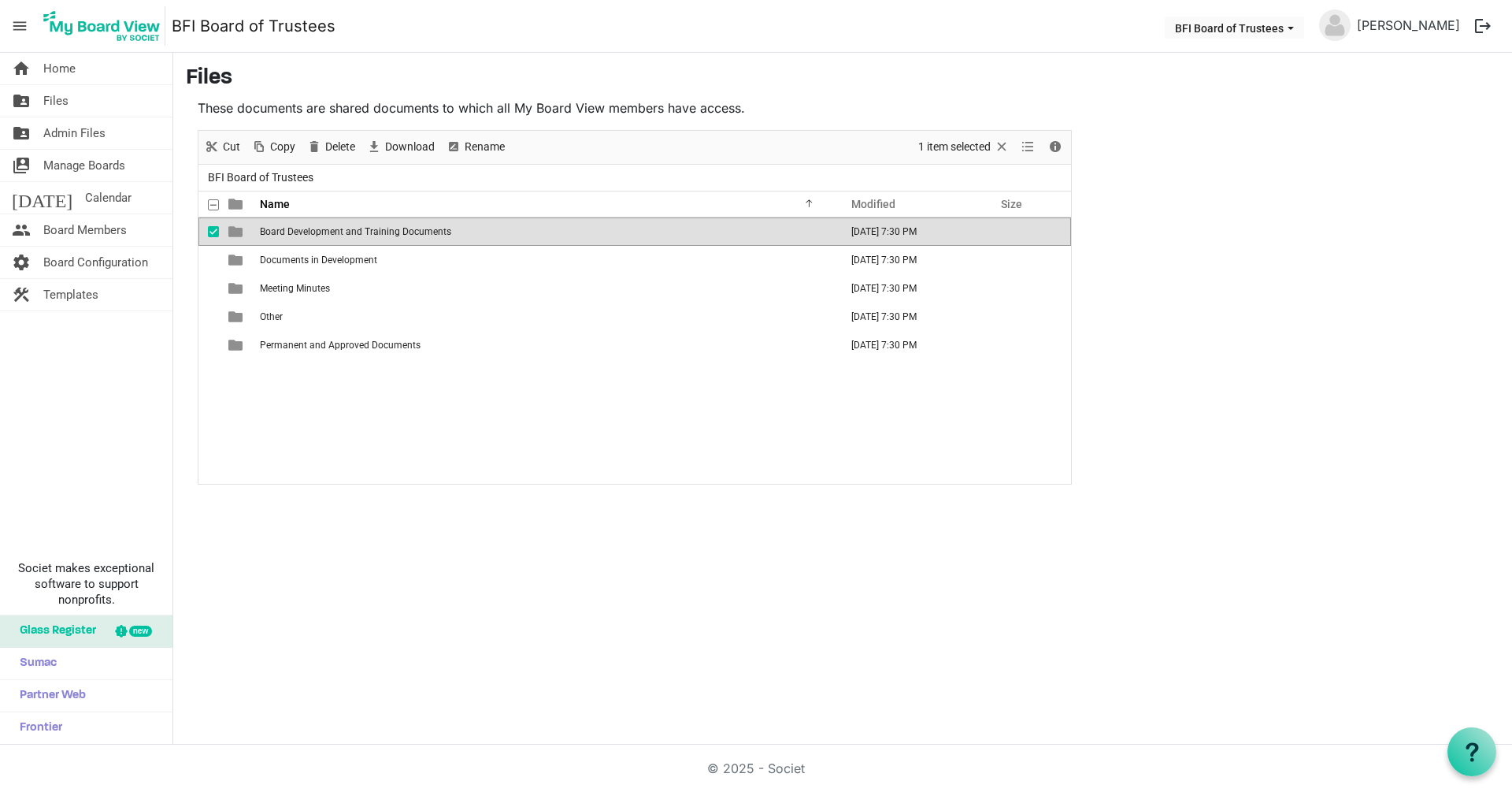
click at [354, 230] on span "Board Development and Training Documents" at bounding box center [355, 232] width 192 height 11
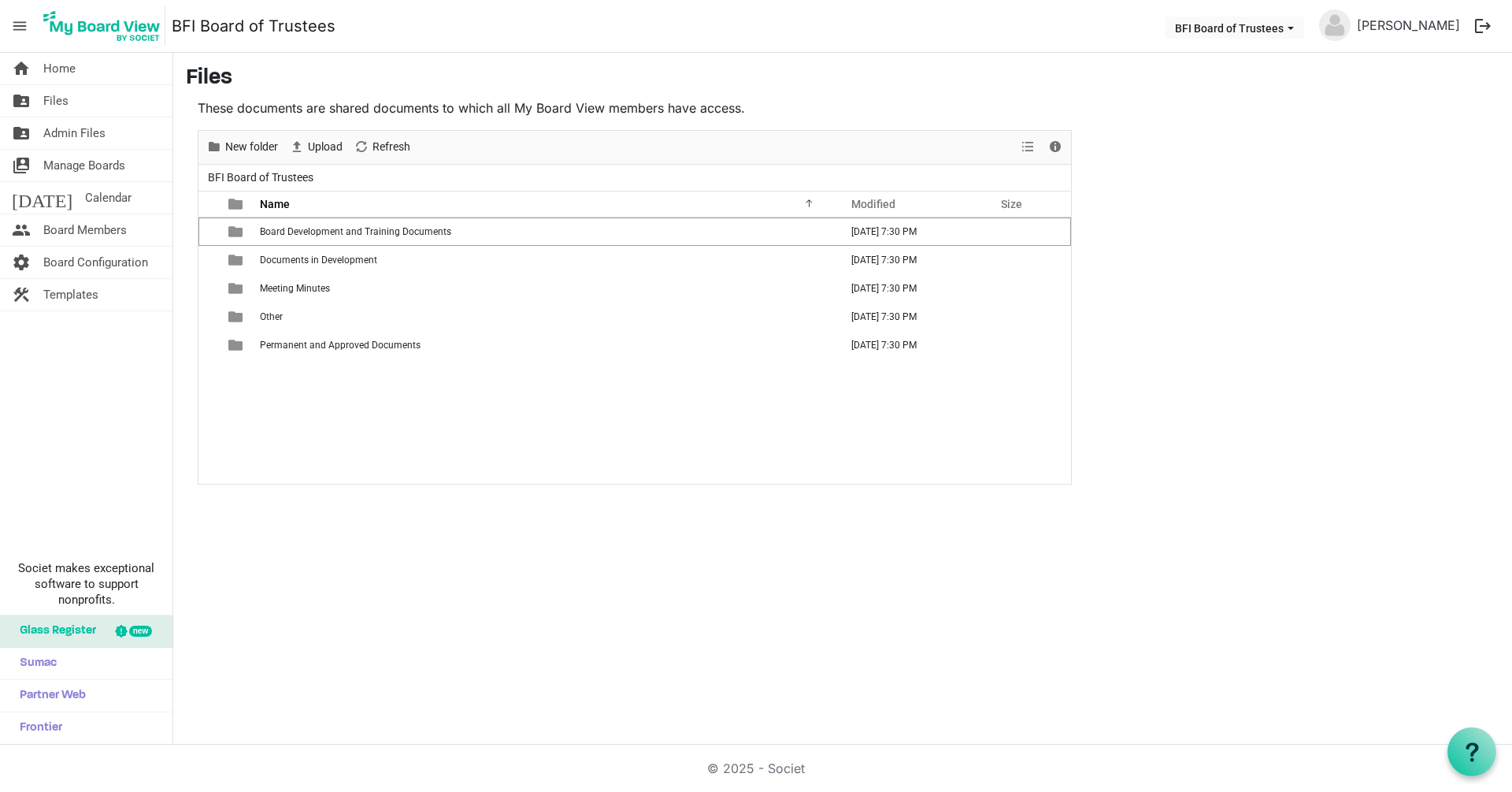
click at [334, 416] on div "Board Development and Training Documents September 10, 2025 7:30 PM Documents i…" at bounding box center [635, 350] width 873 height 265
click at [320, 233] on span "Board Development and Training Documents" at bounding box center [355, 232] width 192 height 11
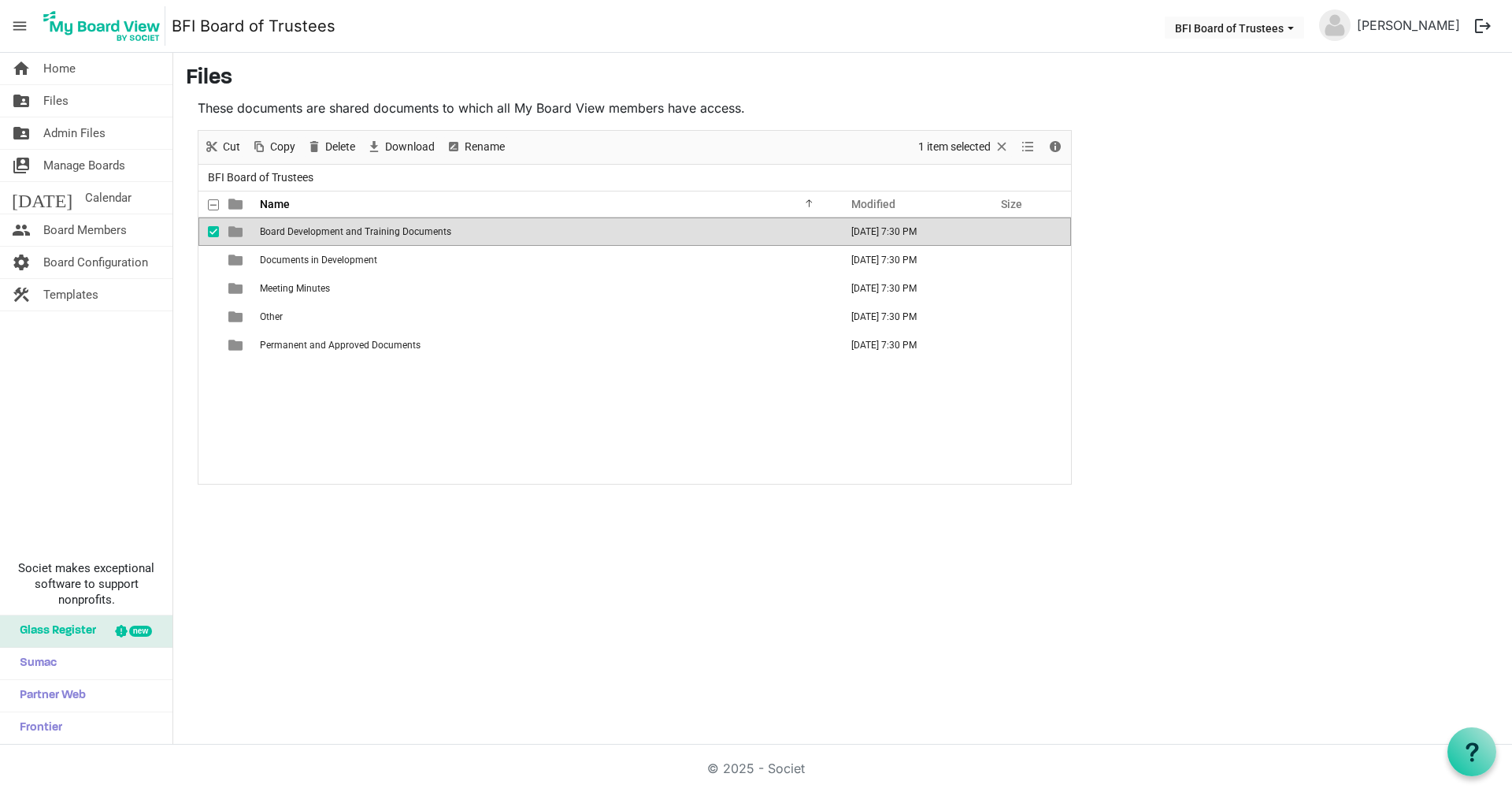
click at [320, 233] on span "Board Development and Training Documents" at bounding box center [355, 232] width 192 height 11
click at [320, 233] on div "Board Development and Training Documents September 10, 2025 7:30 PM Documents i…" at bounding box center [635, 350] width 873 height 265
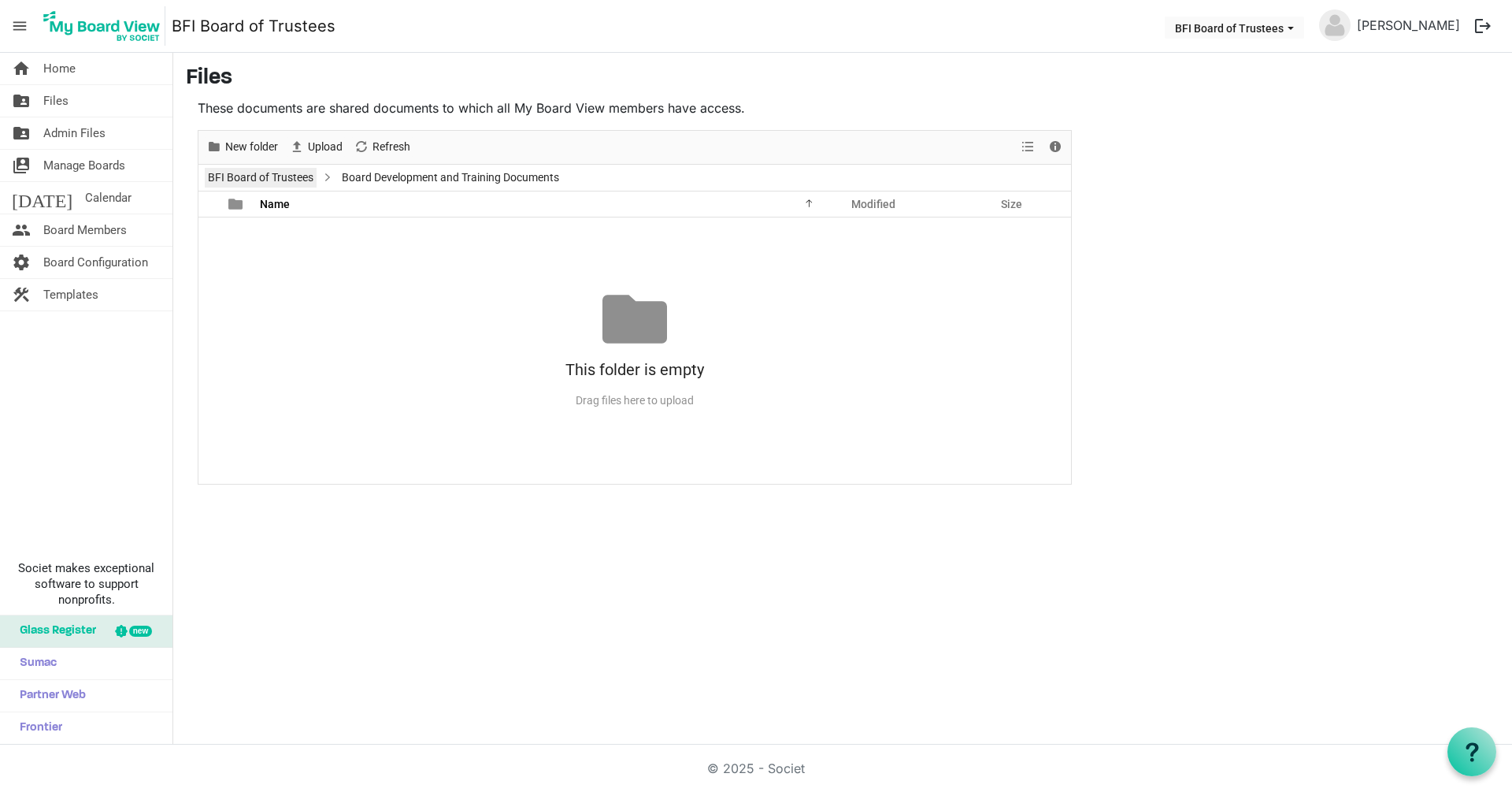
click at [262, 182] on link "BFI Board of Trustees" at bounding box center [260, 177] width 111 height 19
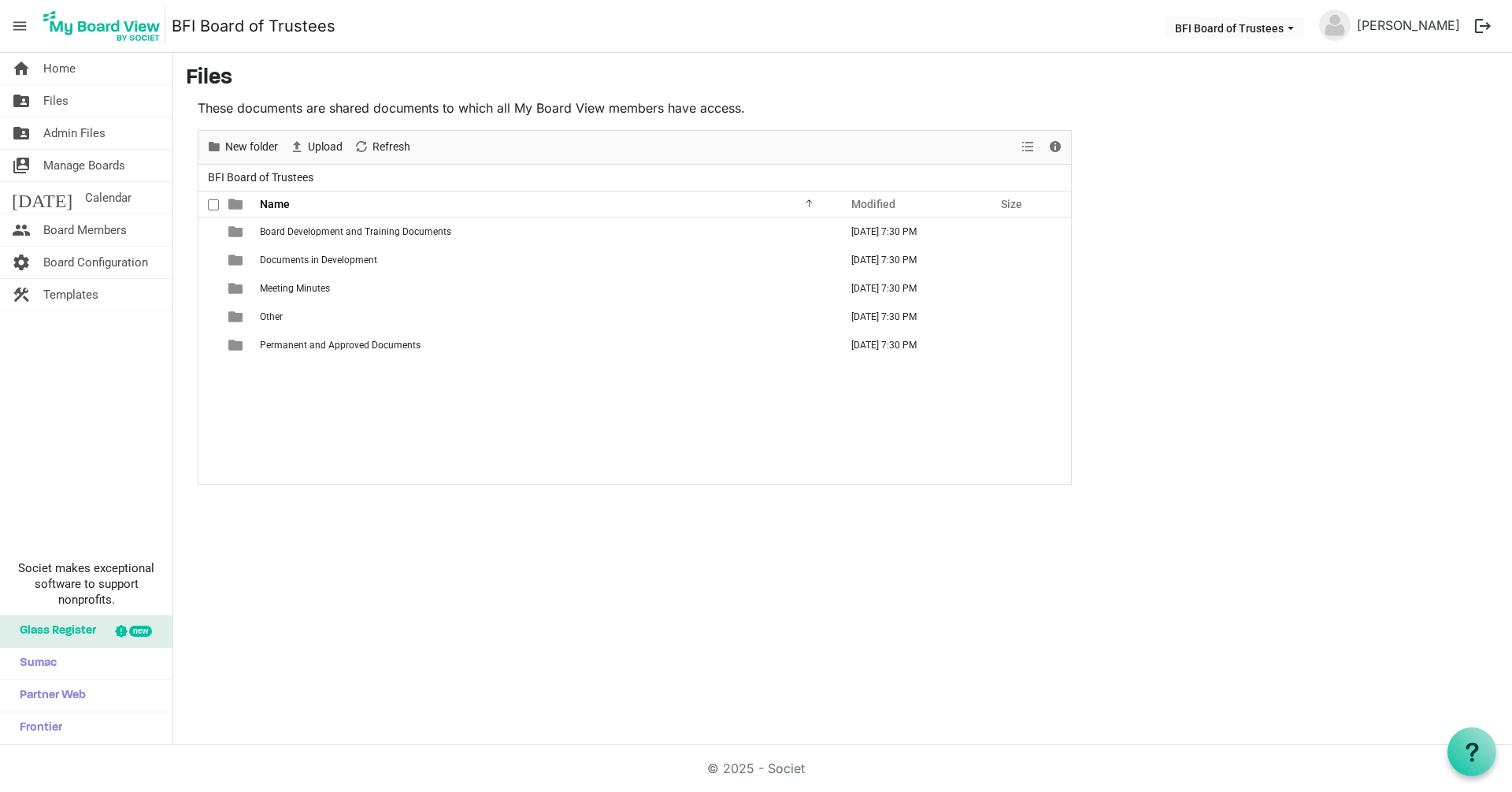
click at [215, 207] on span at bounding box center [214, 204] width 11 height 11
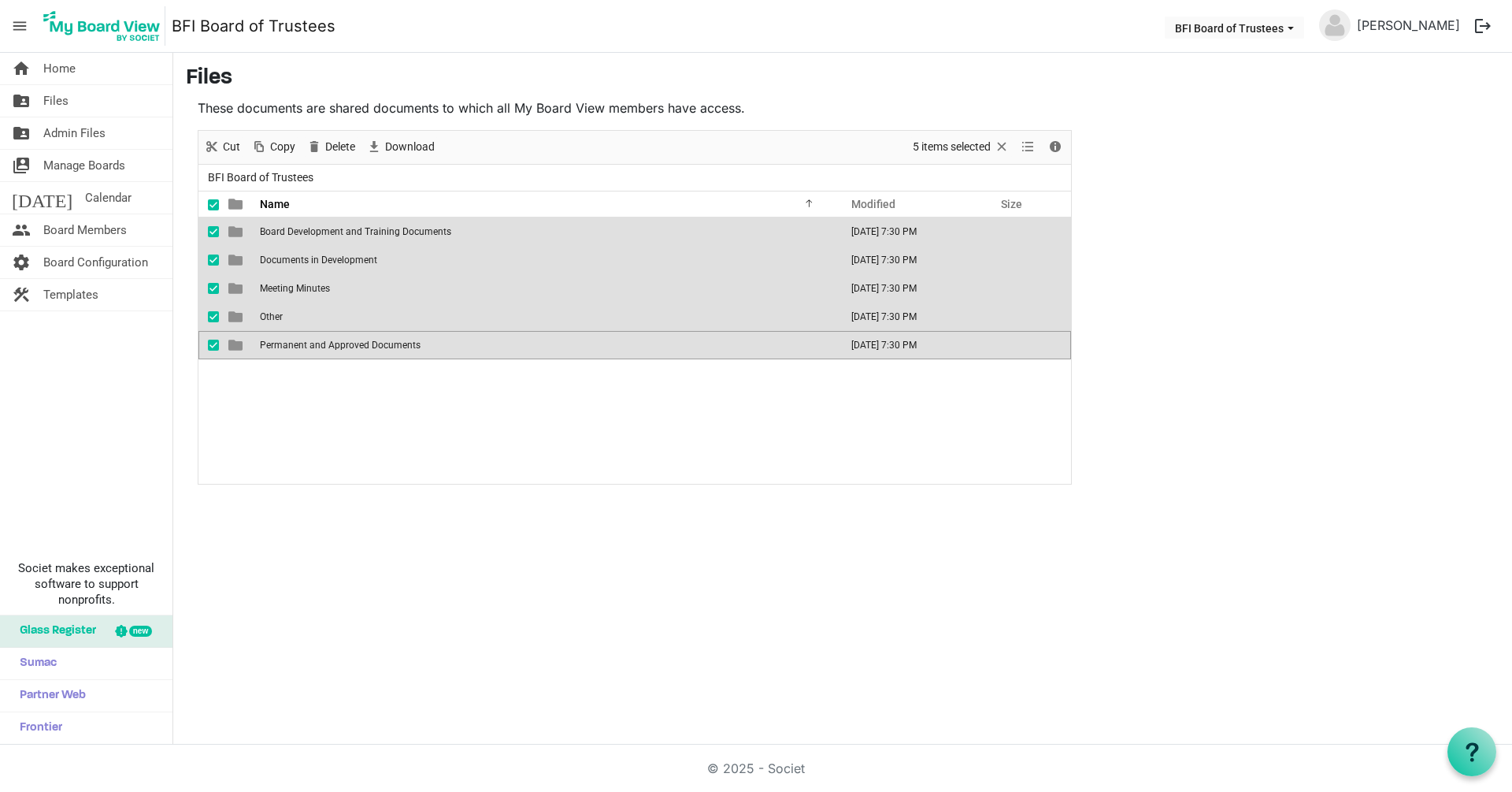
click at [213, 230] on span "checkbox" at bounding box center [214, 232] width 11 height 11
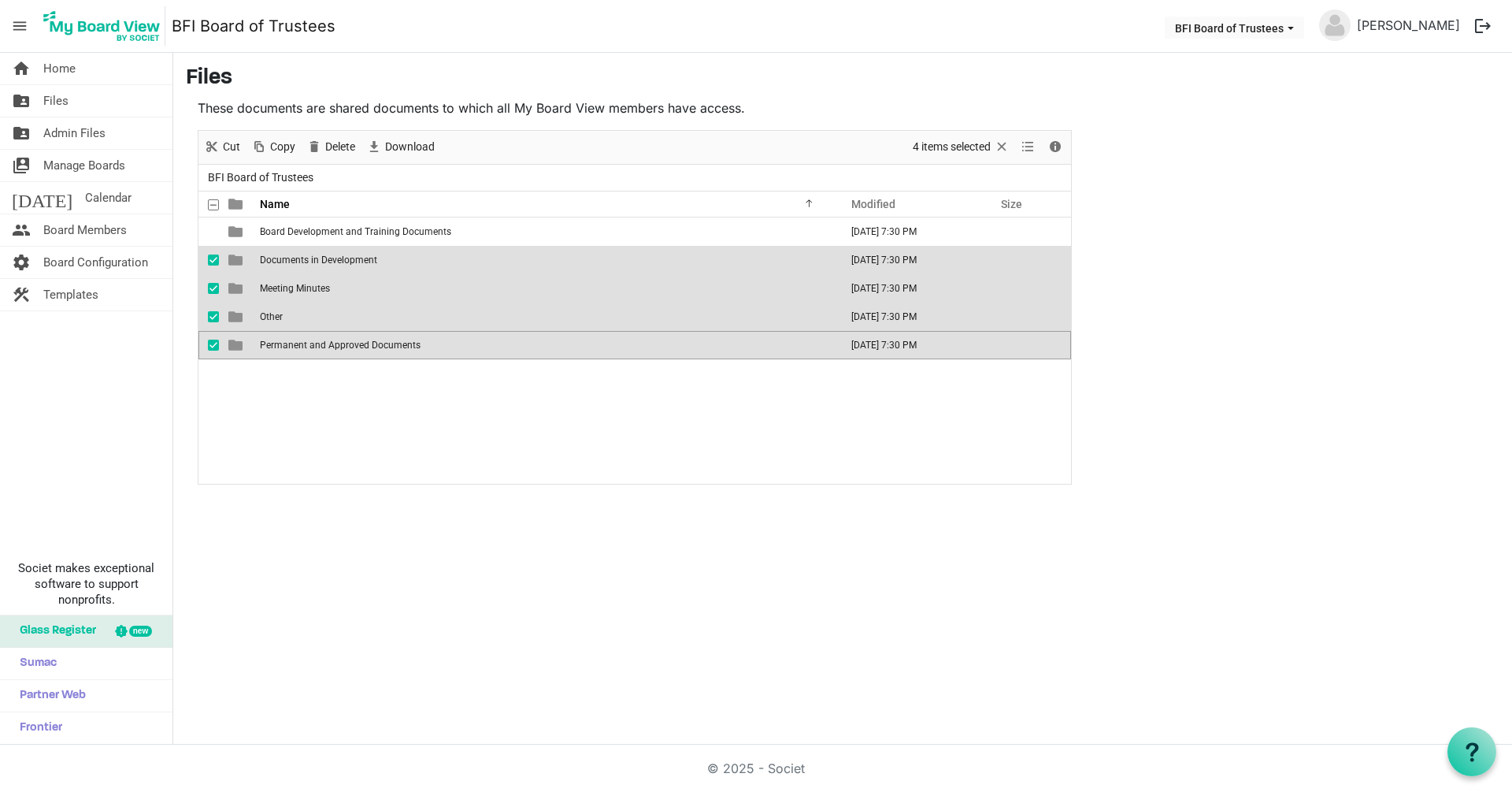
click at [309, 456] on div "Board Development and Training Documents September 10, 2025 7:30 PM Documents i…" at bounding box center [635, 350] width 873 height 265
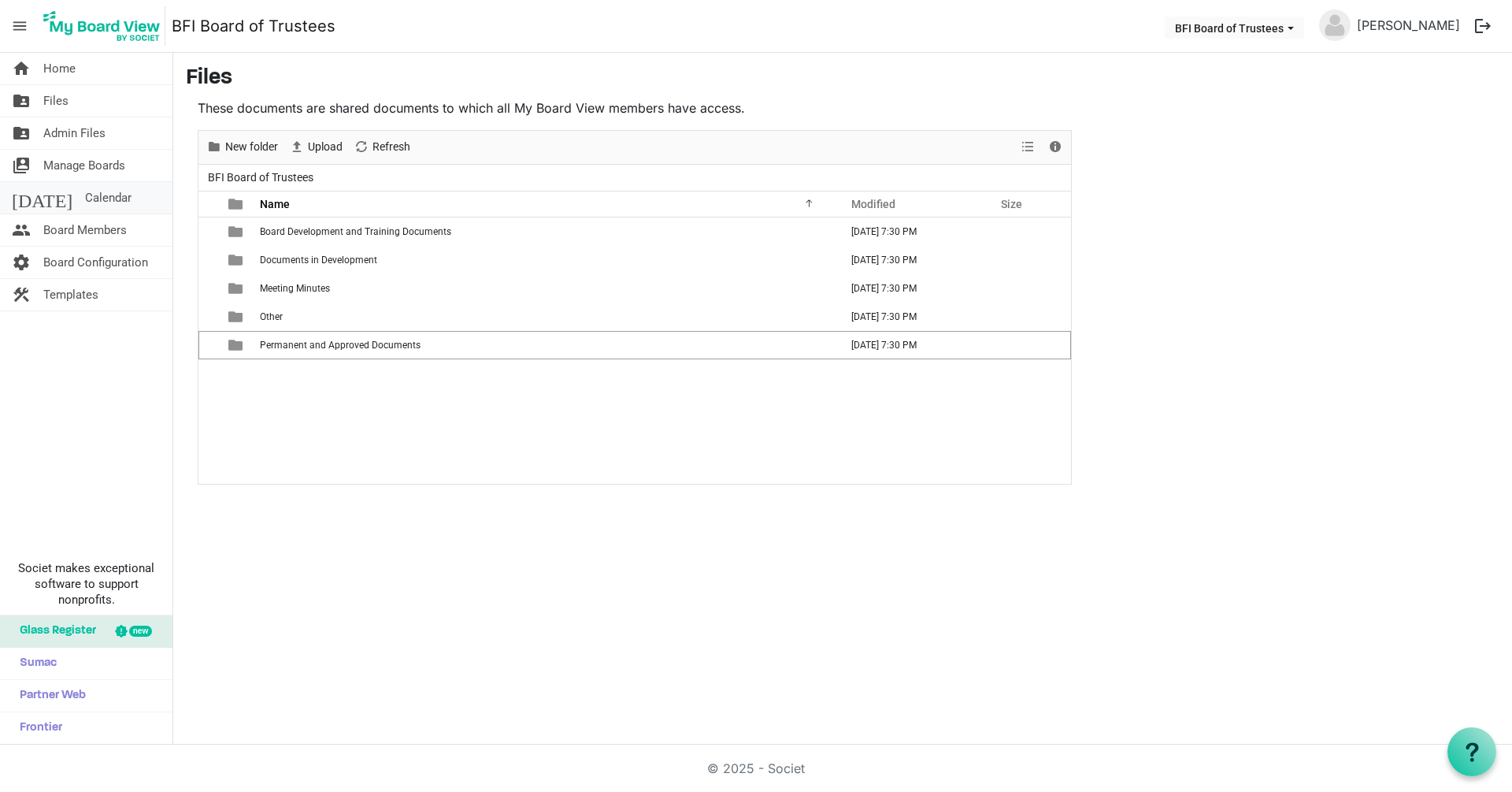
click at [85, 198] on span "Calendar" at bounding box center [108, 198] width 46 height 31
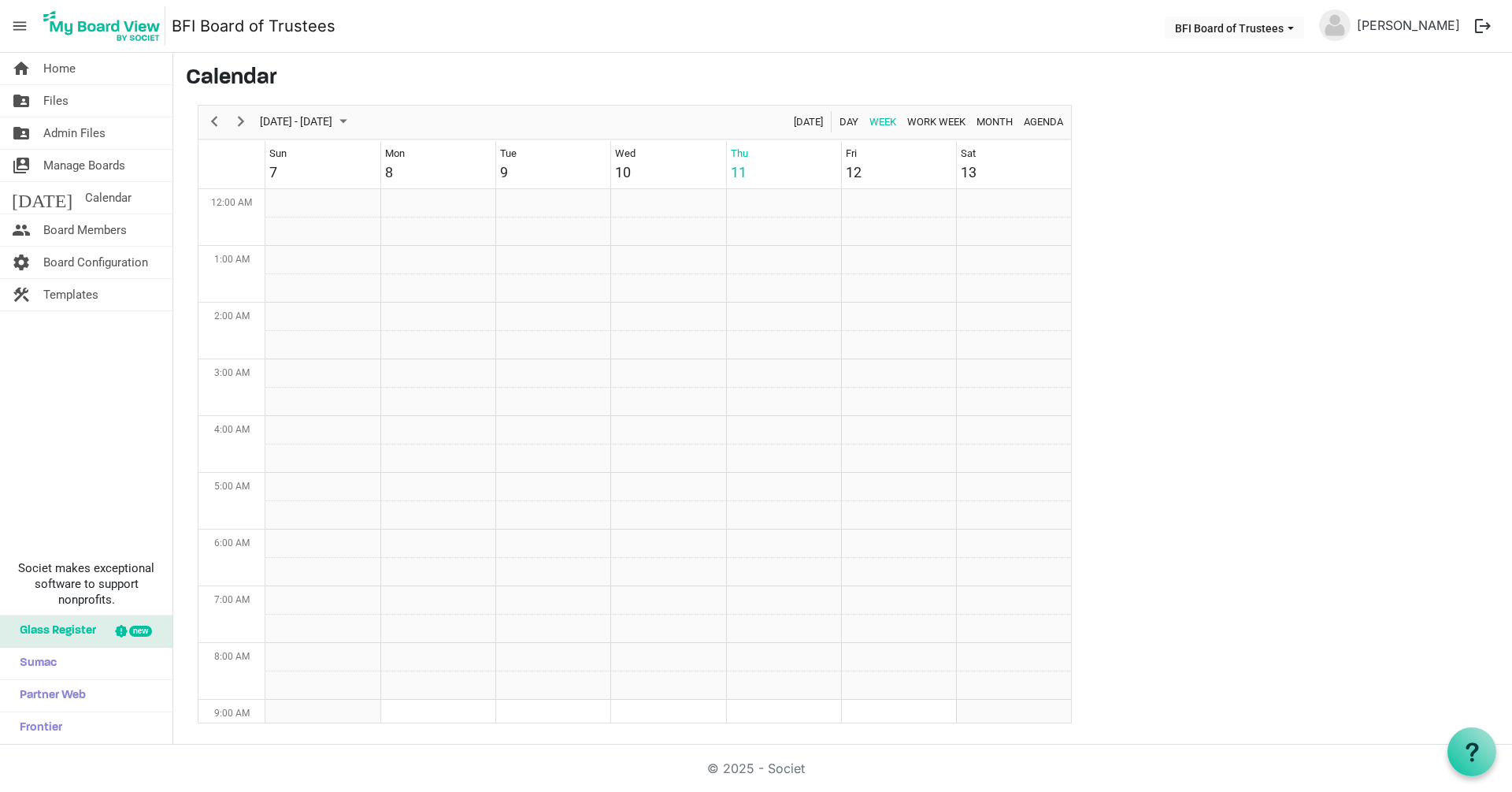
scroll to position [510, 0]
click at [66, 230] on span "Board Members" at bounding box center [85, 230] width 84 height 31
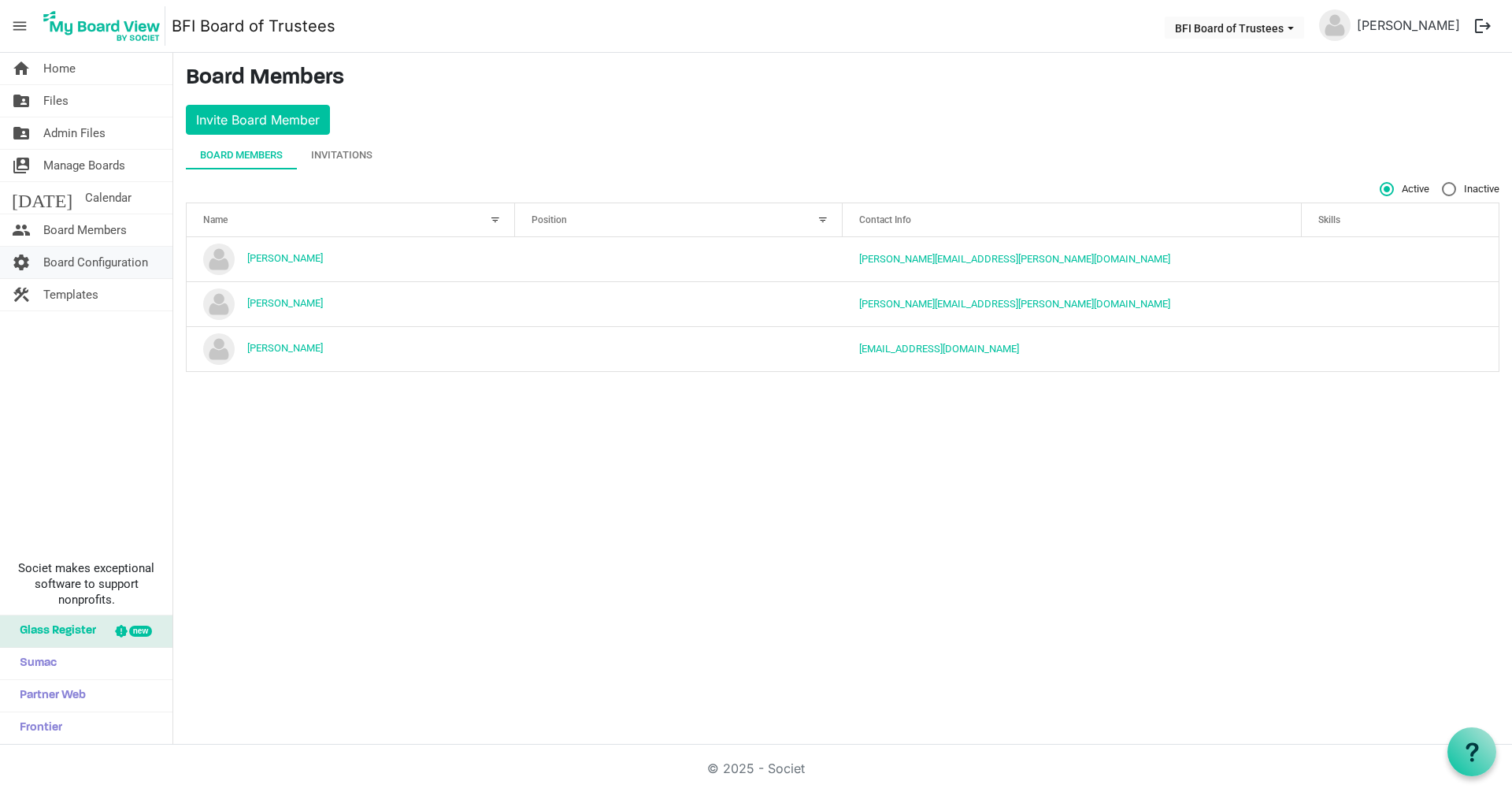
click at [70, 258] on span "Board Configuration" at bounding box center [96, 262] width 105 height 31
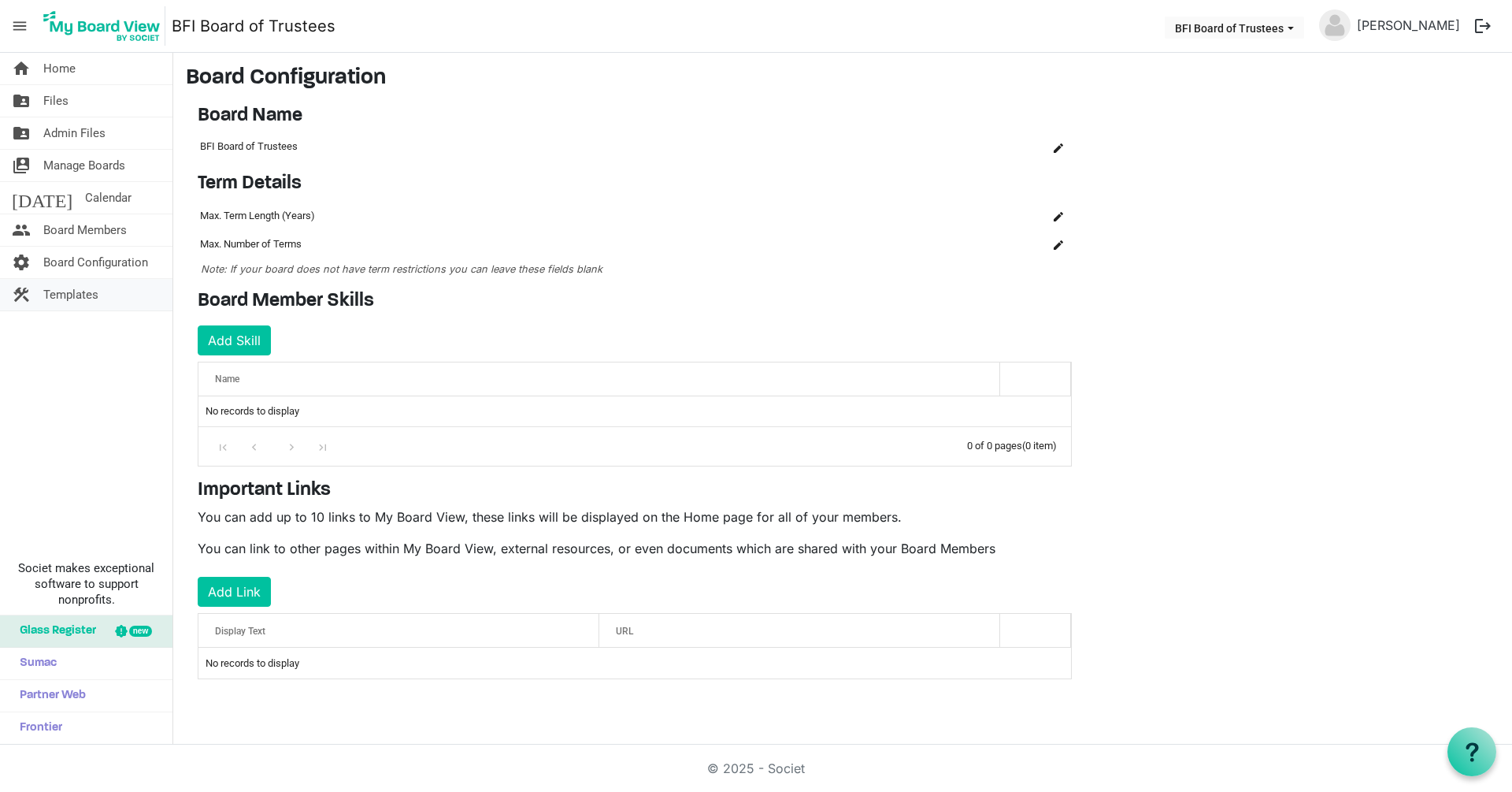
click at [66, 286] on span "Templates" at bounding box center [71, 295] width 55 height 31
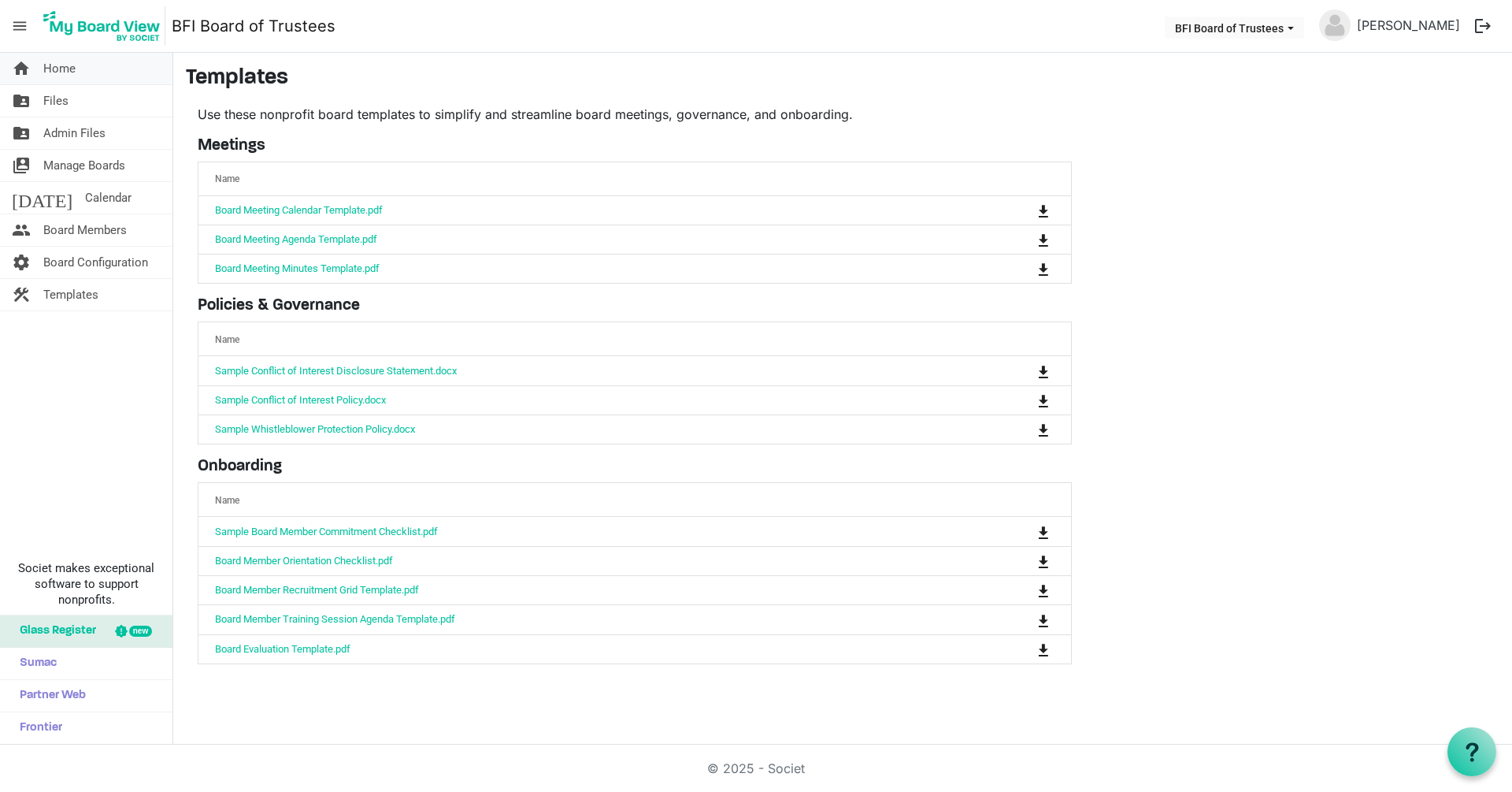
click at [59, 68] on span "Home" at bounding box center [59, 68] width 32 height 31
